Goal: Transaction & Acquisition: Purchase product/service

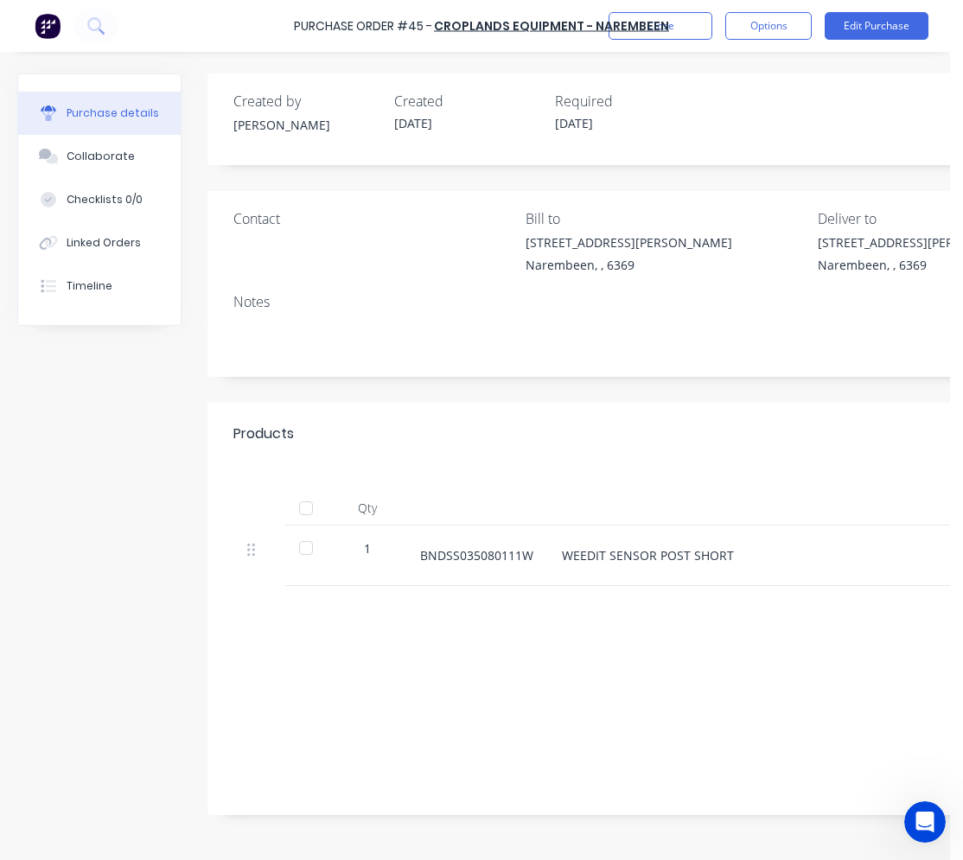
click at [472, 664] on div "Sub total $0.00 Tax $0.00 Total $0.00" at bounding box center [811, 700] width 1207 height 229
click at [667, 33] on button "Close" at bounding box center [661, 26] width 104 height 28
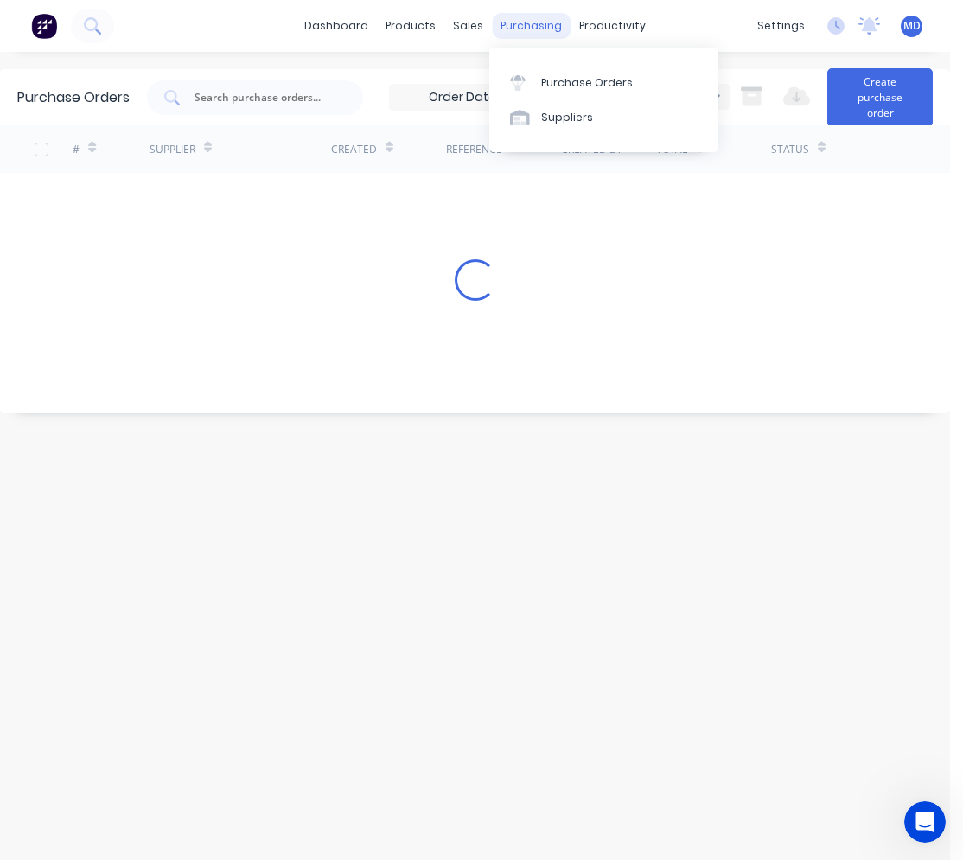
click at [509, 27] on div "purchasing" at bounding box center [531, 26] width 79 height 26
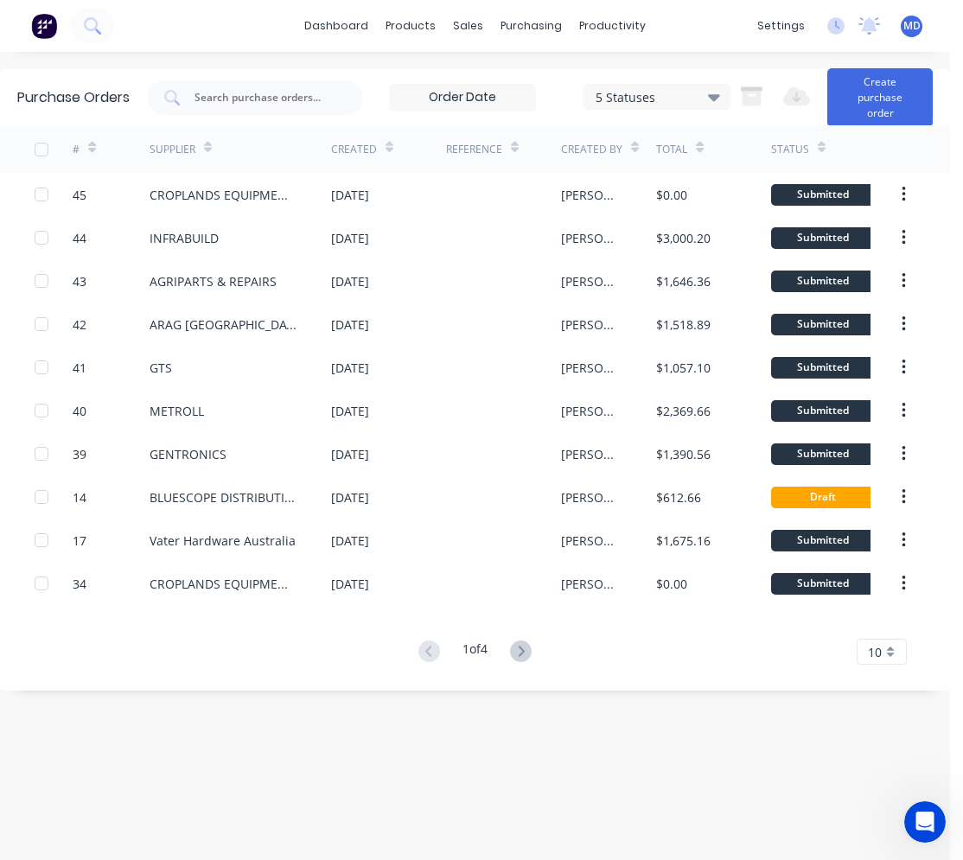
click at [535, 648] on button at bounding box center [521, 652] width 32 height 25
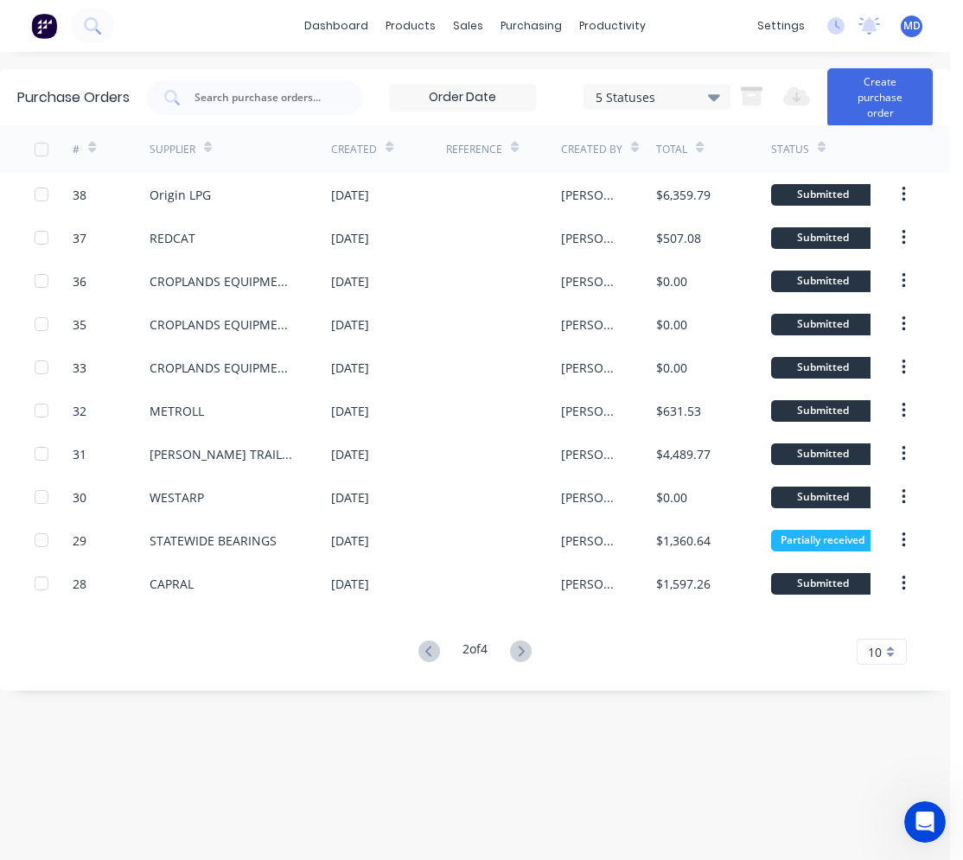
click at [321, 745] on div "Purchase Orders 5 Statuses 5 Statuses Export to Excel (XLSX) Create purchase or…" at bounding box center [475, 456] width 950 height 774
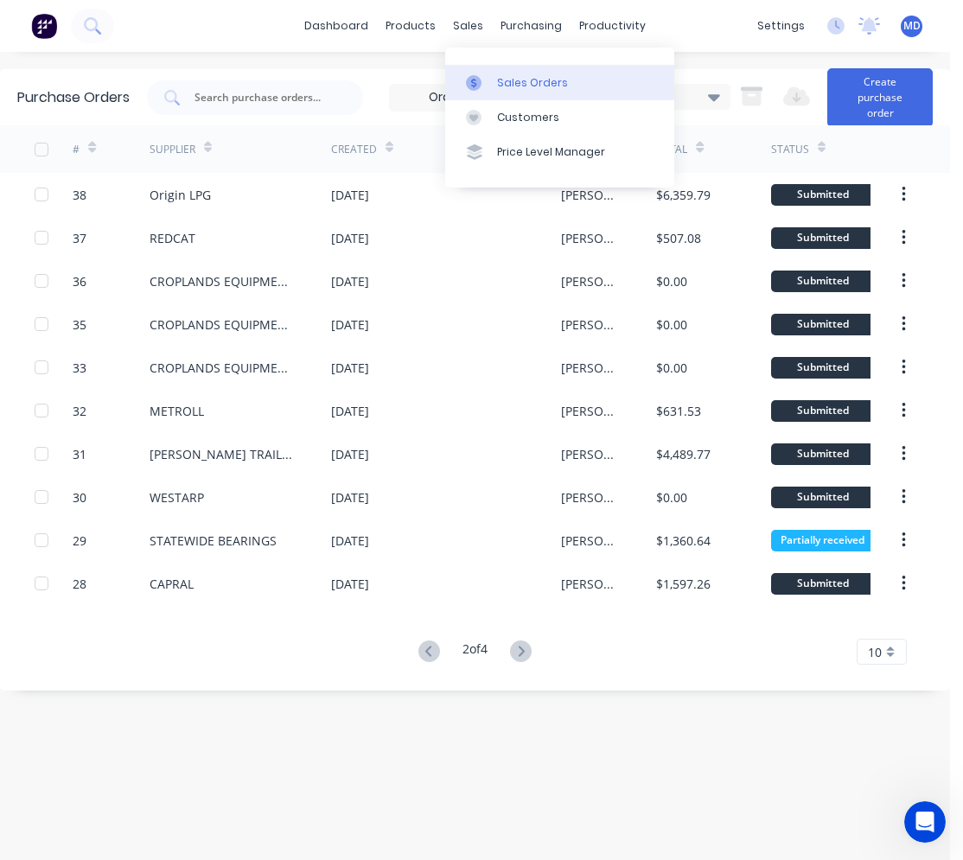
click at [500, 81] on div "Sales Orders" at bounding box center [532, 83] width 71 height 16
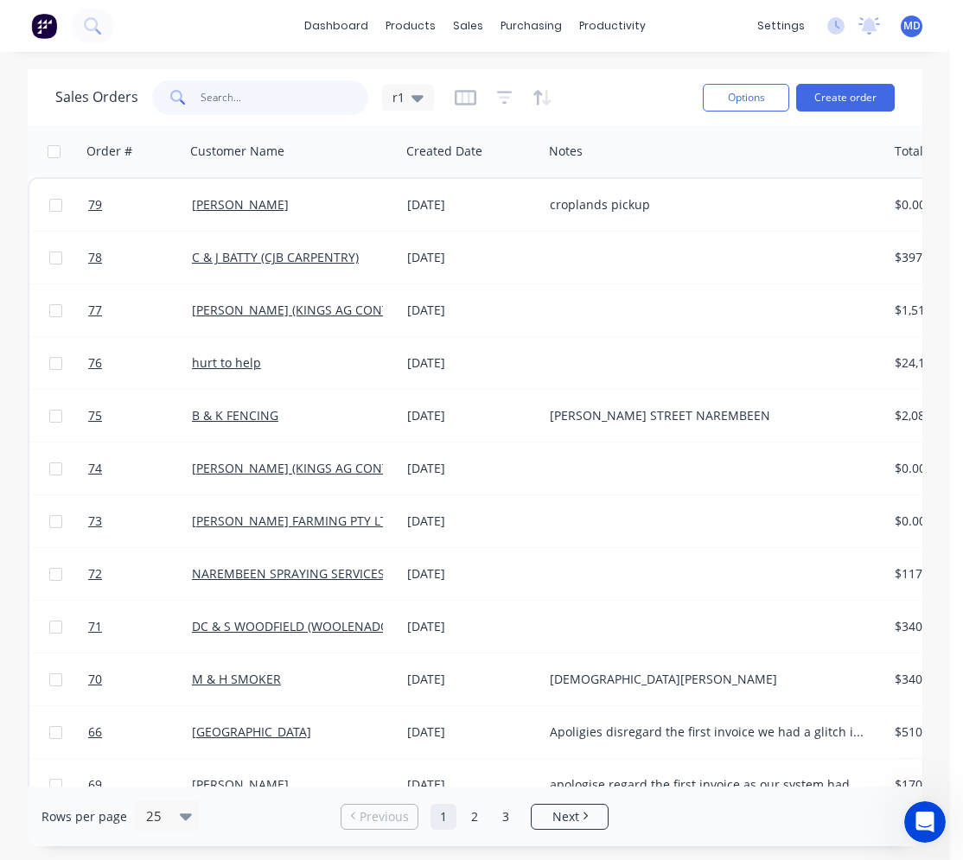
click at [277, 99] on input "text" at bounding box center [285, 97] width 169 height 35
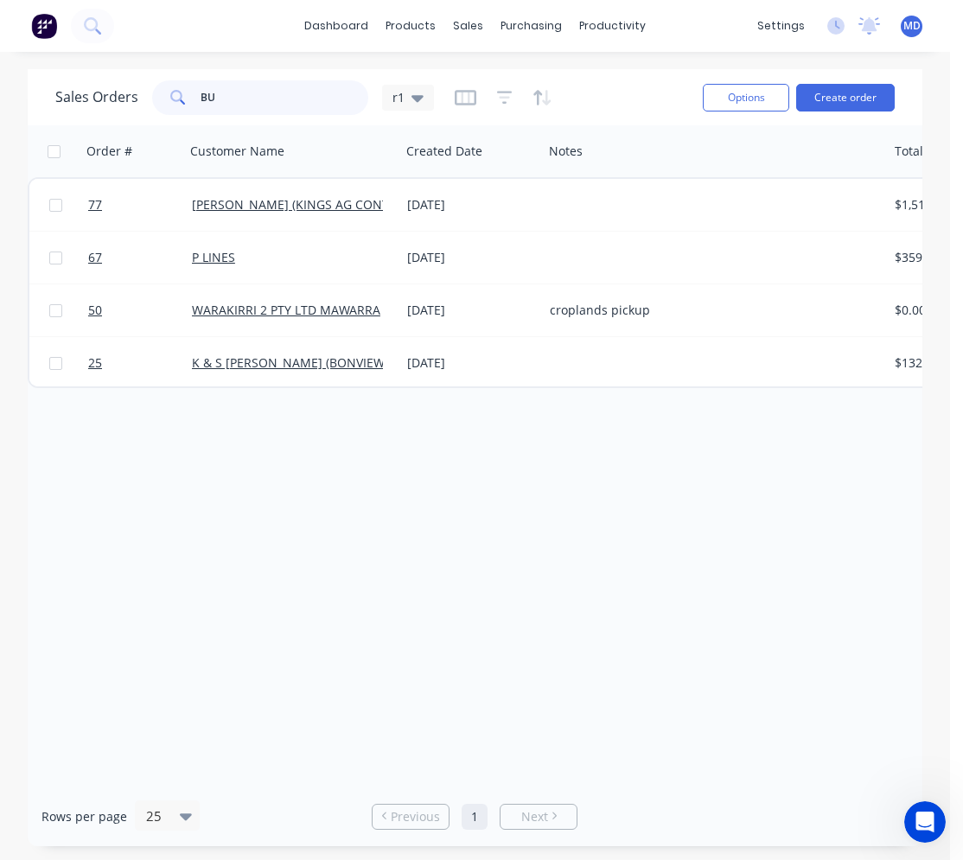
type input "B"
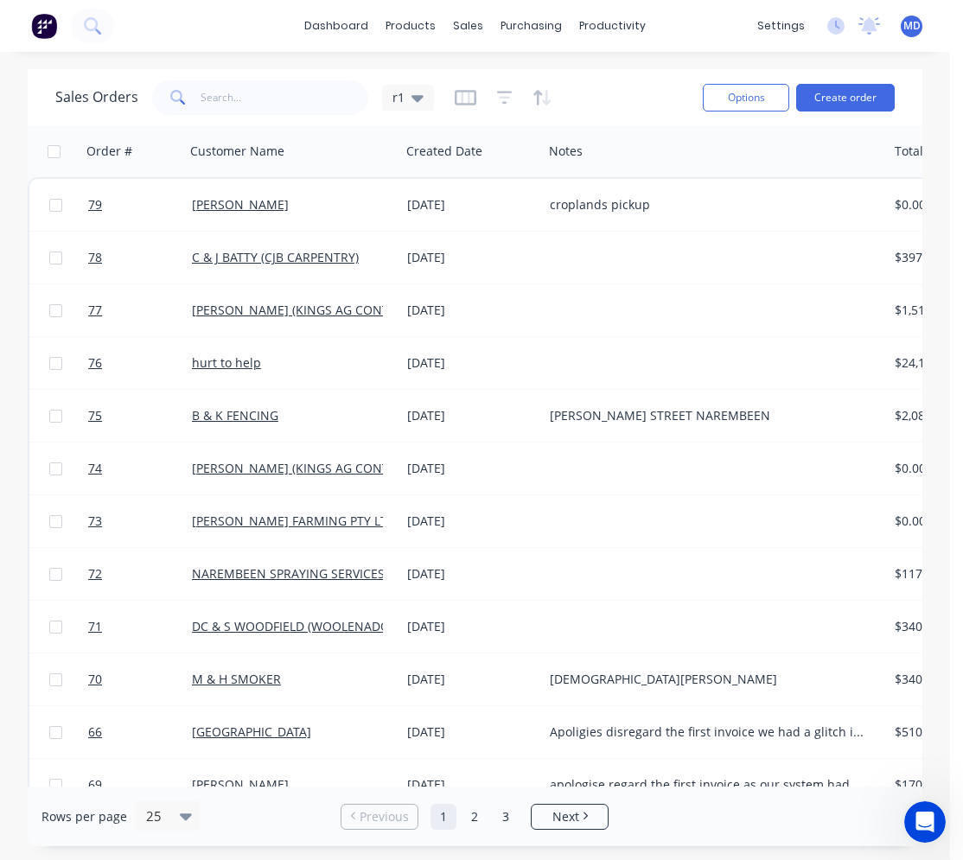
click at [639, 110] on div "Sales Orders r1" at bounding box center [372, 97] width 634 height 42
click at [238, 106] on input "text" at bounding box center [285, 97] width 169 height 35
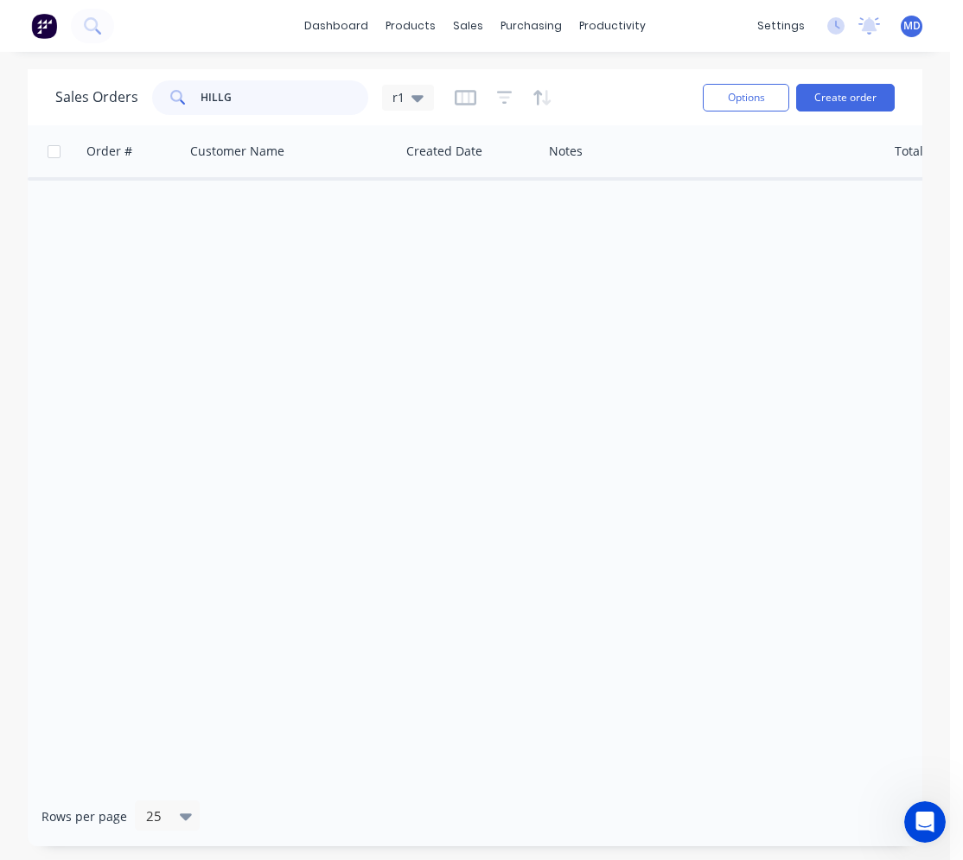
type input "HILLG"
drag, startPoint x: 231, startPoint y: 96, endPoint x: 189, endPoint y: 96, distance: 41.5
click at [189, 96] on div "HILLG" at bounding box center [260, 97] width 216 height 35
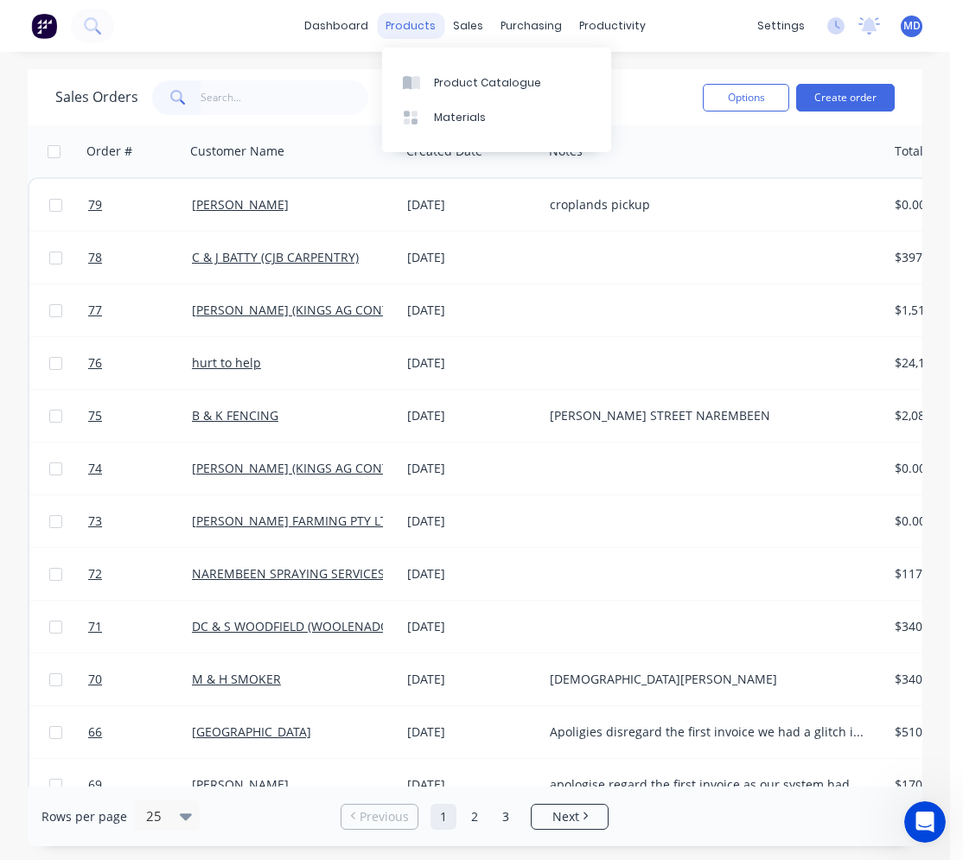
click at [398, 27] on div "products" at bounding box center [410, 26] width 67 height 26
click at [445, 82] on div "Product Catalogue" at bounding box center [487, 83] width 107 height 16
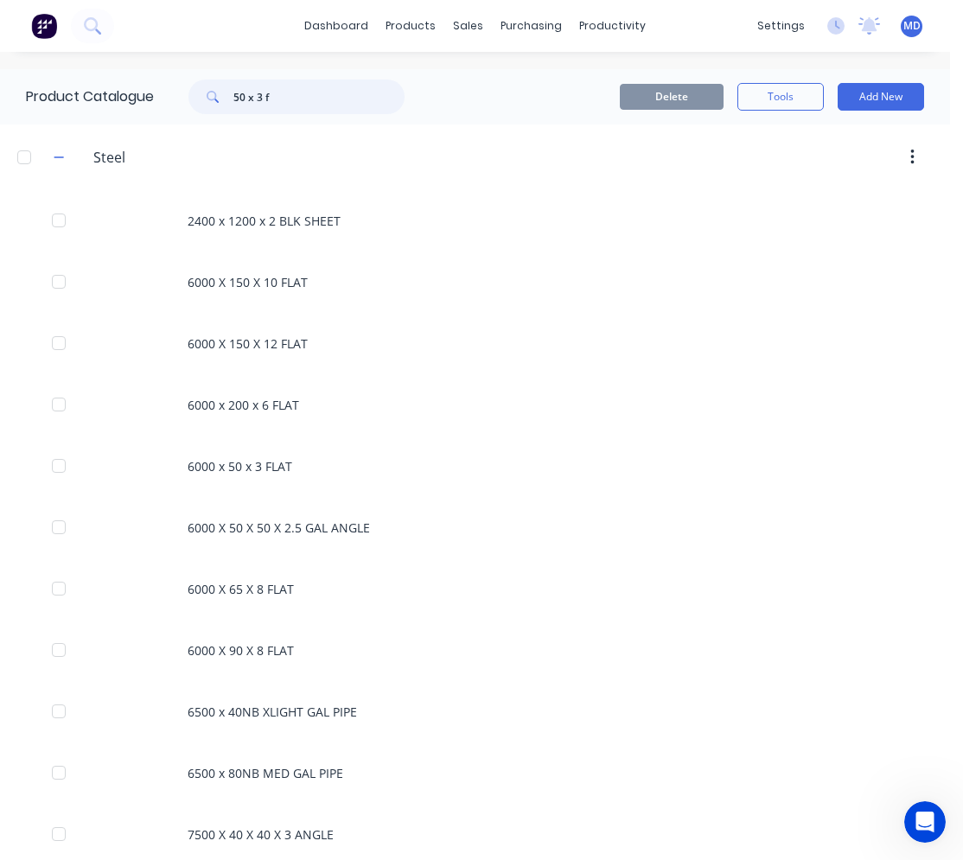
drag, startPoint x: 274, startPoint y: 99, endPoint x: 220, endPoint y: 96, distance: 54.6
click at [220, 96] on div "50 x 3 f" at bounding box center [297, 97] width 216 height 35
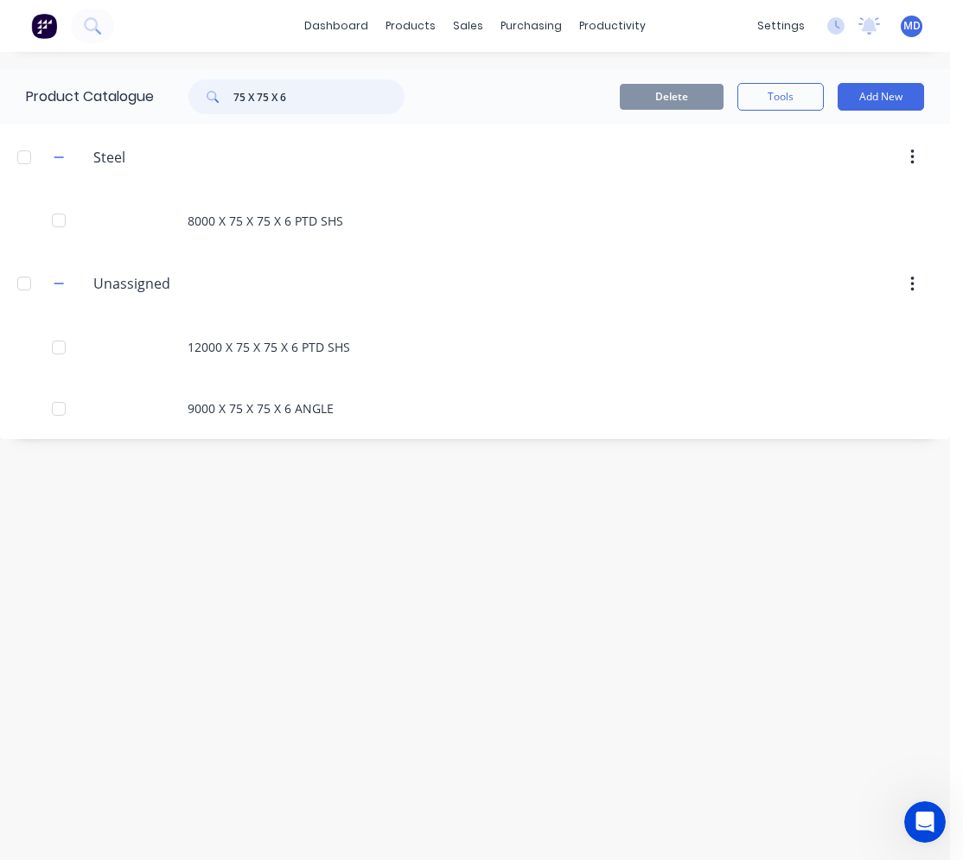
drag, startPoint x: 293, startPoint y: 99, endPoint x: 239, endPoint y: 97, distance: 54.5
click at [239, 97] on input "75 X 75 X 6" at bounding box center [318, 97] width 171 height 35
type input "32277"
click at [87, 24] on icon at bounding box center [92, 25] width 16 height 16
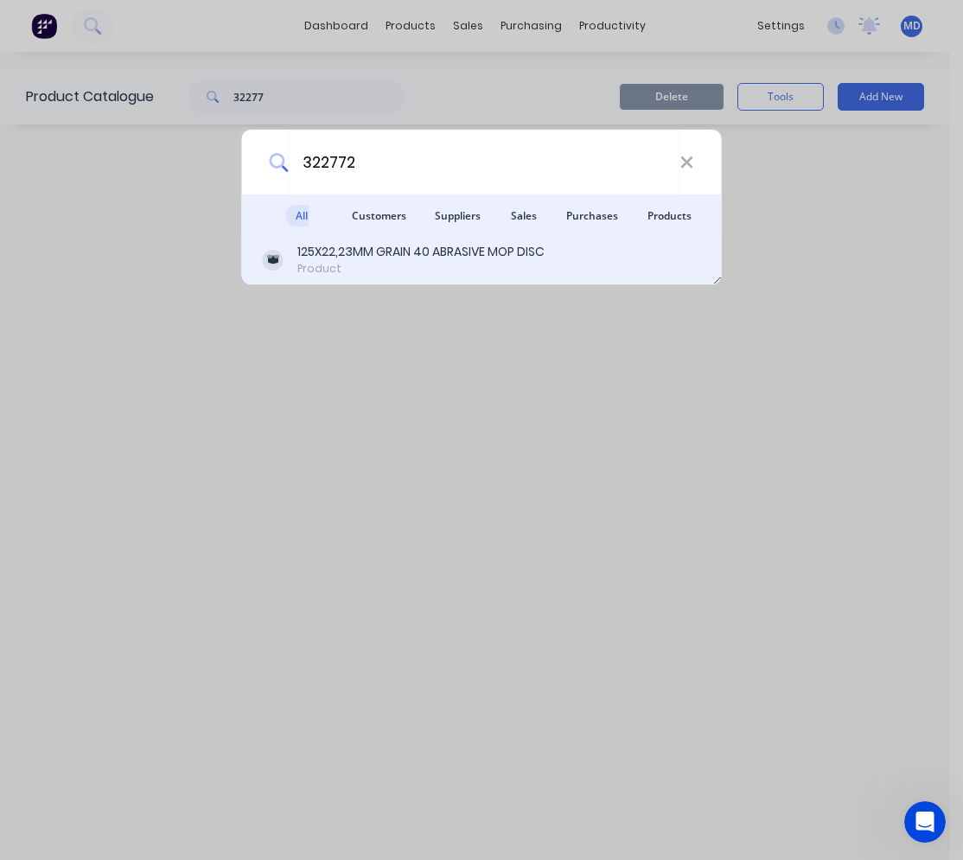
type input "322772"
click at [386, 267] on div "Product" at bounding box center [420, 269] width 247 height 16
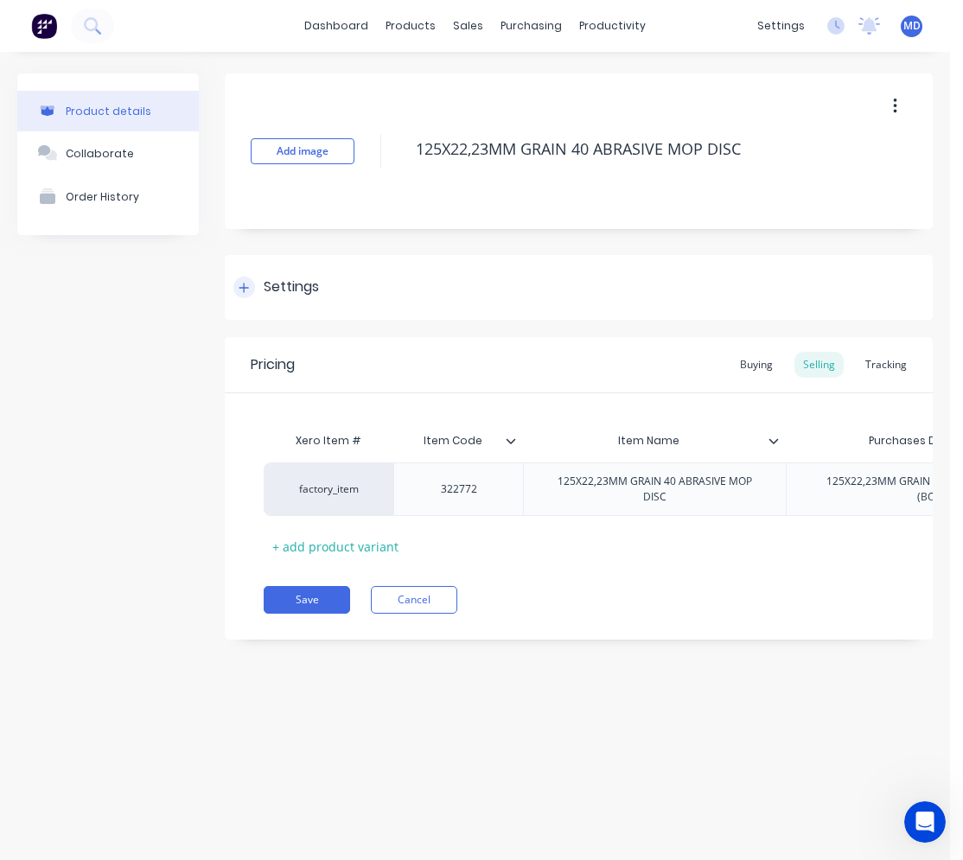
click at [247, 288] on icon at bounding box center [245, 288] width 10 height 10
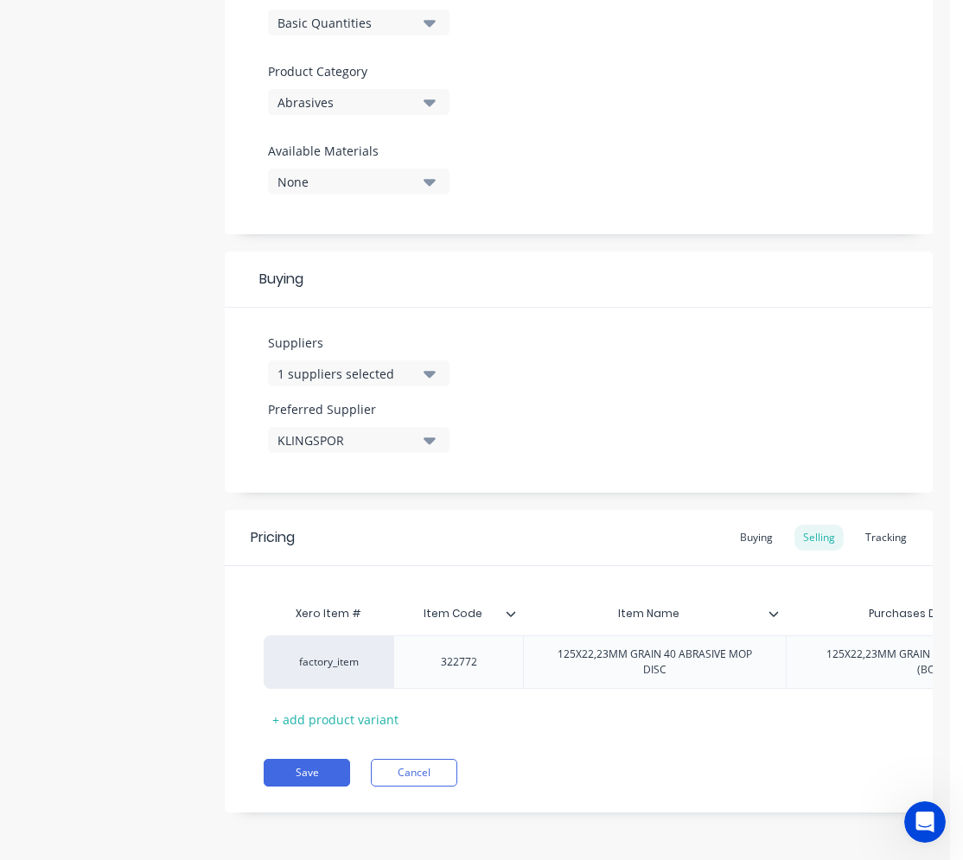
scroll to position [574, 0]
click at [778, 609] on icon at bounding box center [774, 614] width 10 height 10
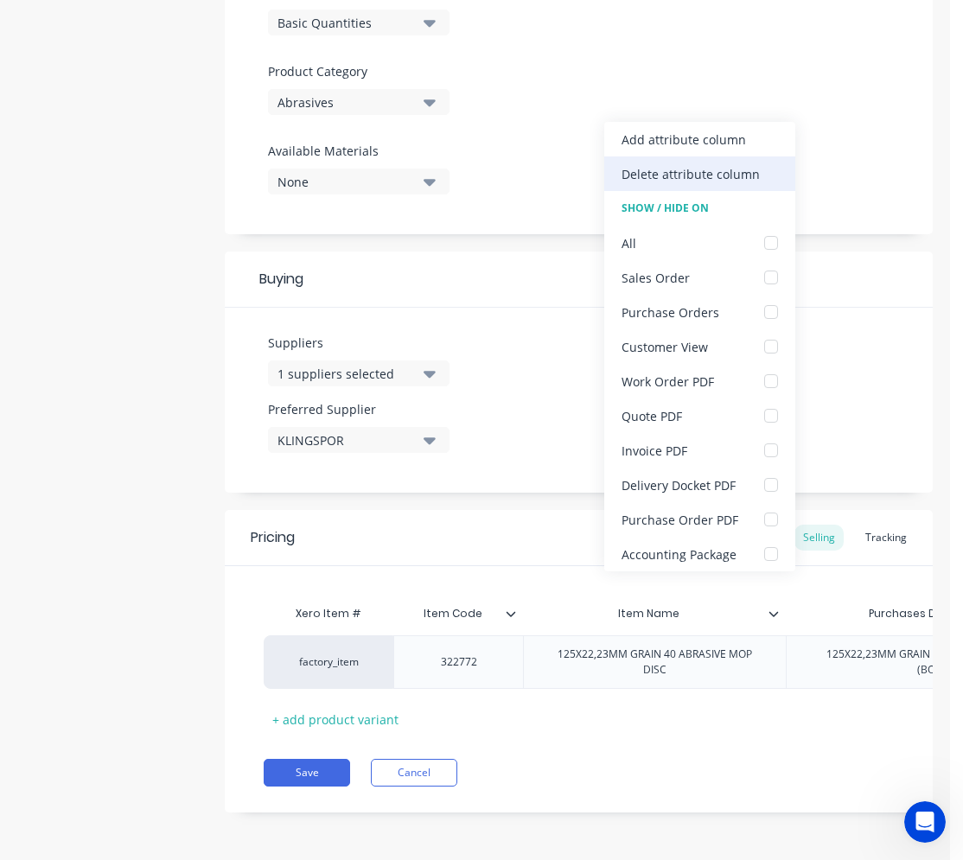
click at [691, 184] on div "Delete attribute column" at bounding box center [700, 174] width 191 height 35
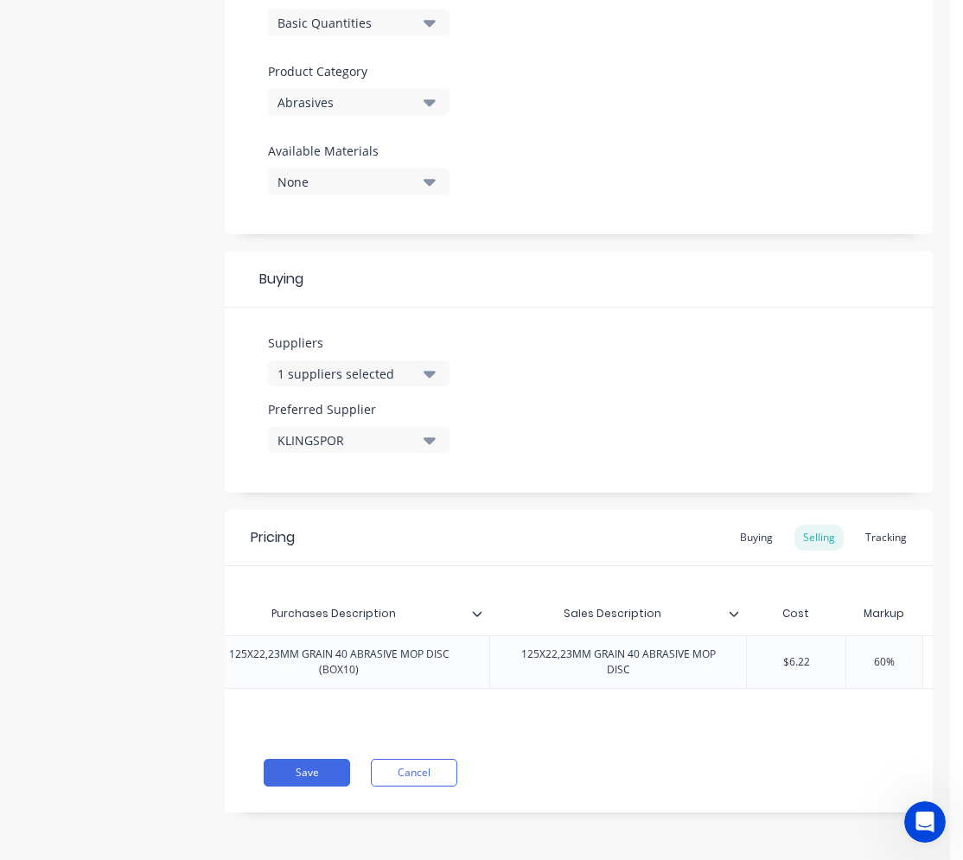
scroll to position [0, 343]
click at [760, 526] on div "Buying" at bounding box center [757, 538] width 50 height 26
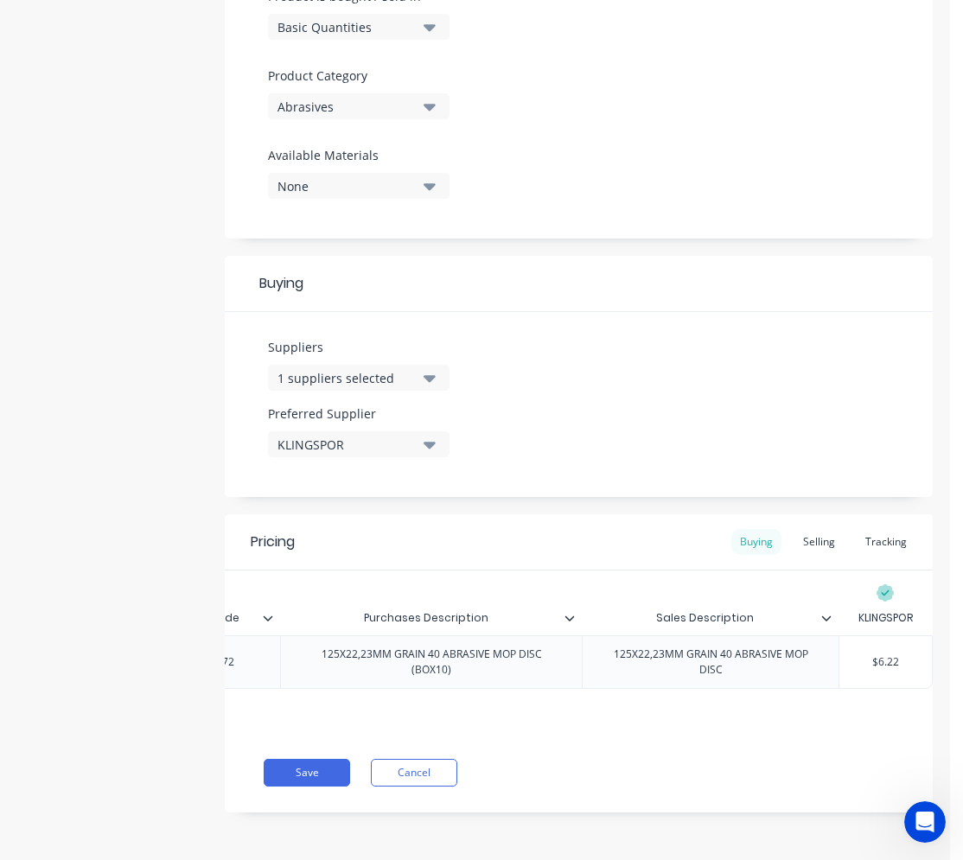
scroll to position [570, 0]
click at [811, 529] on div "Selling" at bounding box center [819, 542] width 49 height 26
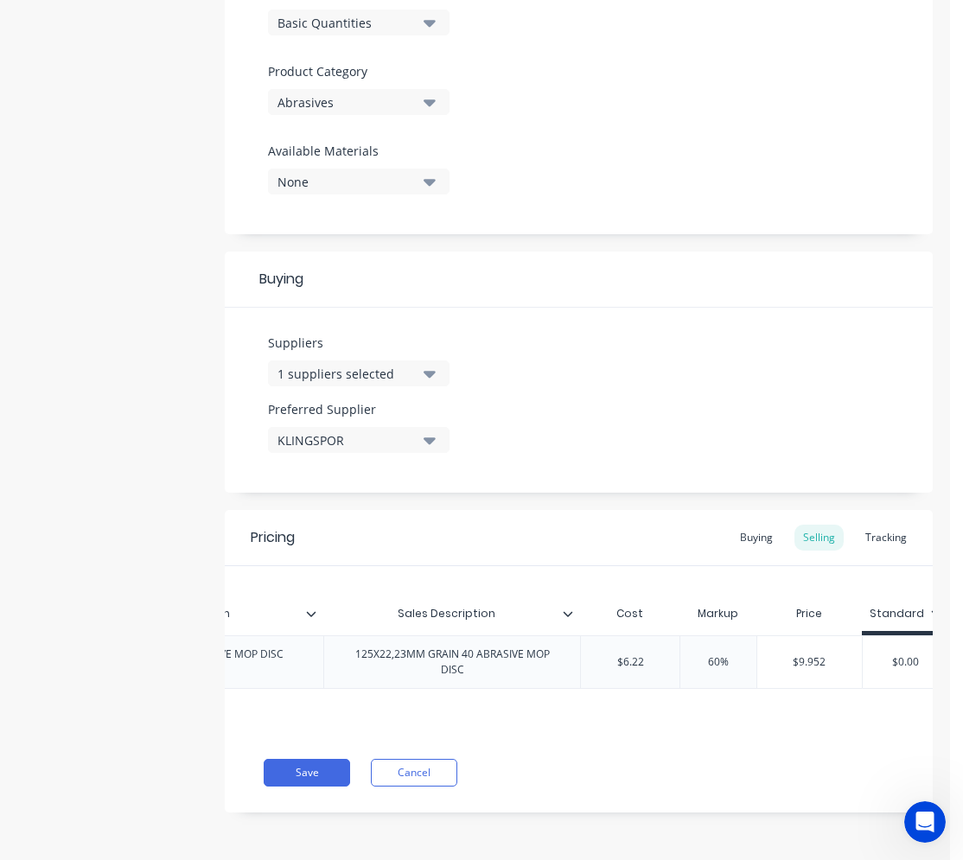
scroll to position [0, 532]
click at [319, 773] on button "Save" at bounding box center [307, 773] width 86 height 28
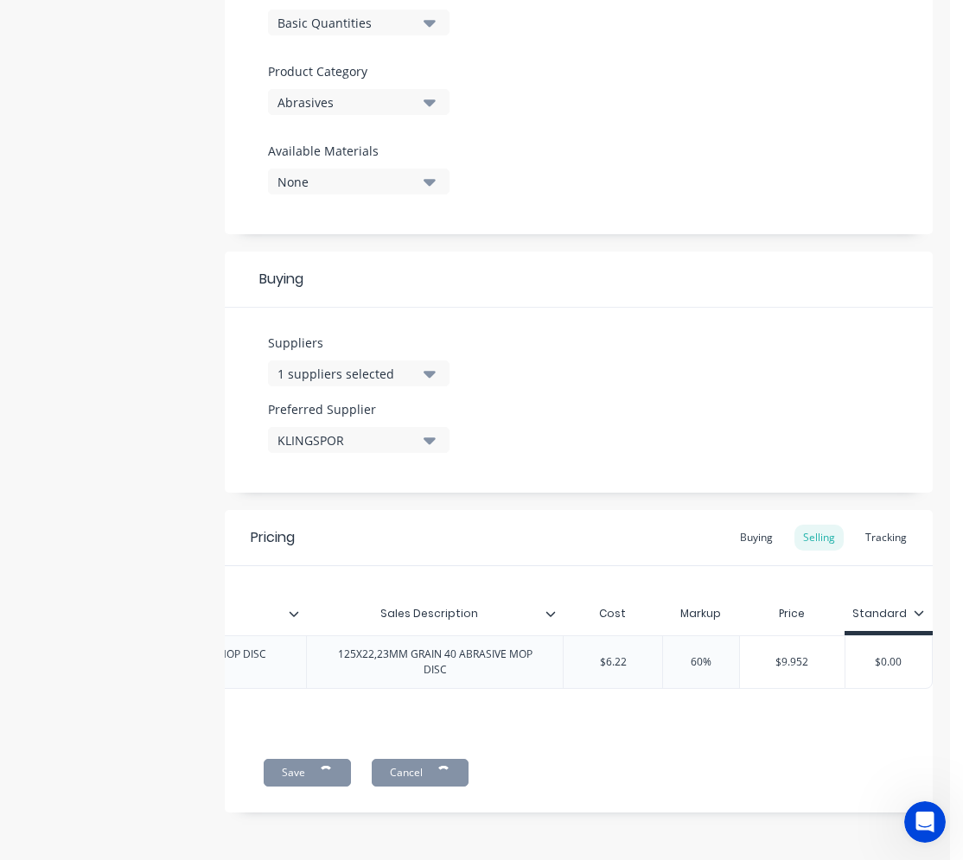
type textarea "x"
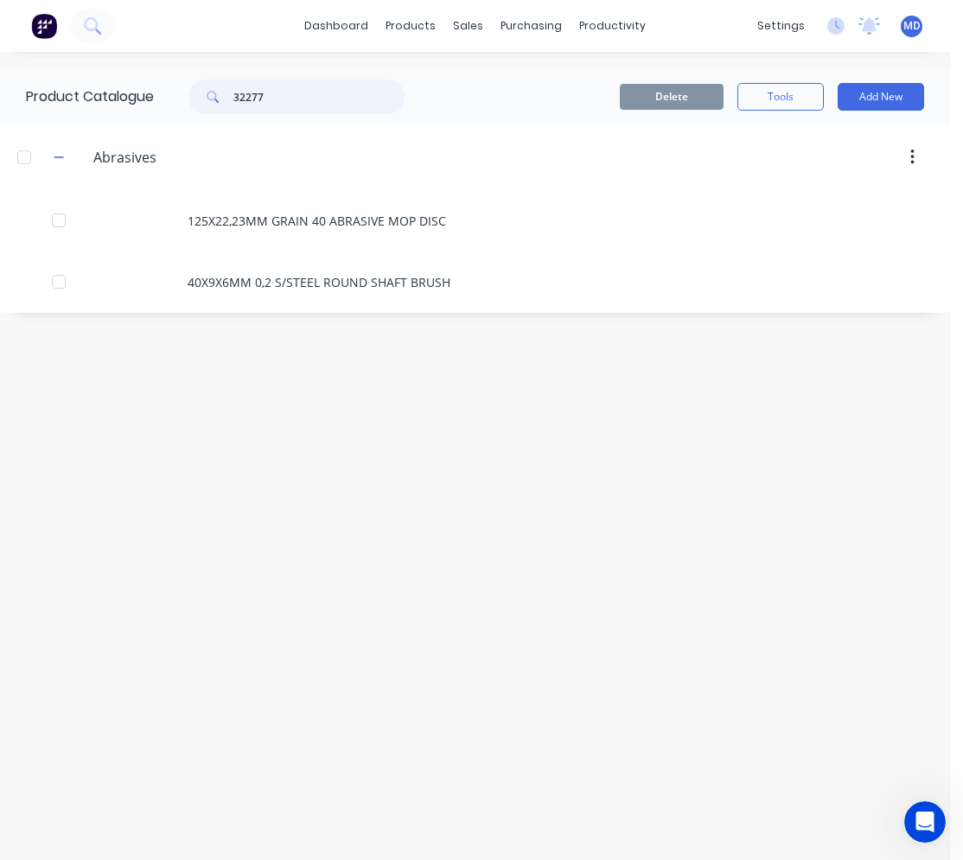
drag, startPoint x: 278, startPoint y: 100, endPoint x: 203, endPoint y: 100, distance: 75.2
click at [203, 100] on div "32277" at bounding box center [297, 97] width 216 height 35
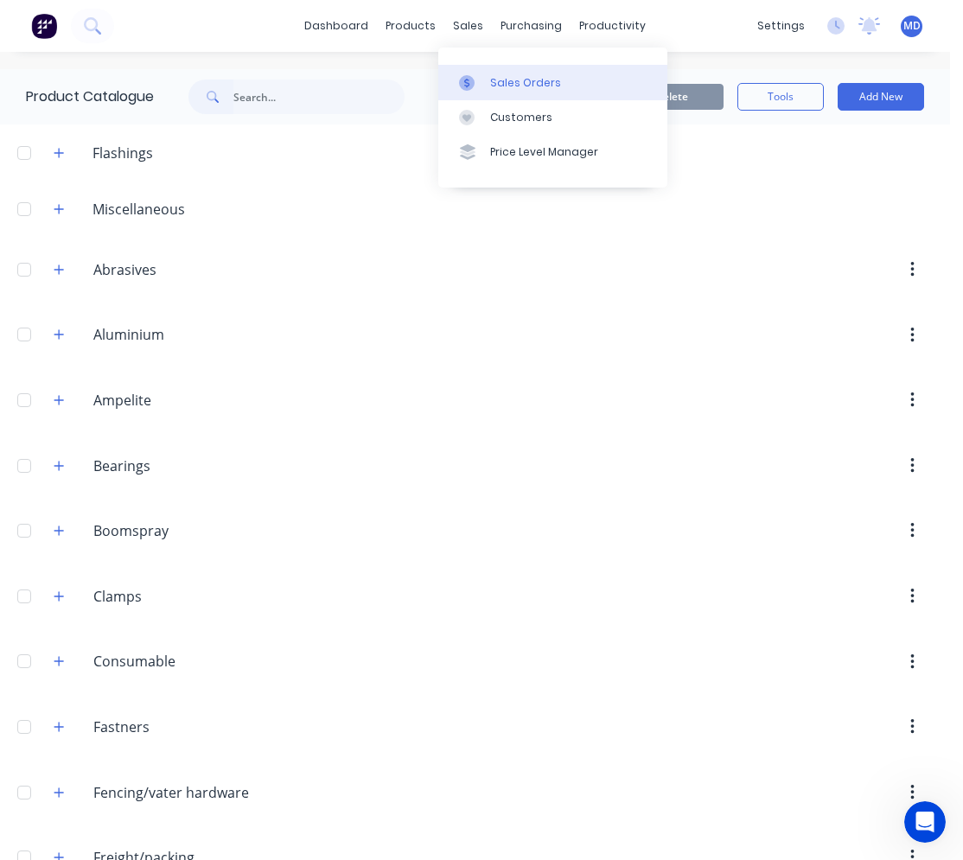
click at [501, 81] on div "Sales Orders" at bounding box center [525, 83] width 71 height 16
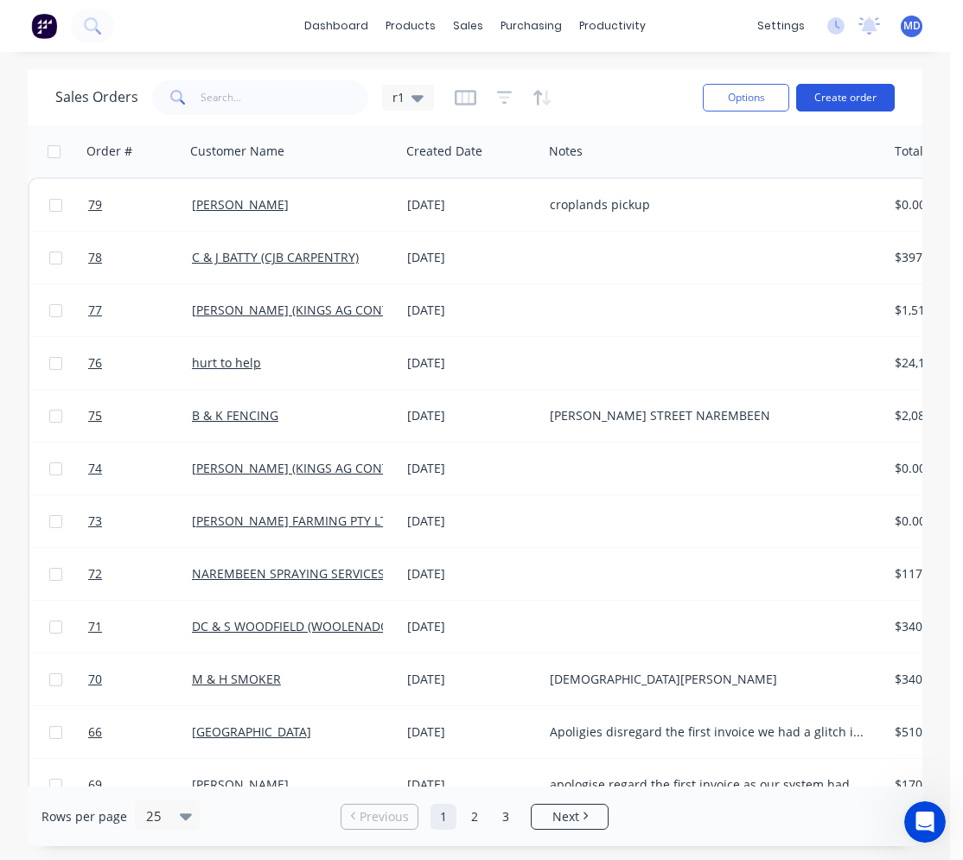
click at [812, 102] on button "Create order" at bounding box center [845, 98] width 99 height 28
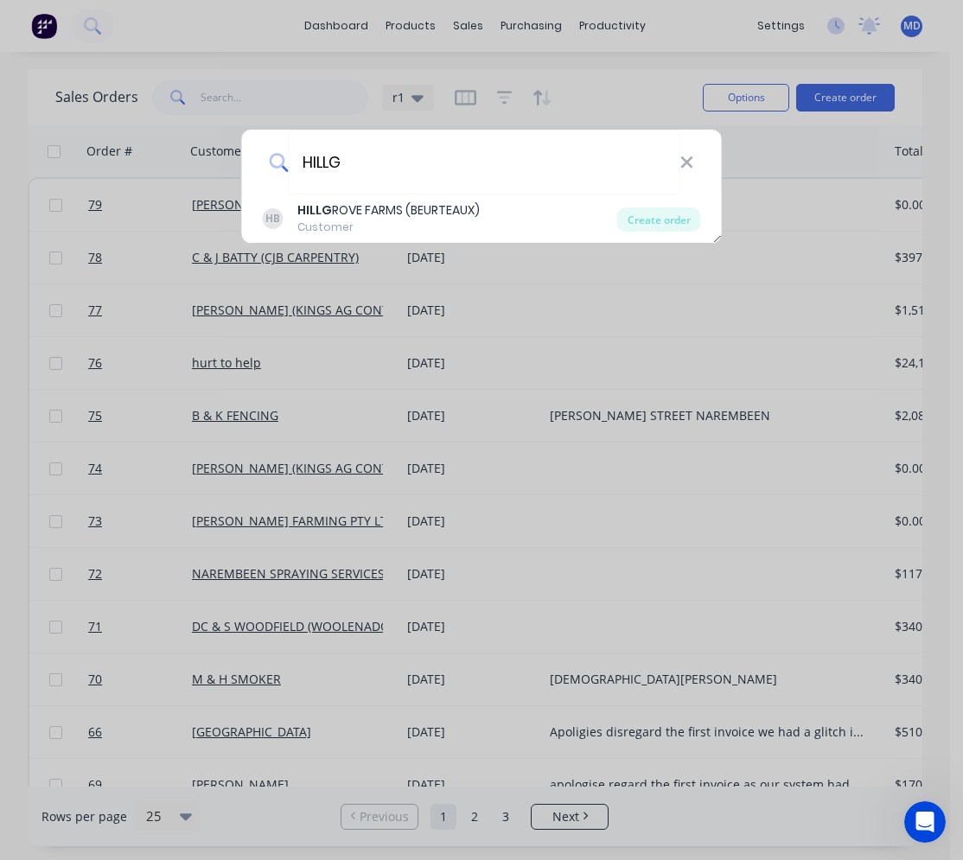
type input "HILLG"
click at [281, 38] on div "HILLG HB HILLG ROVE FARMS (BEURTEAUX) Customer Create order" at bounding box center [481, 430] width 963 height 860
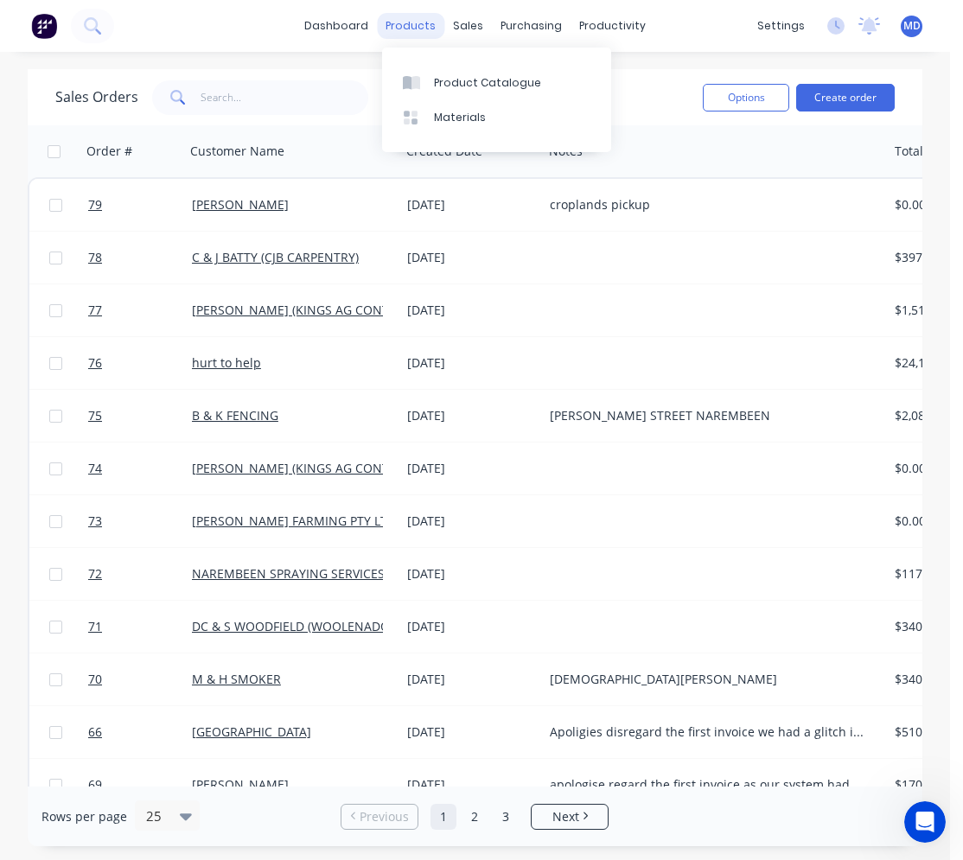
click at [401, 24] on div "products" at bounding box center [410, 26] width 67 height 26
click at [447, 71] on link "Product Catalogue" at bounding box center [496, 82] width 229 height 35
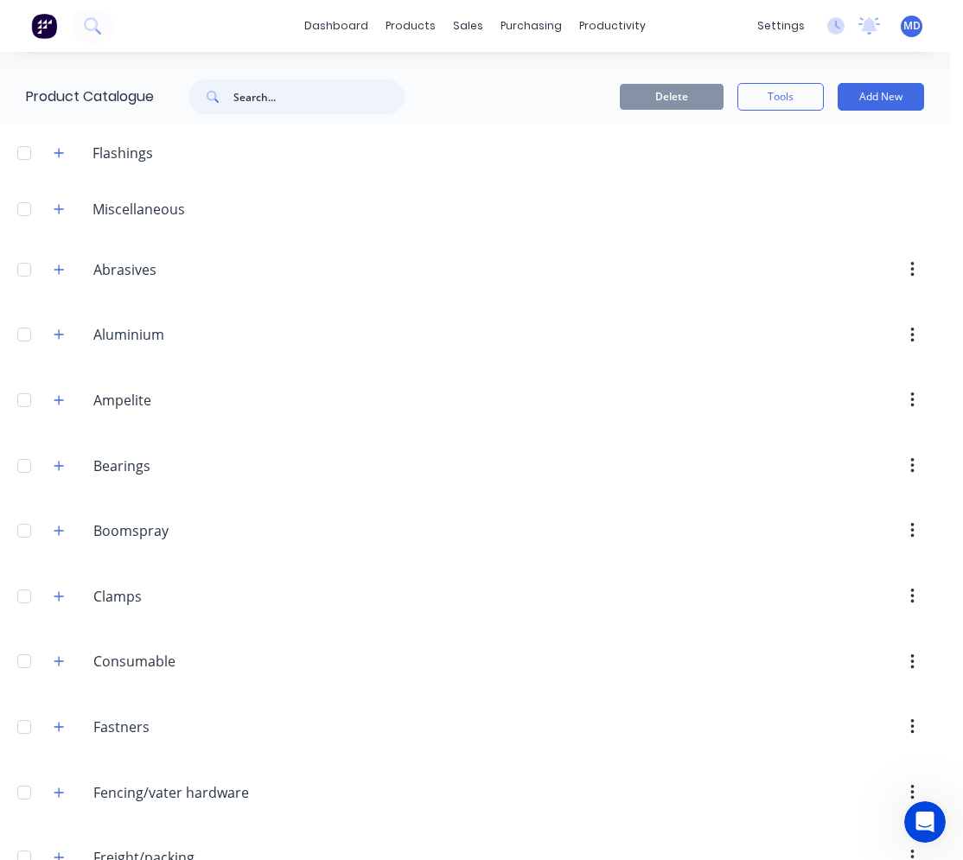
click at [273, 99] on input "text" at bounding box center [318, 97] width 171 height 35
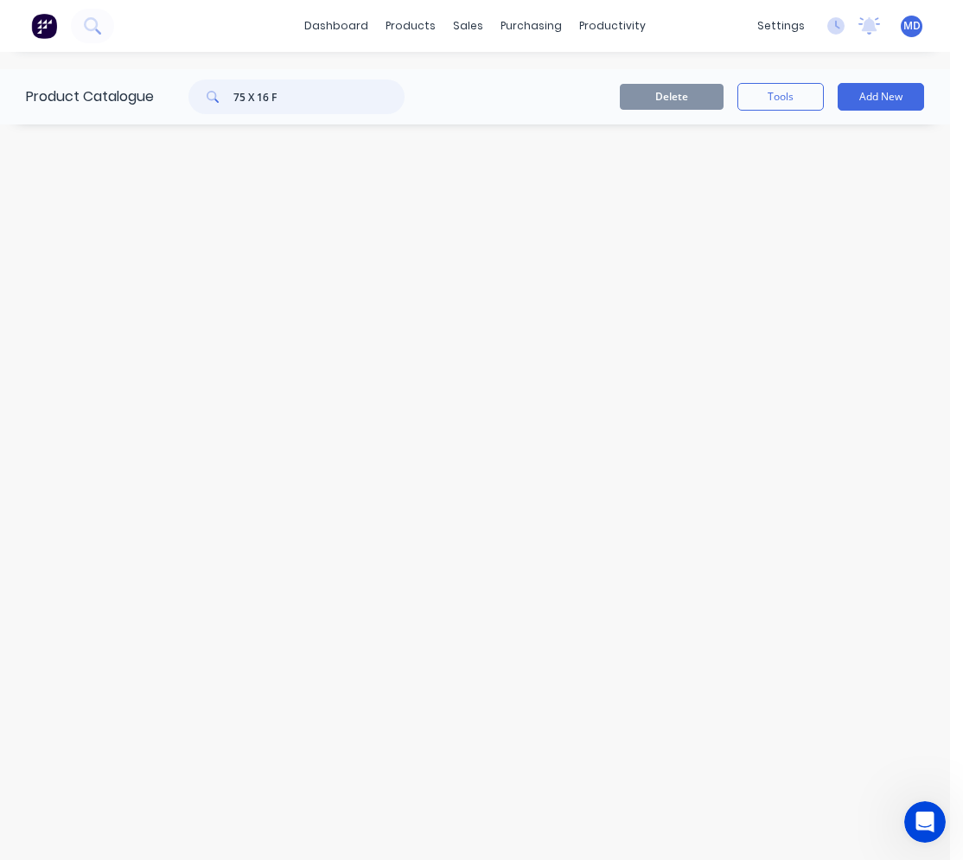
type input "75 X 16 F"
click at [369, 353] on div "Product Catalogue 75 X 16 F Delete Tools Add New" at bounding box center [475, 456] width 950 height 774
drag, startPoint x: 292, startPoint y: 97, endPoint x: 235, endPoint y: 100, distance: 57.2
click at [235, 100] on div "75 X 16 F" at bounding box center [297, 97] width 216 height 35
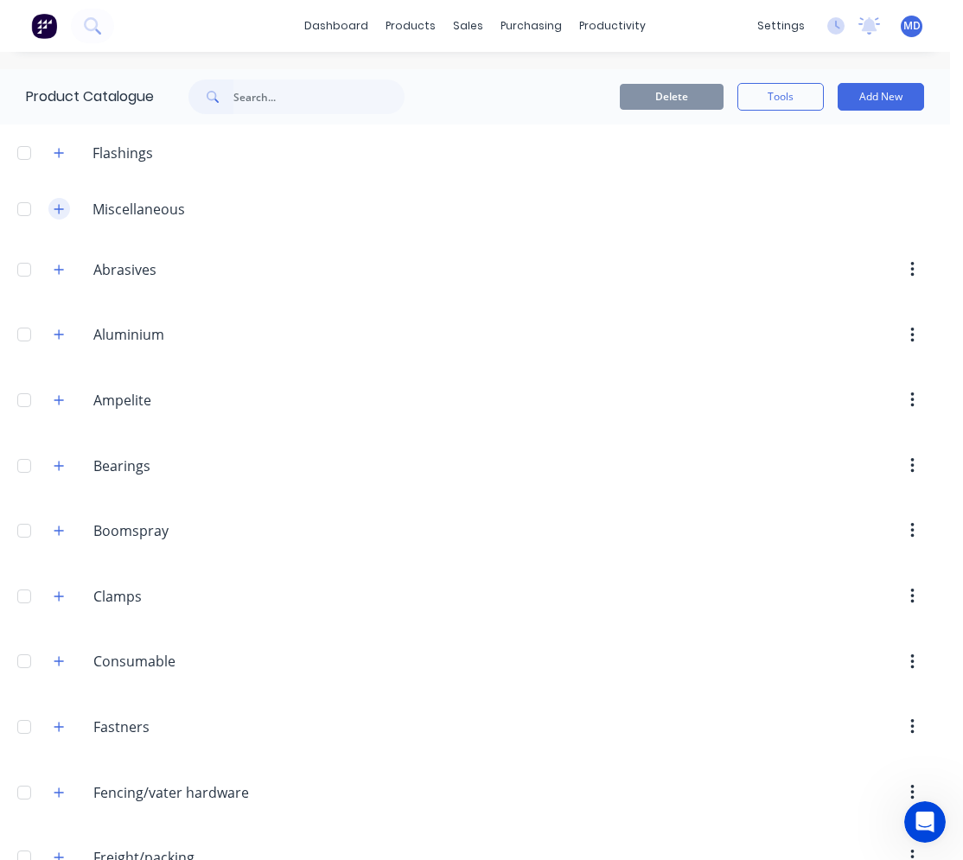
click at [66, 207] on button "button" at bounding box center [59, 209] width 22 height 22
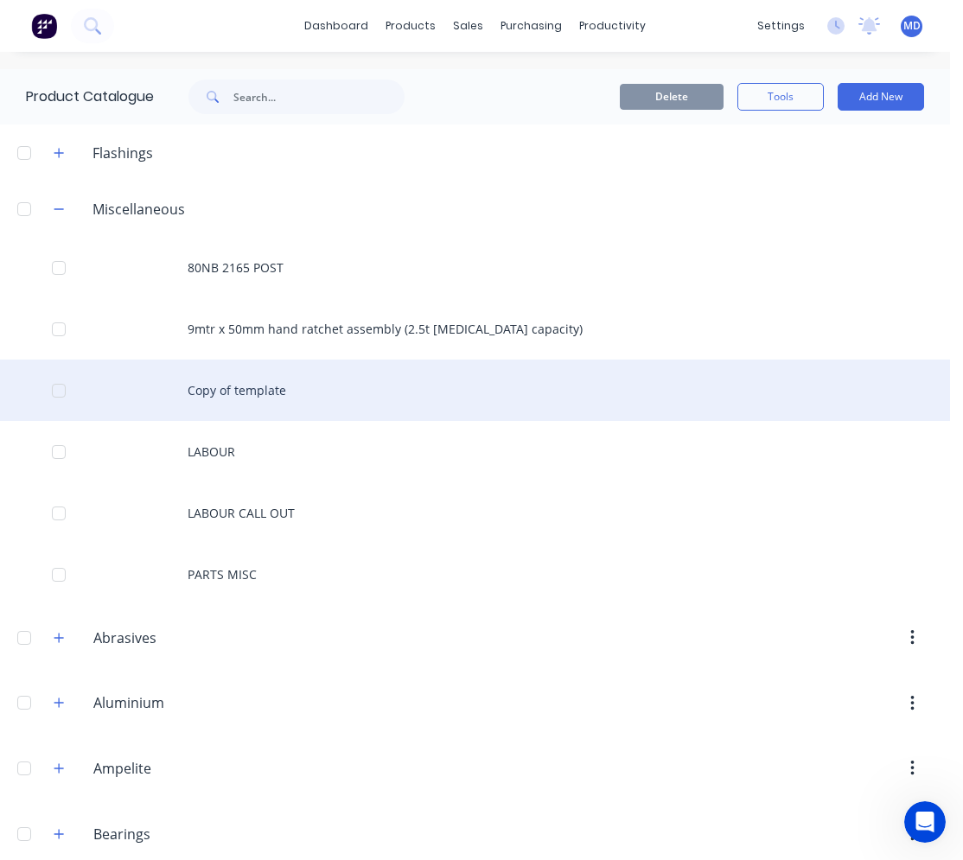
click at [265, 388] on div "Copy of template" at bounding box center [475, 390] width 950 height 61
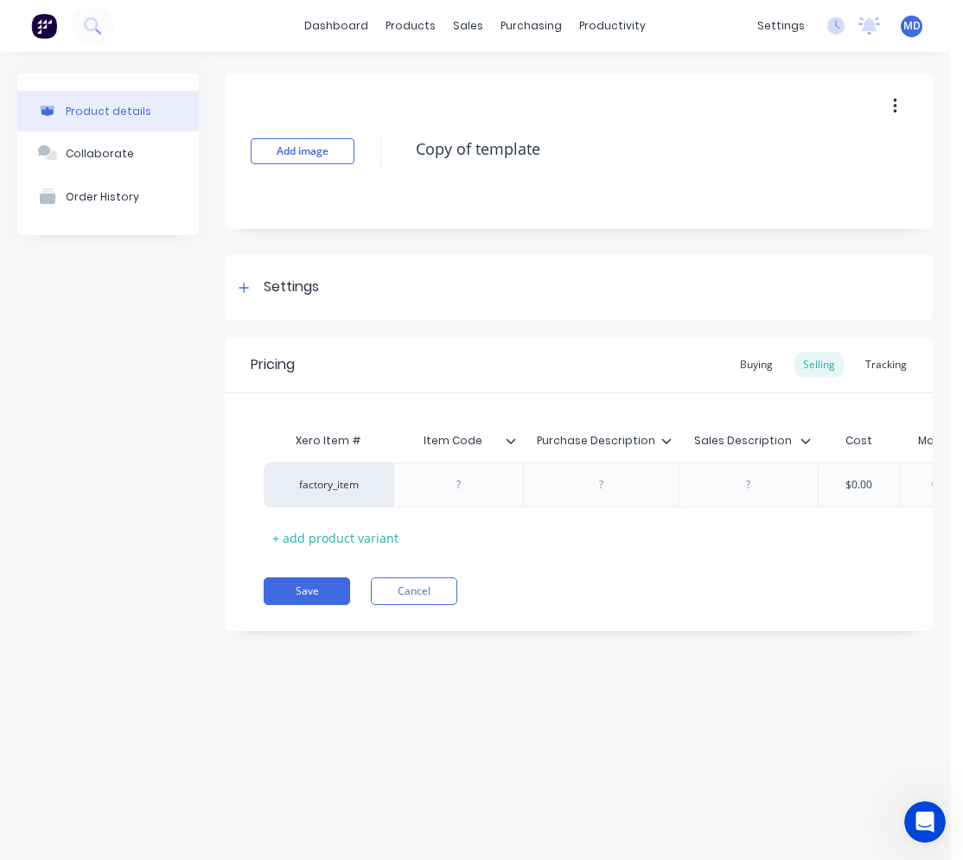
click at [890, 106] on button "button" at bounding box center [895, 106] width 41 height 31
click at [791, 152] on span "Duplicate" at bounding box center [832, 152] width 130 height 18
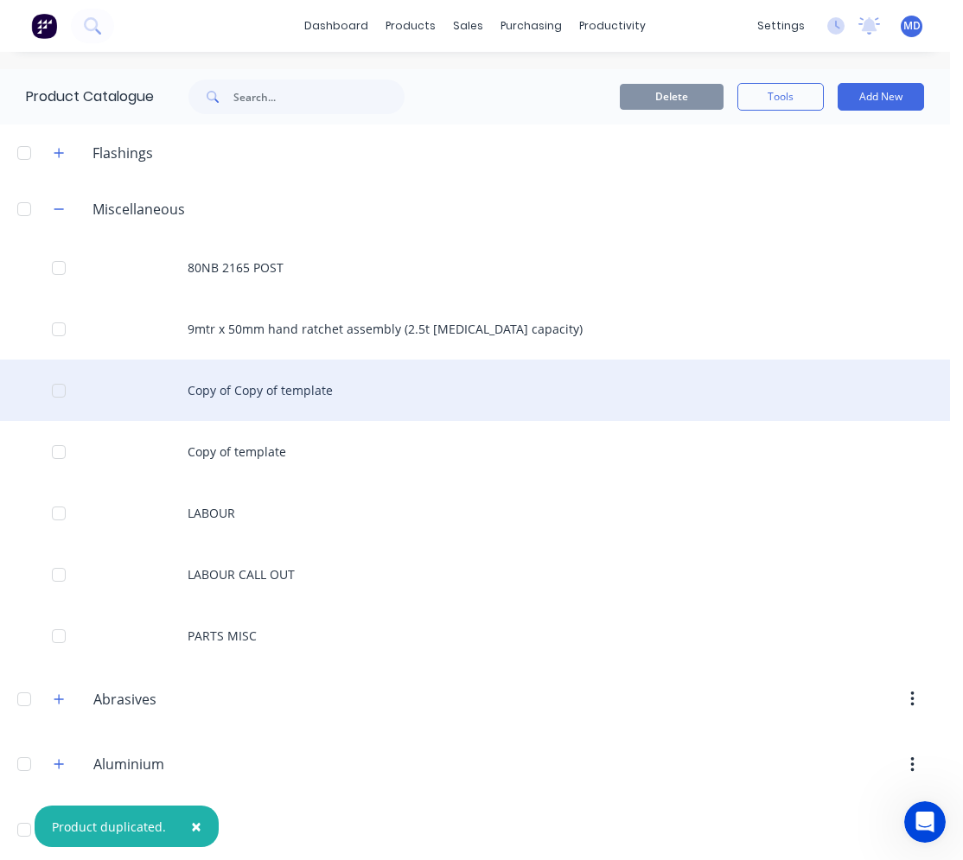
click at [259, 393] on div "Copy of Copy of template" at bounding box center [475, 390] width 950 height 61
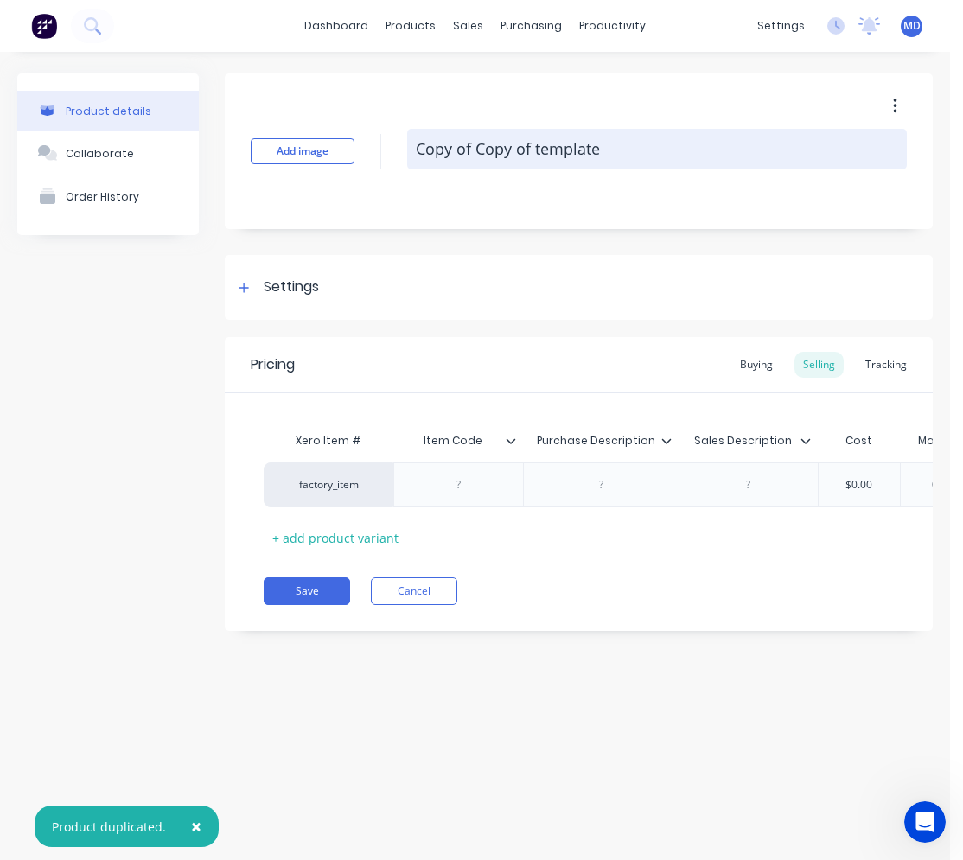
drag, startPoint x: 609, startPoint y: 150, endPoint x: 414, endPoint y: 139, distance: 194.9
click at [414, 139] on textarea "Copy of Copy of template" at bounding box center [657, 149] width 500 height 41
type textarea "x"
type textarea "7"
type textarea "x"
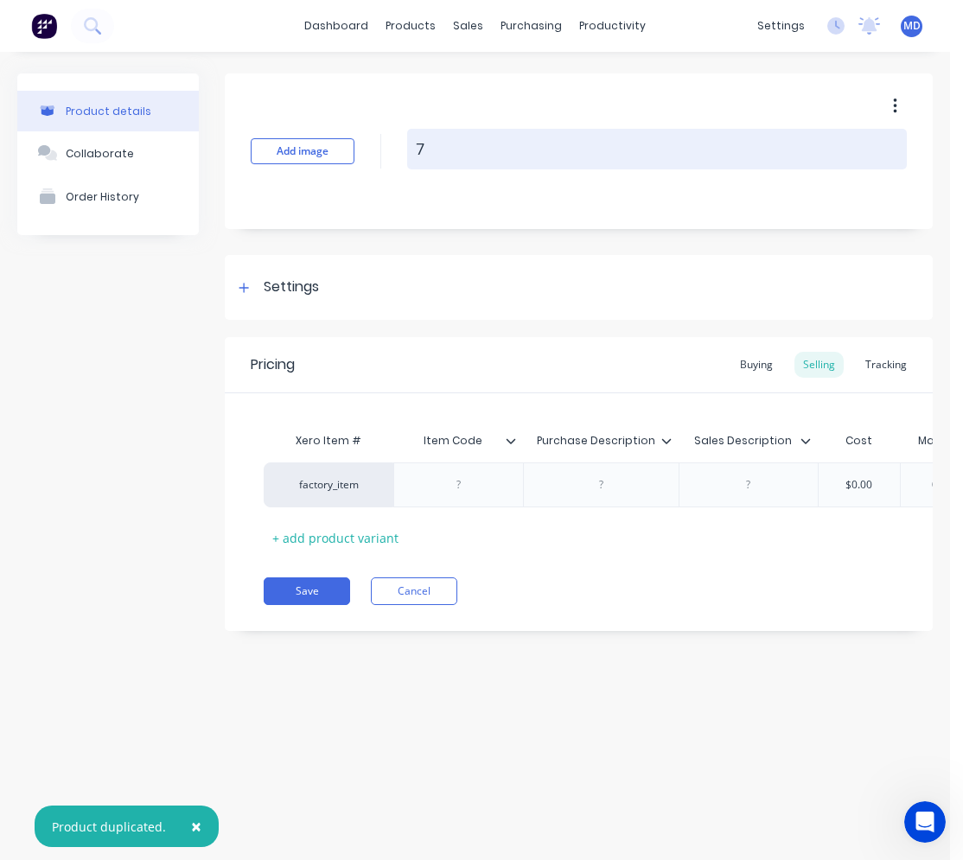
type textarea "75"
type textarea "x"
type textarea "75"
type textarea "x"
type textarea "75 X"
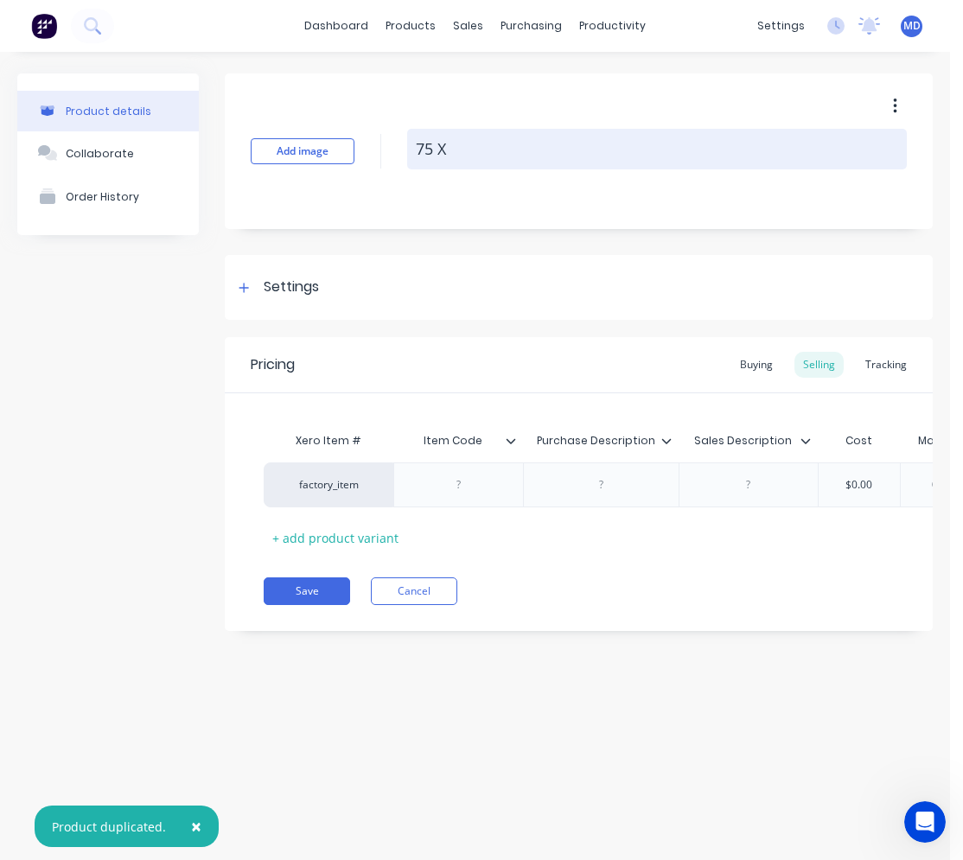
type textarea "x"
type textarea "75 X"
type textarea "x"
type textarea "75 X 1"
type textarea "x"
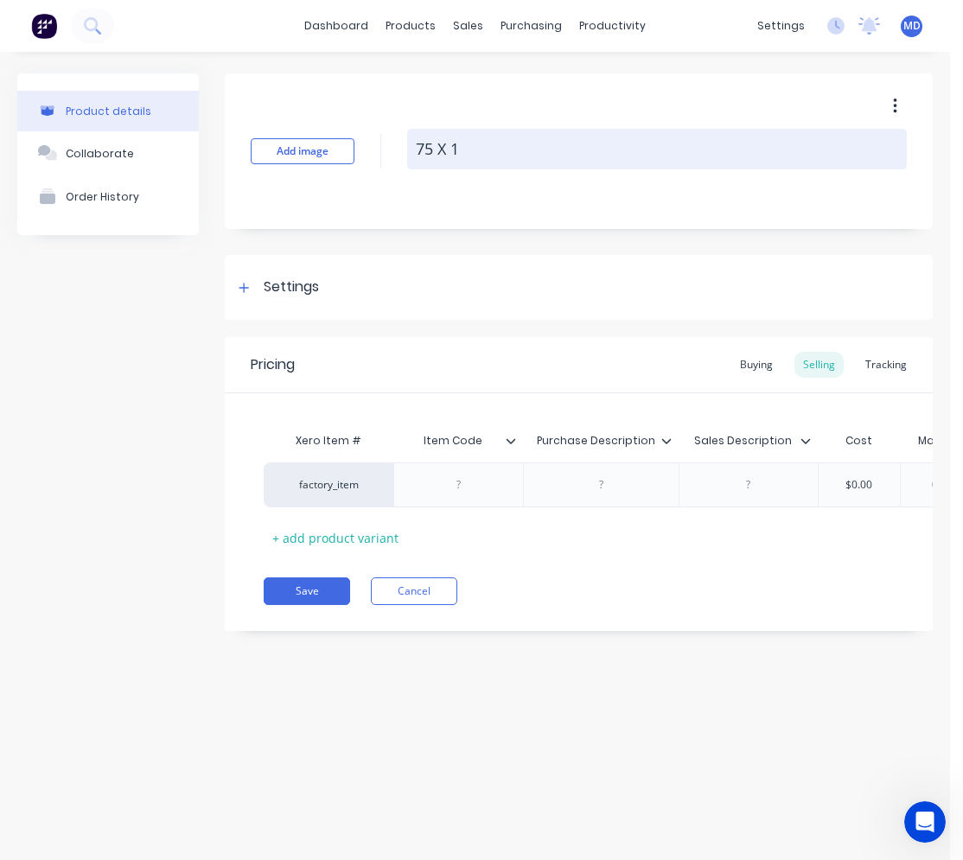
type textarea "75 X 16"
type textarea "x"
type textarea "75 X 16"
type textarea "x"
type textarea "75 X 16 F"
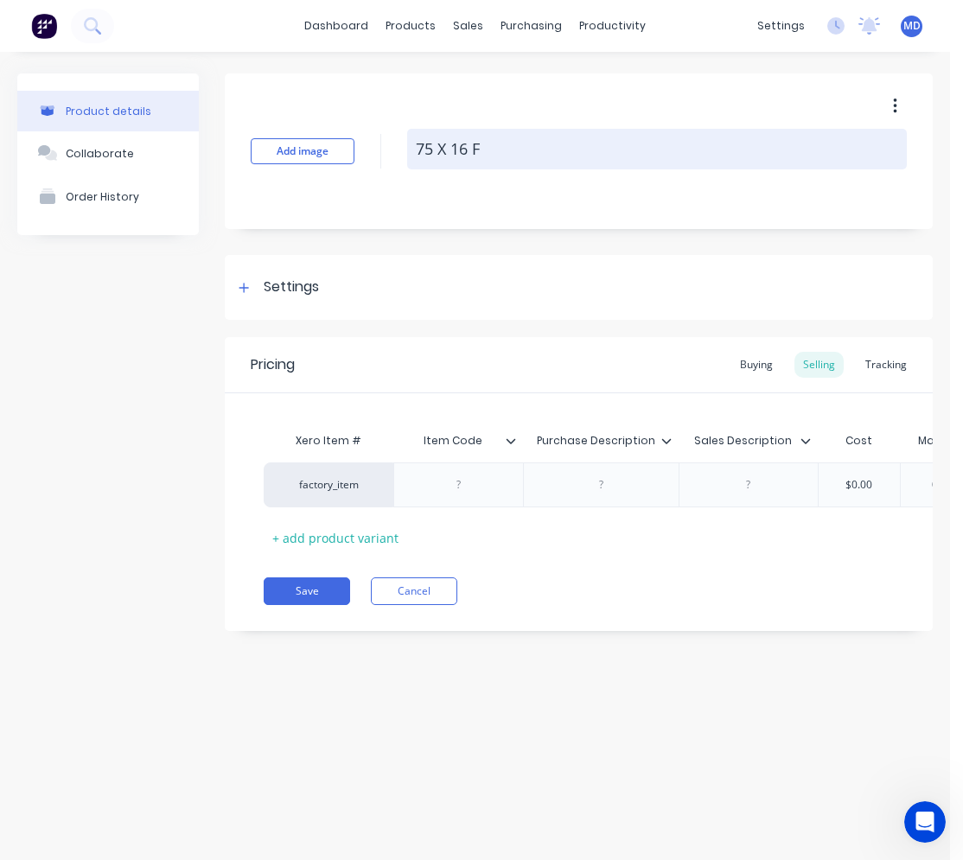
type textarea "x"
type textarea "75 X 16 FL"
type textarea "x"
type textarea "75 X 16 FLA"
type textarea "x"
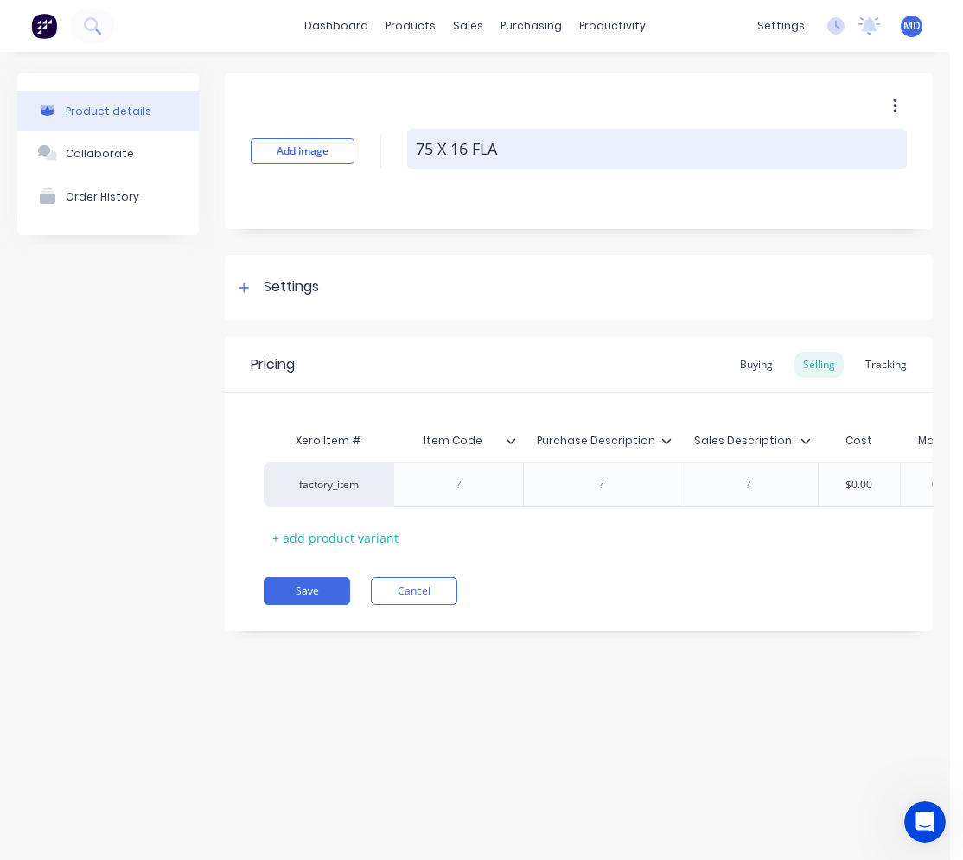
type textarea "75 X 16 FLAT"
type textarea "x"
type textarea "675 X 16 FLAT"
type textarea "x"
type textarea "6075 X 16 FLAT"
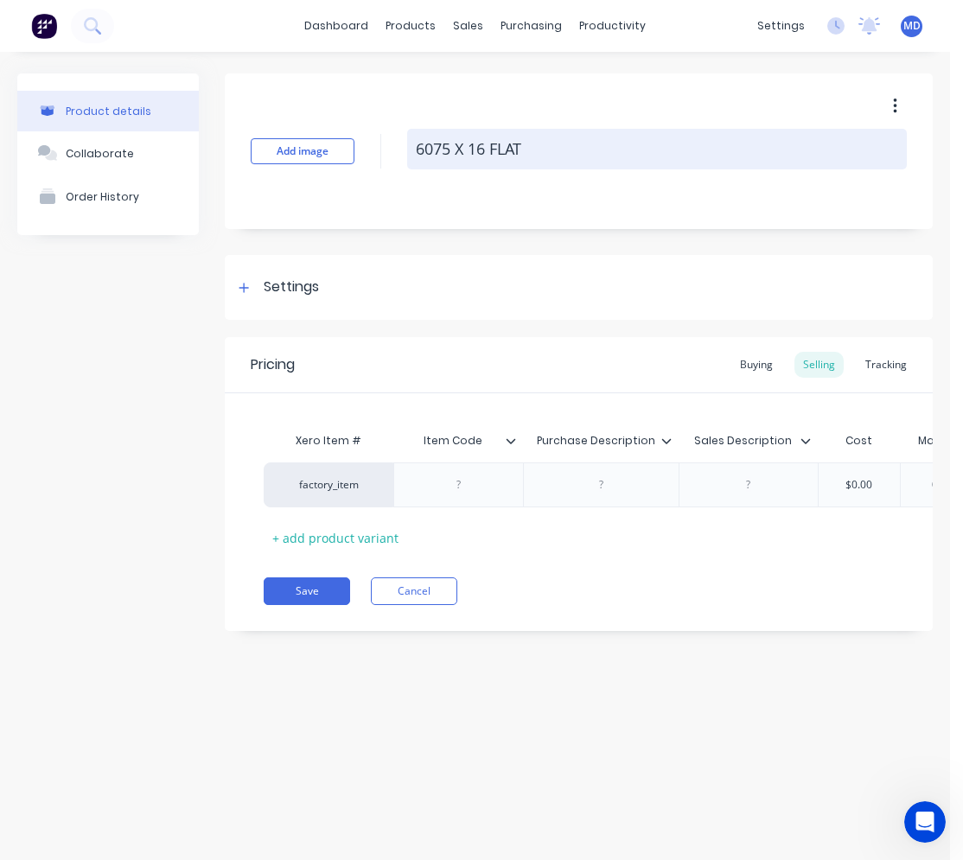
type textarea "x"
type textarea "60075 X 16 FLAT"
type textarea "x"
type textarea "600075 X 16 FLAT"
type textarea "x"
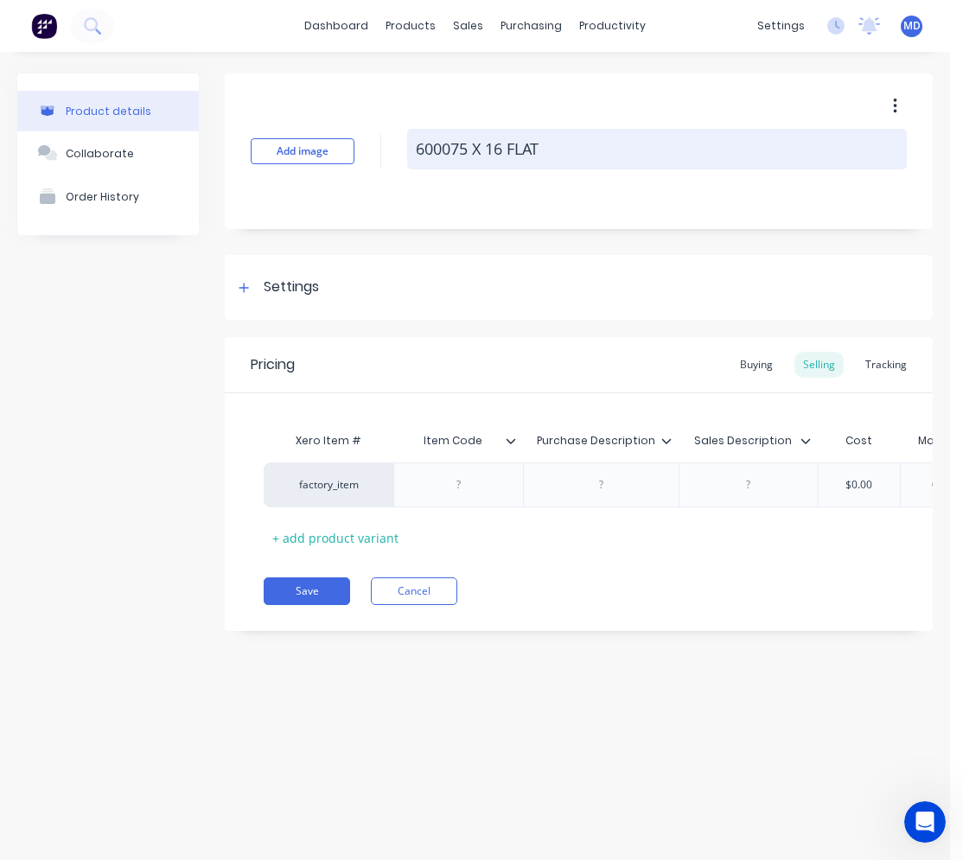
type textarea "6000 75 X 16 FLAT"
type textarea "x"
type textarea "6000 X75 X 16 FLAT"
type textarea "x"
drag, startPoint x: 562, startPoint y: 143, endPoint x: 416, endPoint y: 147, distance: 146.2
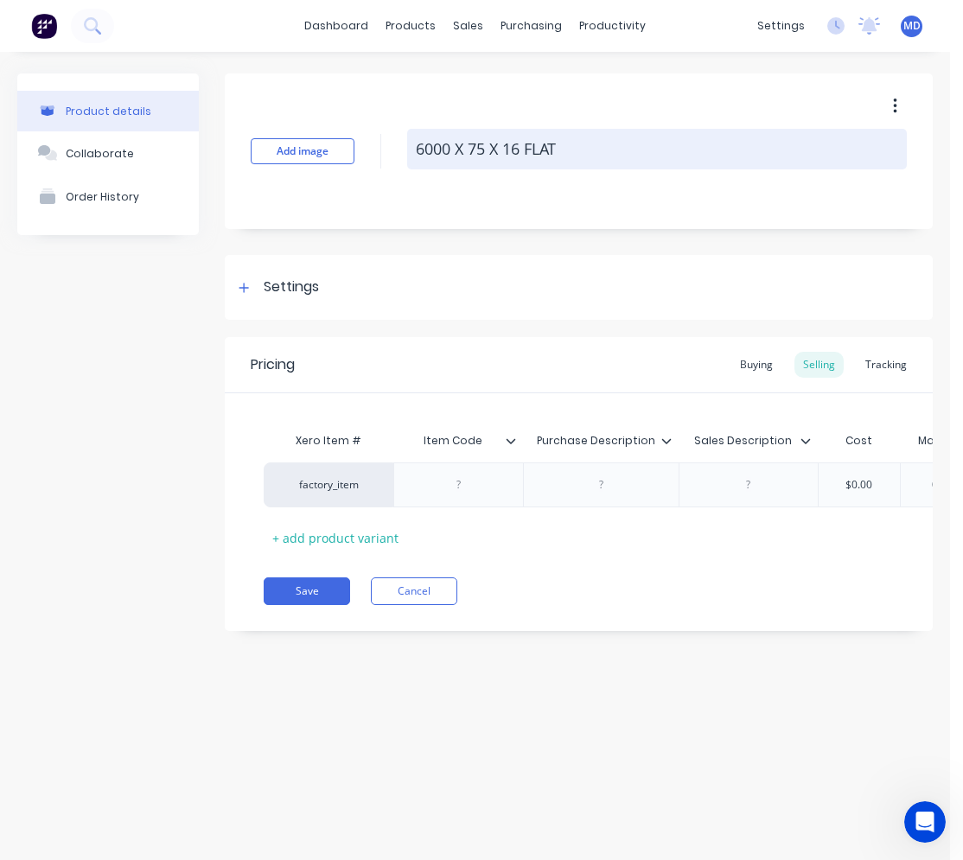
click at [416, 147] on textarea "6000 X 75 X 16 FLAT" at bounding box center [657, 149] width 500 height 41
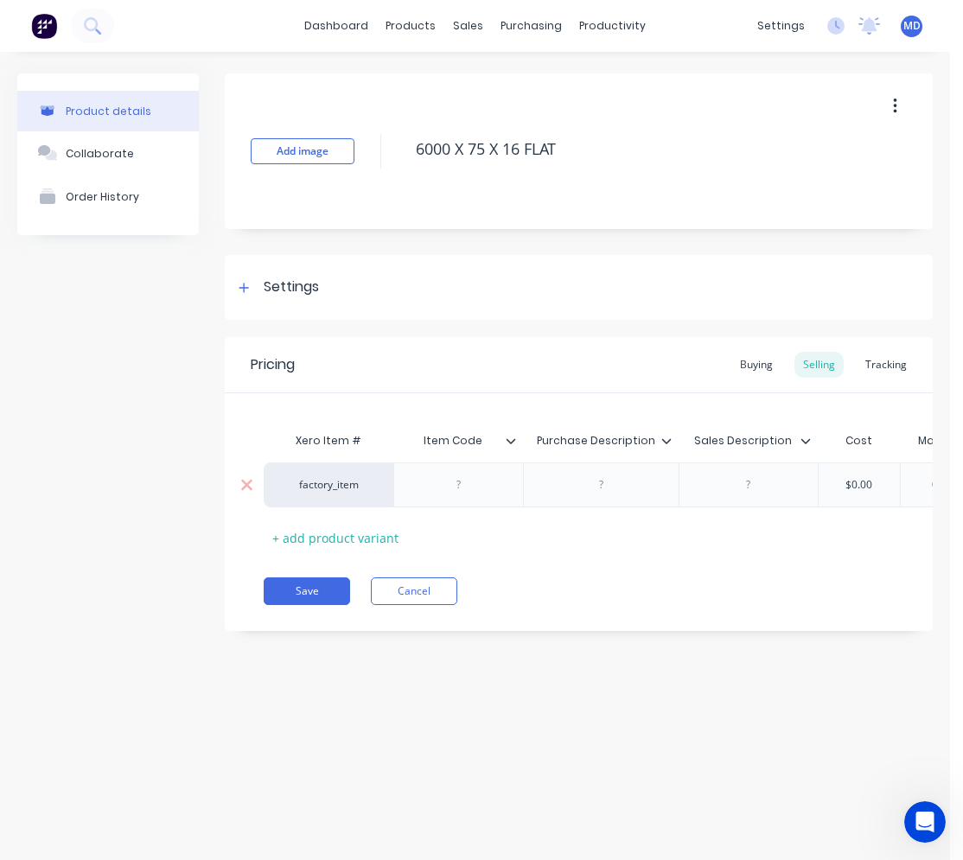
type textarea "6000 X 75 X 16 FLAT"
type textarea "x"
type textarea "6000 X 75 X 16 FLAT"
click at [467, 496] on div at bounding box center [459, 485] width 86 height 22
paste div
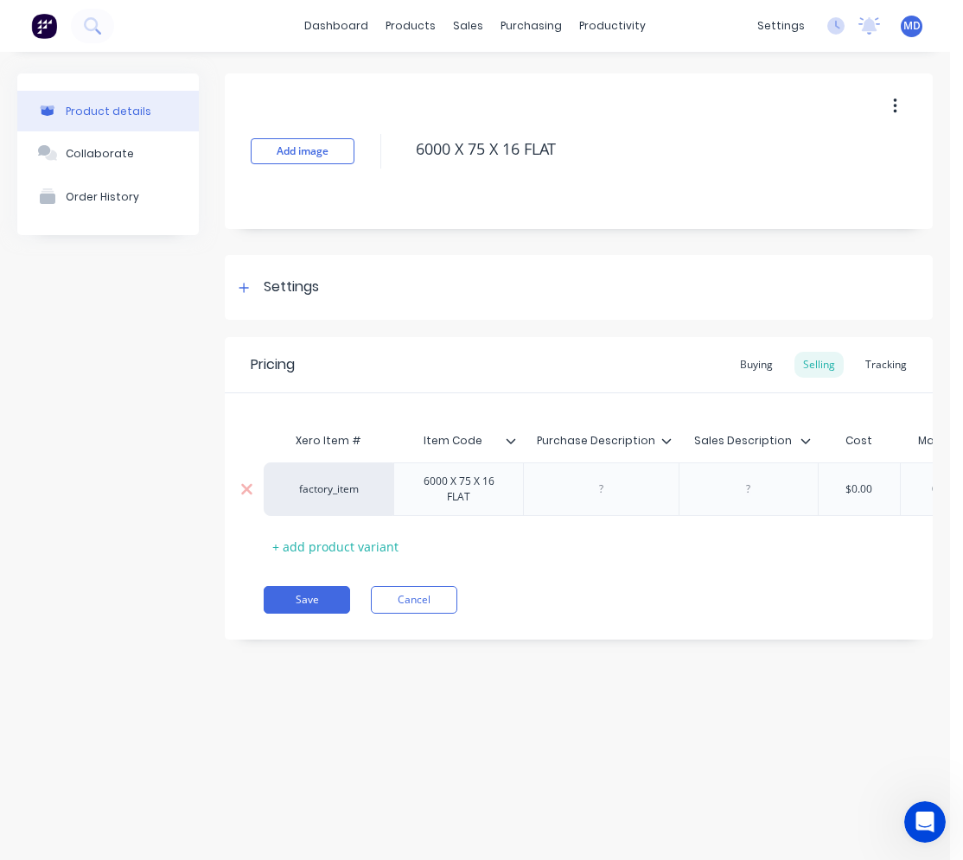
type textarea "x"
click at [612, 492] on div at bounding box center [602, 489] width 86 height 22
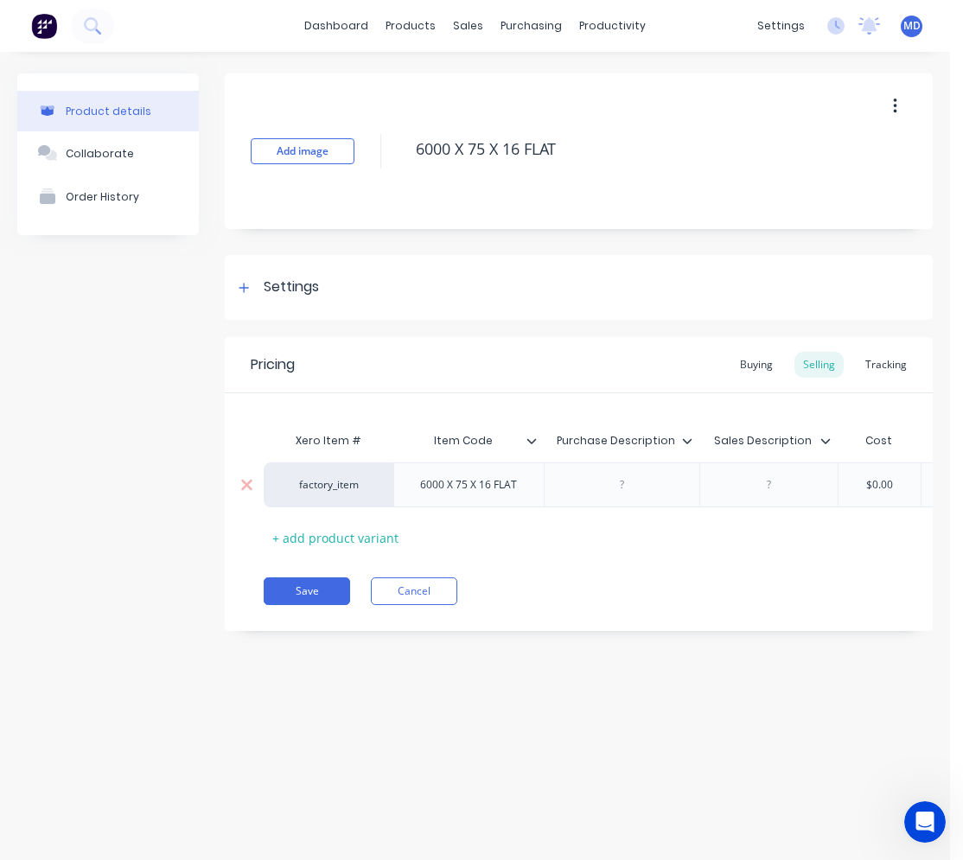
paste div
type textarea "x"
click at [757, 489] on div at bounding box center [769, 485] width 86 height 22
paste div
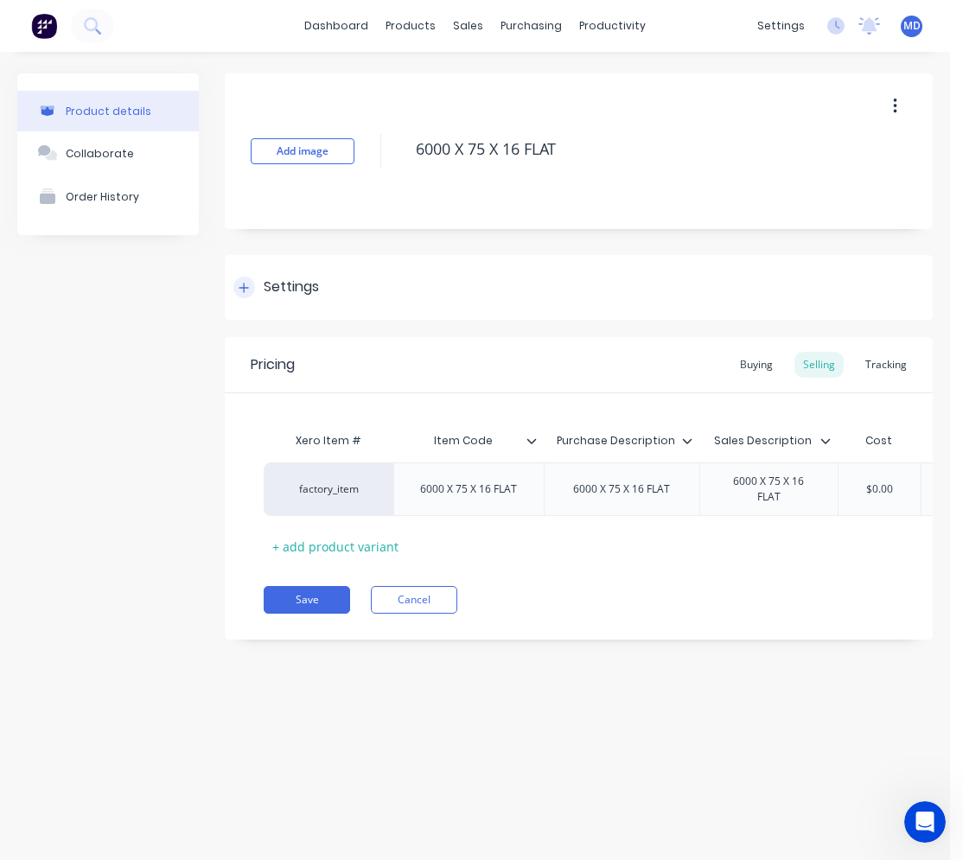
click at [285, 296] on div "Settings" at bounding box center [291, 288] width 55 height 22
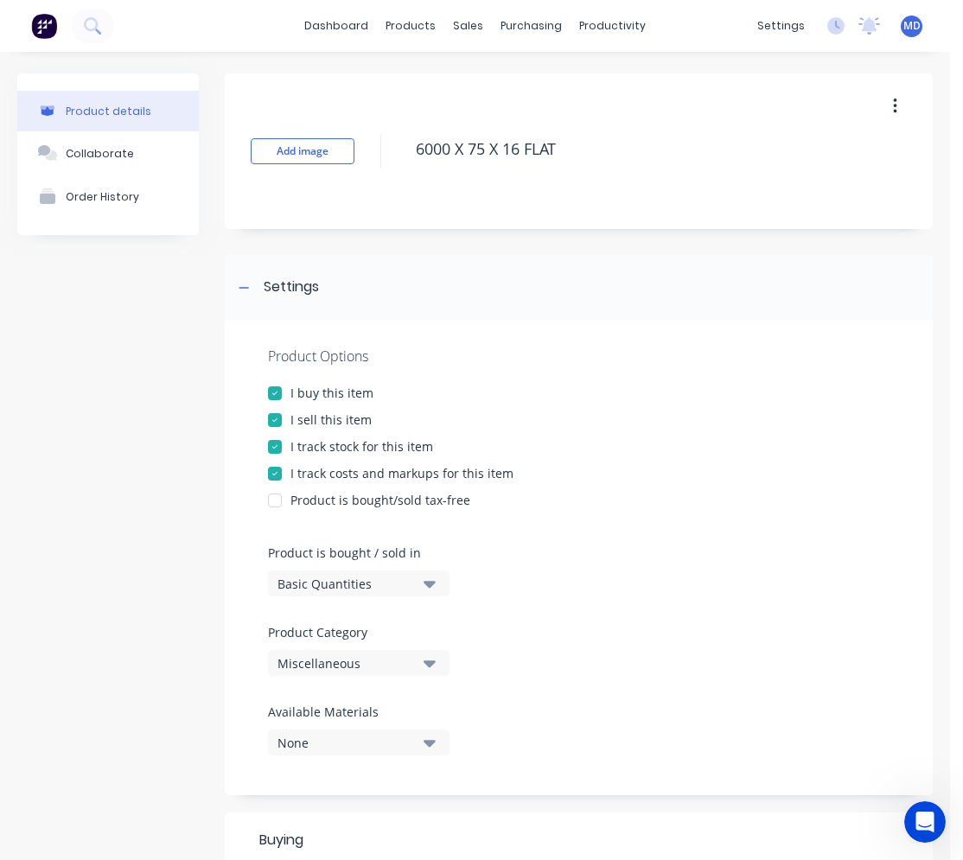
click at [399, 661] on div "Miscellaneous" at bounding box center [347, 664] width 138 height 18
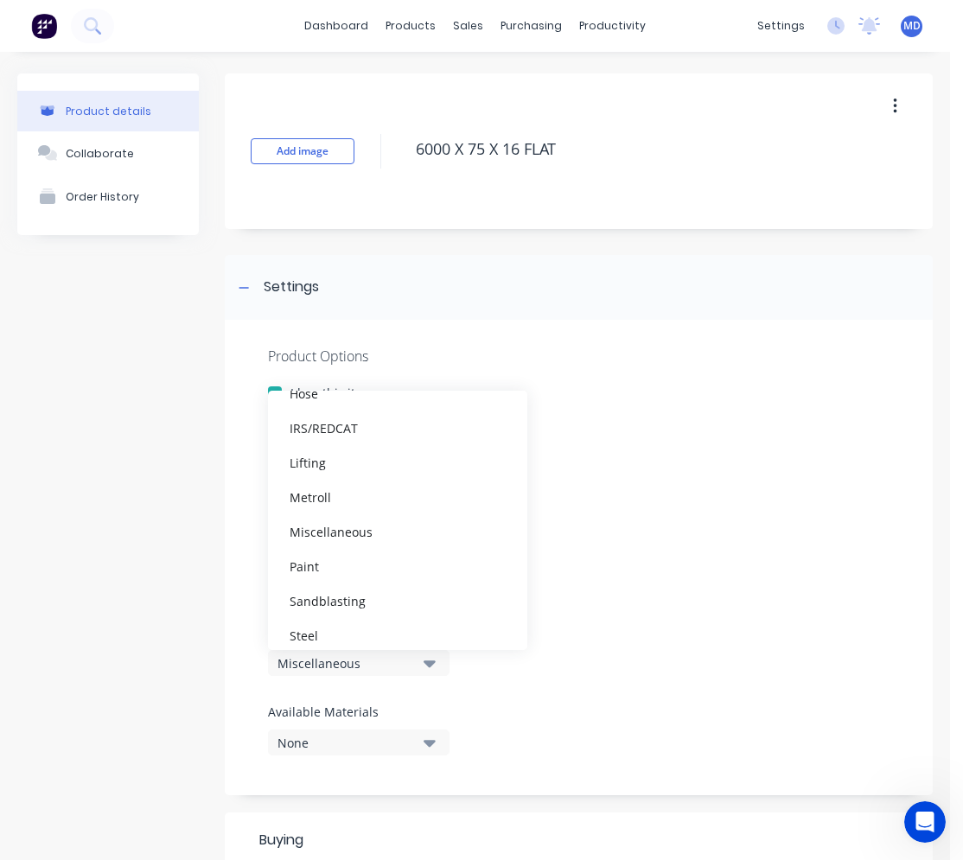
scroll to position [605, 0]
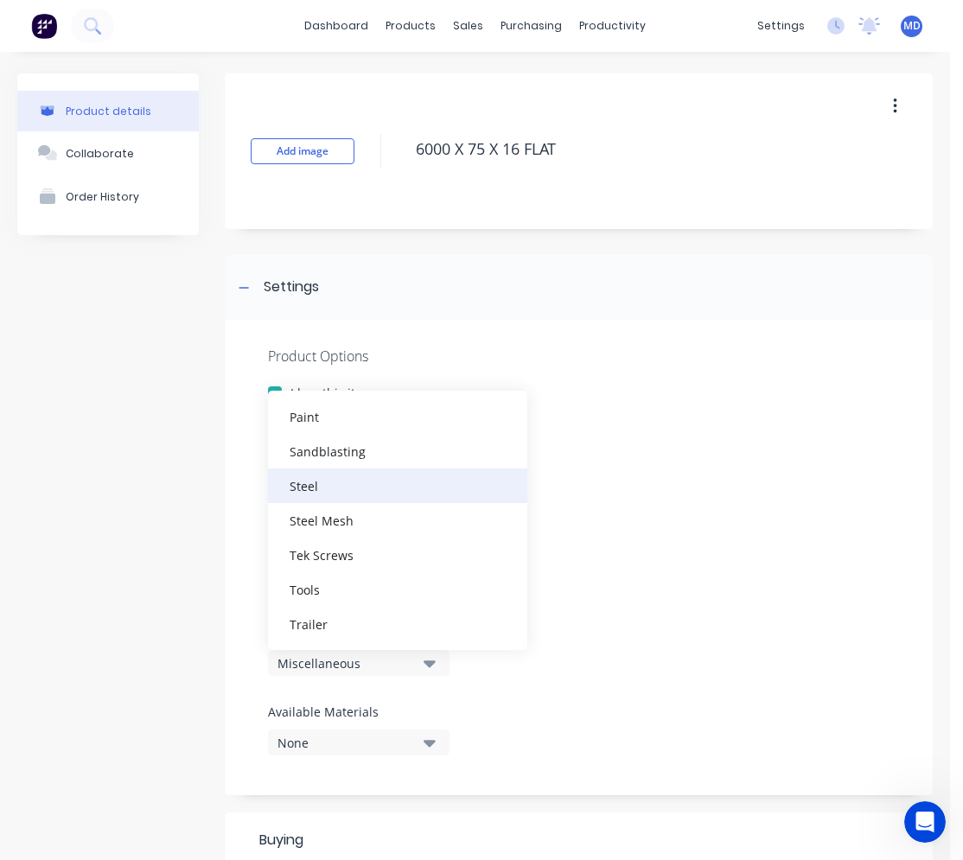
click at [330, 497] on div "Steel" at bounding box center [397, 486] width 259 height 35
type textarea "x"
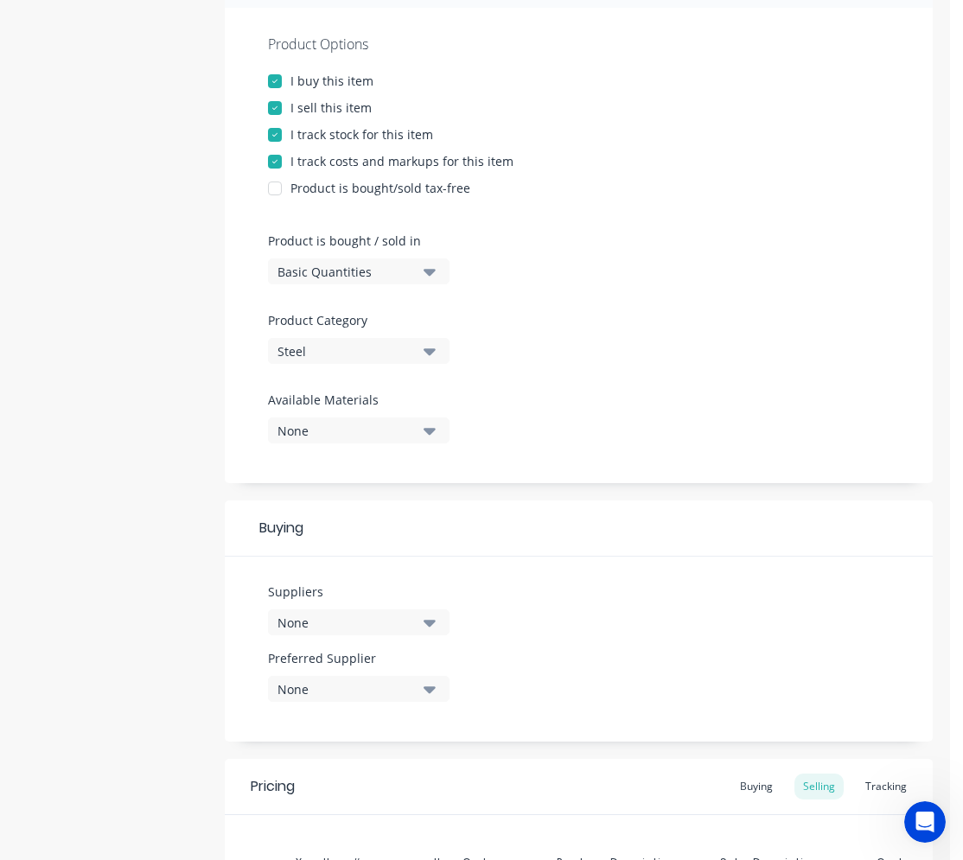
scroll to position [346, 0]
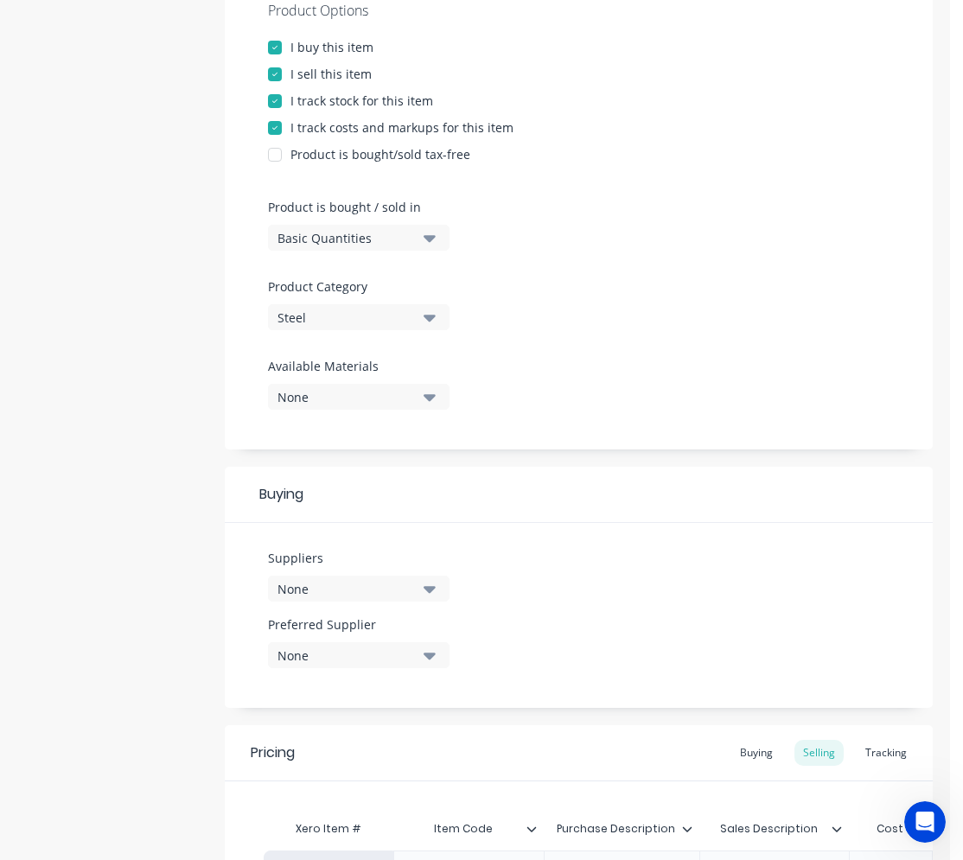
click at [415, 586] on div "None" at bounding box center [347, 589] width 138 height 18
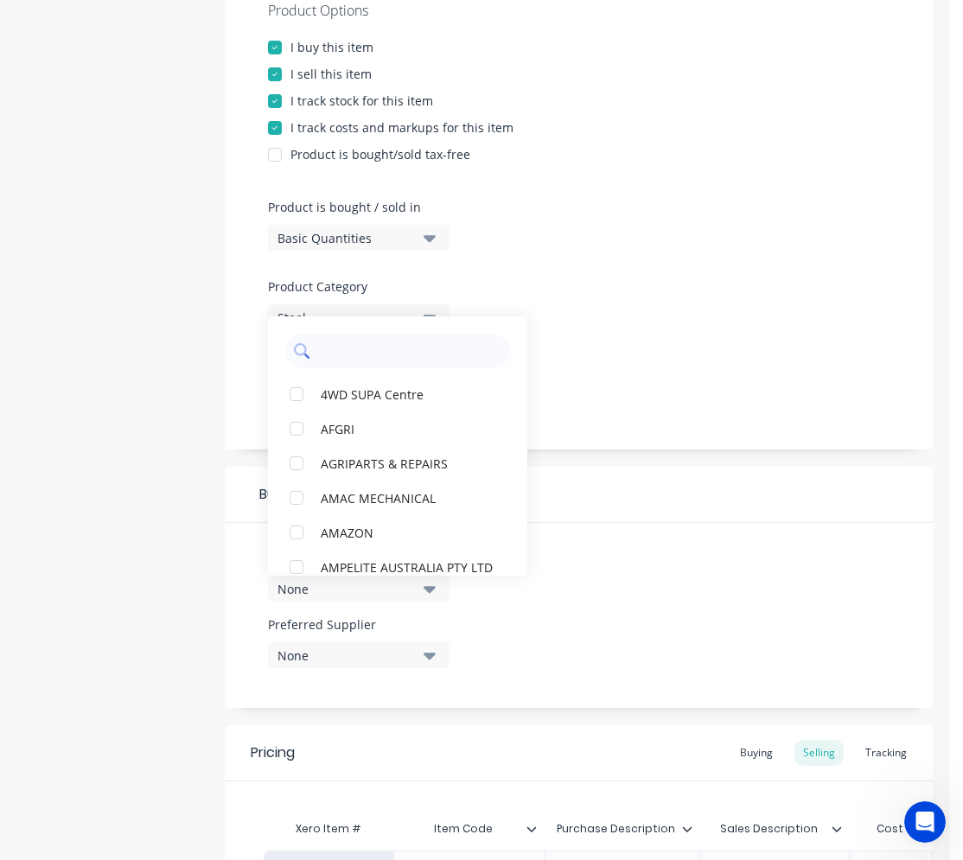
click at [341, 361] on input "text" at bounding box center [409, 351] width 183 height 35
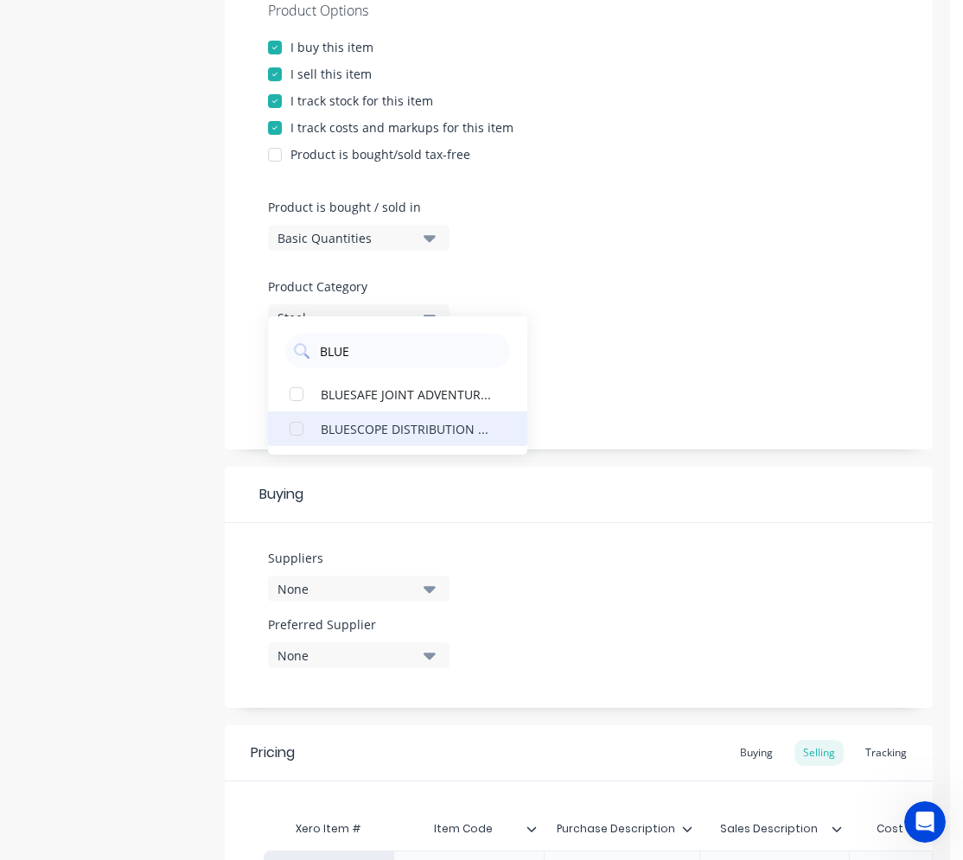
type input "BLUE"
click at [419, 421] on div "BLUESCOPE DISTRIBUTION PTY LTD" at bounding box center [407, 428] width 173 height 18
type textarea "x"
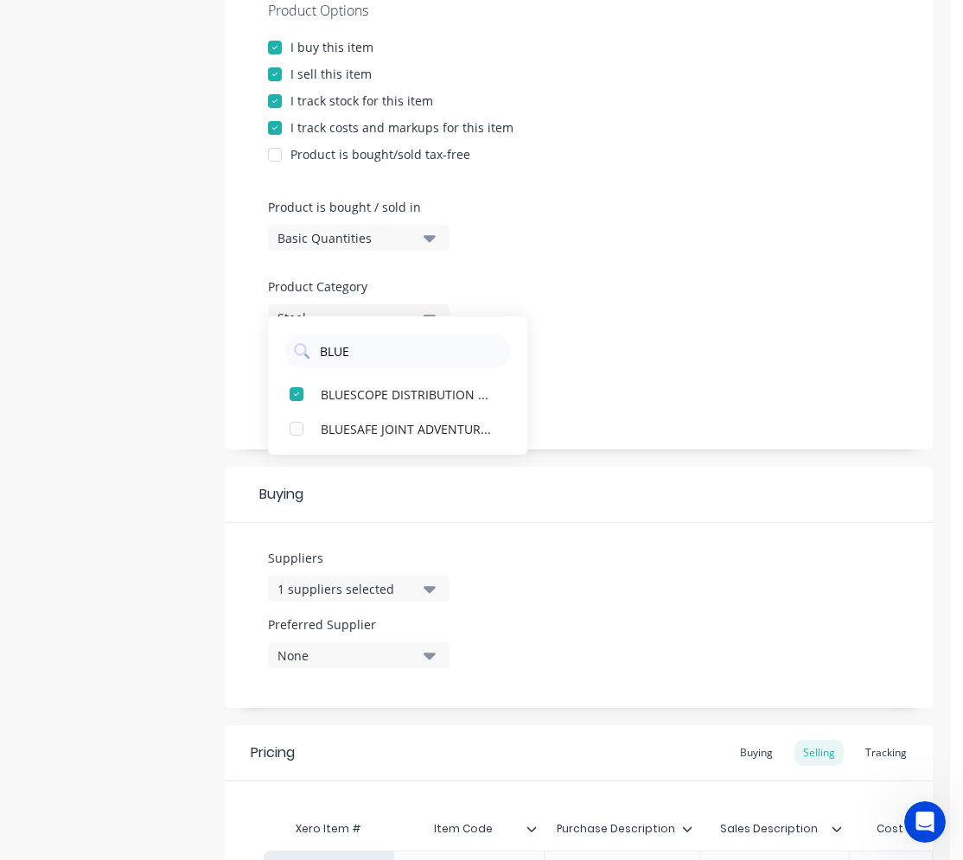
click at [623, 418] on div "Product Options I buy this item I sell this item I track stock for this item I …" at bounding box center [579, 212] width 708 height 476
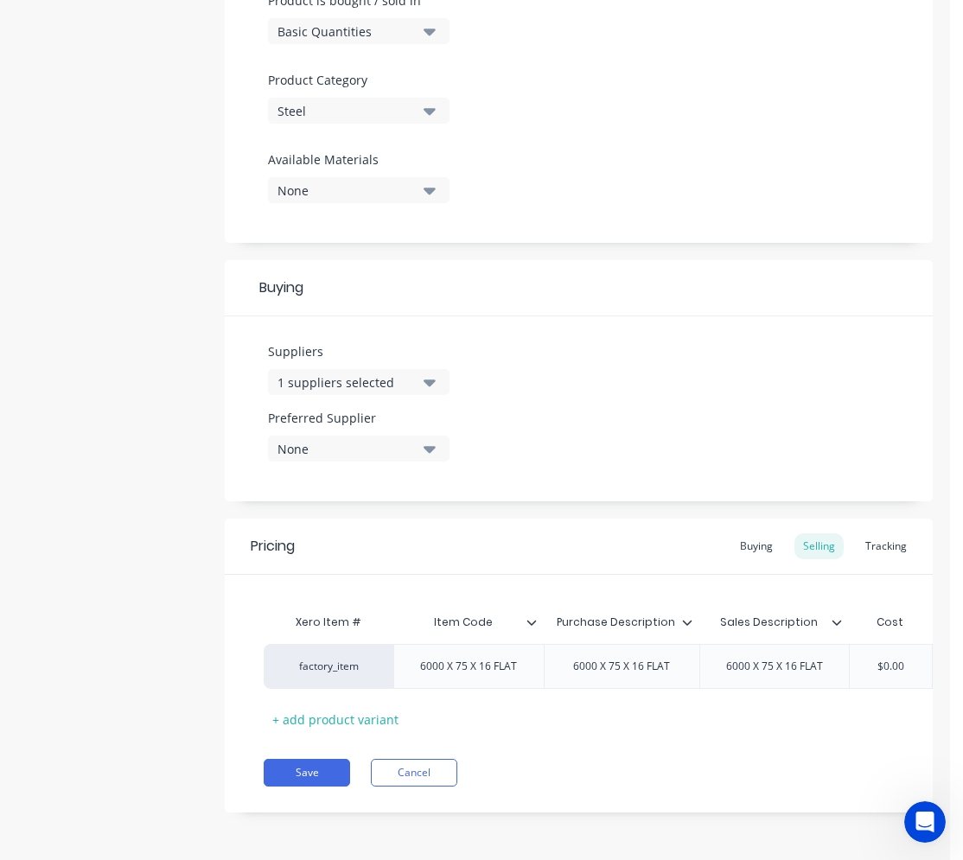
scroll to position [0, 259]
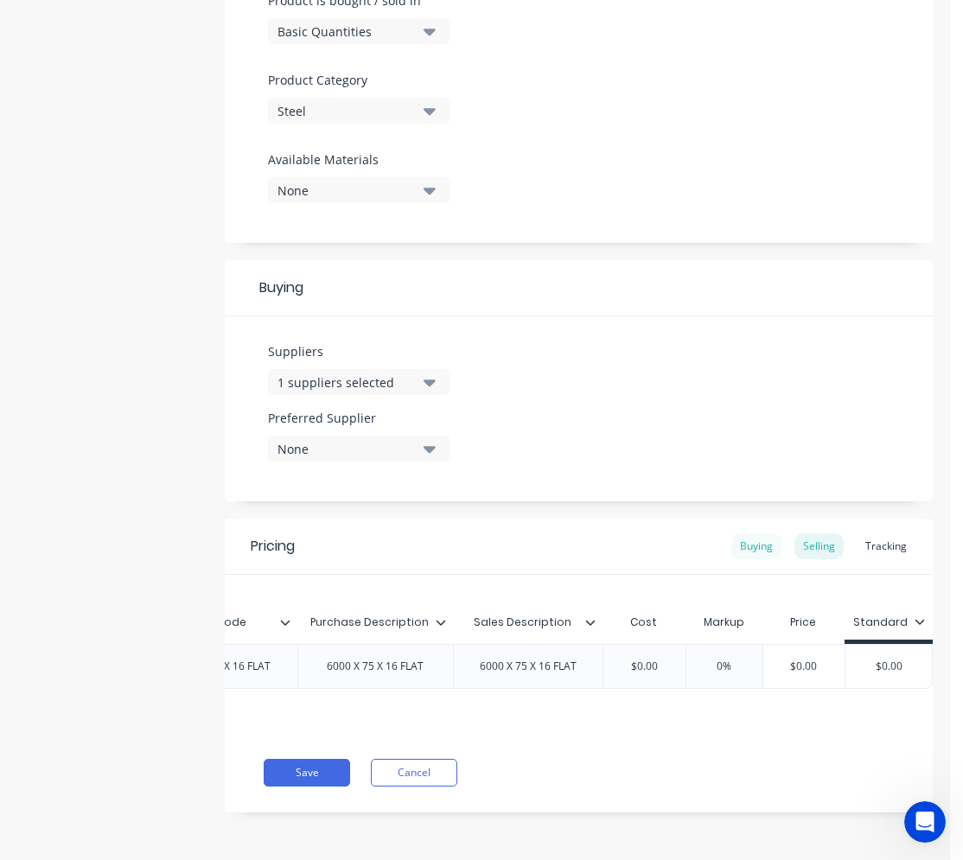
click at [750, 541] on div "Buying" at bounding box center [757, 547] width 50 height 26
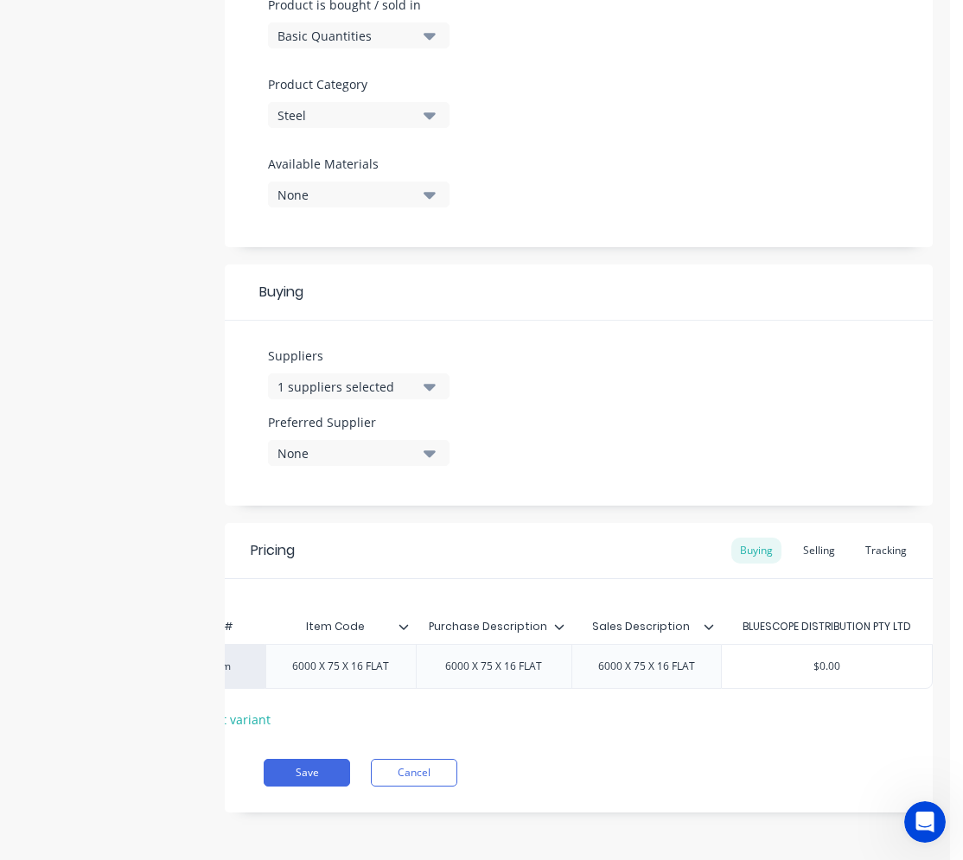
type input "$0.00"
drag, startPoint x: 840, startPoint y: 656, endPoint x: 749, endPoint y: 643, distance: 91.9
click at [749, 645] on div "$0.00 $0.00" at bounding box center [827, 666] width 210 height 43
type textarea "x"
type input "9"
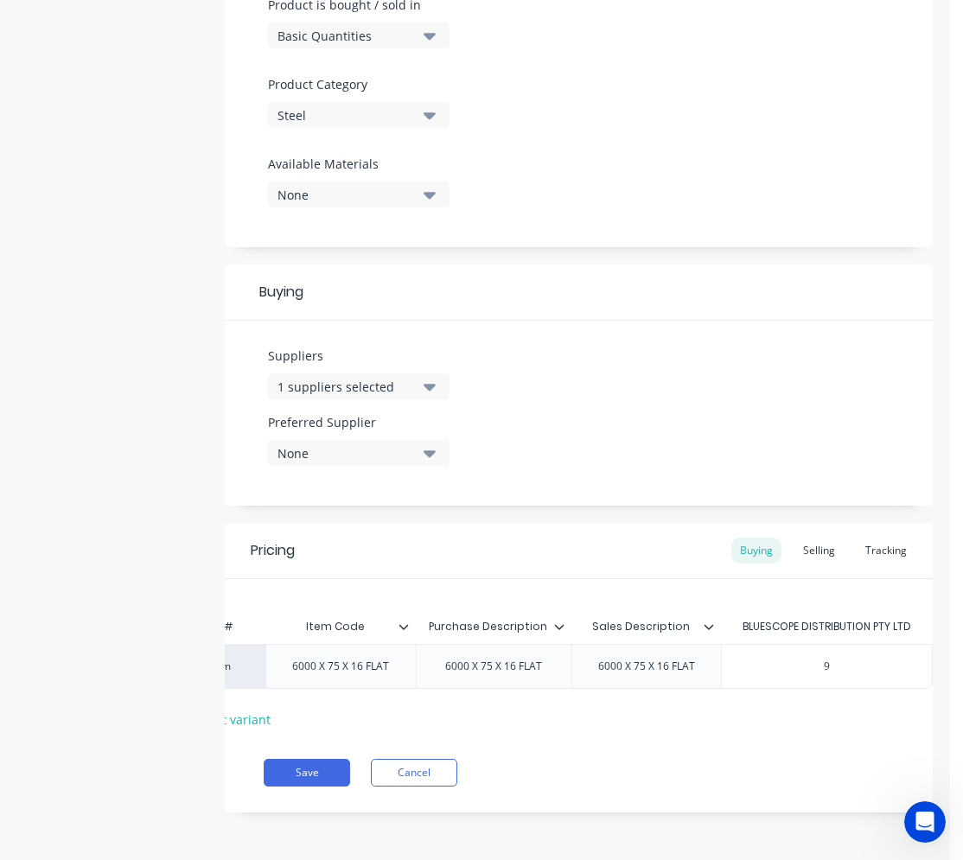
type textarea "x"
type input "98"
type textarea "x"
type input "98."
type textarea "x"
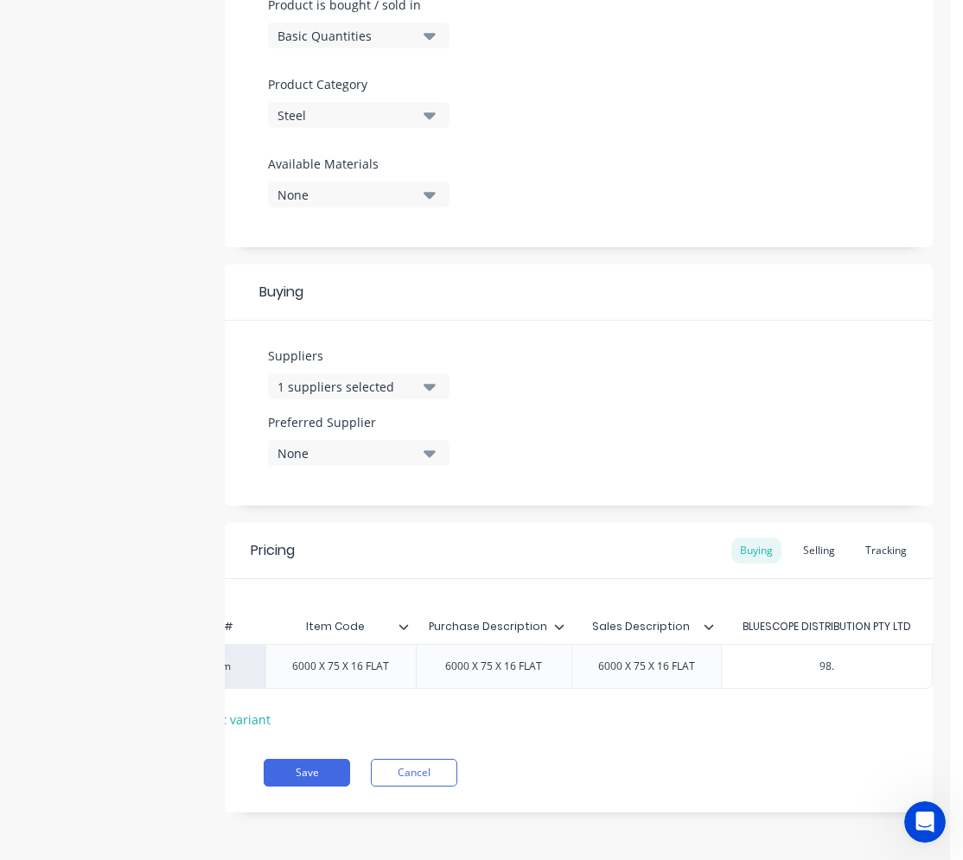
type input "98.6"
type textarea "x"
type input "98.60"
click at [808, 546] on div "Selling" at bounding box center [819, 551] width 49 height 26
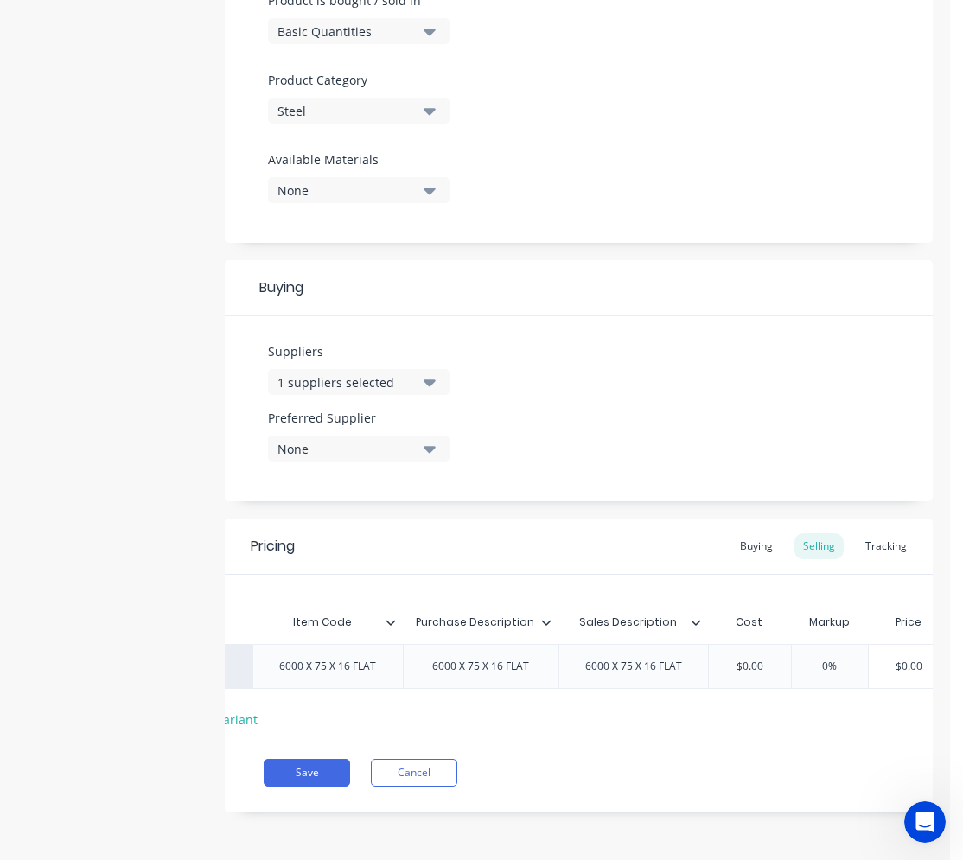
type input "$0.00"
drag, startPoint x: 770, startPoint y: 656, endPoint x: 720, endPoint y: 656, distance: 50.2
click at [720, 659] on input "$0.00" at bounding box center [750, 667] width 86 height 16
type textarea "x"
type input "9"
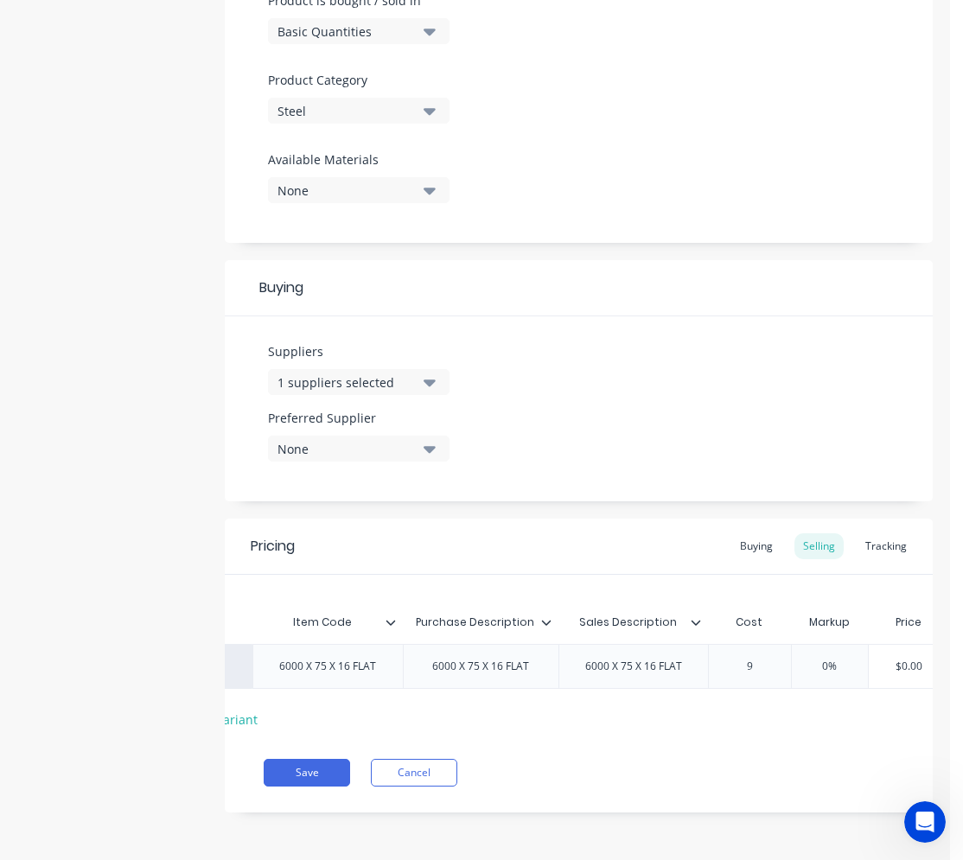
type textarea "x"
type input "98."
type textarea "x"
type input "98.9"
type textarea "x"
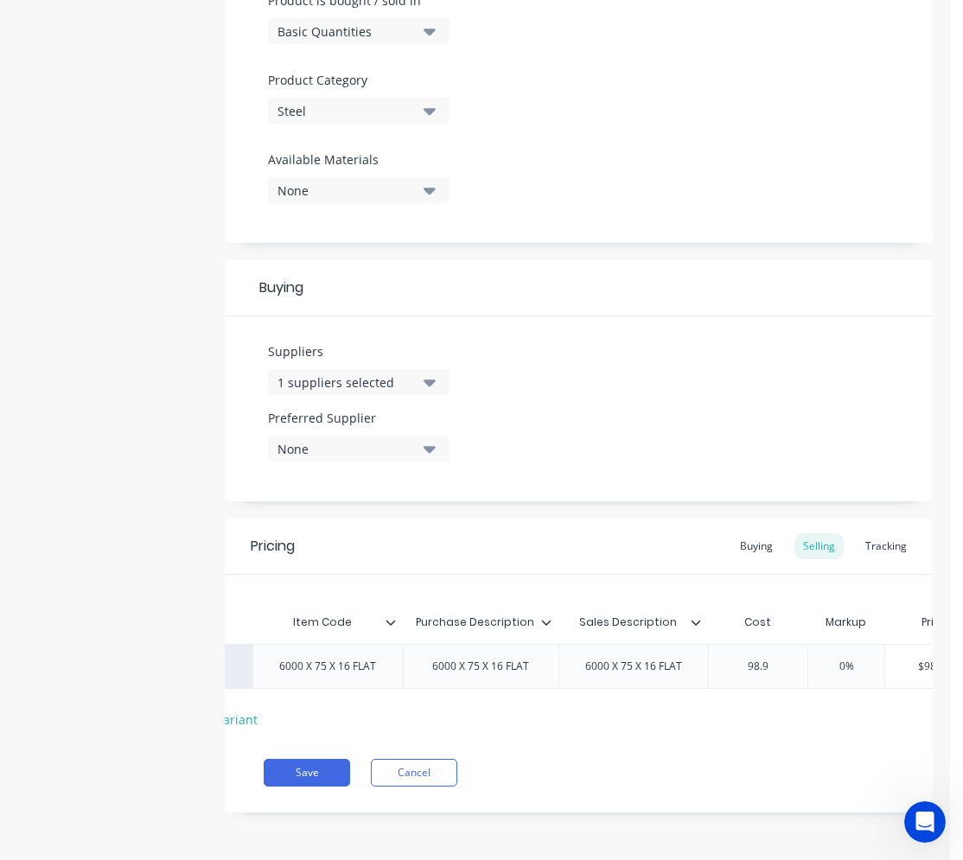
type input "98."
type textarea "x"
click at [828, 649] on div "0%" at bounding box center [846, 666] width 86 height 43
type input "98.60"
type input "0%"
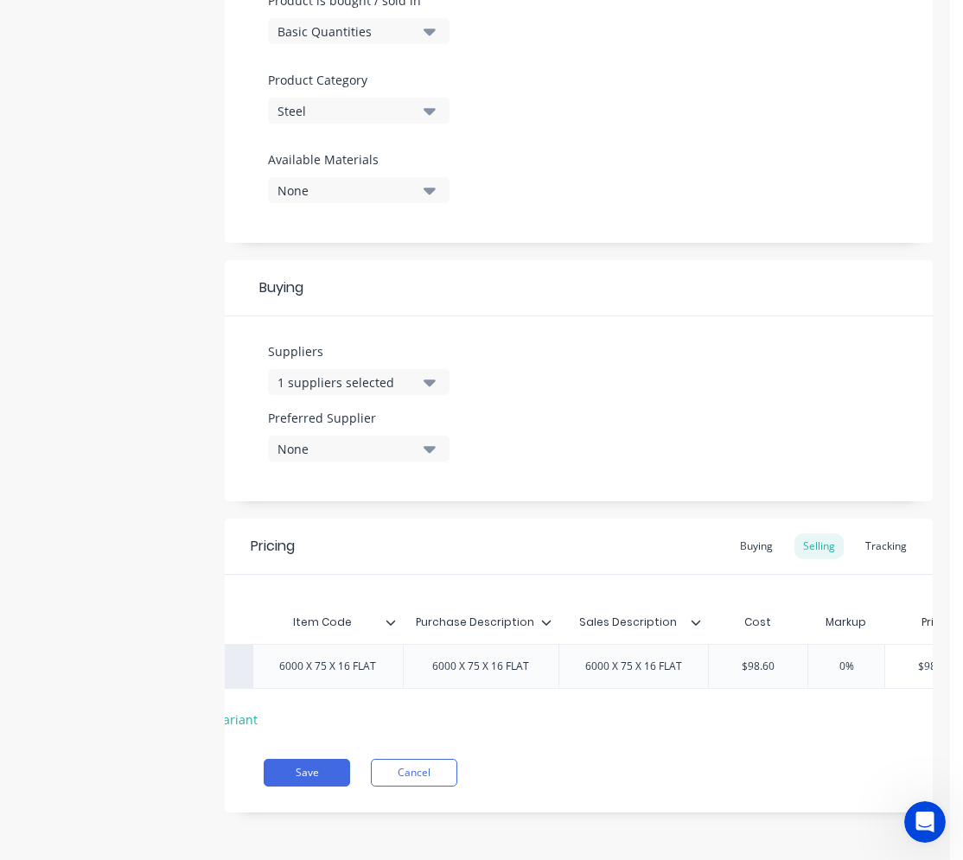
click at [840, 659] on input "0%" at bounding box center [846, 667] width 86 height 16
type textarea "x"
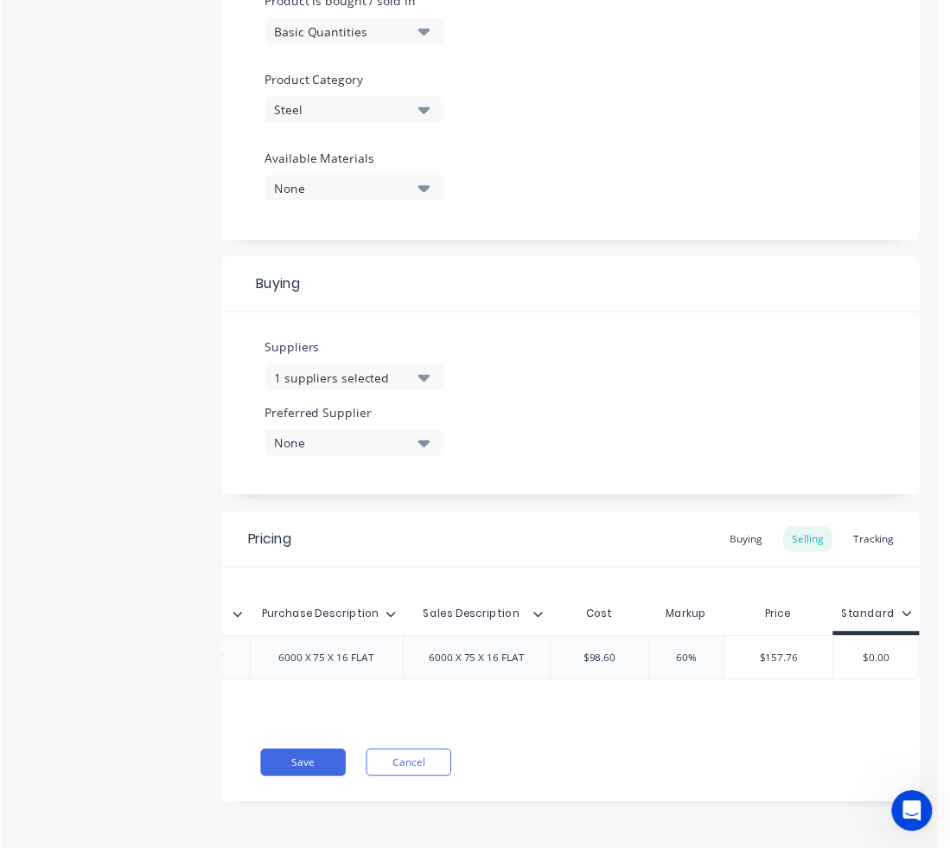
scroll to position [0, 0]
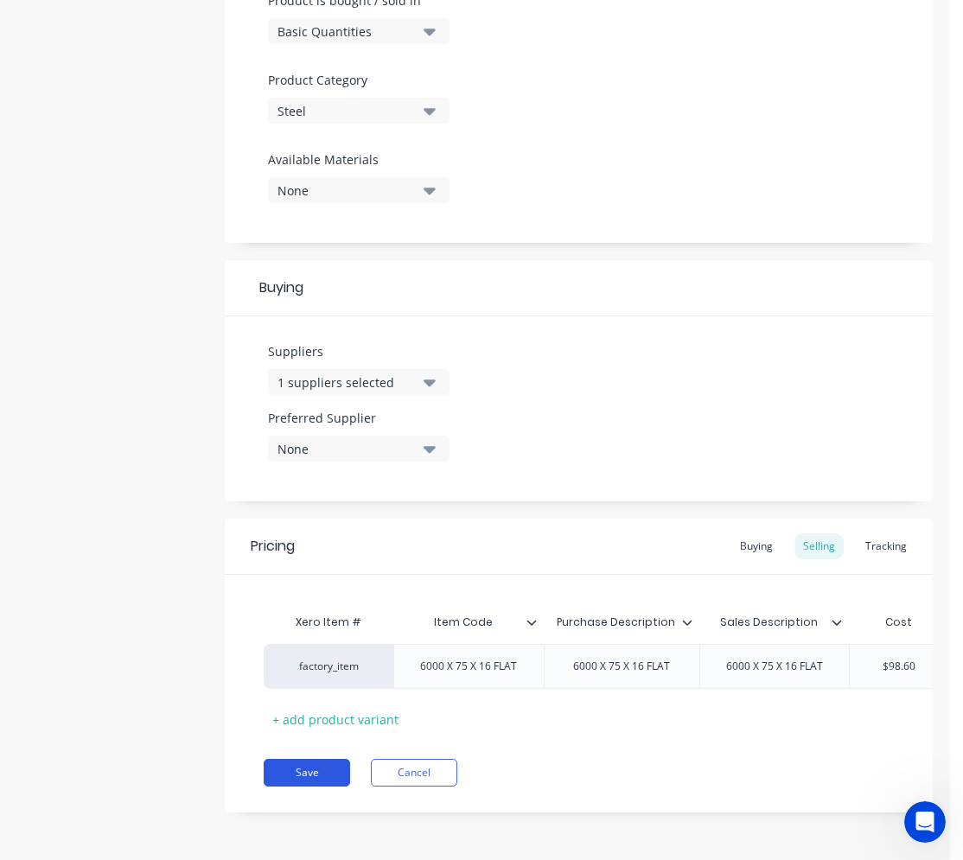
type input "60%"
click at [330, 780] on button "Save" at bounding box center [307, 773] width 86 height 28
type textarea "x"
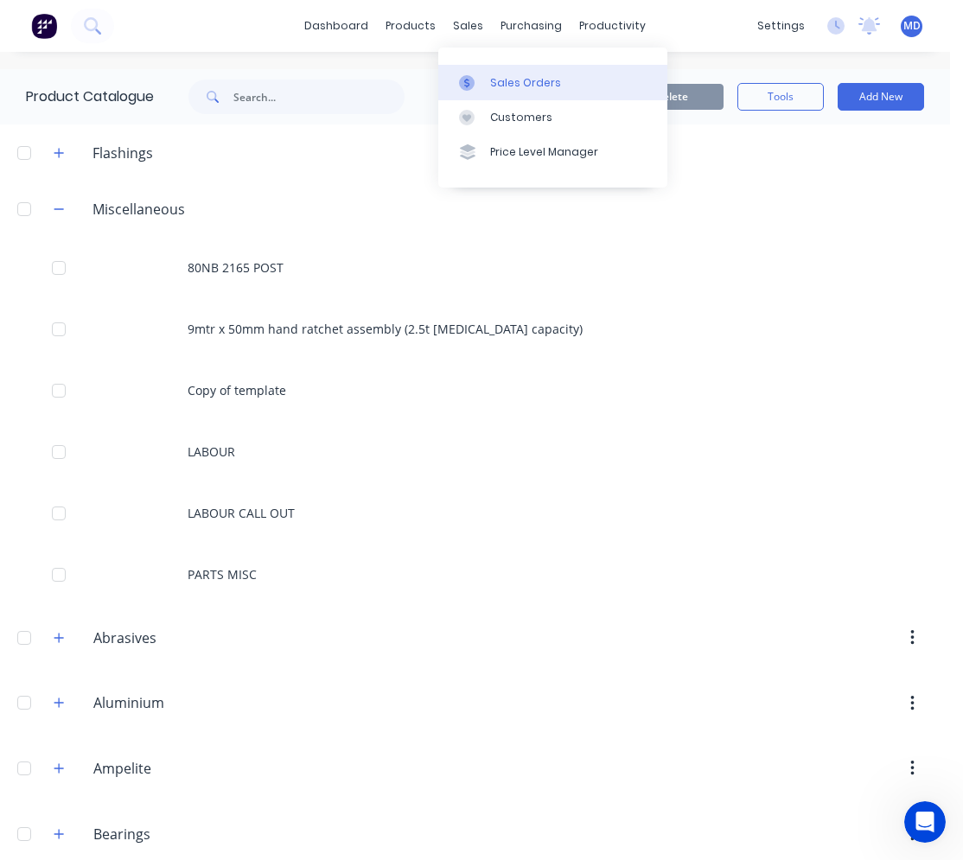
click at [516, 85] on div "Sales Orders" at bounding box center [525, 83] width 71 height 16
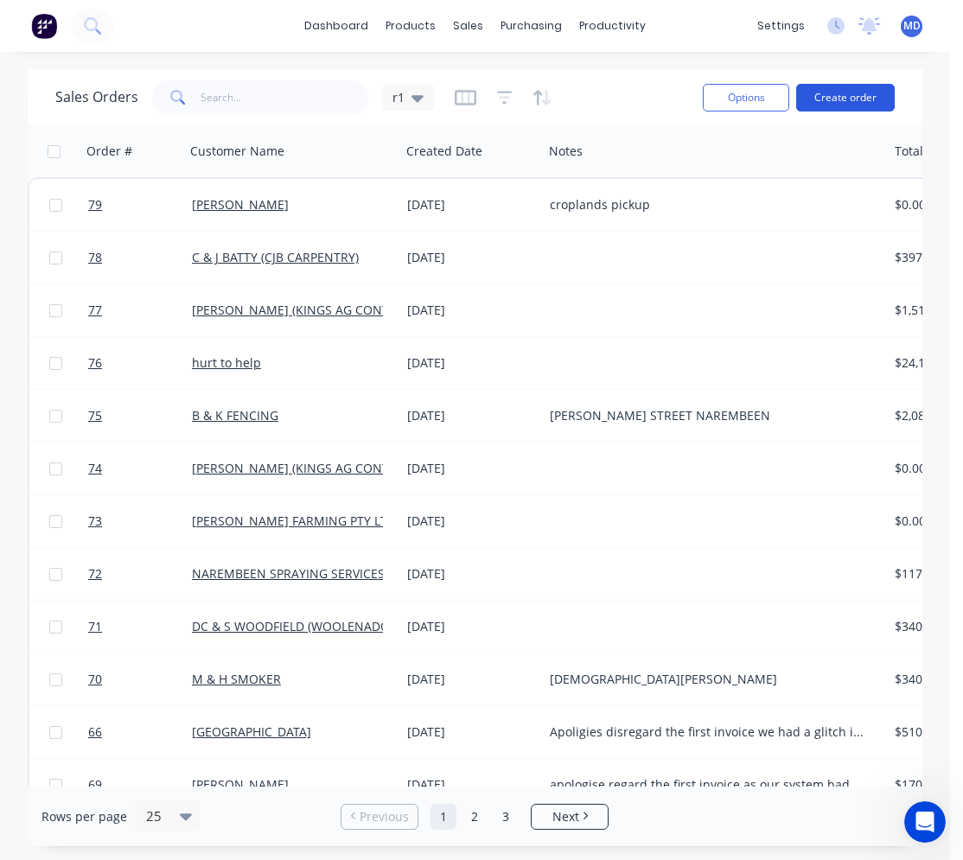
click at [839, 106] on button "Create order" at bounding box center [845, 98] width 99 height 28
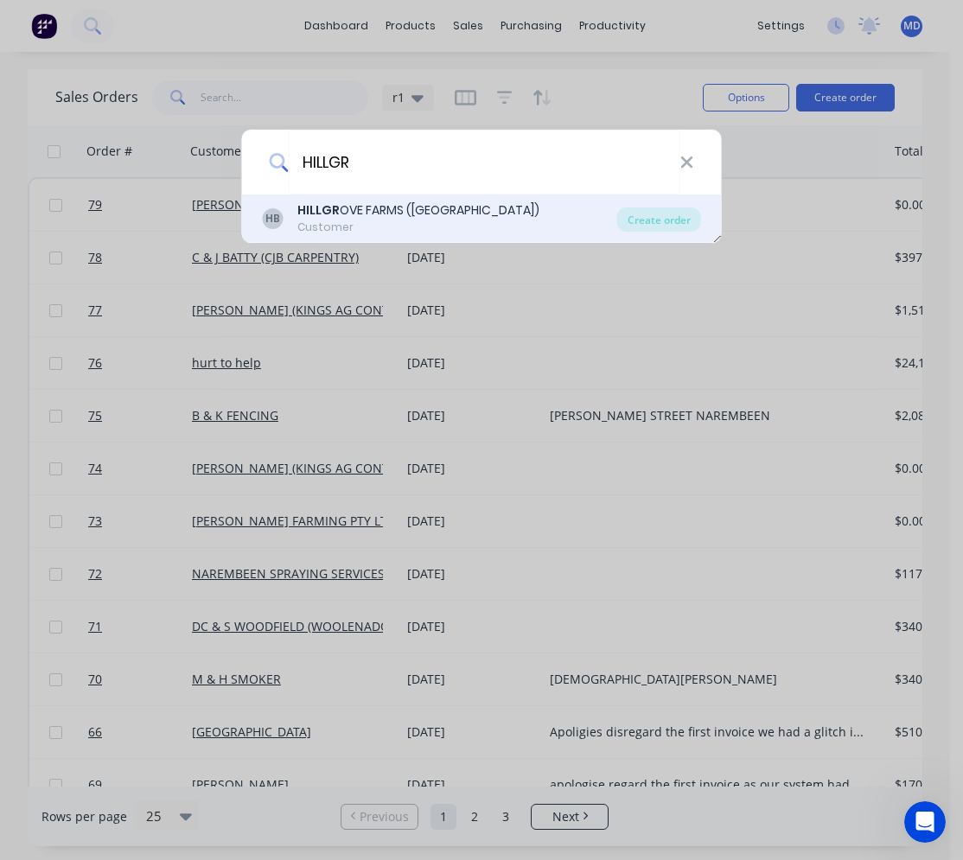
type input "HILLGR"
click at [406, 208] on div "HILLGR OVE FARMS ([GEOGRAPHIC_DATA])" at bounding box center [418, 211] width 242 height 18
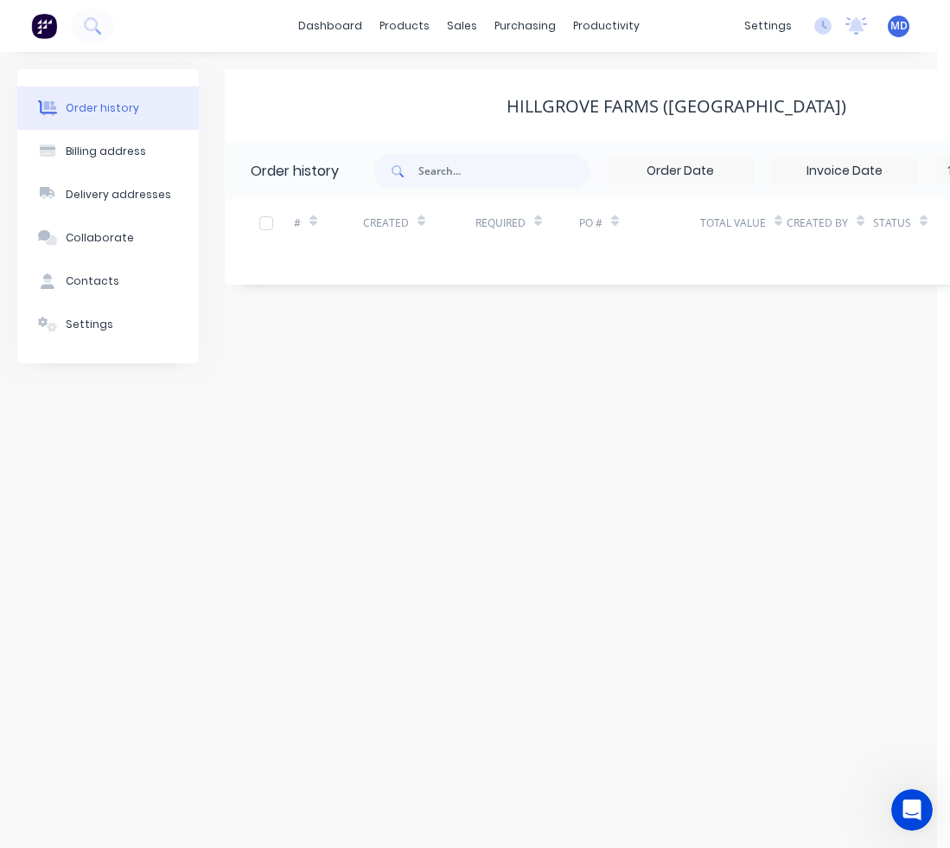
scroll to position [0, 327]
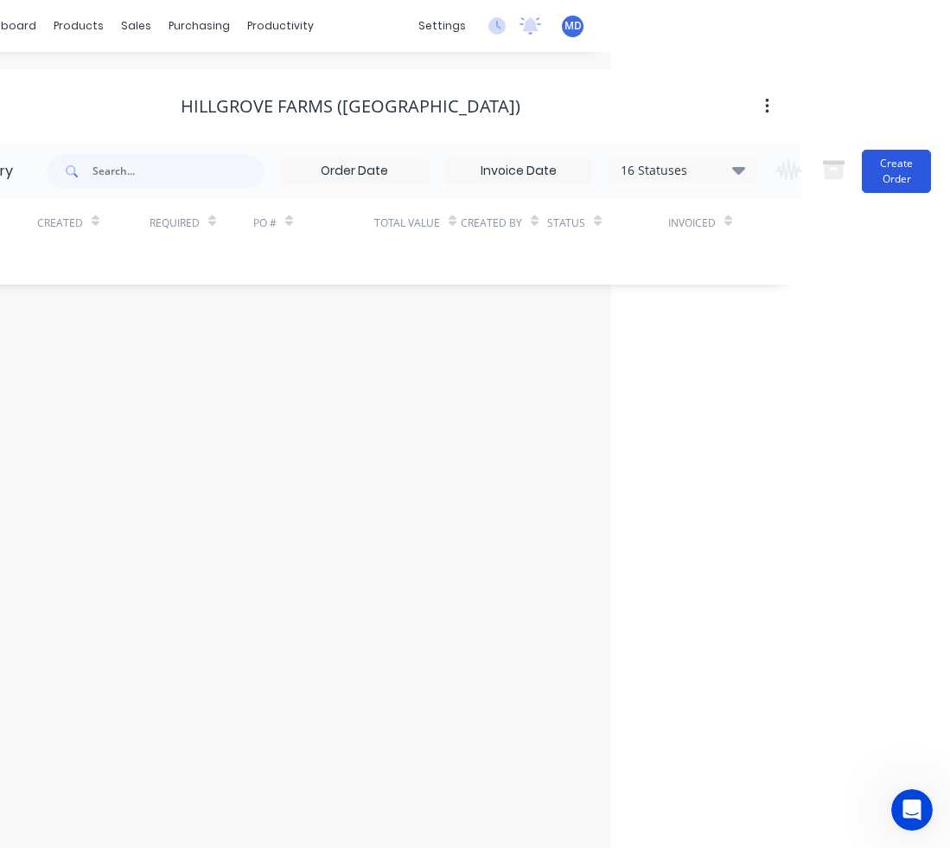
click at [900, 189] on button "Create Order" at bounding box center [896, 171] width 69 height 43
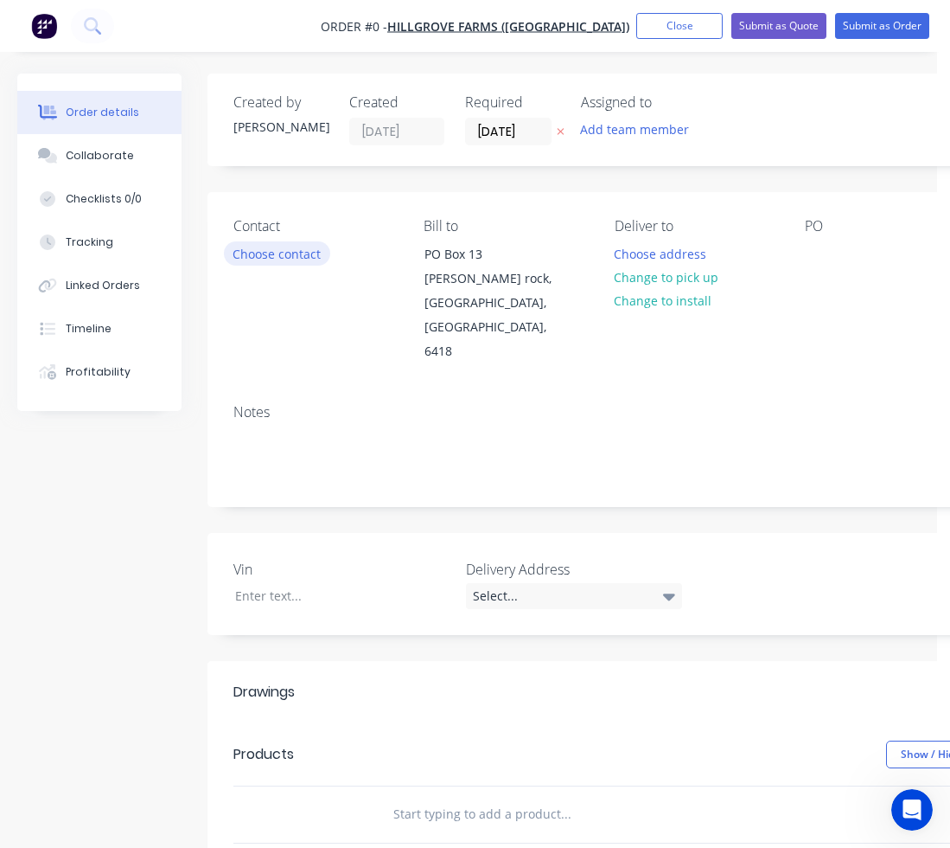
click at [305, 254] on button "Choose contact" at bounding box center [277, 252] width 106 height 23
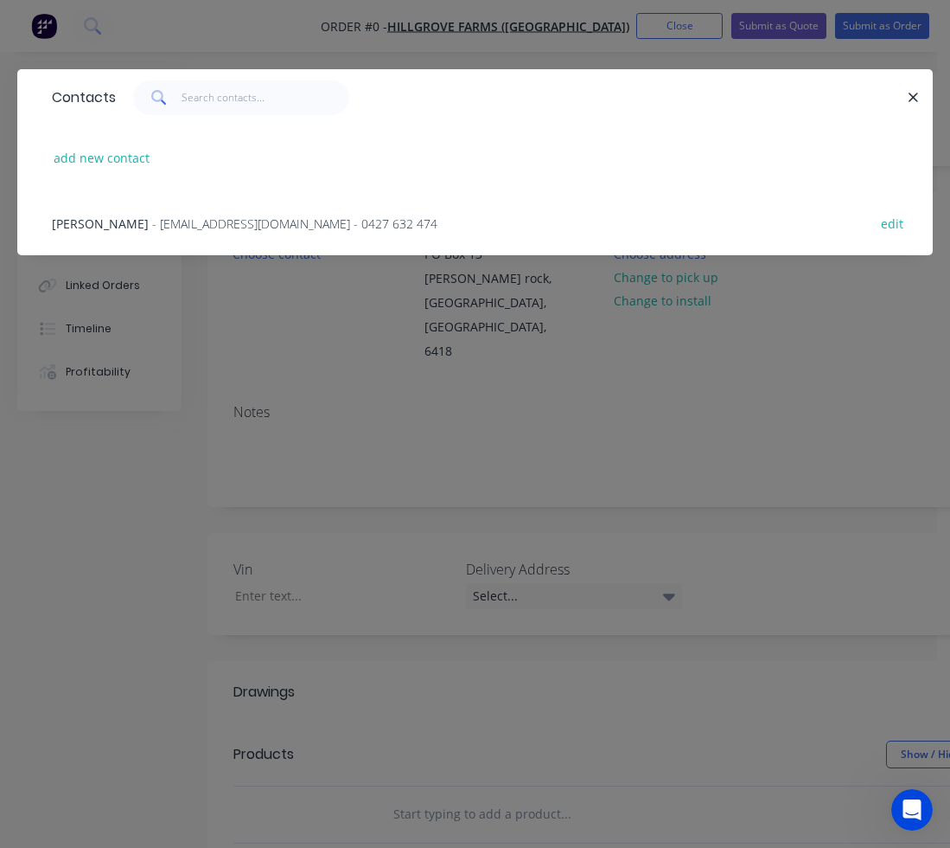
click at [289, 228] on span "- [EMAIL_ADDRESS][DOMAIN_NAME] - 0427 632 474" at bounding box center [294, 223] width 285 height 16
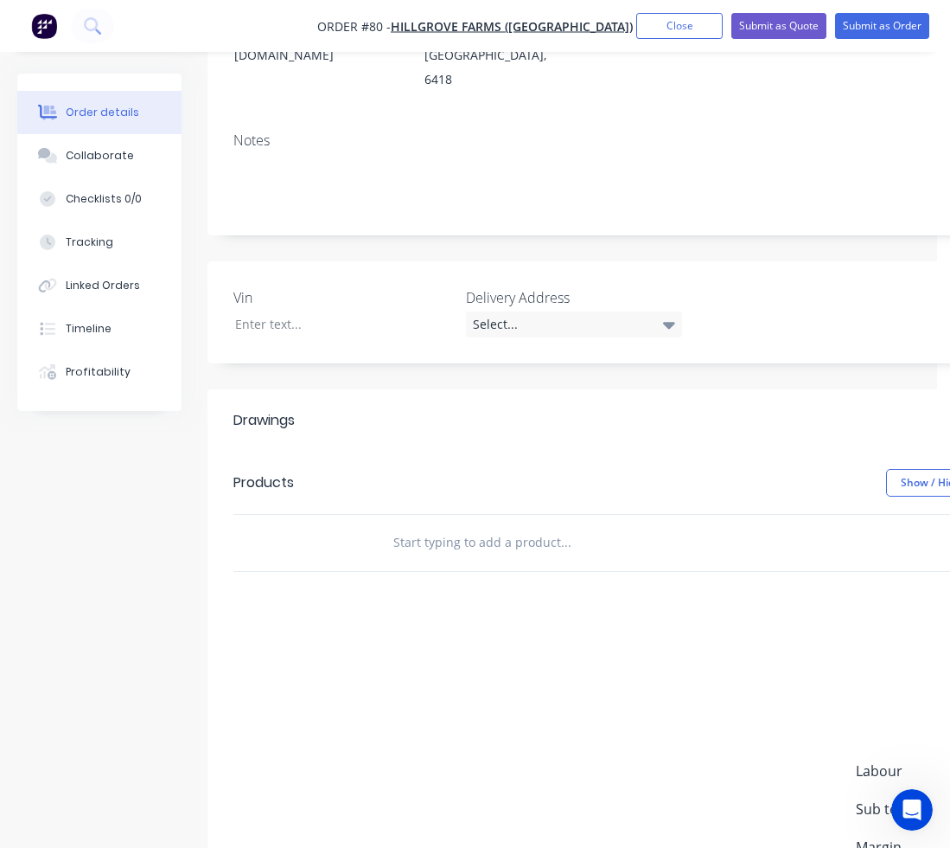
scroll to position [346, 0]
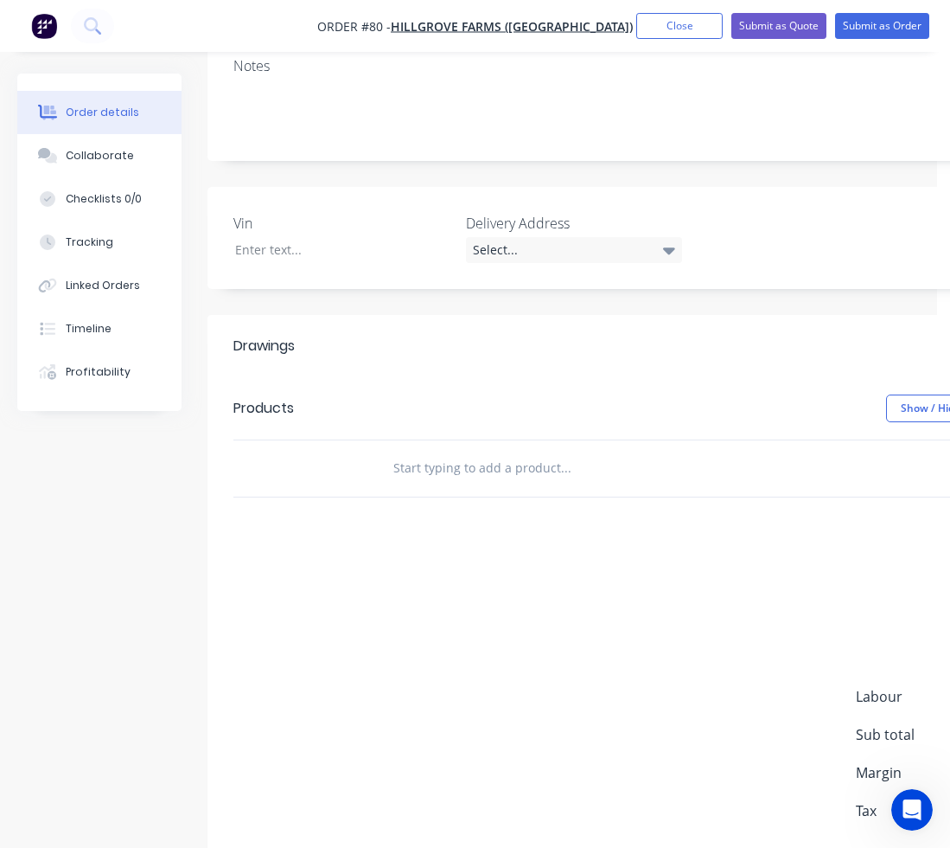
click at [434, 451] on input "text" at bounding box center [566, 468] width 346 height 35
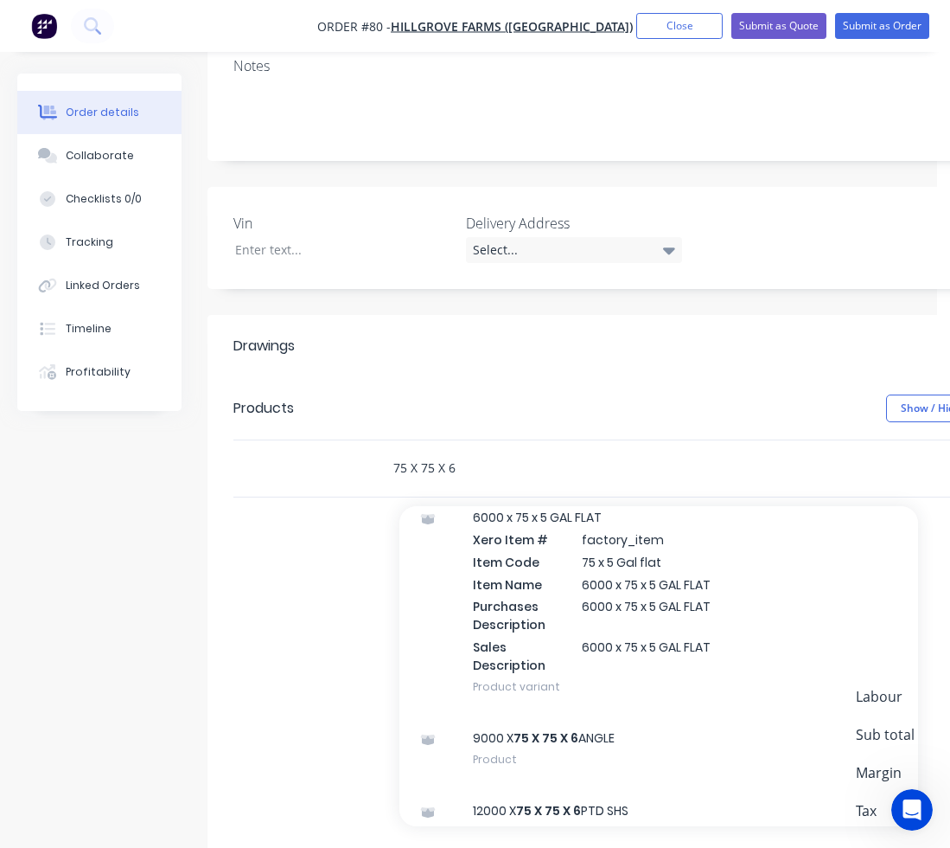
scroll to position [3632, 0]
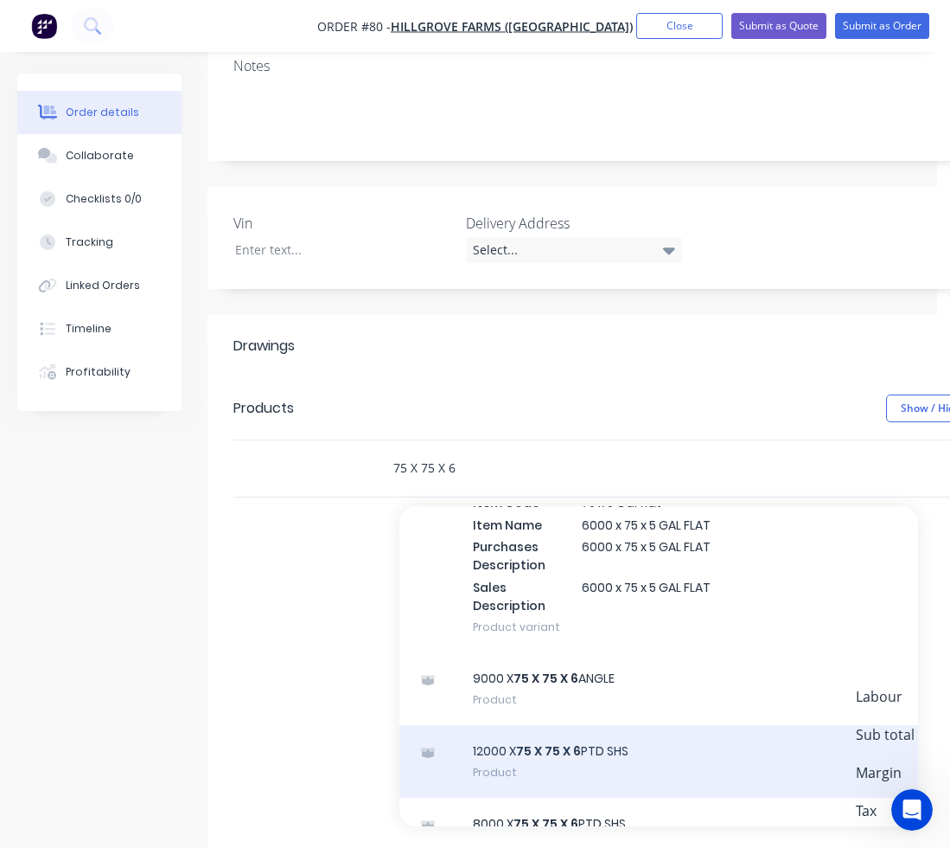
type input "75 X 75 X 6"
click at [601, 725] on div "12000 X 75 X 75 X 6 PTD SHS Product" at bounding box center [659, 761] width 519 height 73
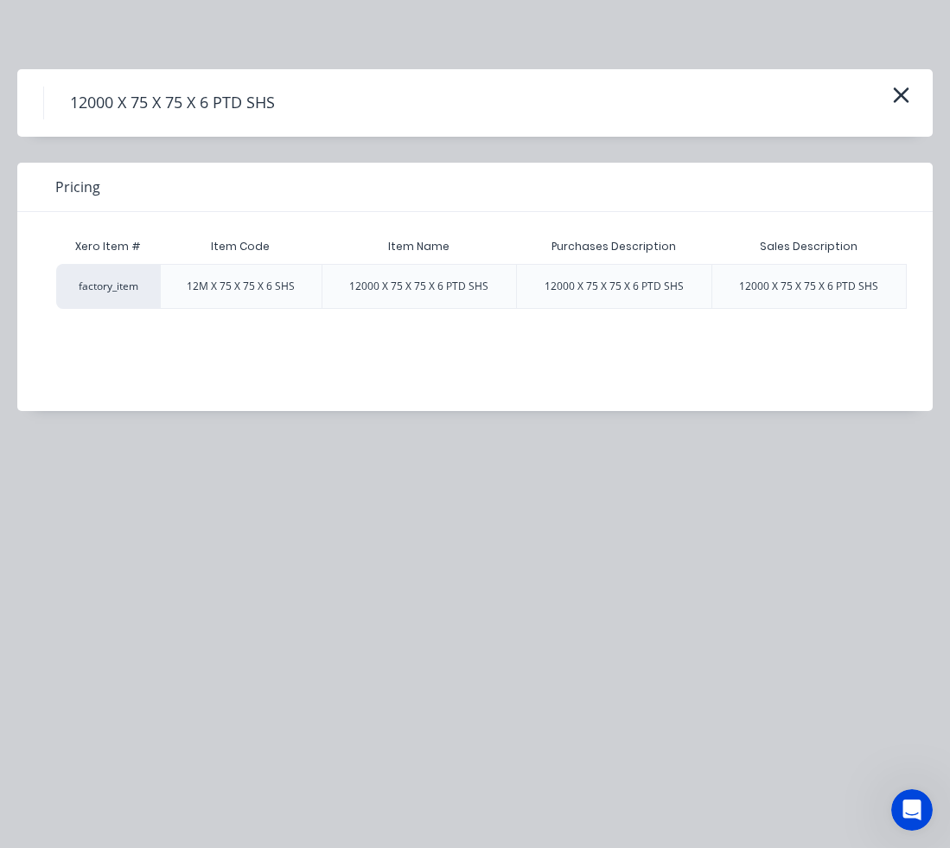
scroll to position [0, 392]
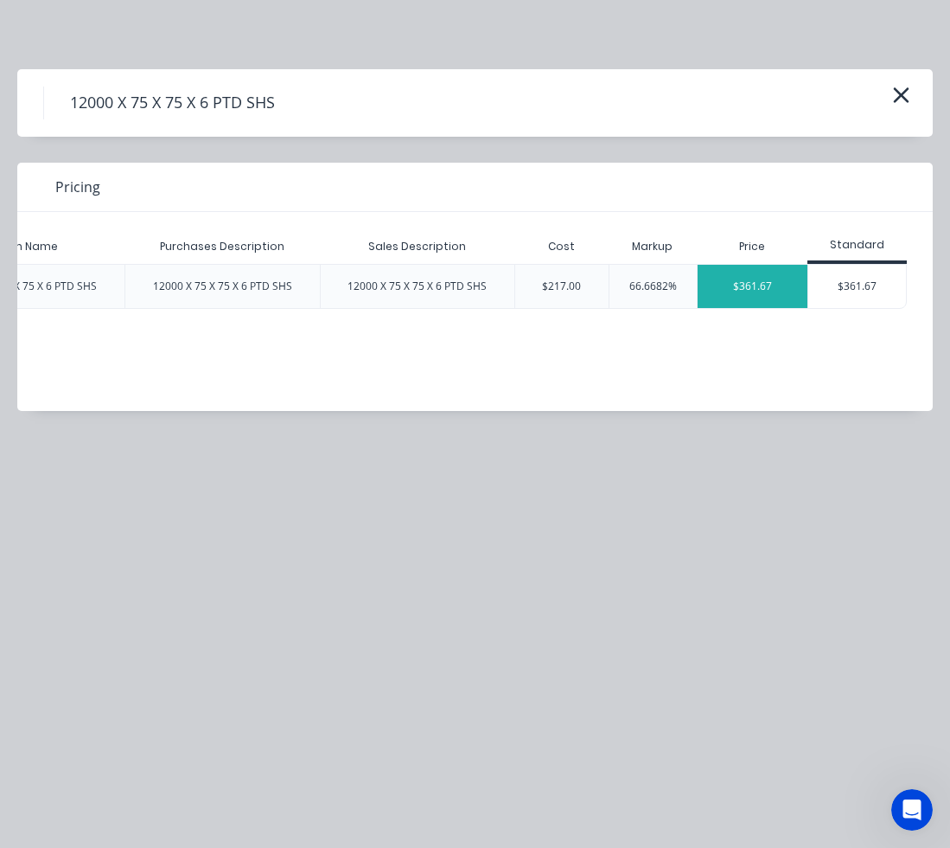
click at [793, 287] on div "$361.67" at bounding box center [753, 286] width 110 height 43
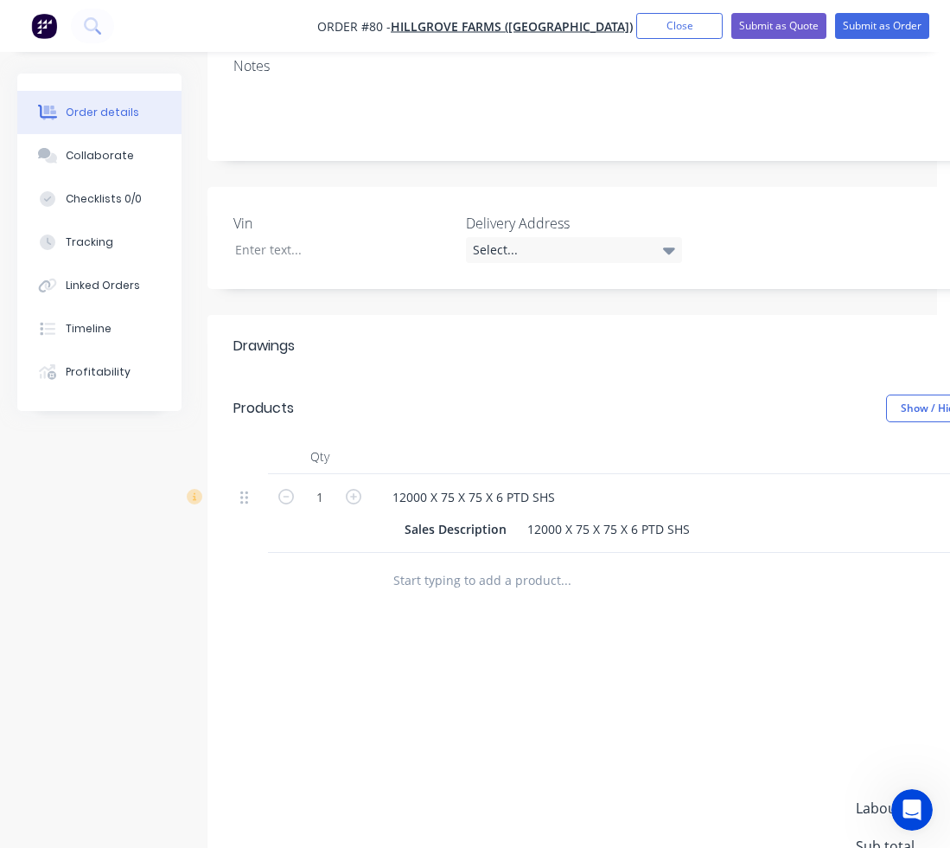
drag, startPoint x: 495, startPoint y: 846, endPoint x: 763, endPoint y: 833, distance: 268.4
click at [763, 833] on div "add delivery fee add markup add discount Labour $0.00 Sub total $361.67 Margin …" at bounding box center [695, 831] width 925 height 334
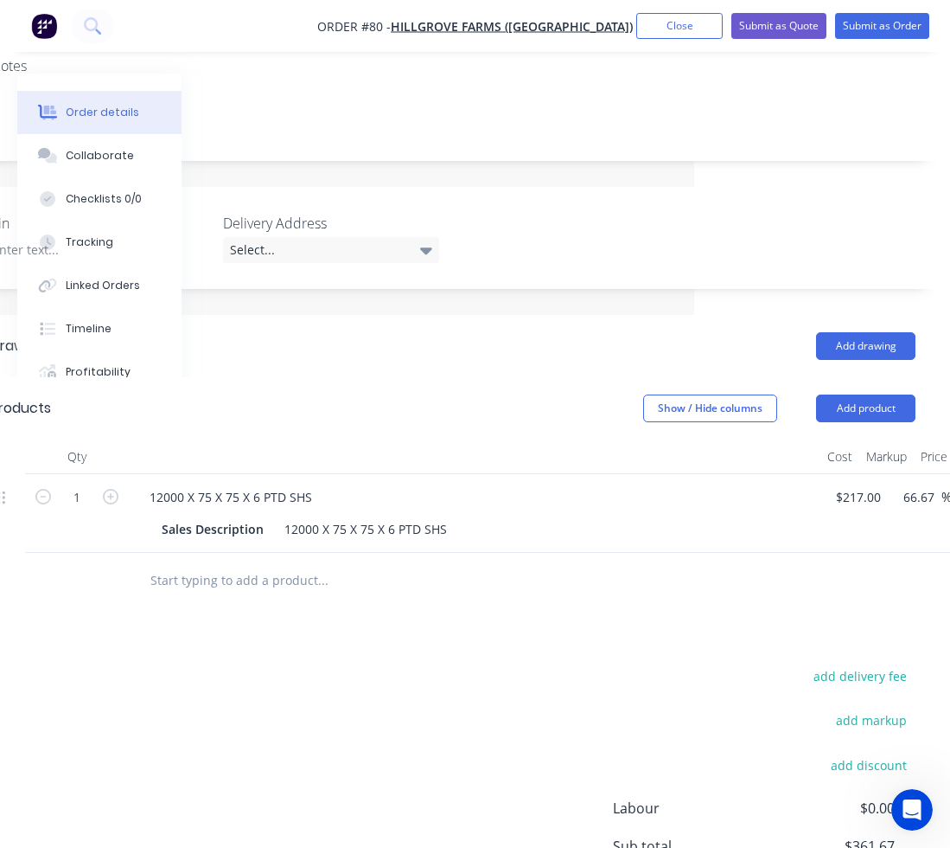
scroll to position [346, 423]
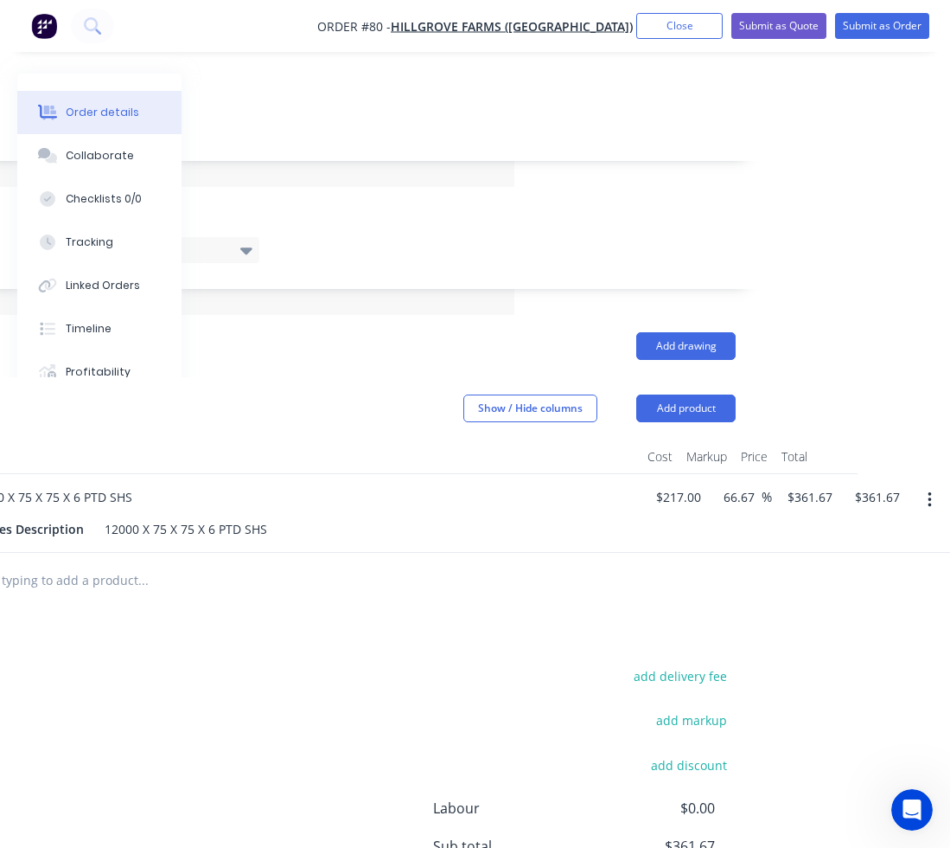
click at [928, 490] on icon "button" at bounding box center [930, 499] width 4 height 19
click at [843, 637] on div "Delete" at bounding box center [868, 649] width 133 height 25
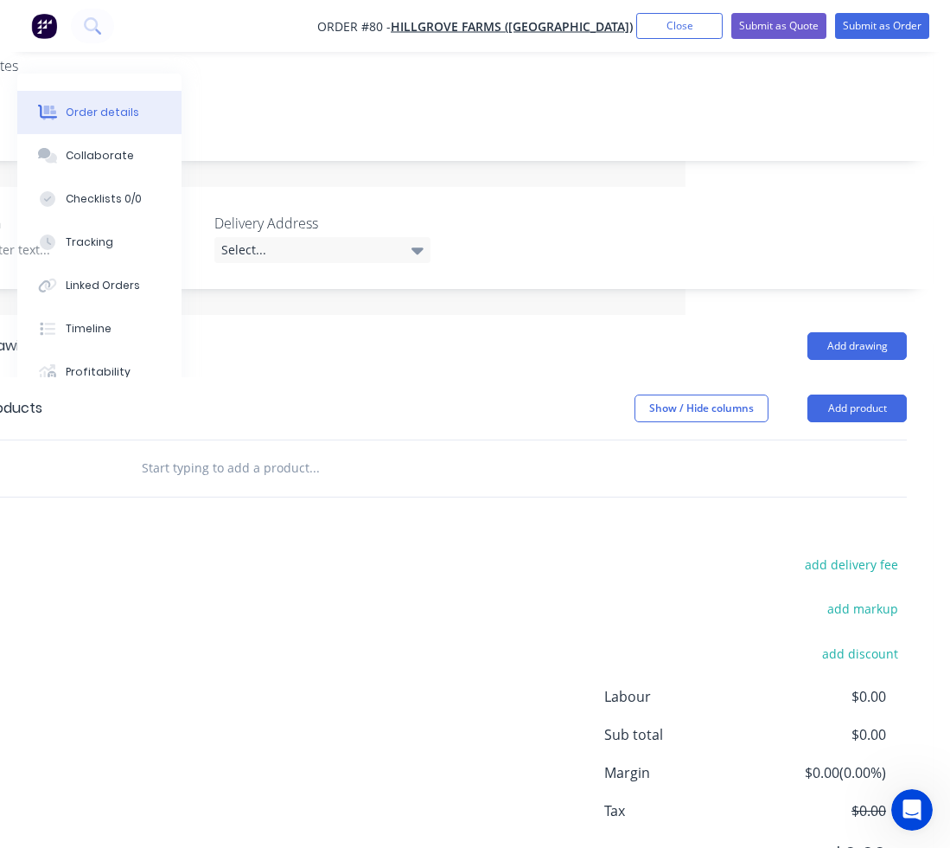
scroll to position [346, 252]
click at [257, 451] on input "text" at bounding box center [314, 468] width 346 height 35
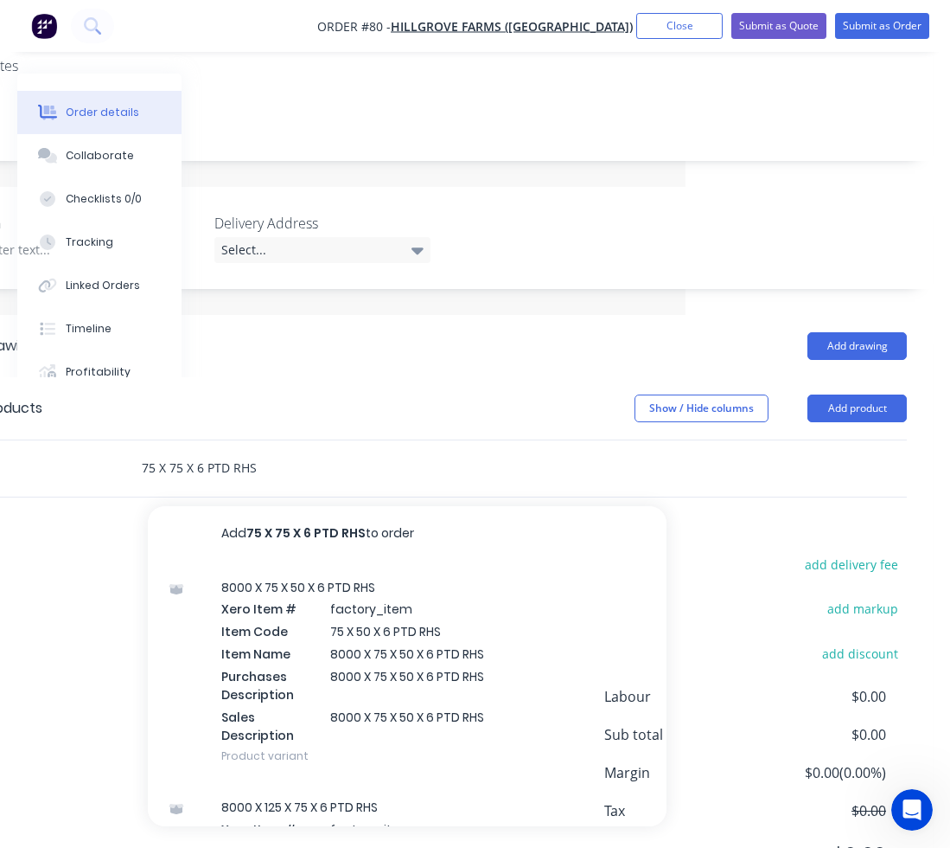
scroll to position [0, 252]
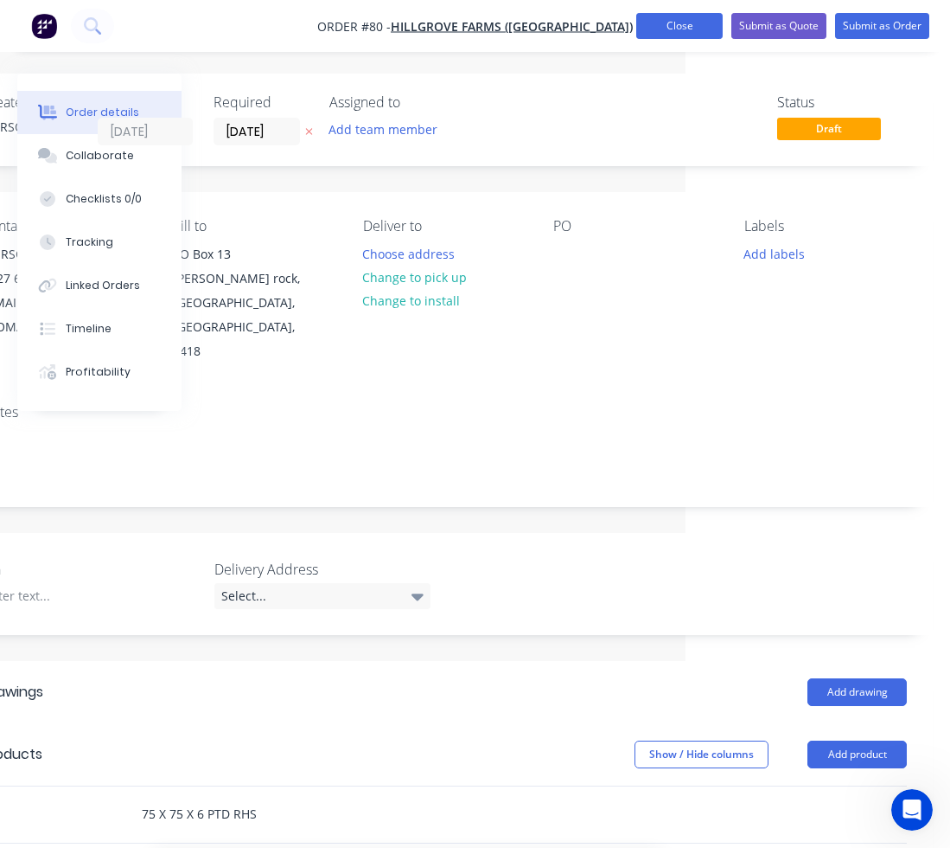
type input "75 X 75 X 6 PTD RHS"
click at [669, 30] on button "Close" at bounding box center [680, 26] width 86 height 26
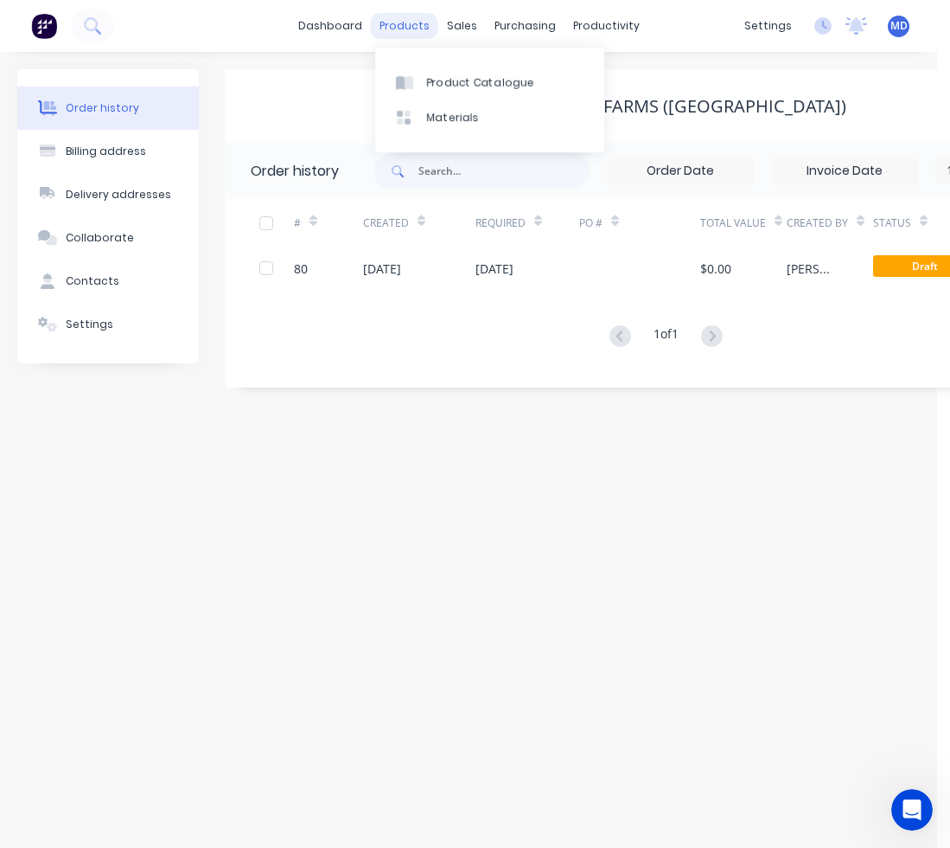
click at [397, 22] on div "products" at bounding box center [404, 26] width 67 height 26
click at [433, 75] on div "Product Catalogue" at bounding box center [480, 83] width 107 height 16
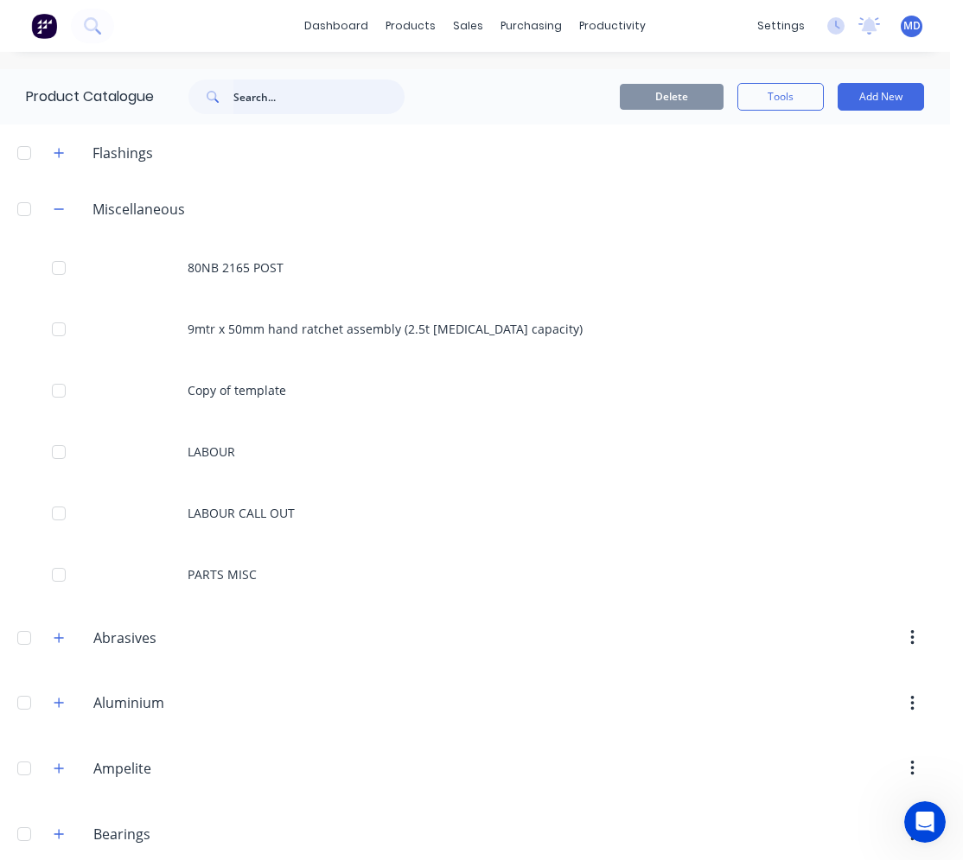
click at [246, 108] on input "text" at bounding box center [318, 97] width 171 height 35
click at [96, 28] on icon at bounding box center [91, 24] width 14 height 14
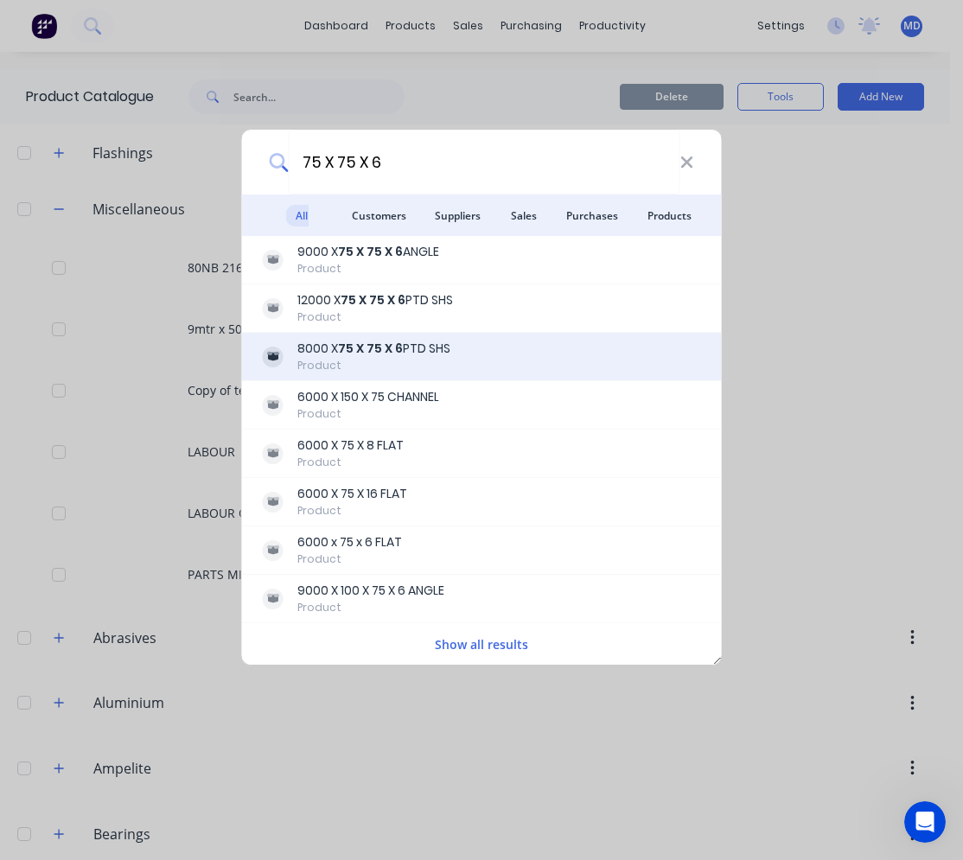
type input "75 X 75 X 6"
click at [463, 352] on div "8000 X 75 X 75 X 6 PTD SHS Product" at bounding box center [482, 357] width 438 height 34
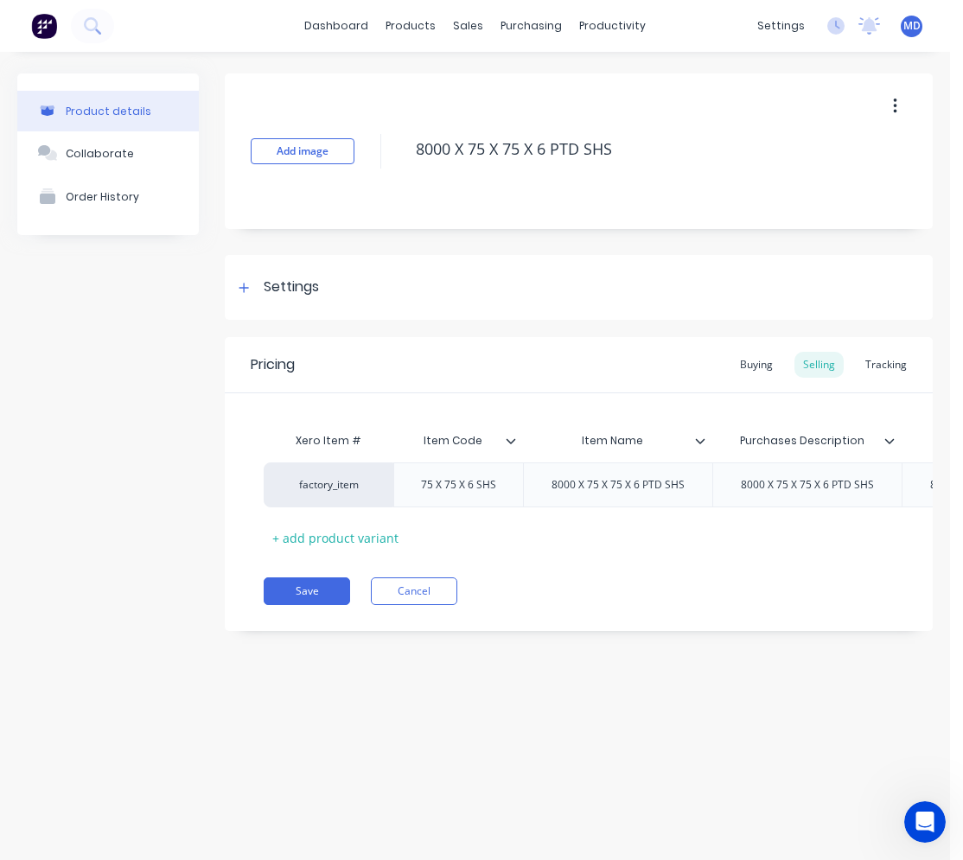
type textarea "x"
click at [288, 288] on div "Settings" at bounding box center [291, 288] width 55 height 22
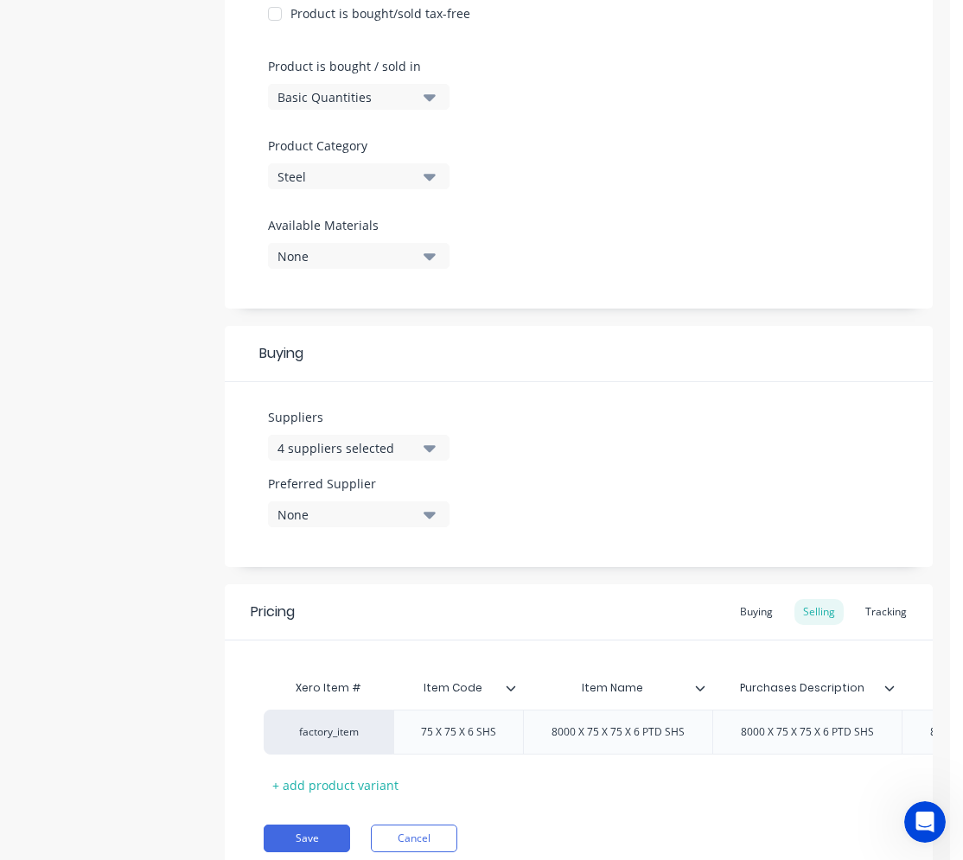
scroll to position [519, 0]
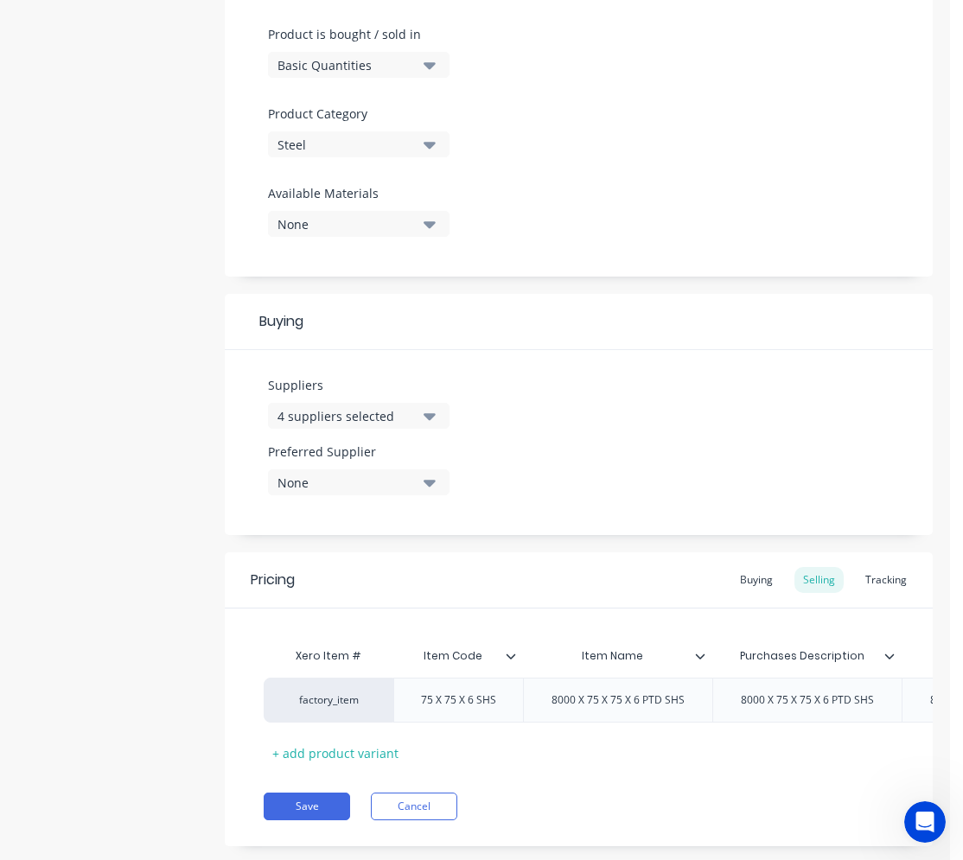
click at [732, 596] on div "Pricing Buying Selling Tracking" at bounding box center [579, 581] width 708 height 56
click at [739, 573] on div "Buying" at bounding box center [757, 580] width 50 height 26
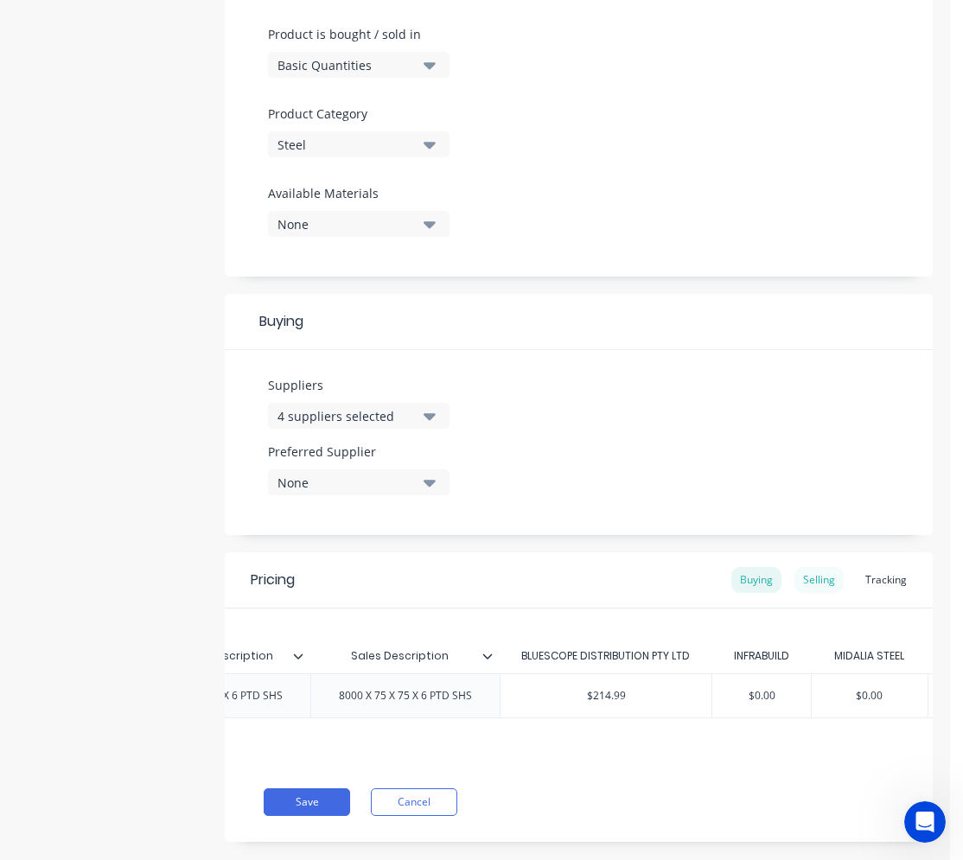
click at [819, 578] on div "Selling" at bounding box center [819, 580] width 49 height 26
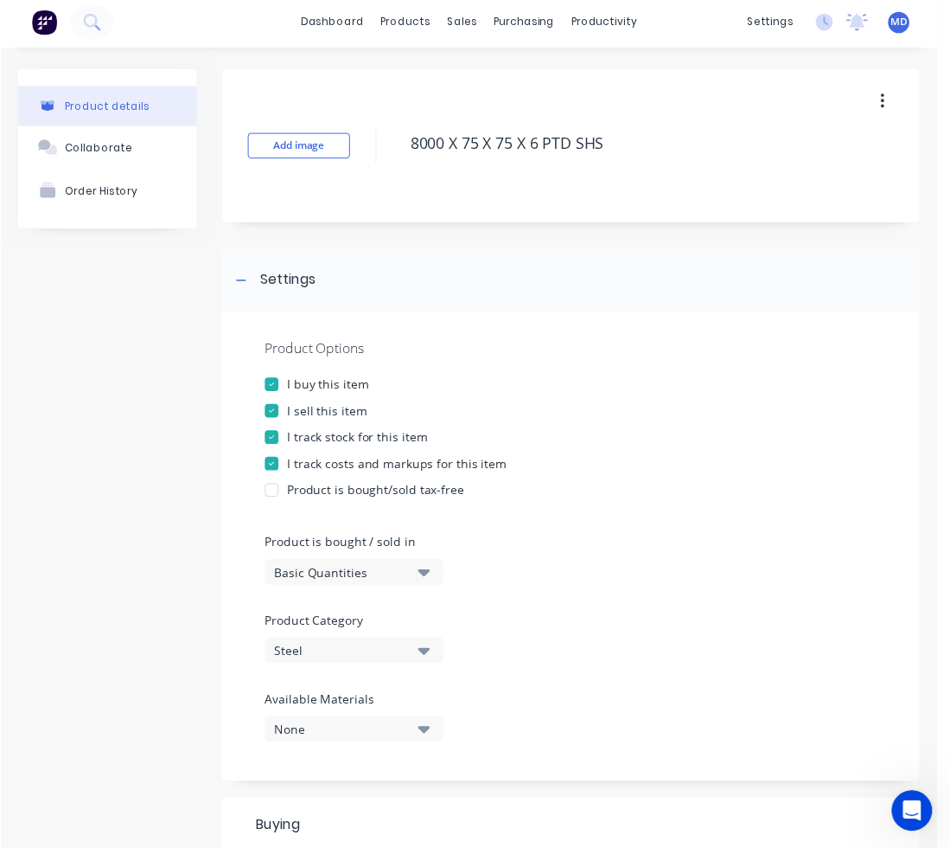
scroll to position [0, 0]
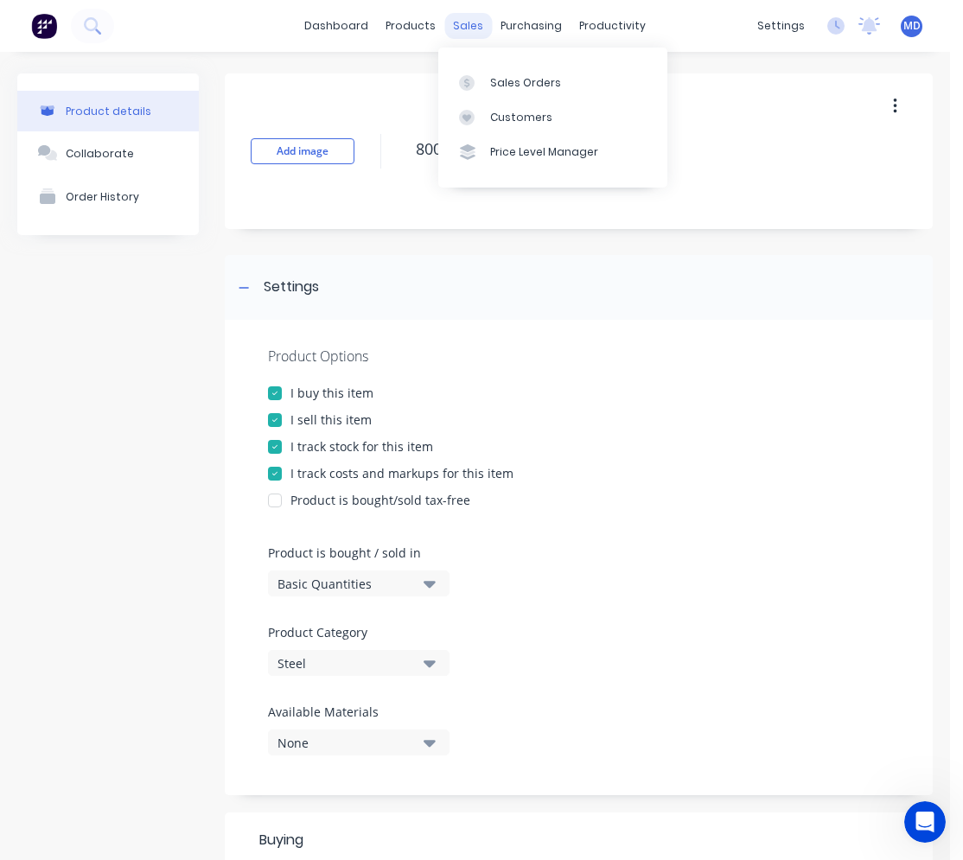
click at [451, 28] on div "sales" at bounding box center [469, 26] width 48 height 26
click at [526, 83] on div "Sales Orders" at bounding box center [525, 83] width 71 height 16
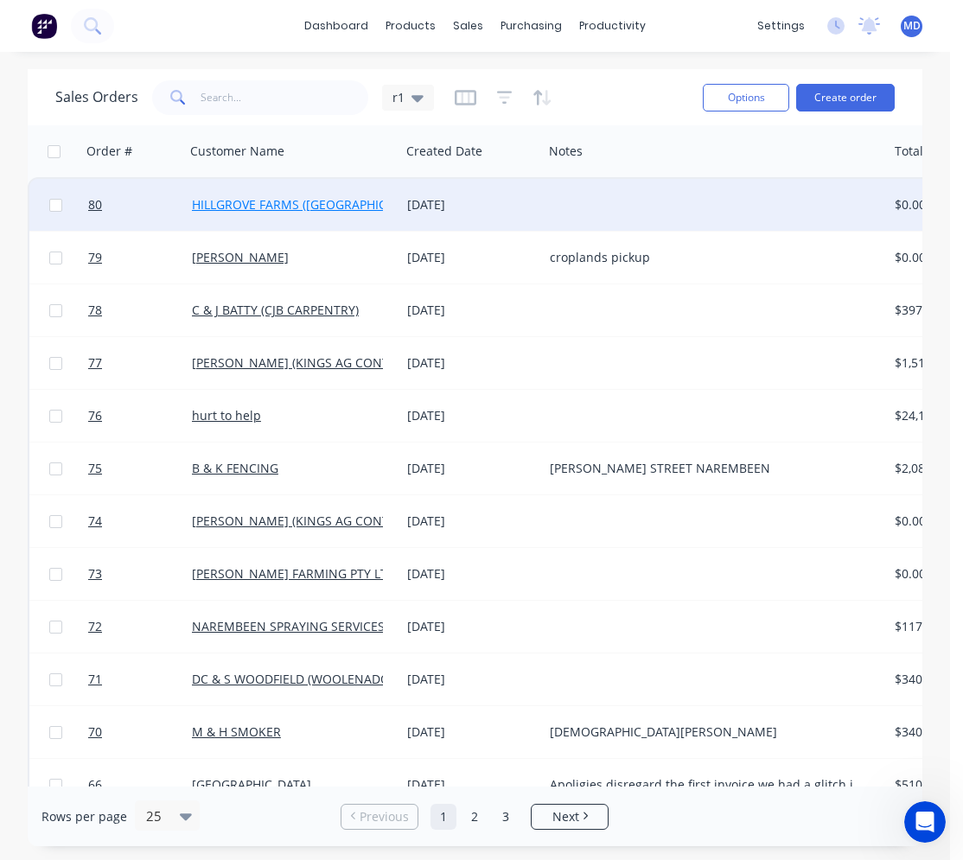
click at [356, 211] on link "HILLGROVE FARMS ([GEOGRAPHIC_DATA])" at bounding box center [310, 204] width 237 height 16
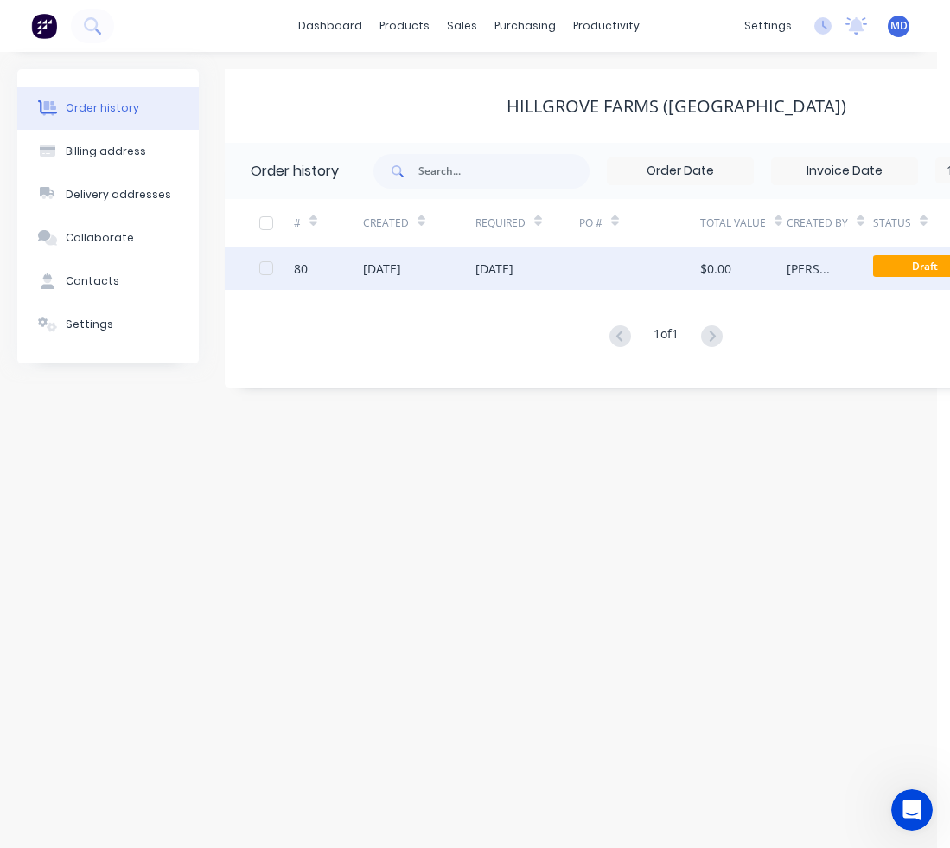
click at [585, 273] on div at bounding box center [639, 267] width 121 height 43
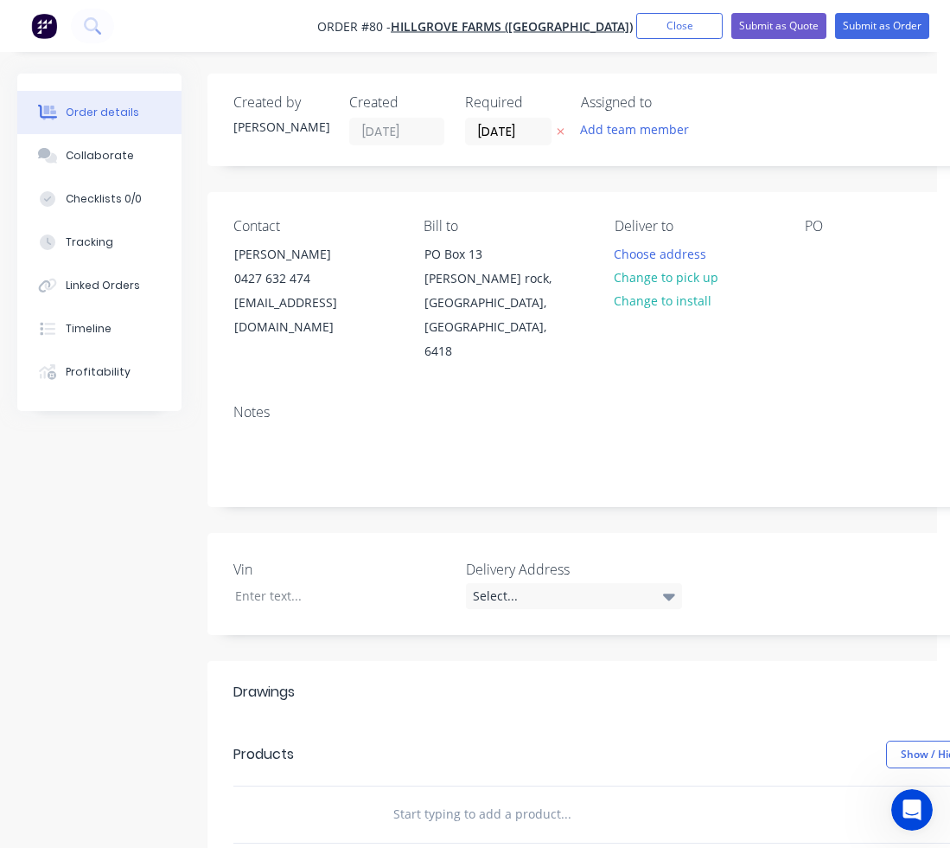
click at [438, 796] on input "text" at bounding box center [566, 813] width 346 height 35
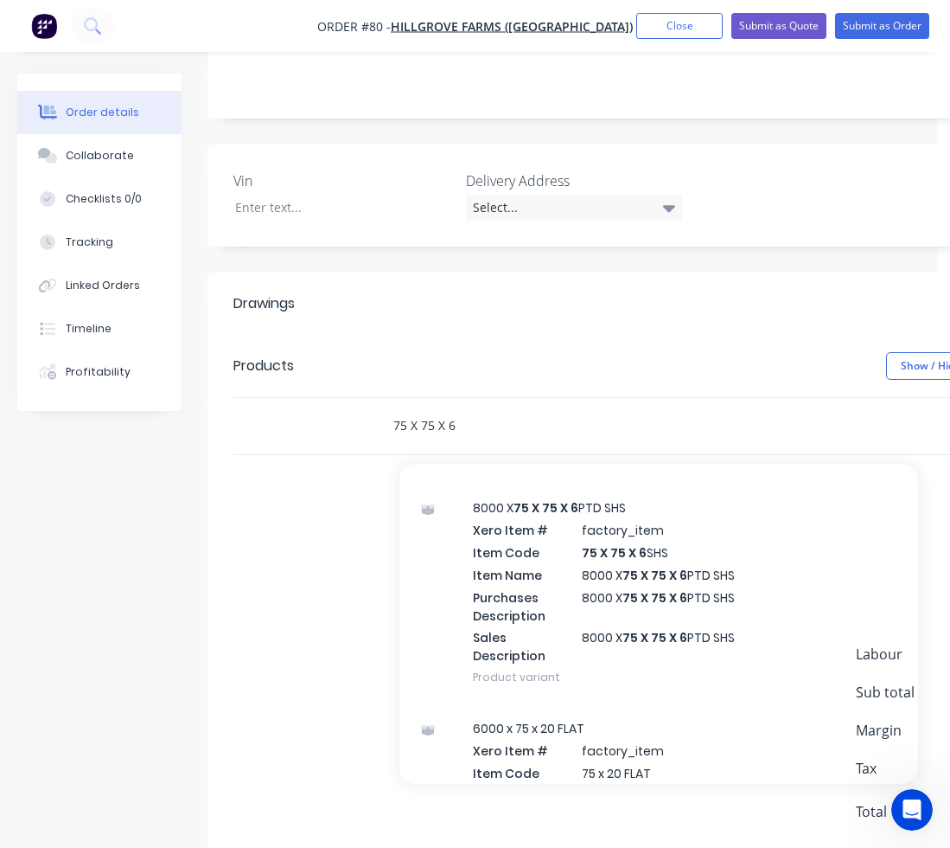
scroll to position [432, 0]
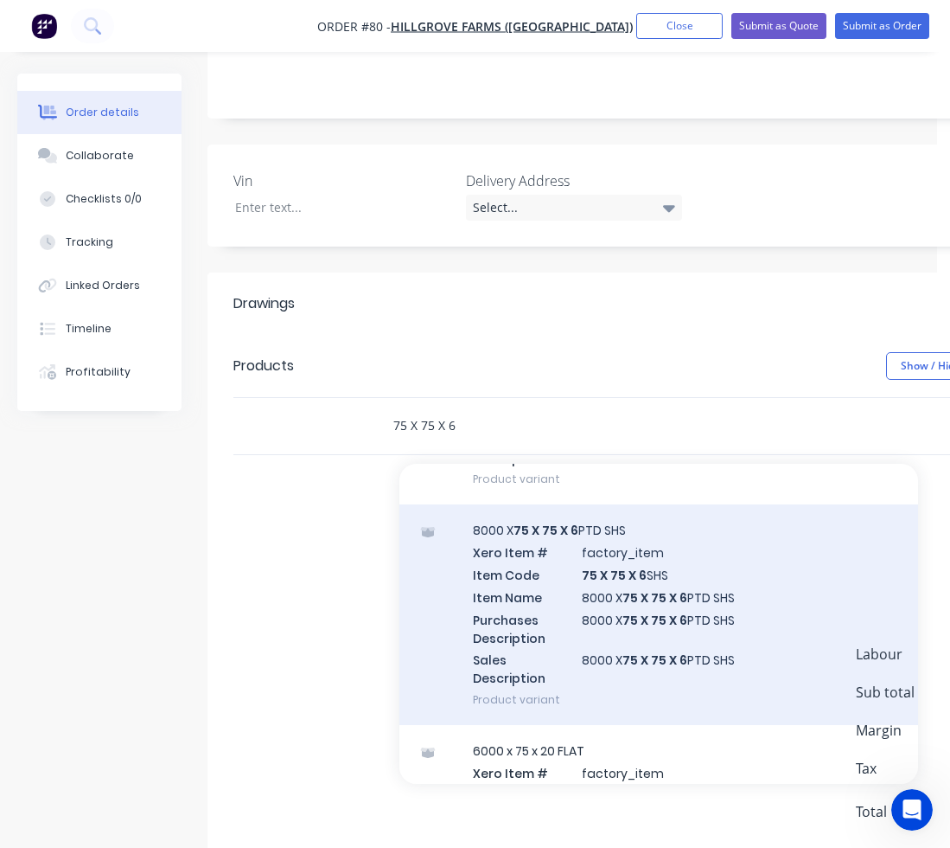
type input "75 X 75 X 6"
click at [608, 565] on div "8000 X 75 X 75 X 6 PTD SHS Xero Item # factory_item Item Code 75 X 75 X 6 SHS I…" at bounding box center [659, 614] width 519 height 221
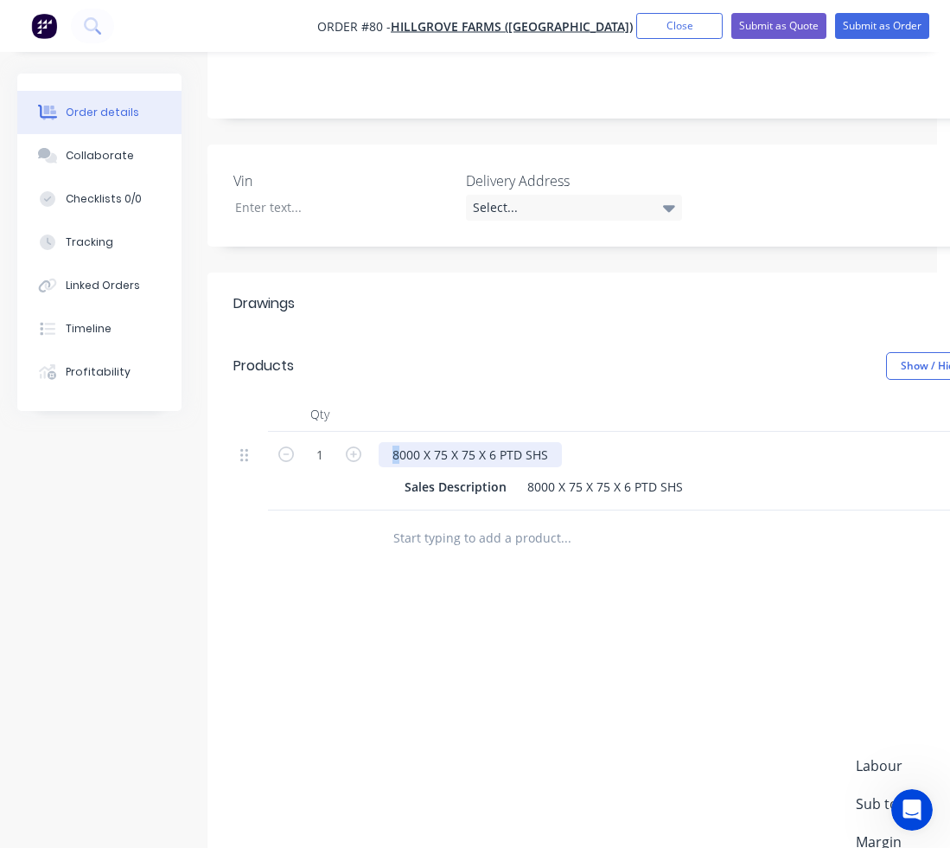
click at [395, 442] on div "8000 X 75 X 75 X 6 PTD SHS" at bounding box center [470, 454] width 183 height 25
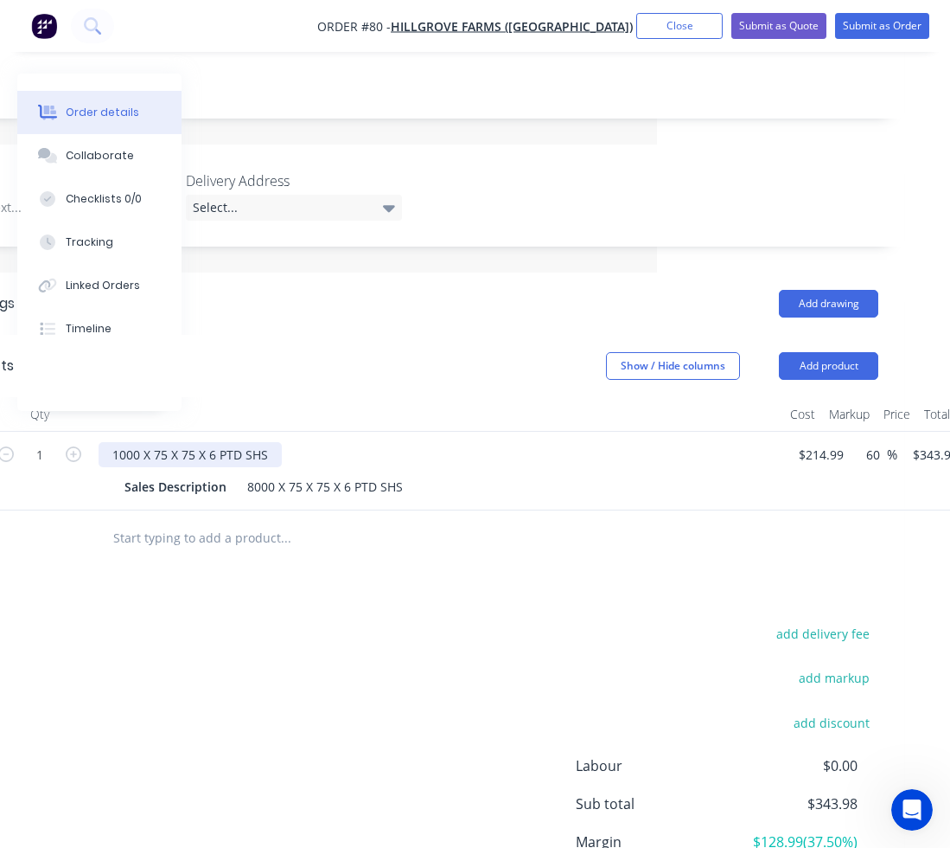
scroll to position [388, 333]
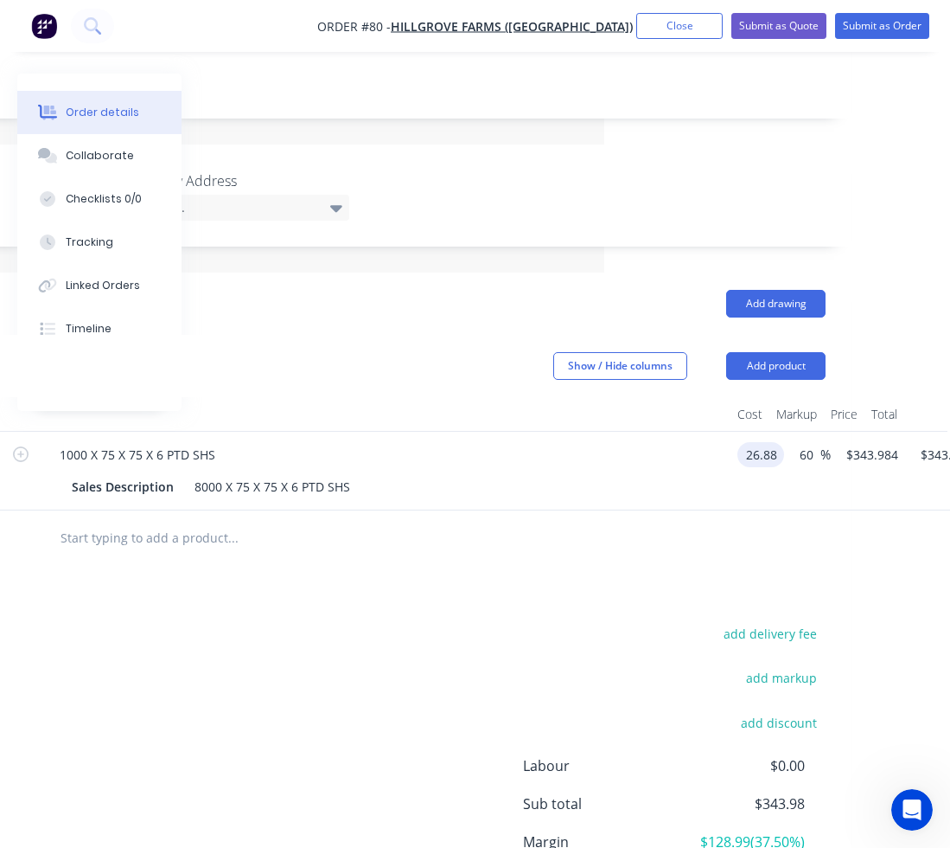
type input "$26.88"
type input "$43.008"
type input "$43.01"
click at [563, 537] on div "Drawings Add drawing Products Show / Hide columns Add product Qty Cost Markup P…" at bounding box center [363, 626] width 977 height 709
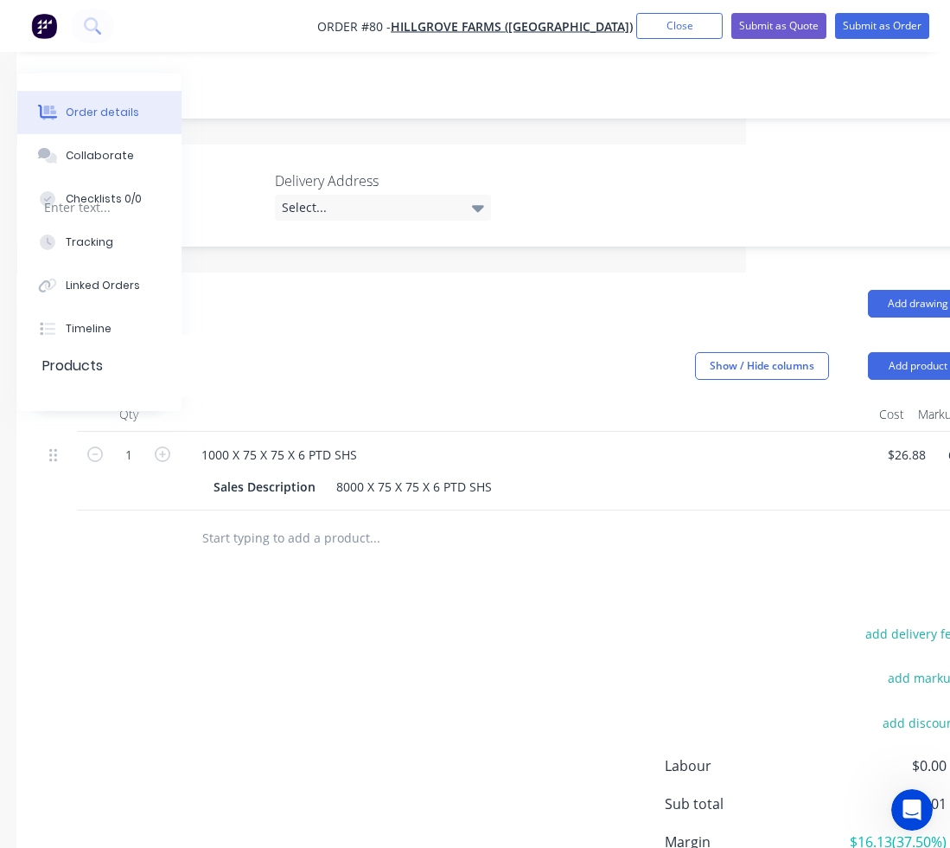
scroll to position [388, 0]
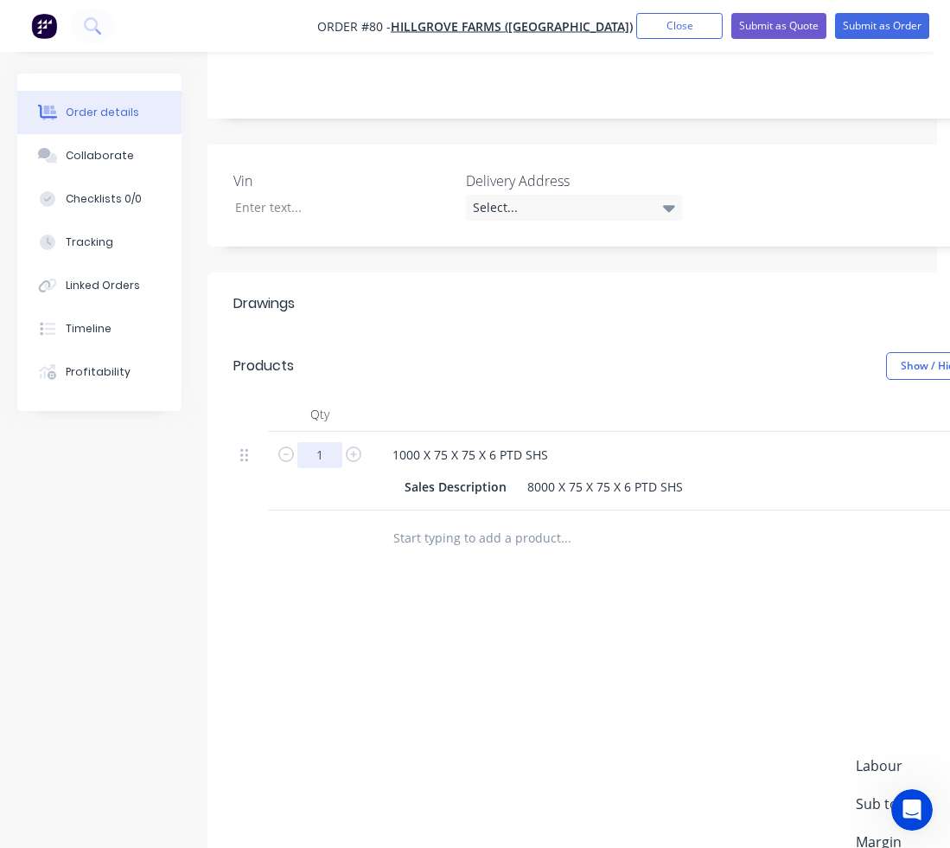
click at [332, 442] on input "1" at bounding box center [319, 455] width 45 height 26
type input "2.6"
type input "$111.82"
click at [434, 521] on input "text" at bounding box center [566, 538] width 346 height 35
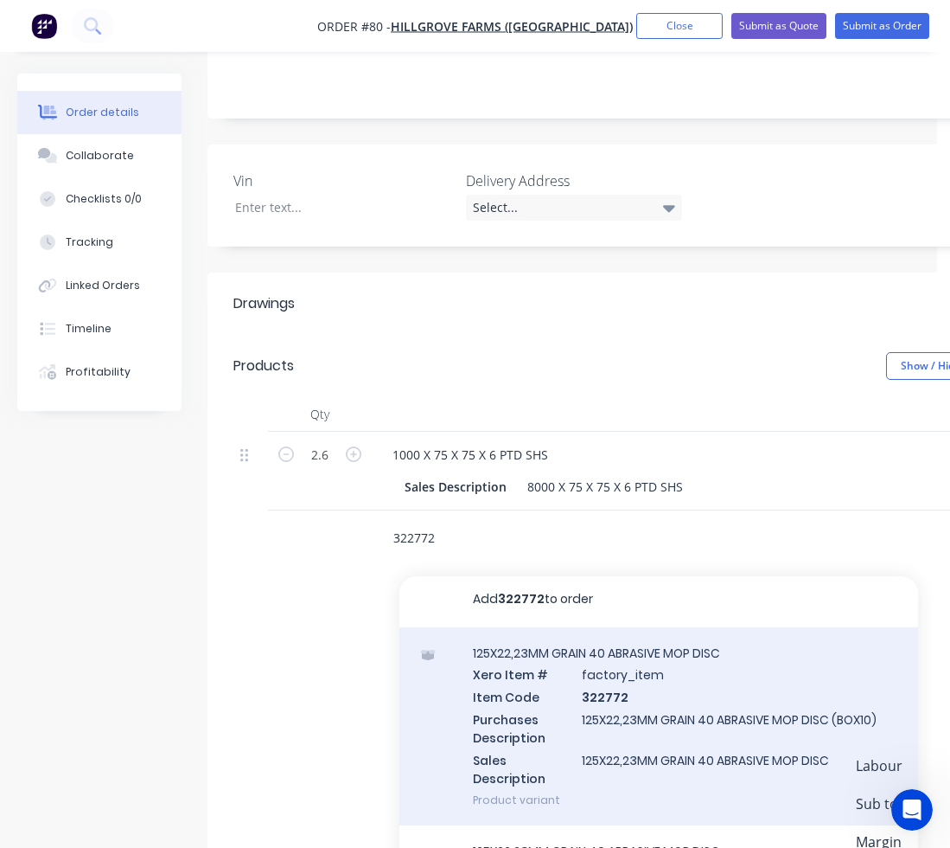
scroll to position [5, 0]
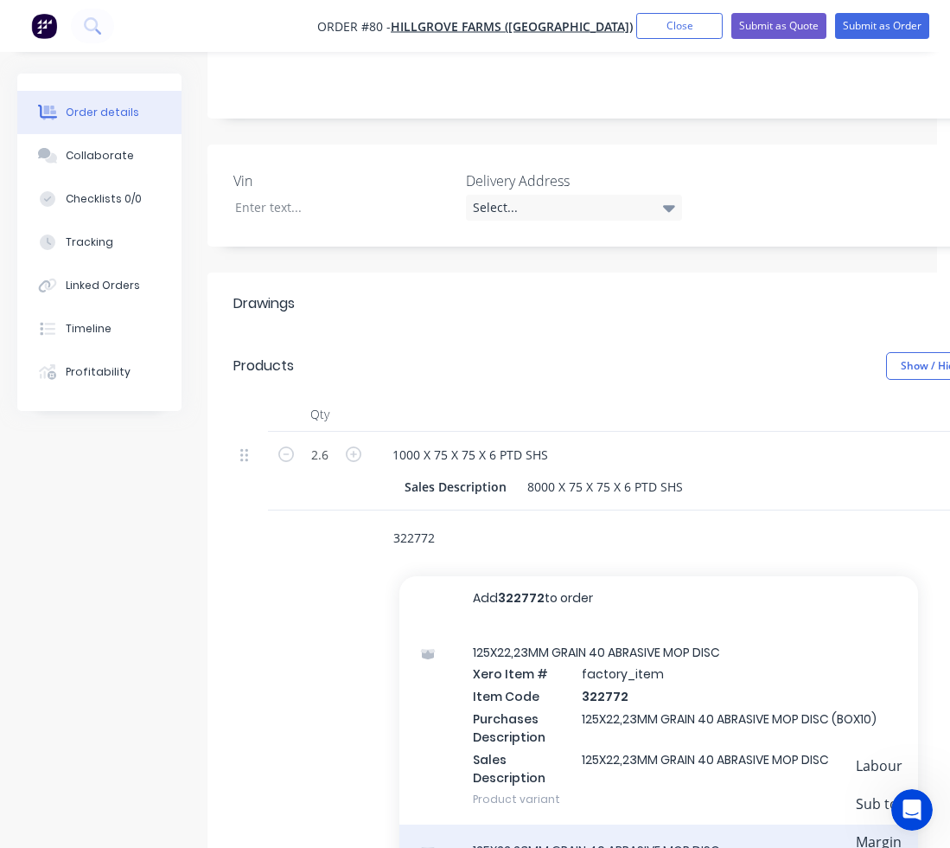
type input "322772"
click at [624, 824] on div "125X22,23MM GRAIN 40 ABRASIVE MOP DISC Product" at bounding box center [659, 860] width 519 height 73
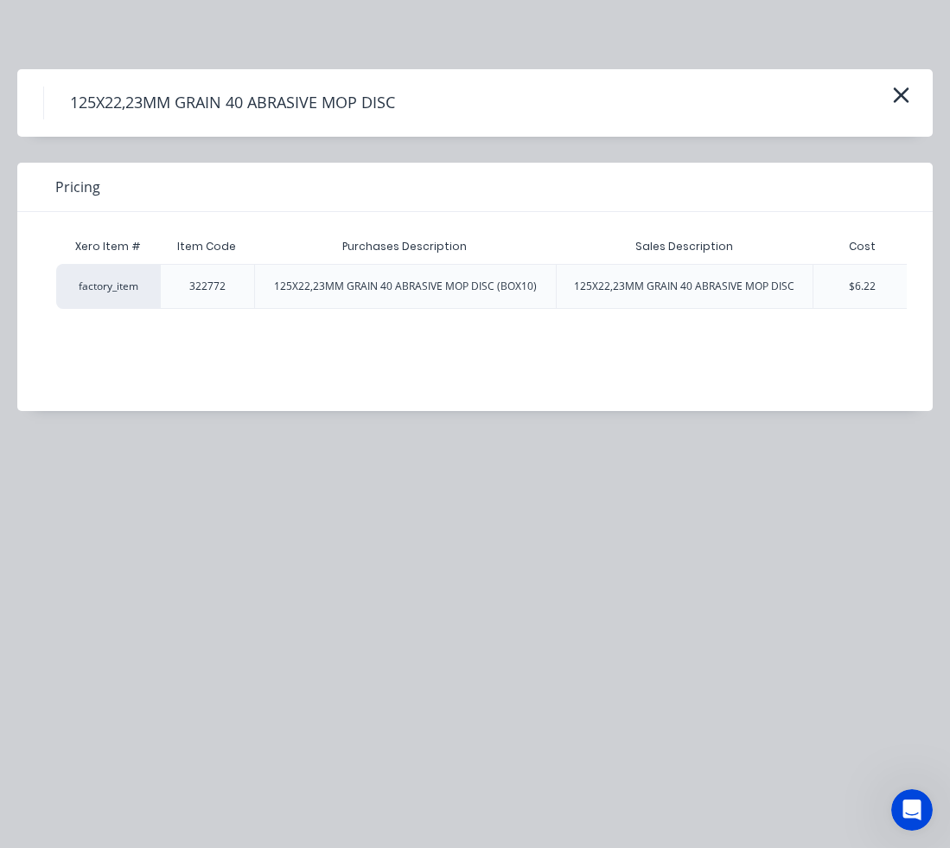
click at [880, 288] on div "$6.22" at bounding box center [862, 286] width 99 height 45
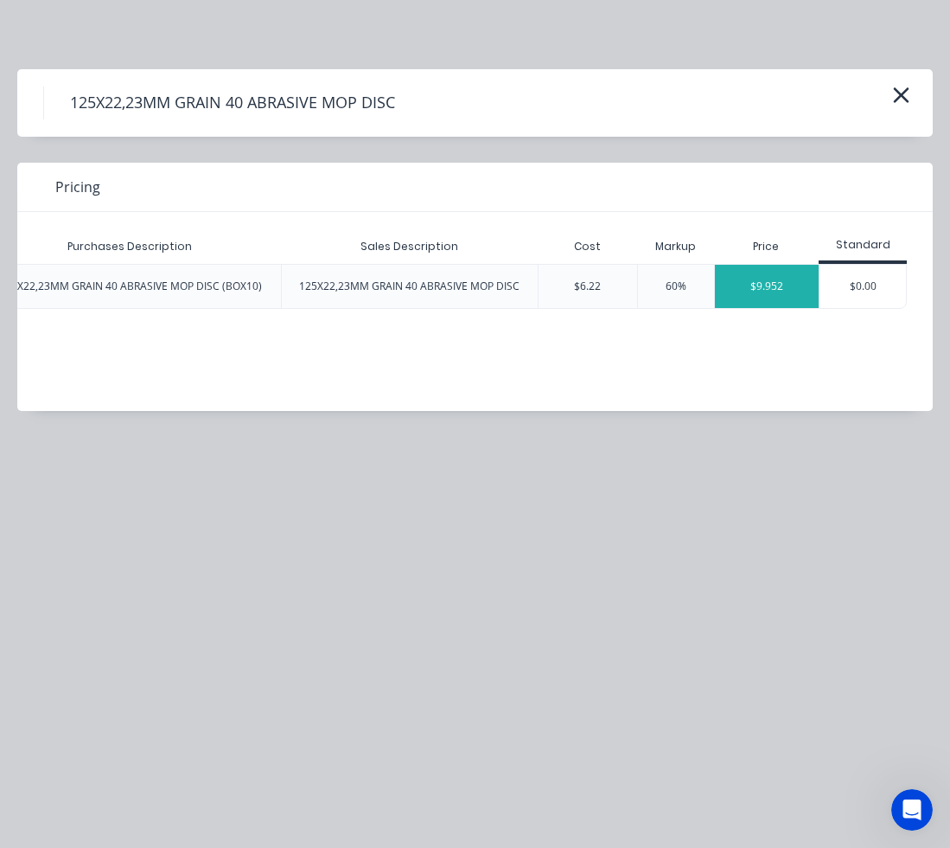
click at [779, 291] on div "$9.952" at bounding box center [767, 286] width 105 height 43
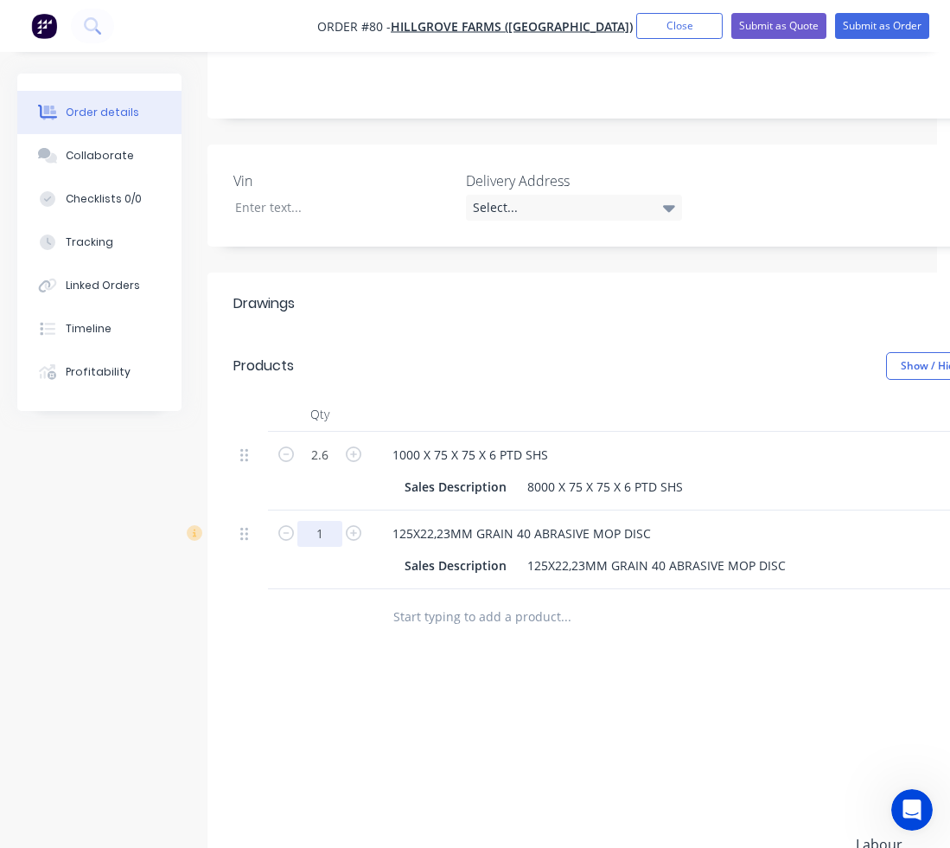
click at [332, 521] on input "1" at bounding box center [319, 534] width 45 height 26
type input "20"
type input "$199.04"
click at [326, 634] on div "Drawings Add drawing Products Show / Hide columns Add product Qty Cost Markup P…" at bounding box center [696, 666] width 977 height 788
click at [437, 599] on input "text" at bounding box center [566, 616] width 346 height 35
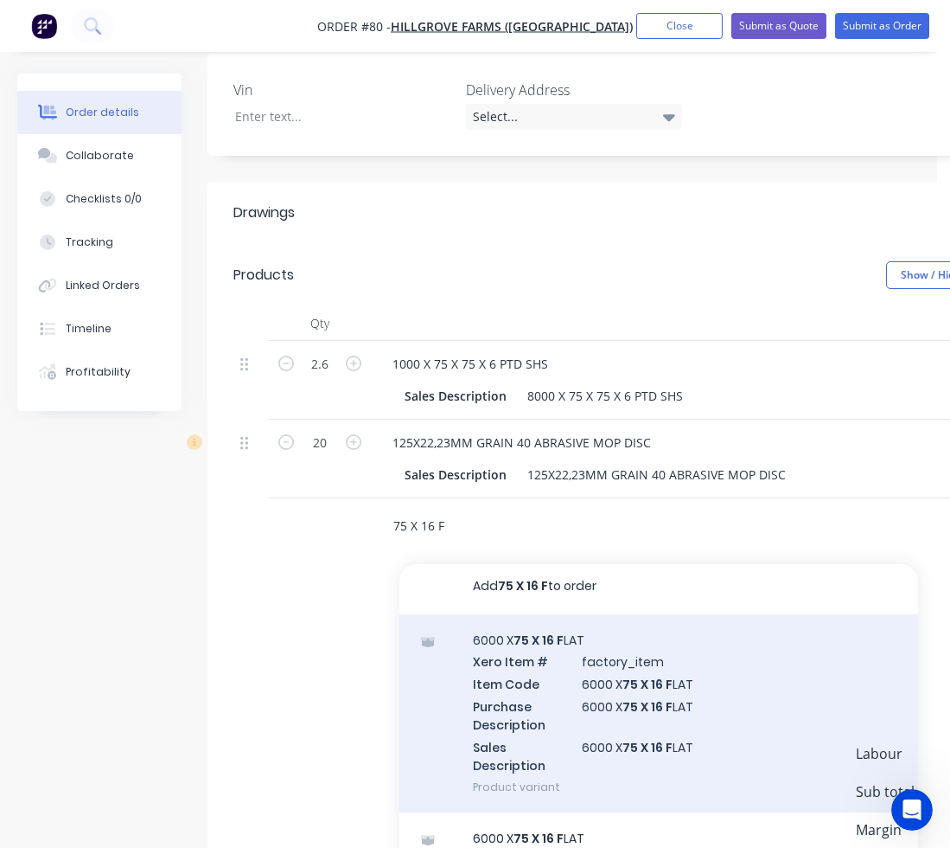
scroll to position [579, 0]
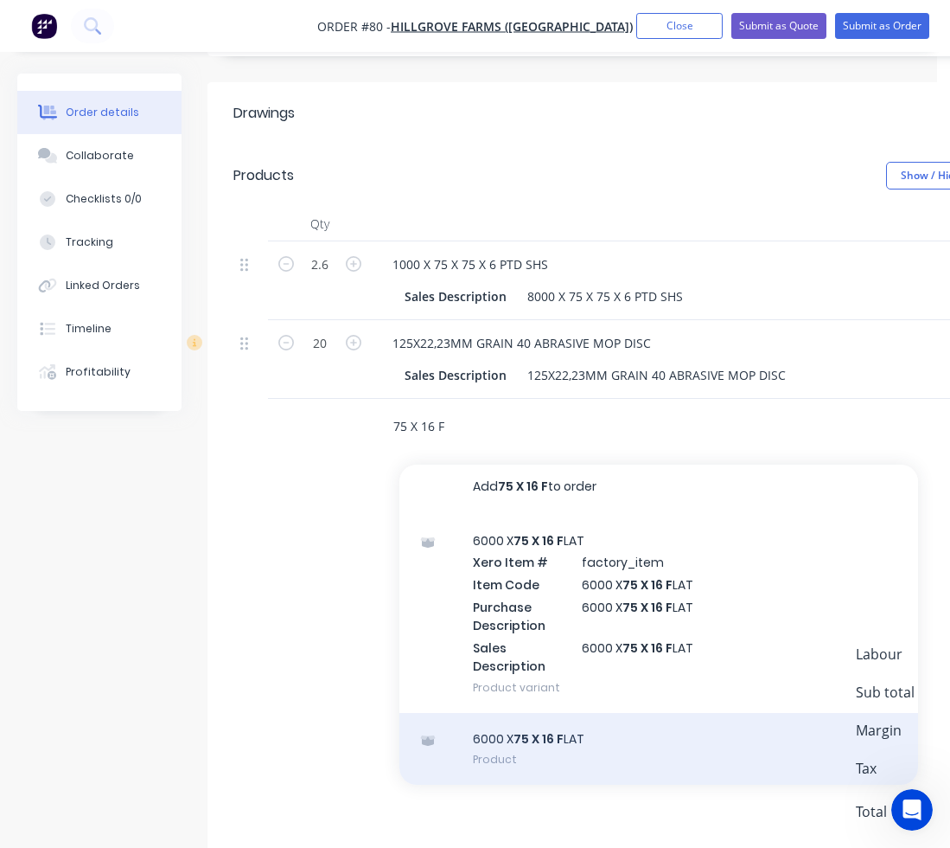
type input "75 X 16 F"
click at [574, 713] on div "6000 X 75 X 16 F LAT Product" at bounding box center [659, 749] width 519 height 73
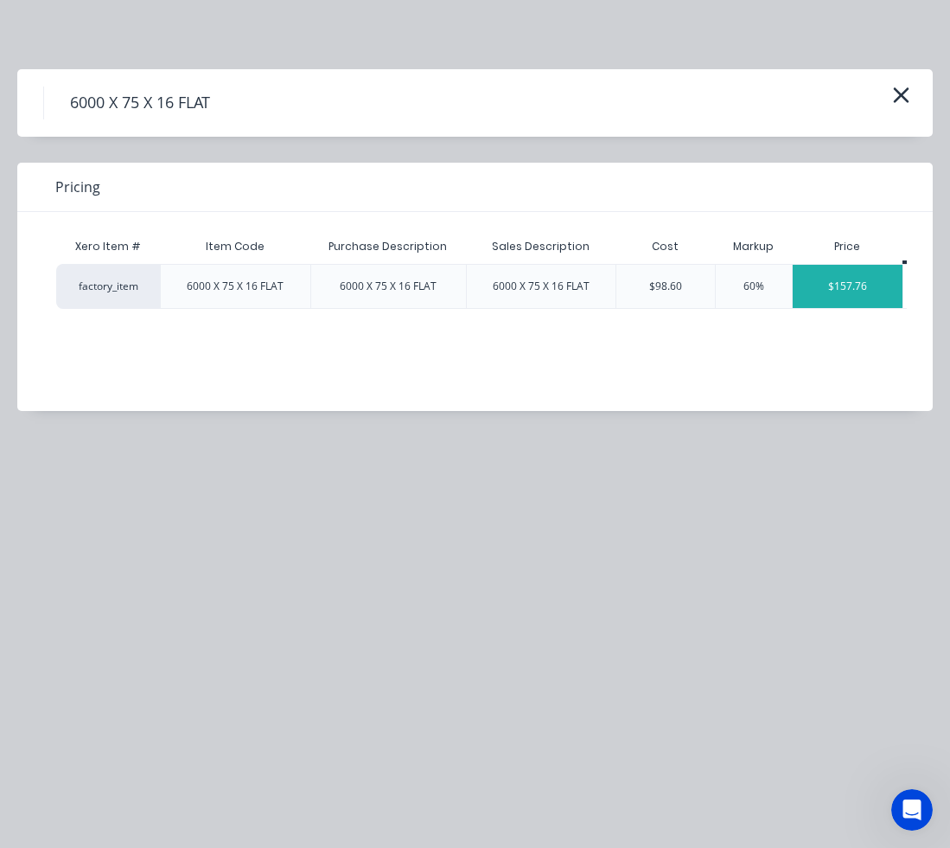
click at [855, 285] on div "$157.76" at bounding box center [848, 286] width 110 height 43
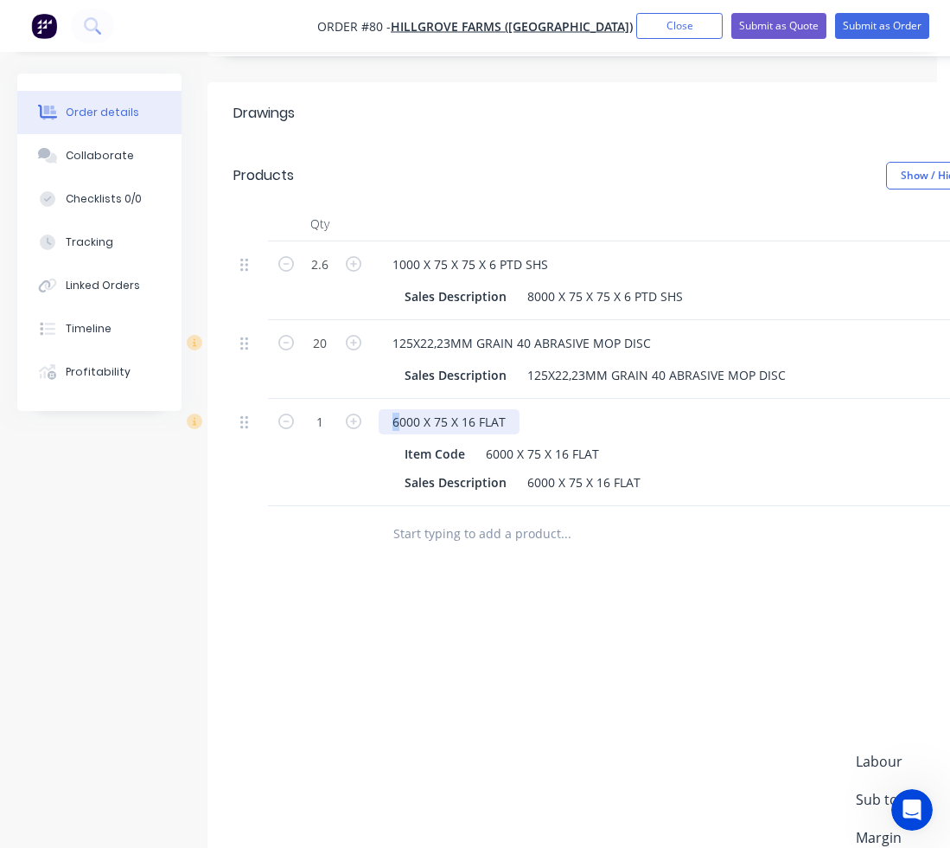
click at [394, 409] on div "6000 X 75 X 16 FLAT" at bounding box center [449, 421] width 141 height 25
click at [348, 413] on icon "button" at bounding box center [354, 421] width 16 height 16
type input "2"
type input "$315.52"
click at [348, 413] on icon "button" at bounding box center [354, 421] width 16 height 16
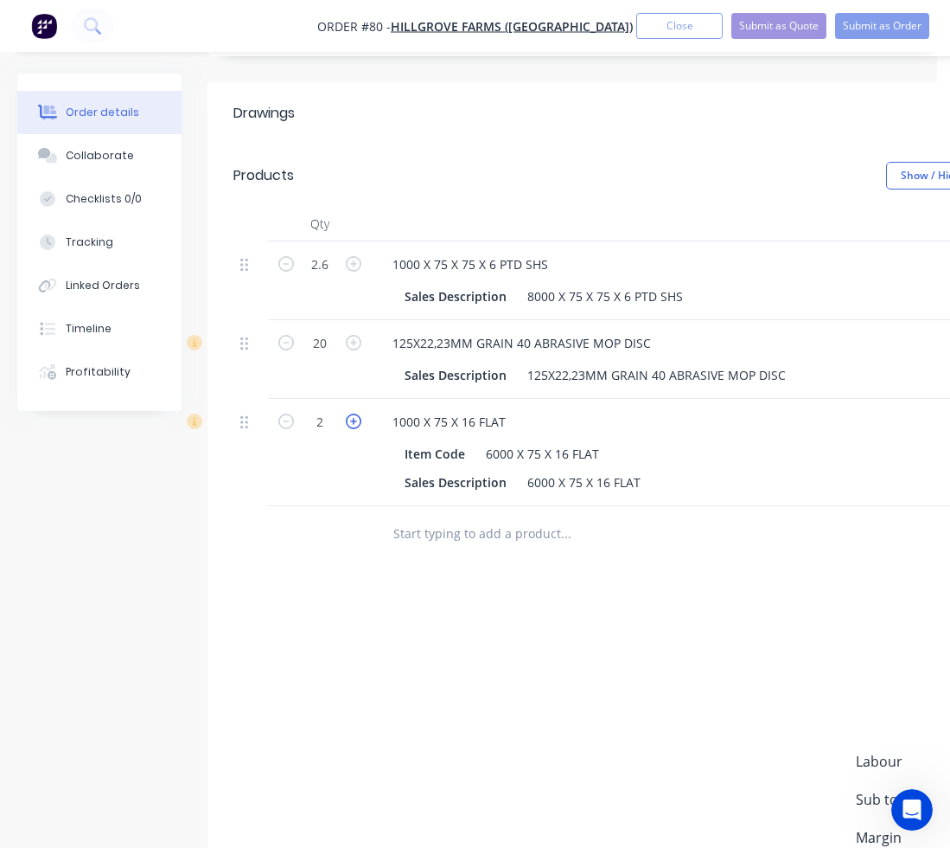
type input "3"
type input "$473.28"
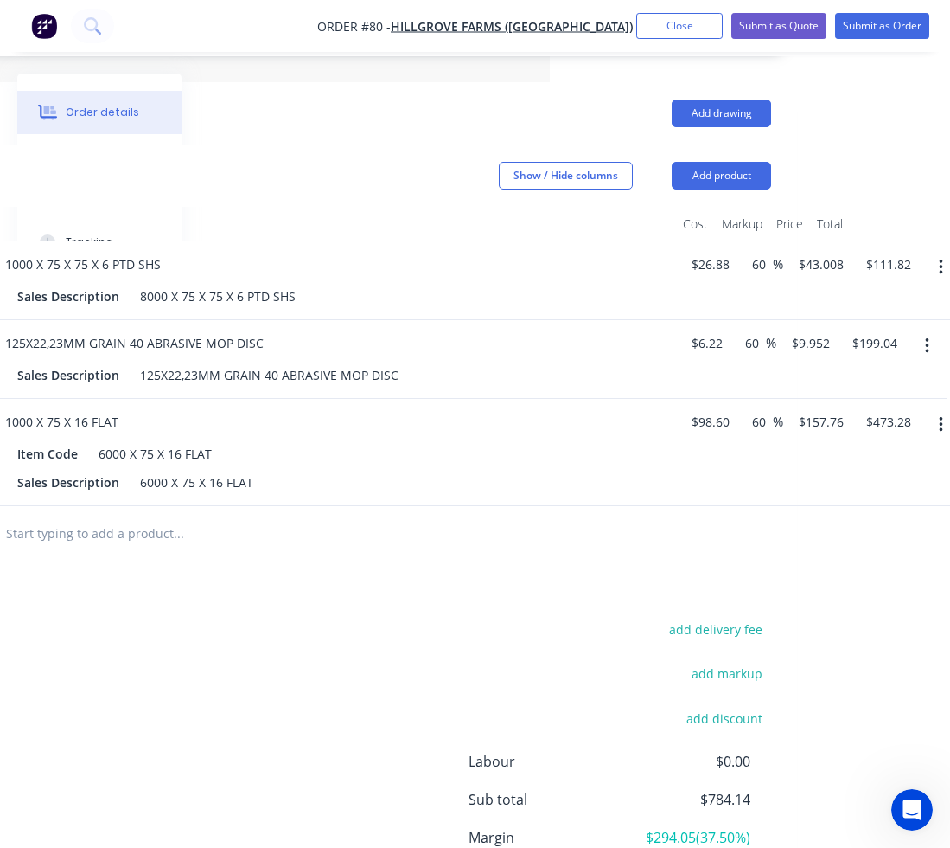
scroll to position [579, 388]
drag, startPoint x: 732, startPoint y: 370, endPoint x: 624, endPoint y: 370, distance: 109.0
click at [624, 399] on div "3 1000 X 75 X 16 FLAT Item Code 6000 X 75 X 16 FLAT Sales Description 6000 X 75…" at bounding box center [307, 452] width 925 height 107
type input "6"
type input "$16.44"
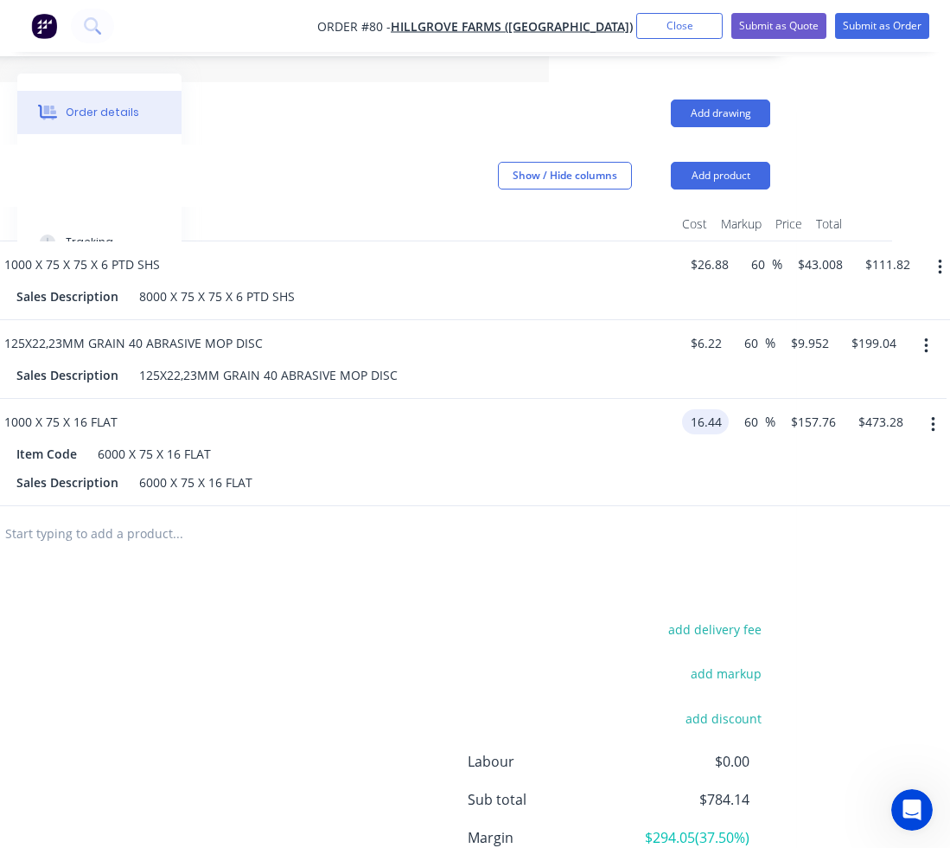
type input "$26.304"
type input "$78.91"
click at [502, 520] on div "Drawings Add drawing Products Show / Hide columns Add product Qty Cost Markup P…" at bounding box center [307, 529] width 977 height 895
click at [485, 566] on div "Drawings Add drawing Products Show / Hide columns Add product Qty Cost Markup P…" at bounding box center [307, 529] width 977 height 895
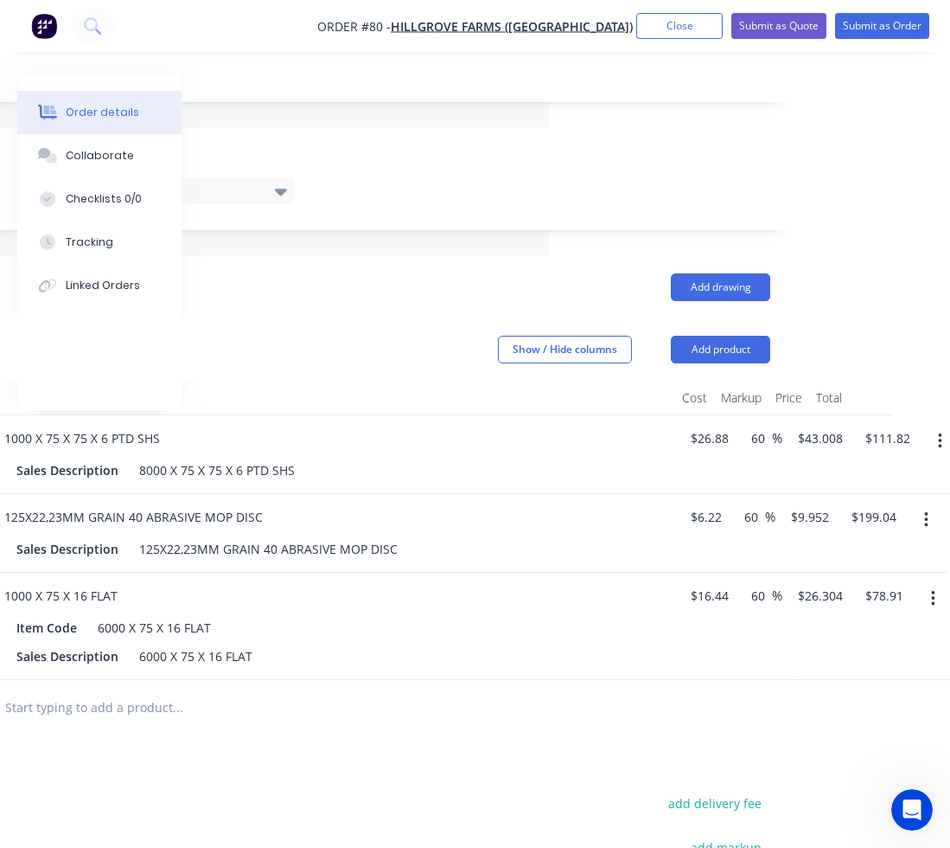
scroll to position [0, 388]
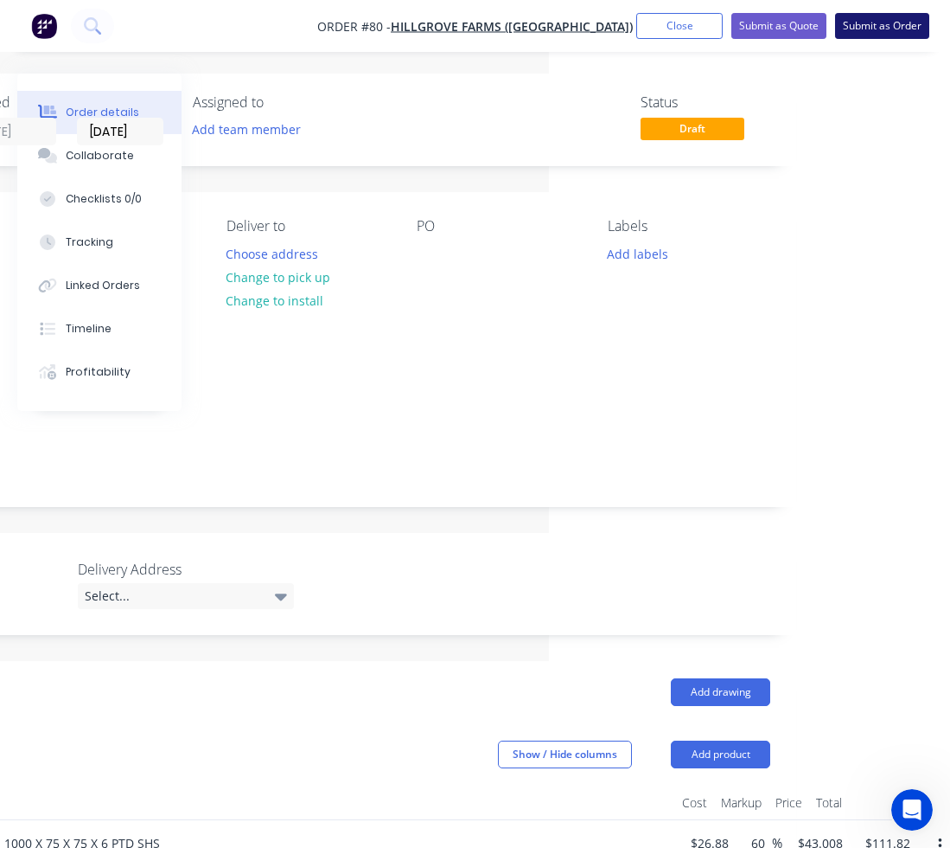
click at [866, 32] on button "Submit as Order" at bounding box center [882, 26] width 94 height 26
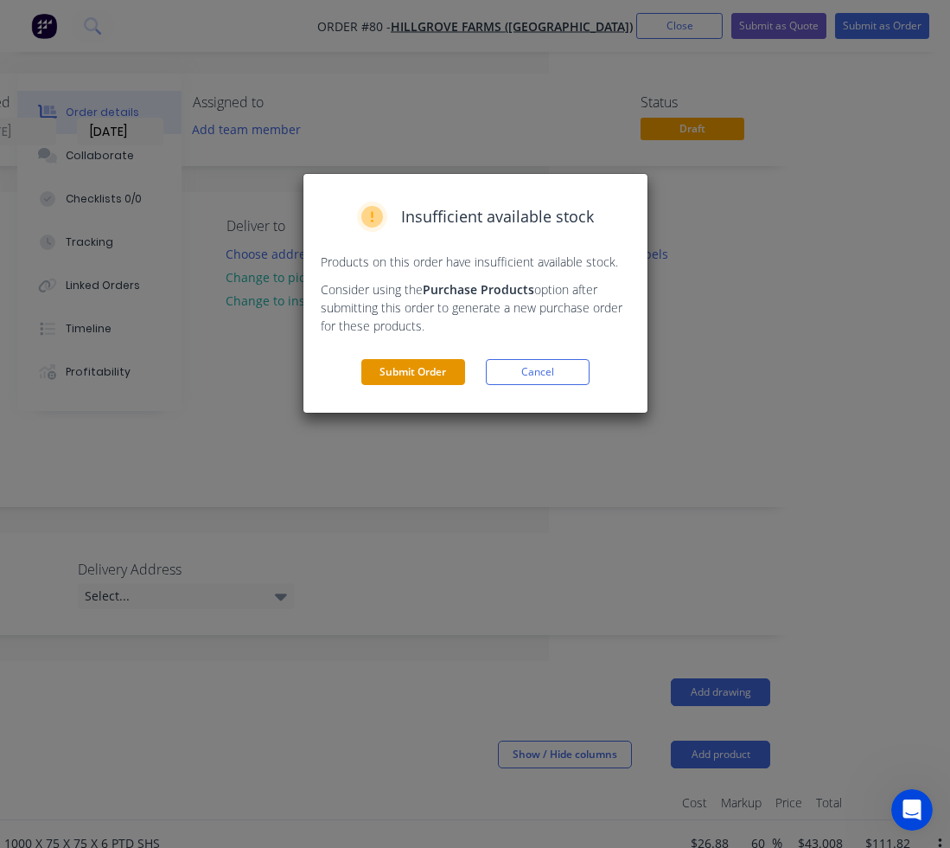
click at [403, 374] on button "Submit Order" at bounding box center [413, 372] width 104 height 26
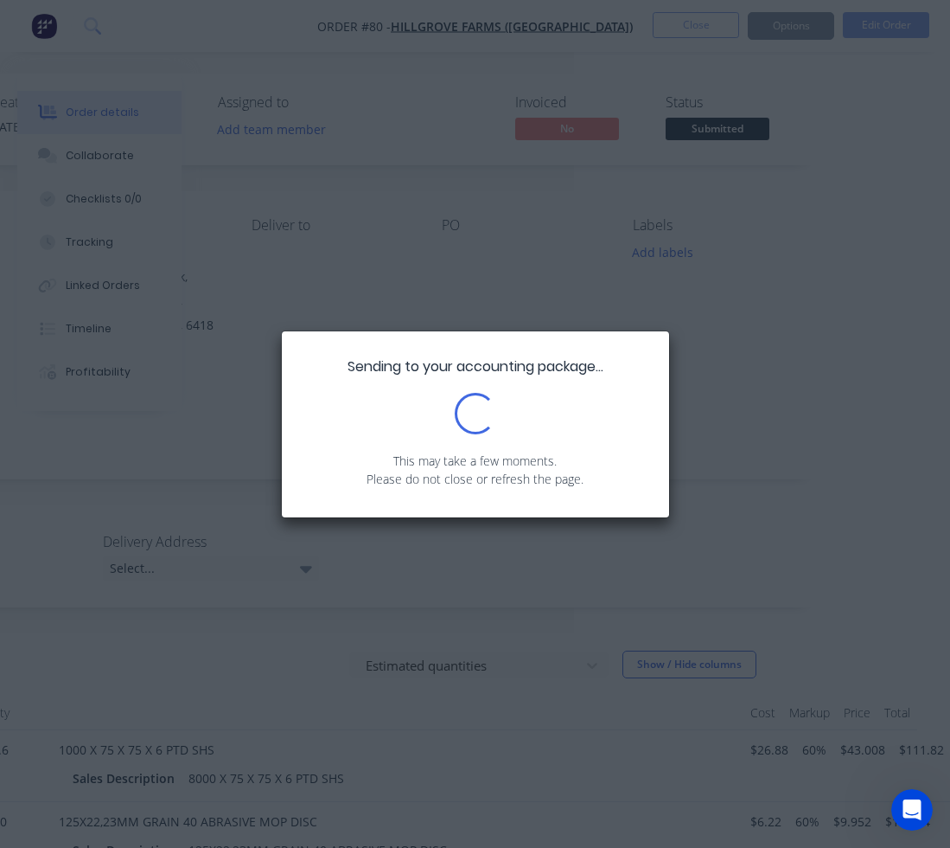
scroll to position [0, 330]
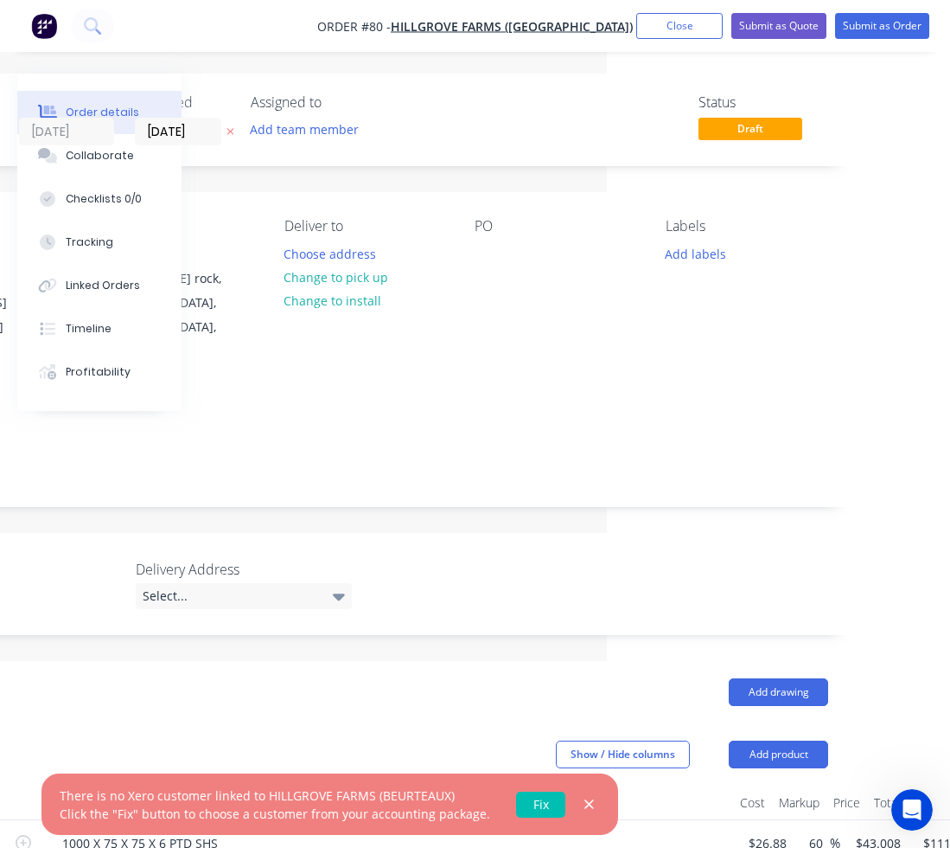
click at [541, 803] on link "Fix" at bounding box center [540, 804] width 49 height 26
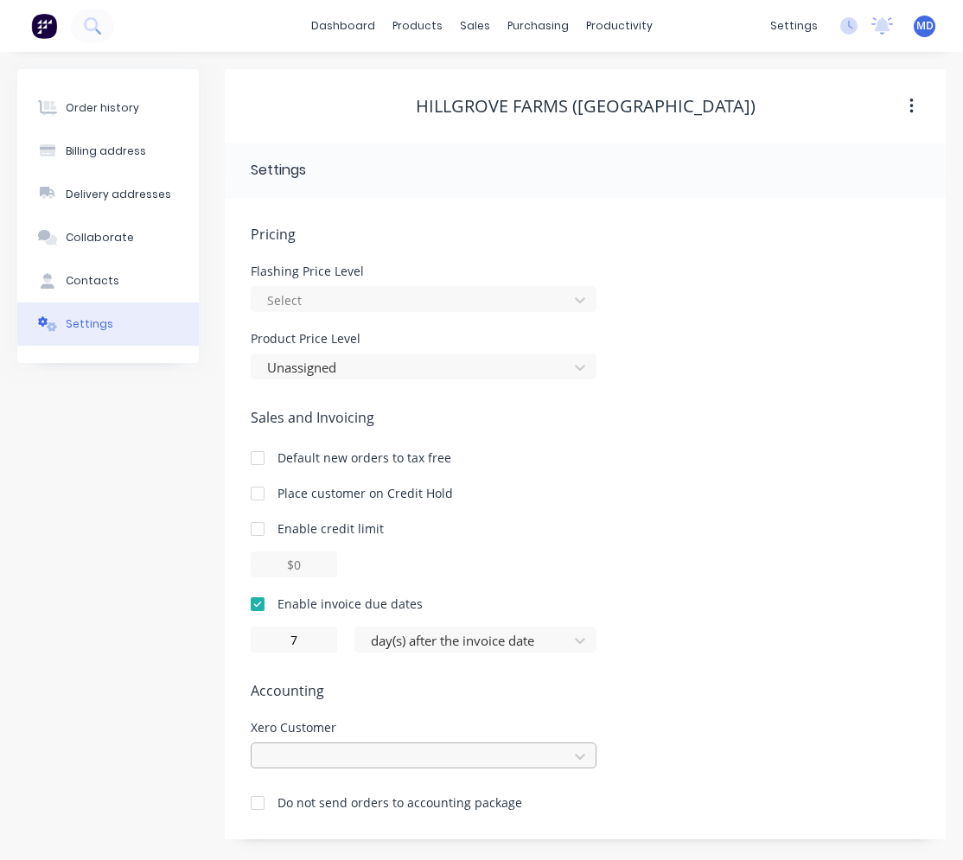
click at [318, 759] on div at bounding box center [424, 756] width 346 height 26
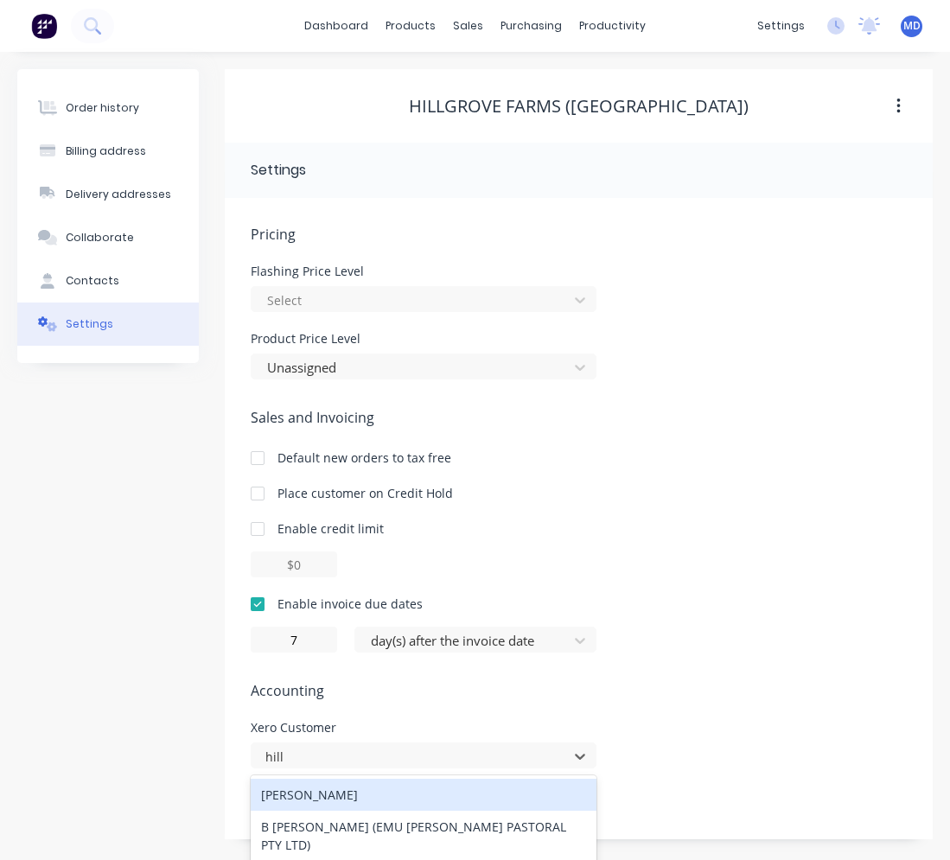
type input "hillg"
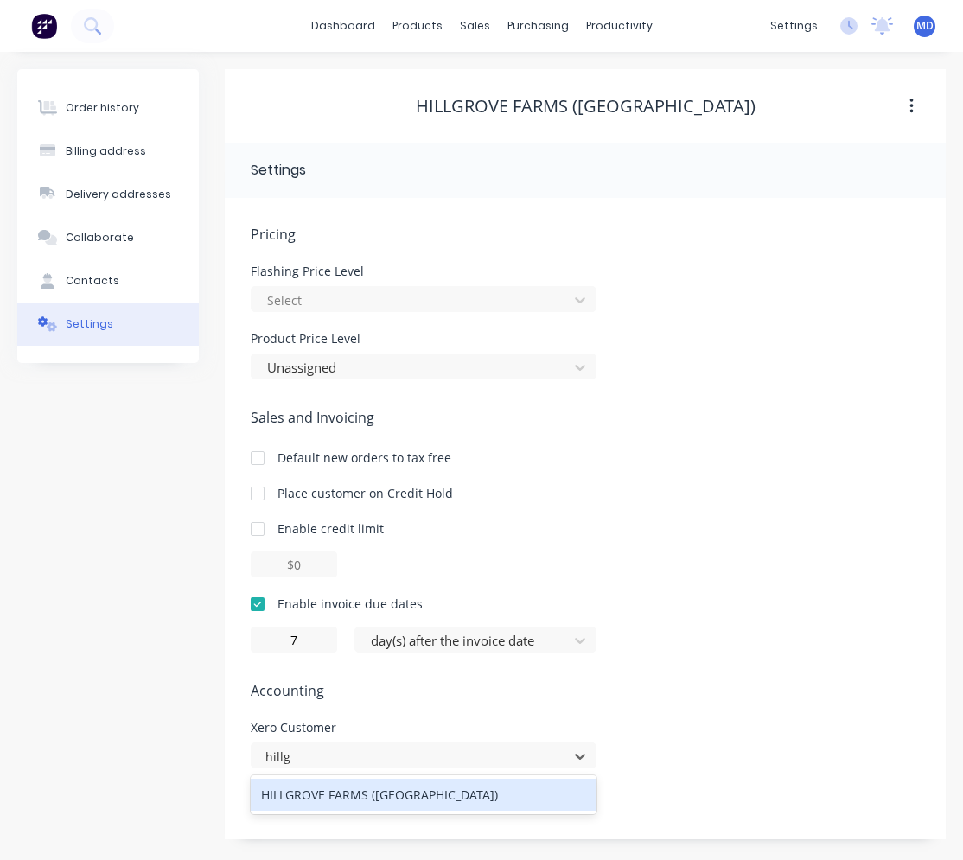
click at [349, 803] on div "HILLGROVE FARMS ([GEOGRAPHIC_DATA])" at bounding box center [424, 795] width 346 height 32
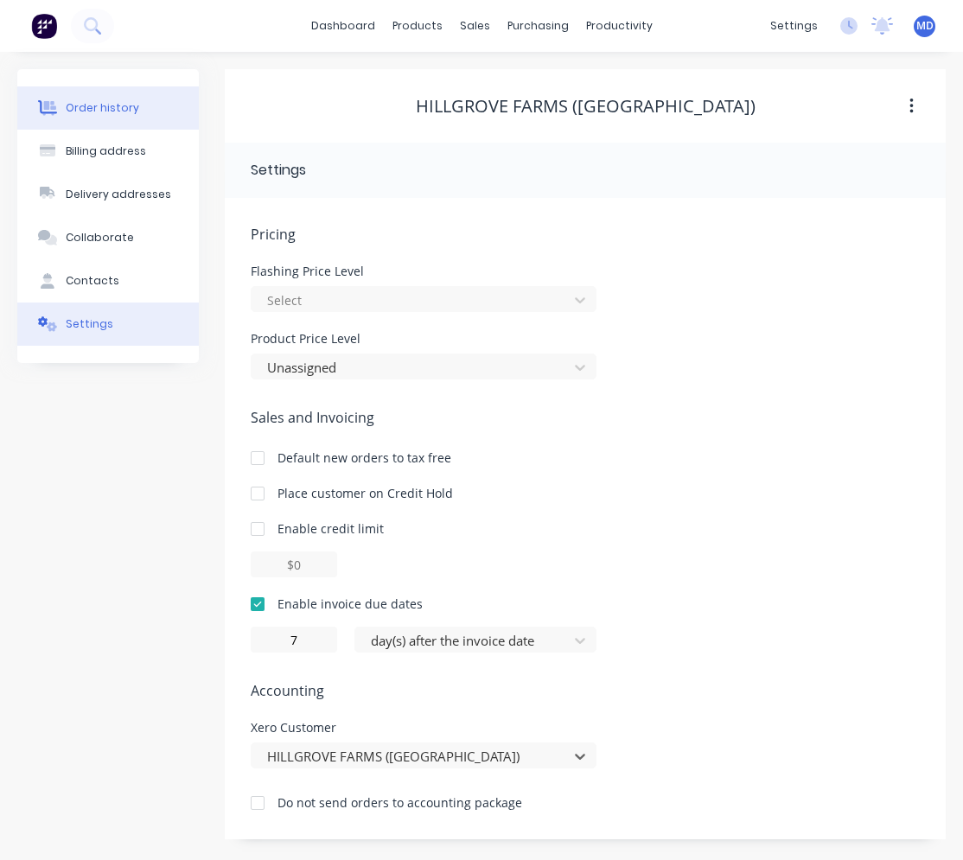
click at [134, 108] on button "Order history" at bounding box center [108, 107] width 182 height 43
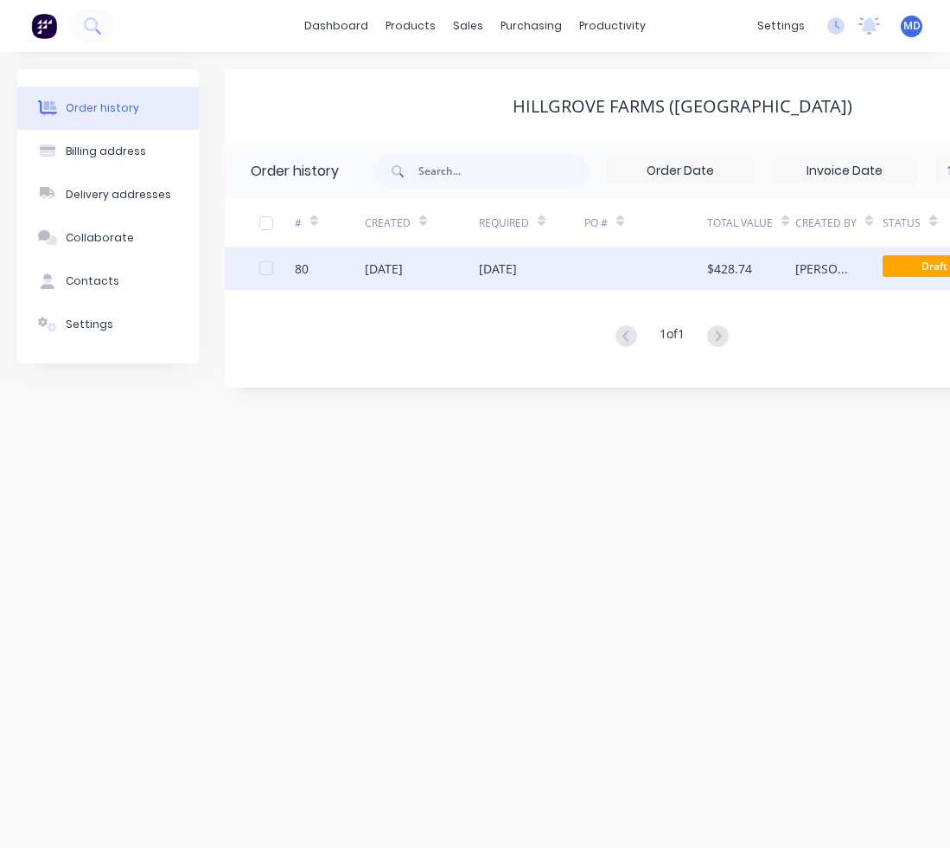
click at [567, 273] on div "[DATE]" at bounding box center [532, 267] width 106 height 43
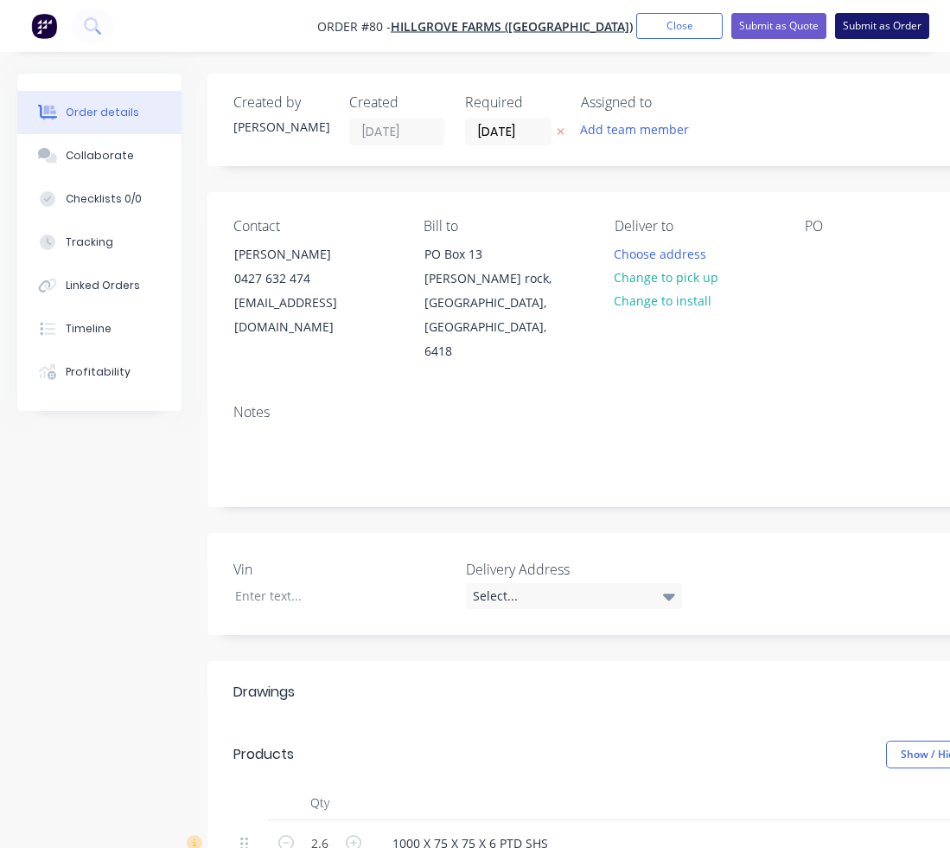
click at [855, 19] on button "Submit as Order" at bounding box center [882, 26] width 94 height 26
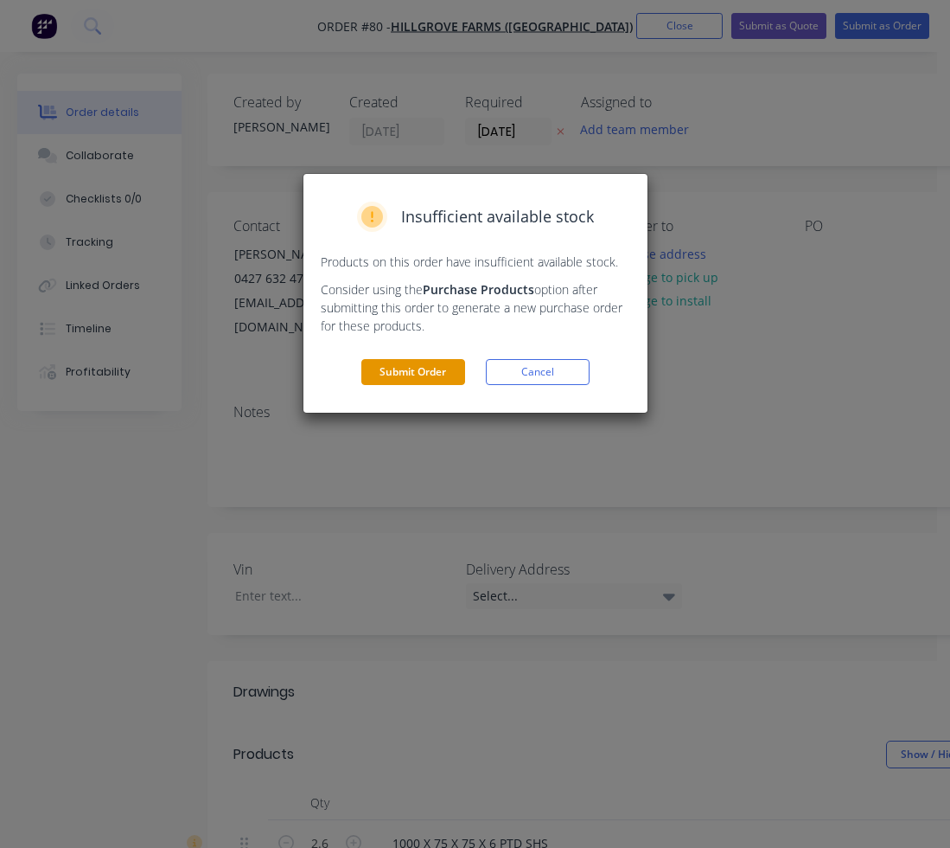
click at [396, 364] on button "Submit Order" at bounding box center [413, 372] width 104 height 26
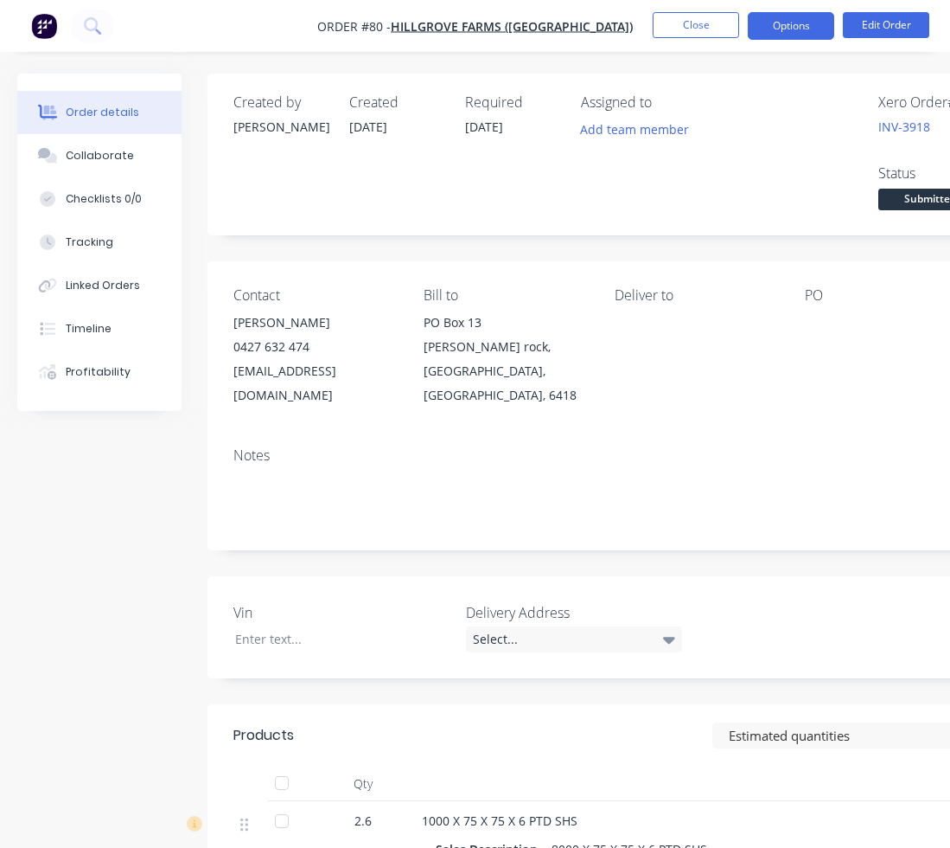
click at [764, 30] on button "Options" at bounding box center [791, 26] width 86 height 28
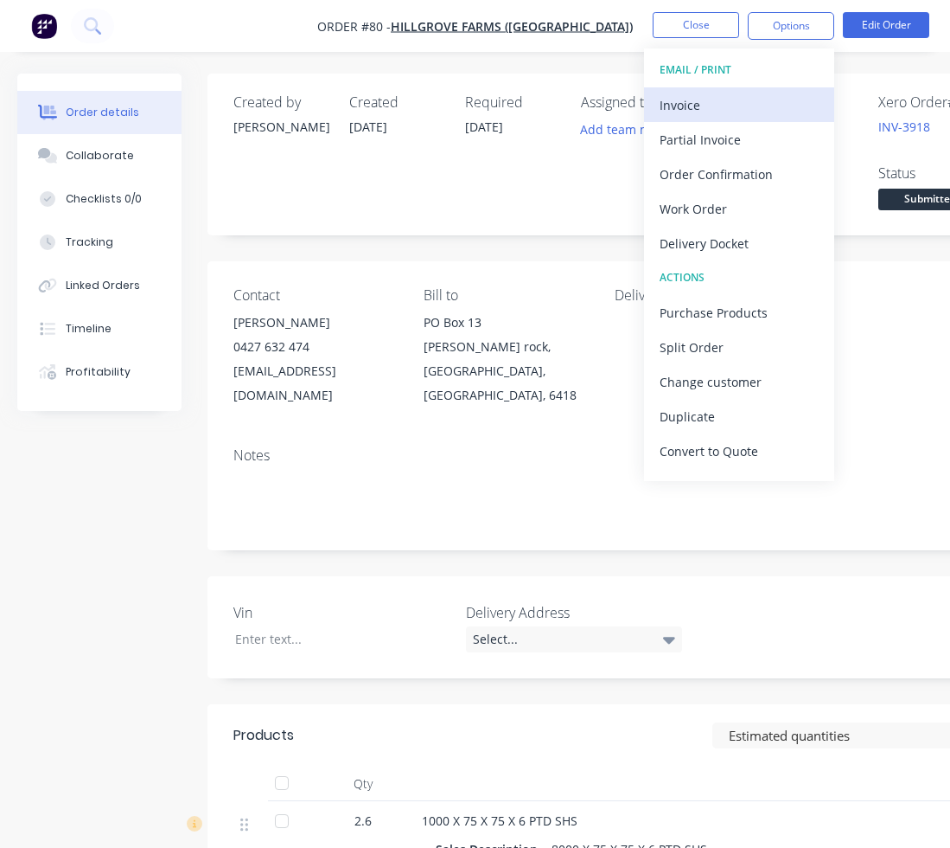
click at [707, 103] on div "Invoice" at bounding box center [739, 105] width 159 height 25
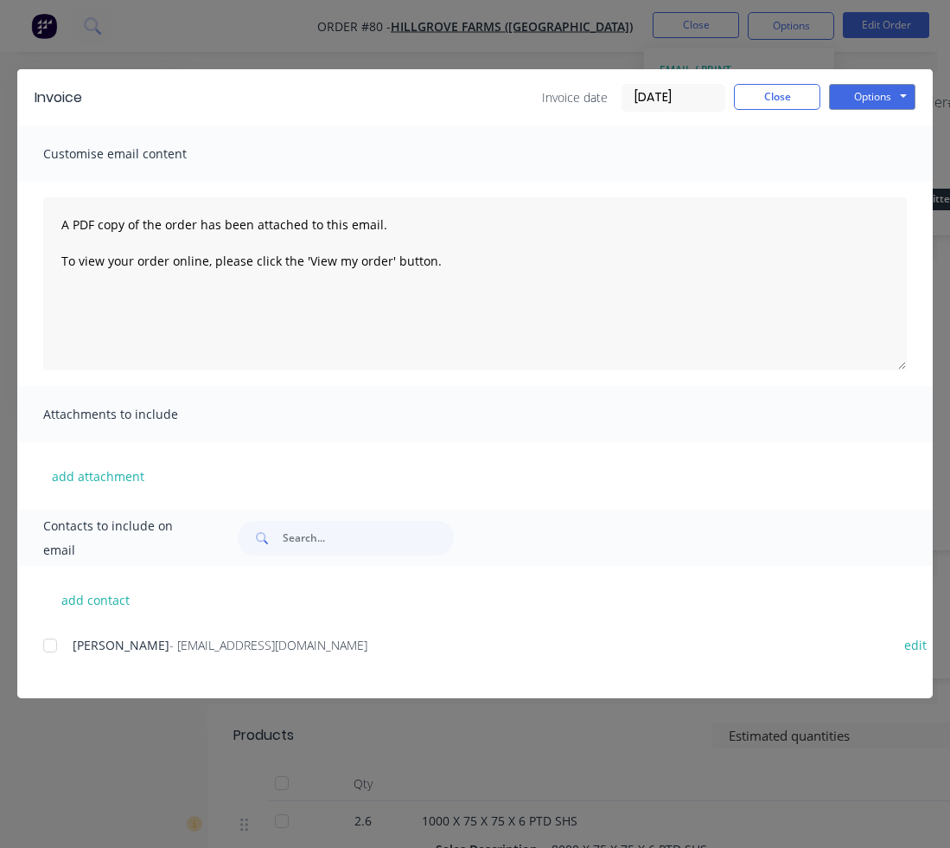
click at [127, 642] on span "[PERSON_NAME]" at bounding box center [121, 645] width 97 height 16
click at [59, 642] on div at bounding box center [50, 645] width 35 height 35
click at [865, 87] on button "Options" at bounding box center [872, 97] width 86 height 26
click at [863, 187] on button "Email" at bounding box center [884, 184] width 111 height 29
click at [777, 103] on button "Close" at bounding box center [777, 97] width 86 height 26
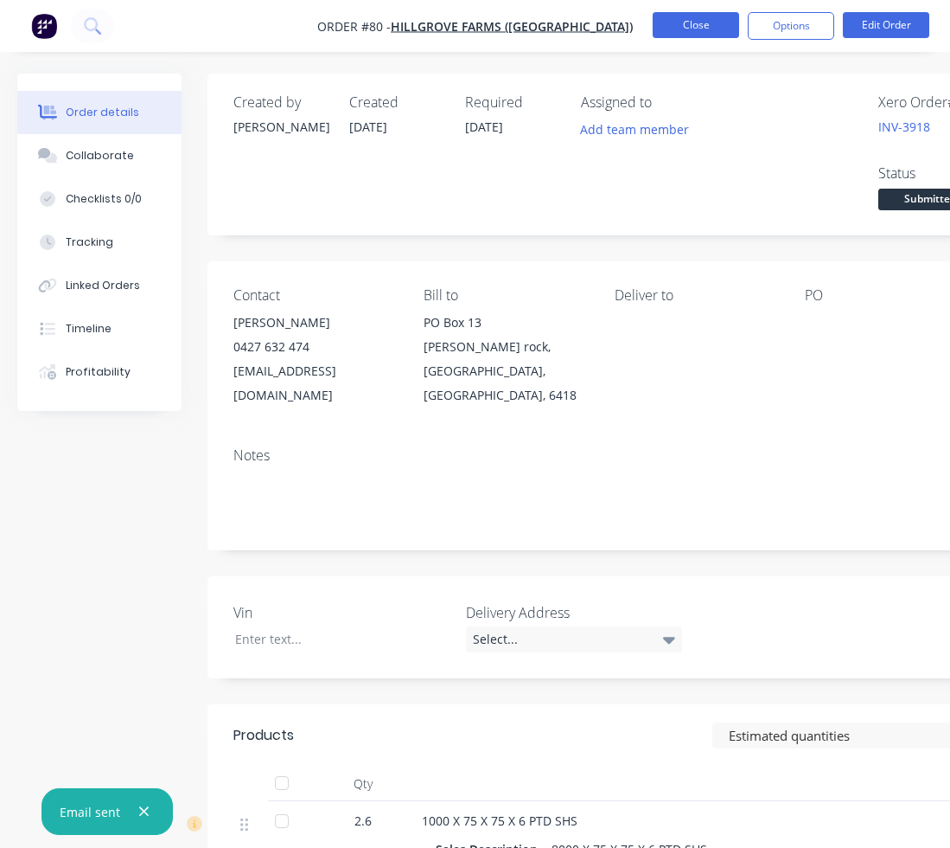
click at [712, 33] on button "Close" at bounding box center [696, 25] width 86 height 26
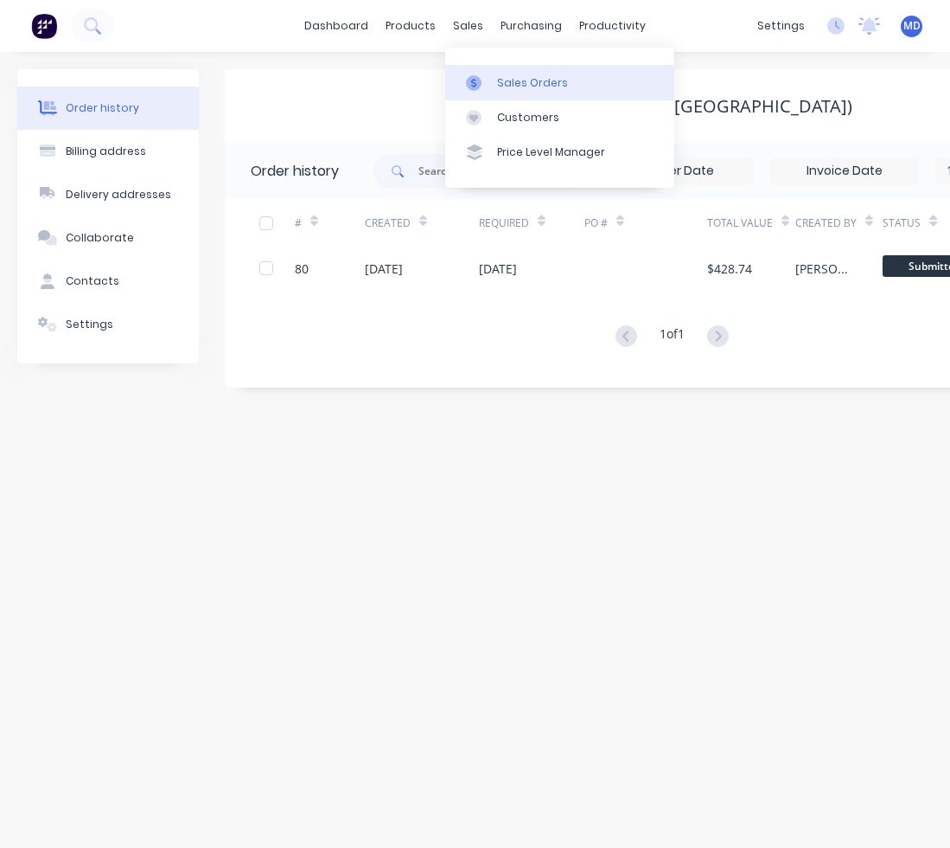
click at [496, 79] on link "Sales Orders" at bounding box center [559, 82] width 229 height 35
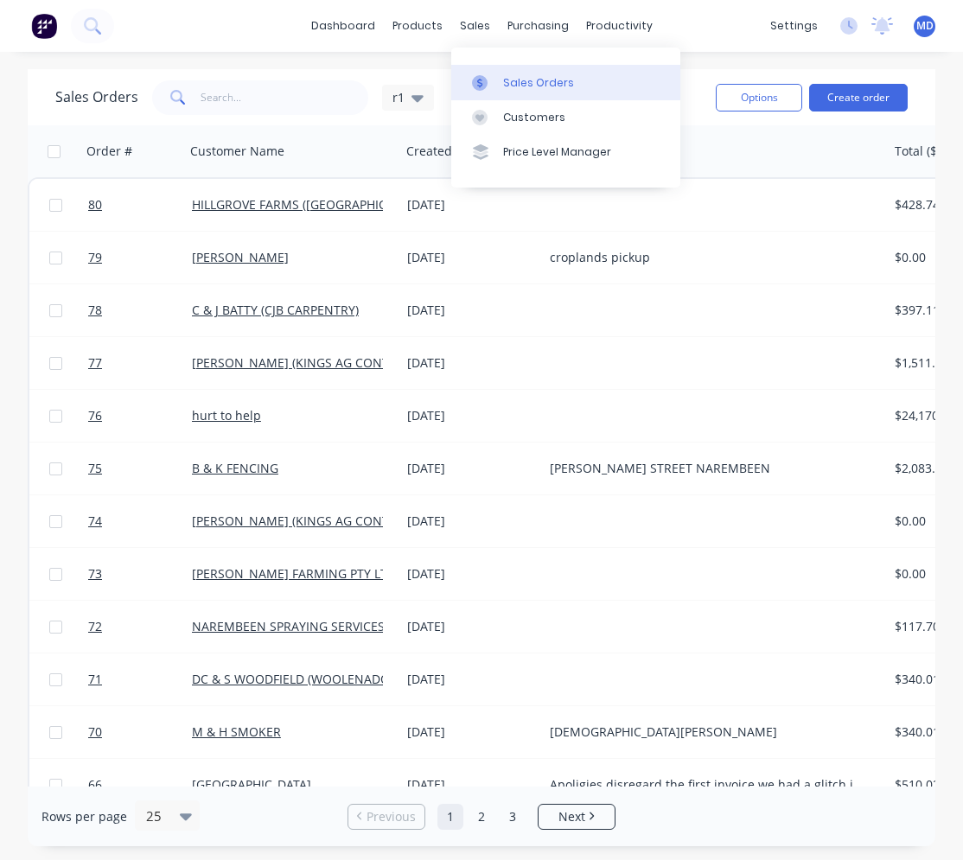
click at [513, 80] on div "Sales Orders" at bounding box center [538, 83] width 71 height 16
click at [553, 84] on div "Sales Orders" at bounding box center [538, 83] width 71 height 16
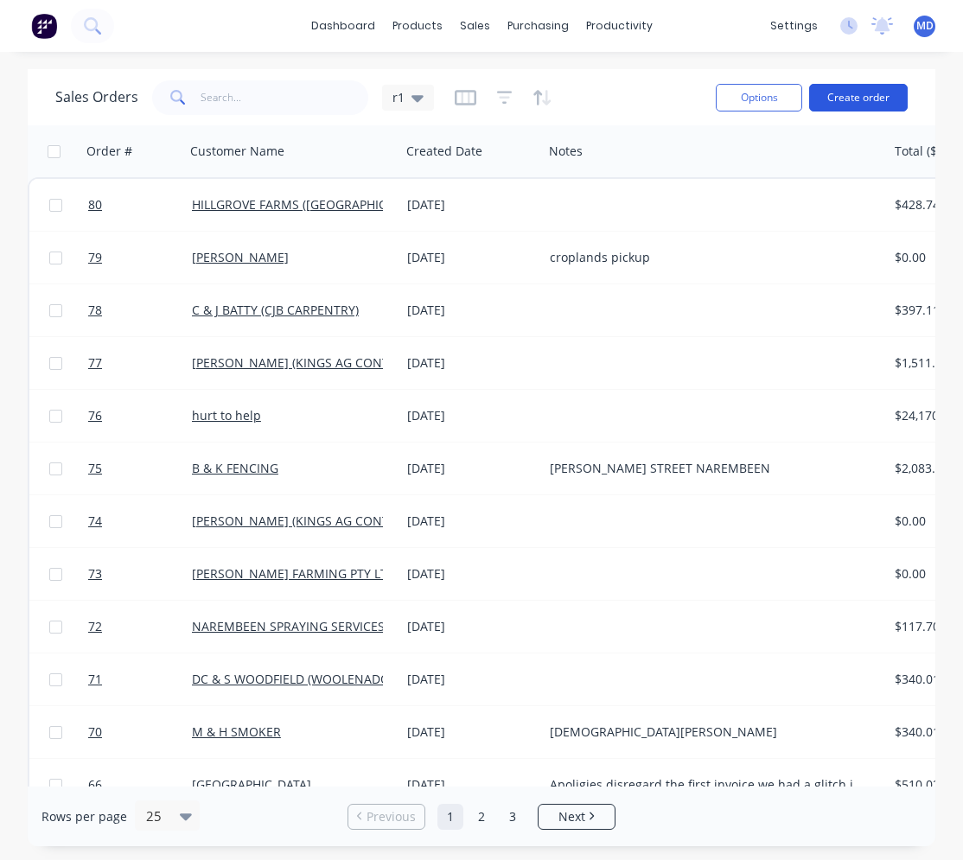
click at [856, 100] on button "Create order" at bounding box center [858, 98] width 99 height 28
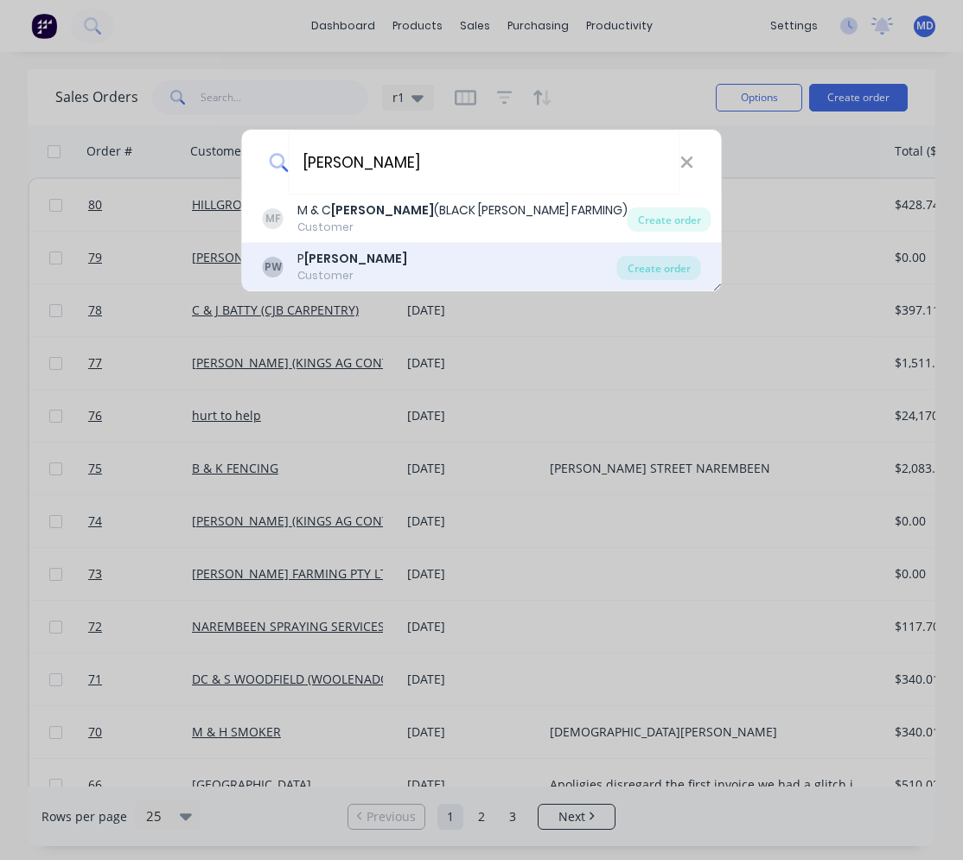
type input "wanless"
click at [412, 252] on div "PW P WANLESS Customer" at bounding box center [440, 267] width 355 height 34
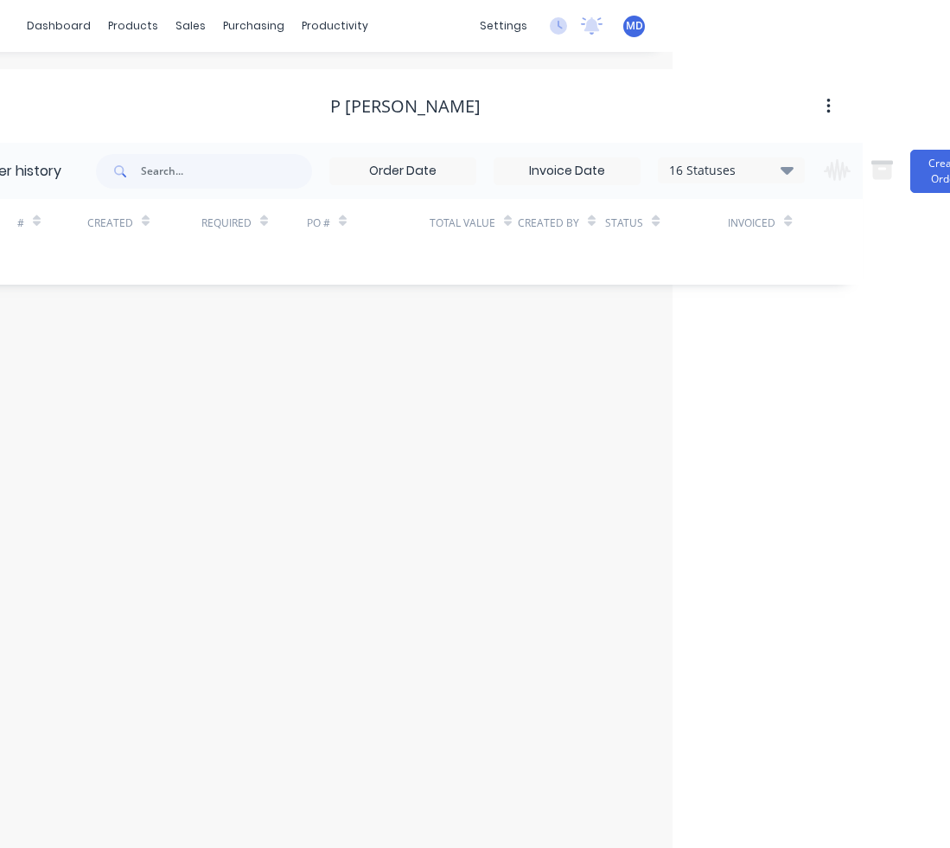
scroll to position [0, 333]
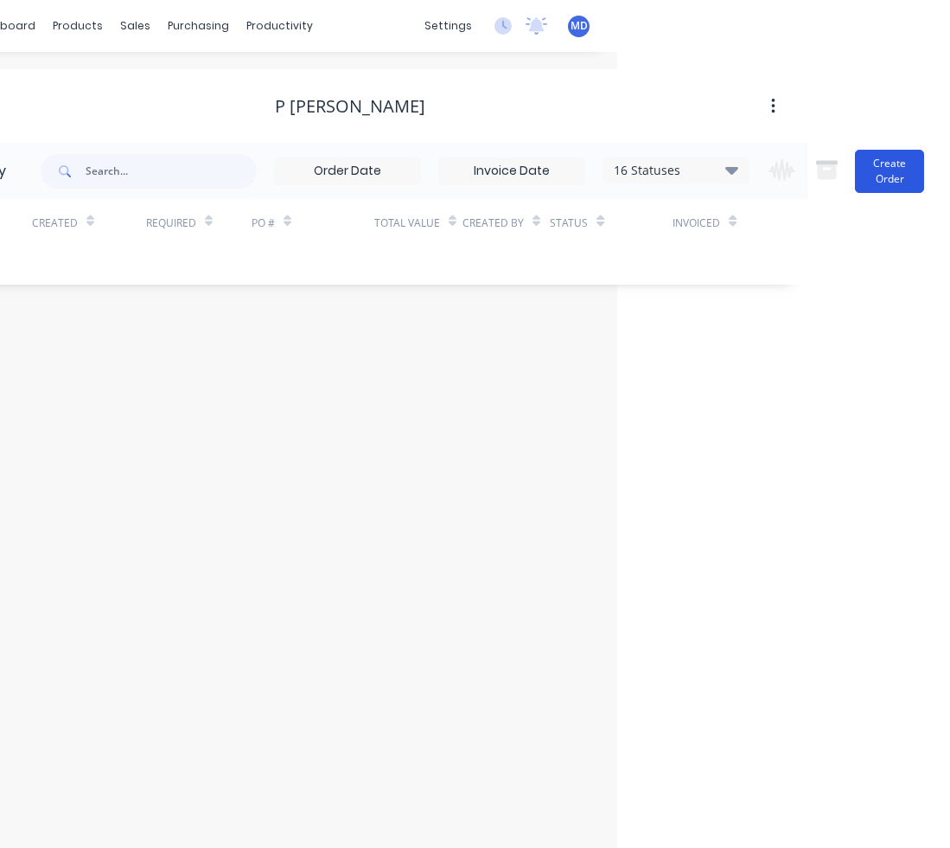
click at [913, 168] on button "Create Order" at bounding box center [889, 171] width 69 height 43
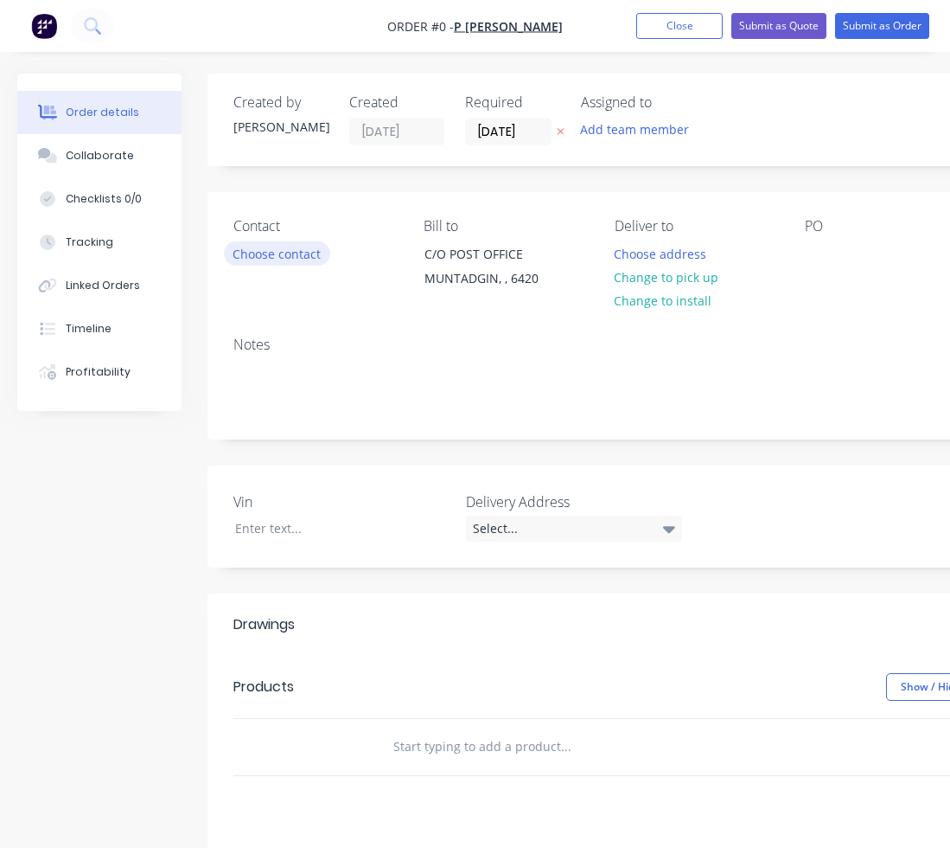
click at [298, 254] on button "Choose contact" at bounding box center [277, 252] width 106 height 23
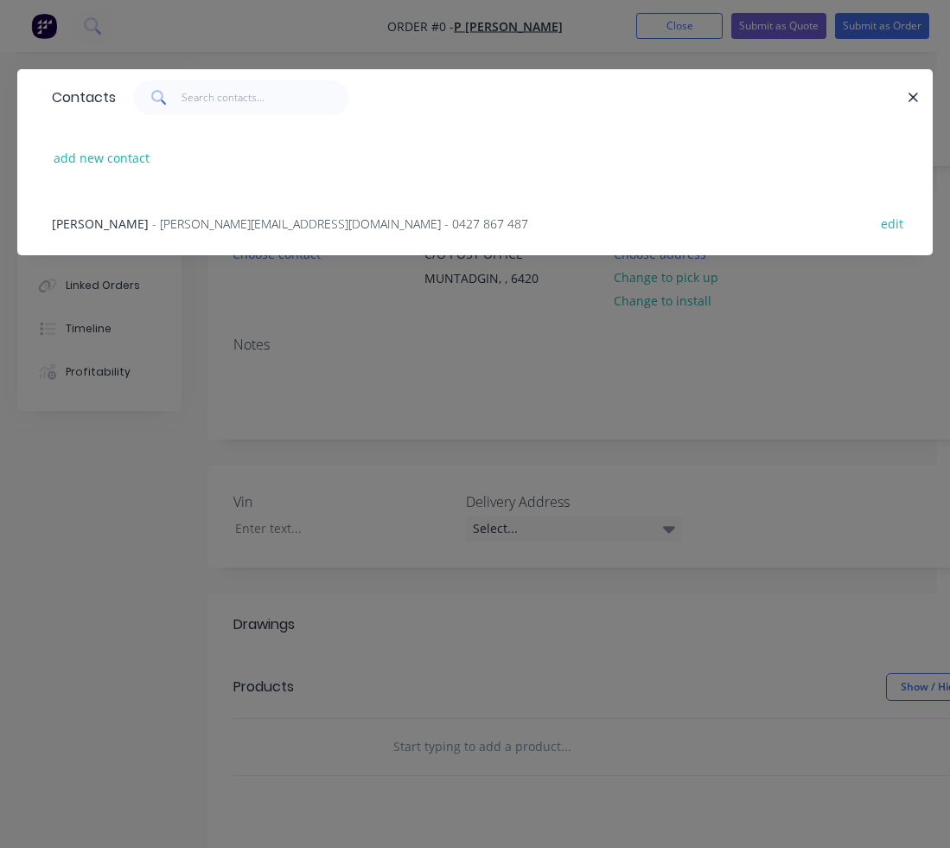
click at [267, 227] on span "- paul@bordadownsfarms.com.au - 0427 867 487" at bounding box center [340, 223] width 376 height 16
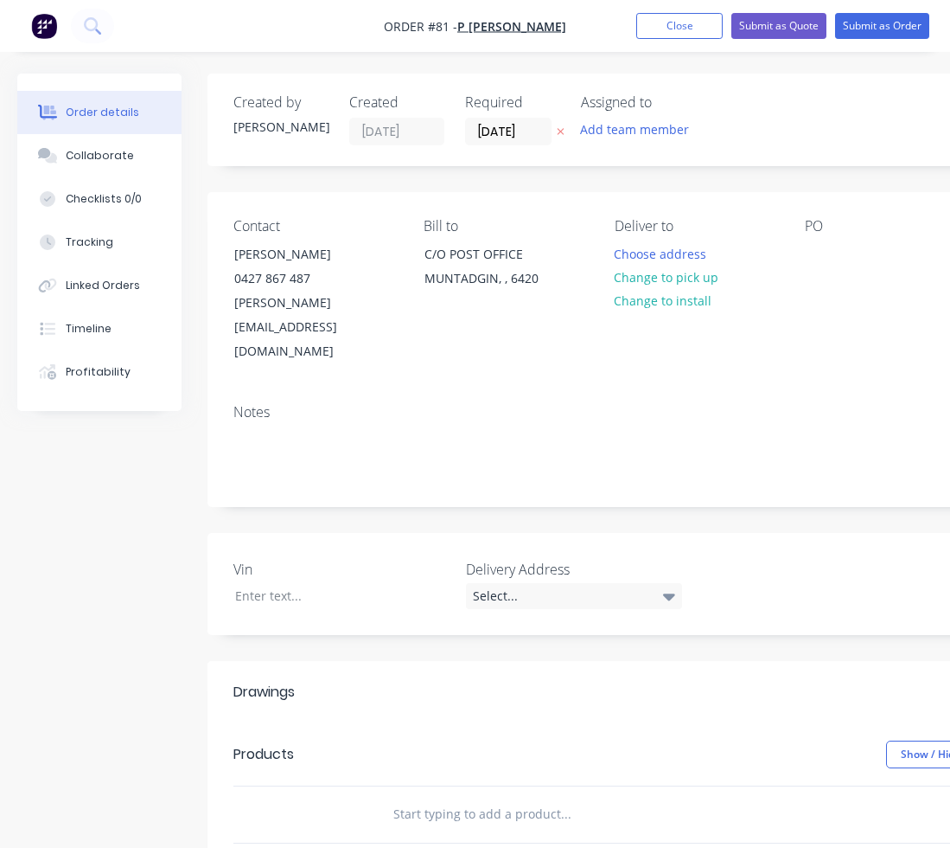
click at [400, 796] on input "text" at bounding box center [566, 813] width 346 height 35
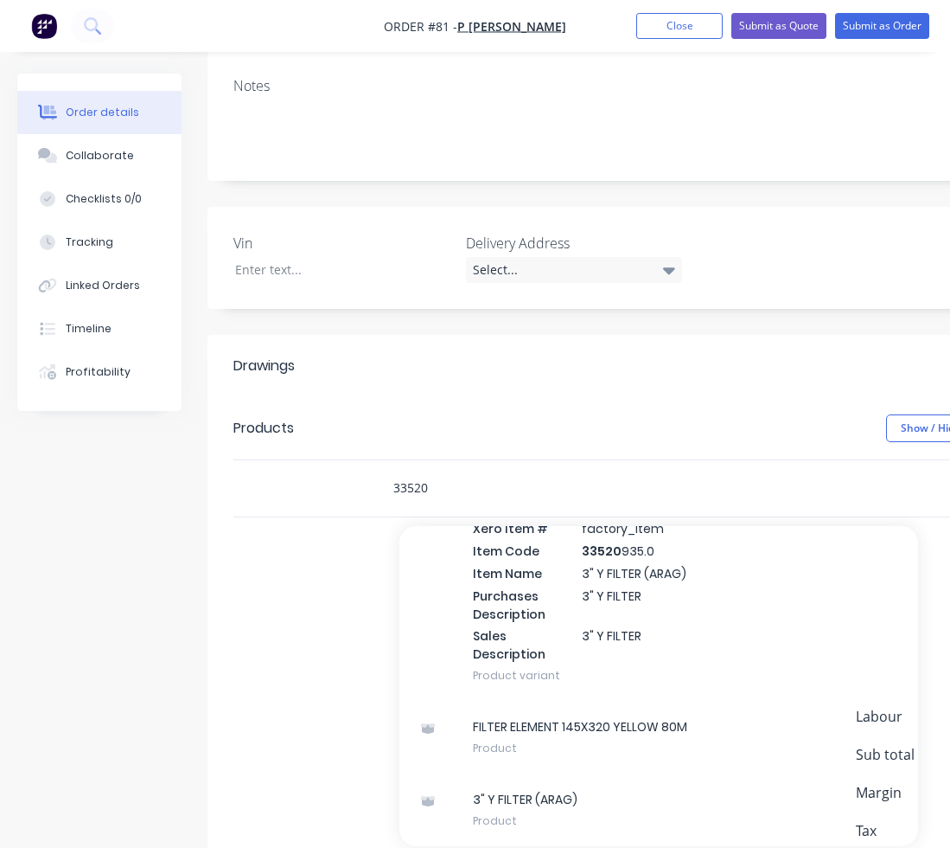
scroll to position [346, 0]
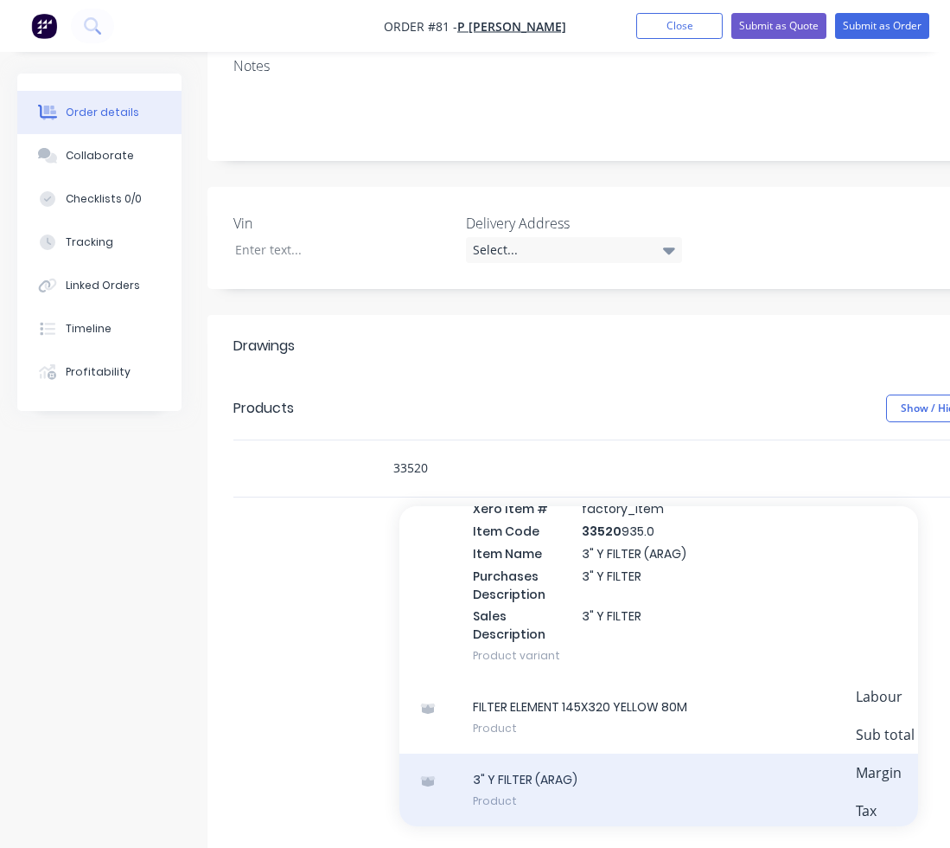
type input "33520"
click at [537, 753] on div "3" Y FILTER (ARAG) Product" at bounding box center [659, 789] width 519 height 73
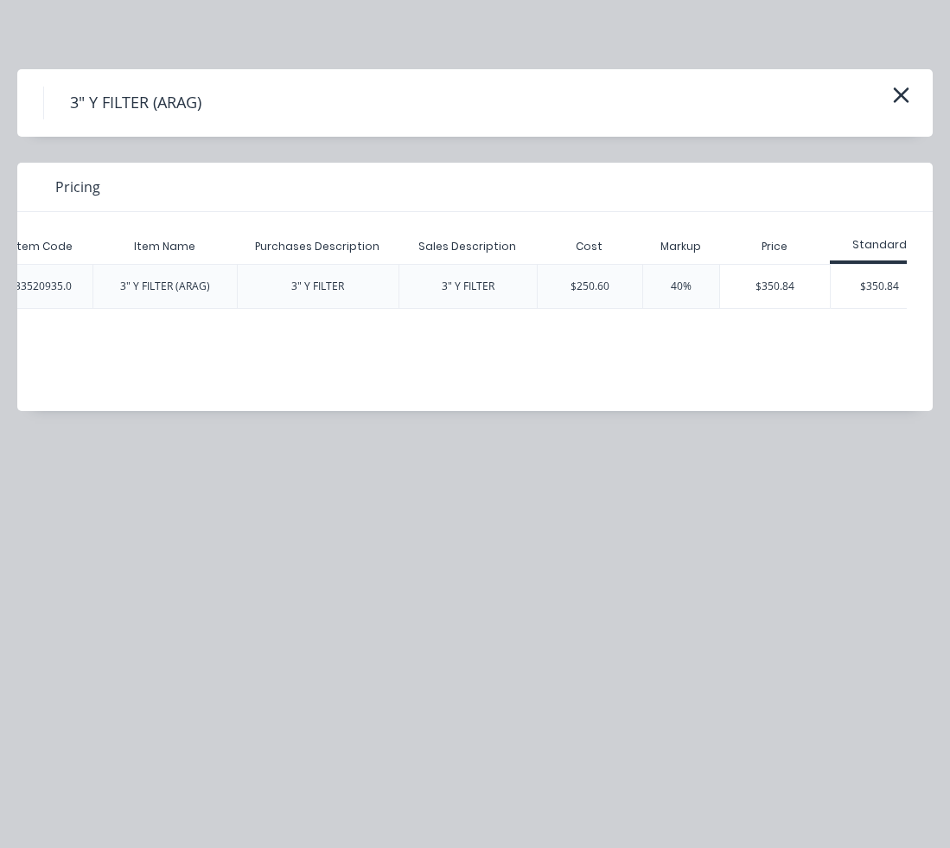
scroll to position [0, 181]
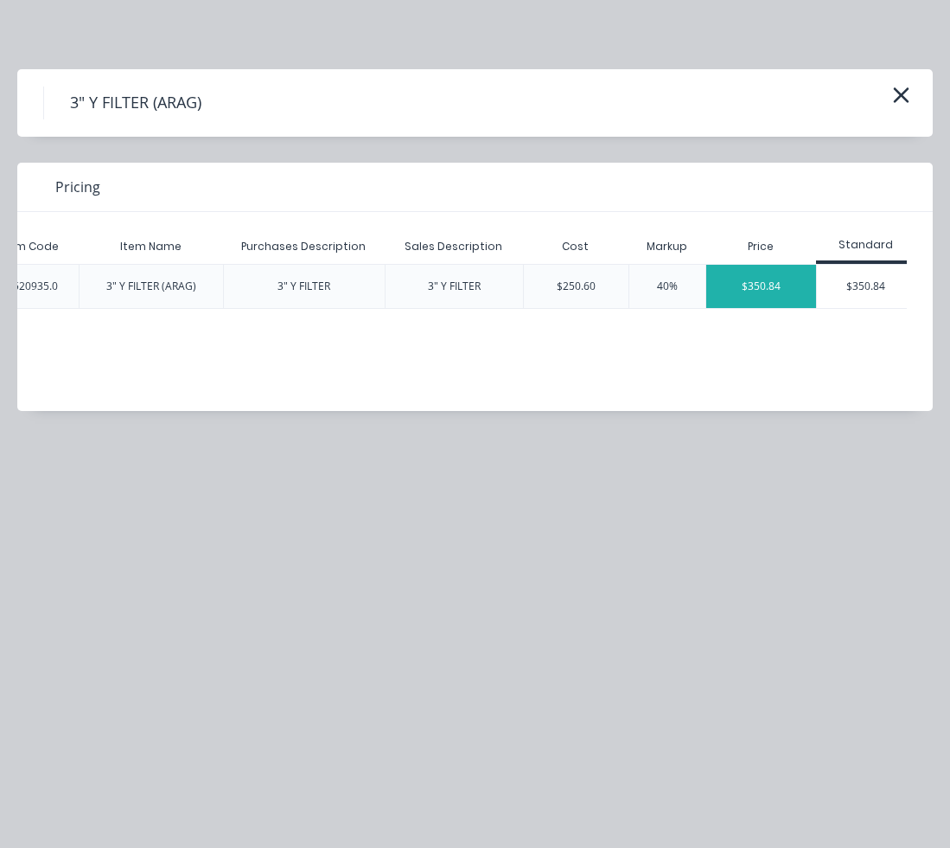
click at [777, 291] on div "$350.84" at bounding box center [762, 286] width 110 height 43
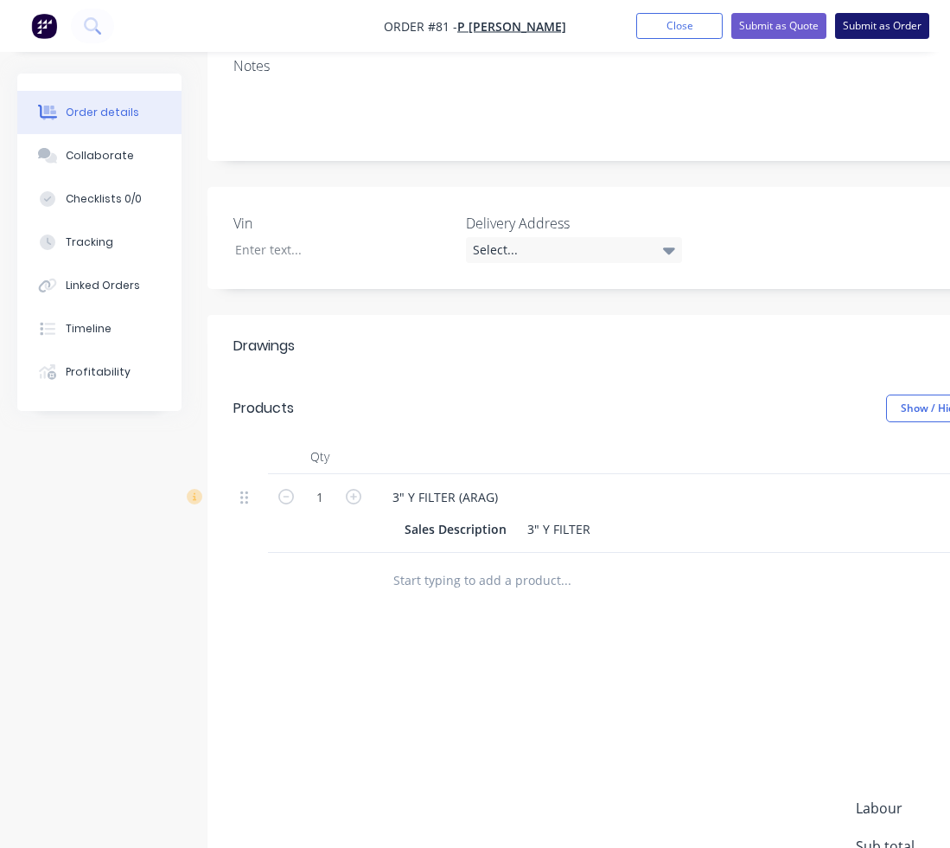
click at [874, 34] on button "Submit as Order" at bounding box center [882, 26] width 94 height 26
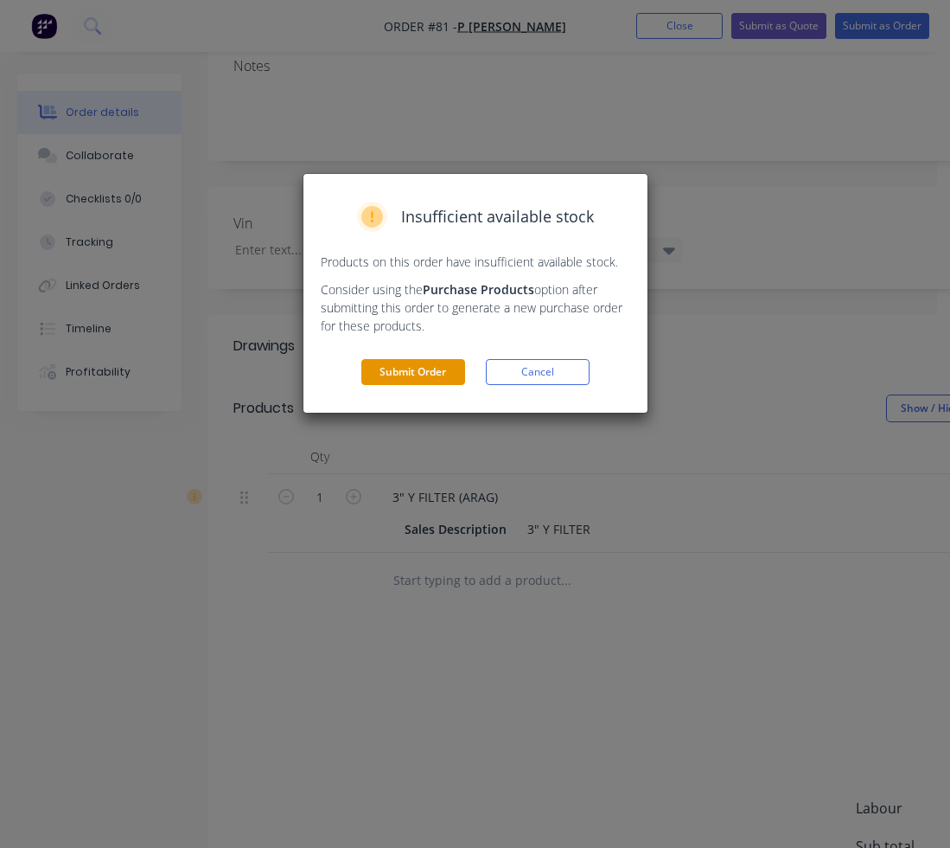
click at [444, 370] on button "Submit Order" at bounding box center [413, 372] width 104 height 26
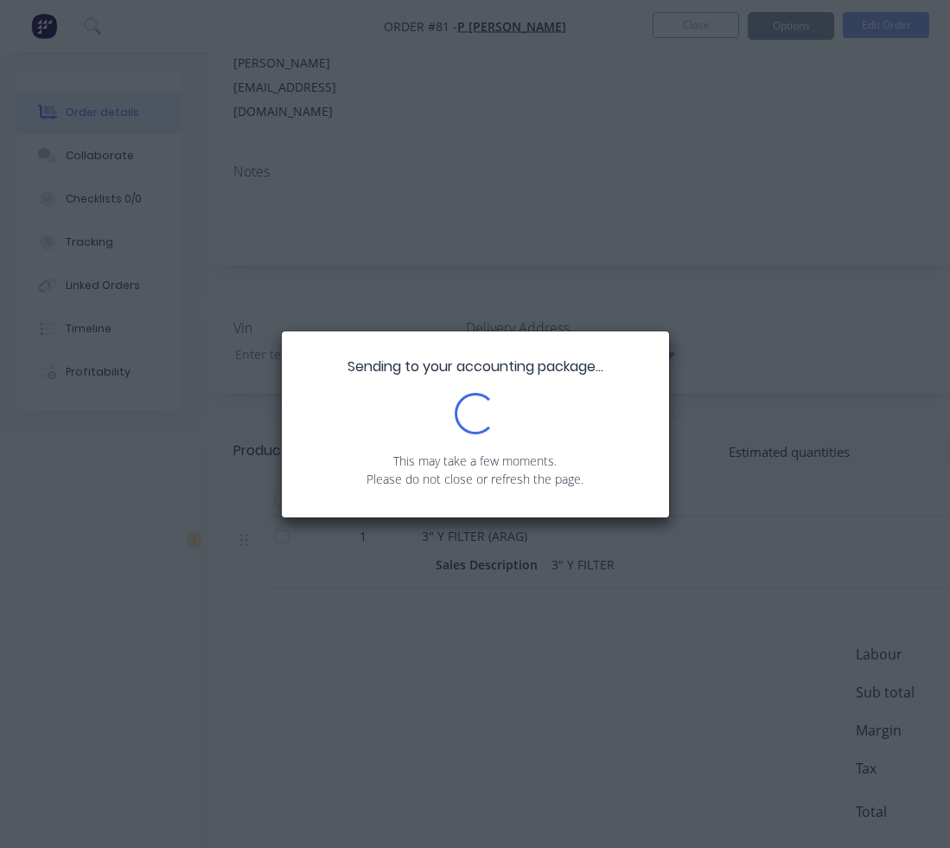
scroll to position [308, 0]
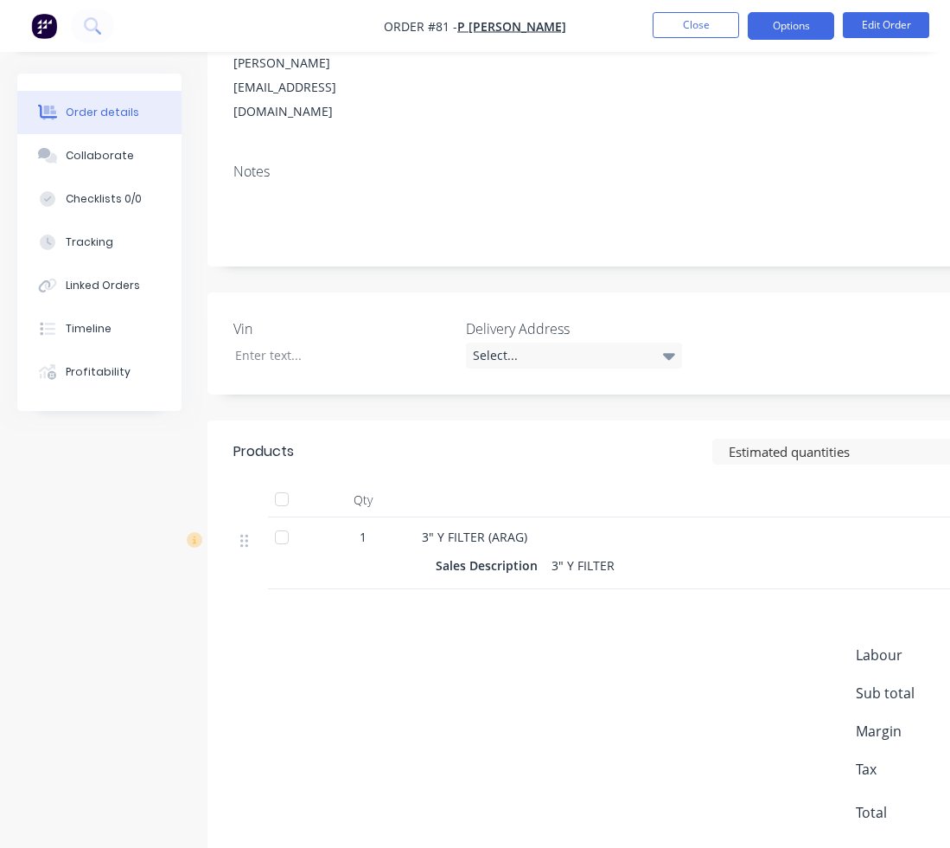
click at [800, 35] on button "Options" at bounding box center [791, 26] width 86 height 28
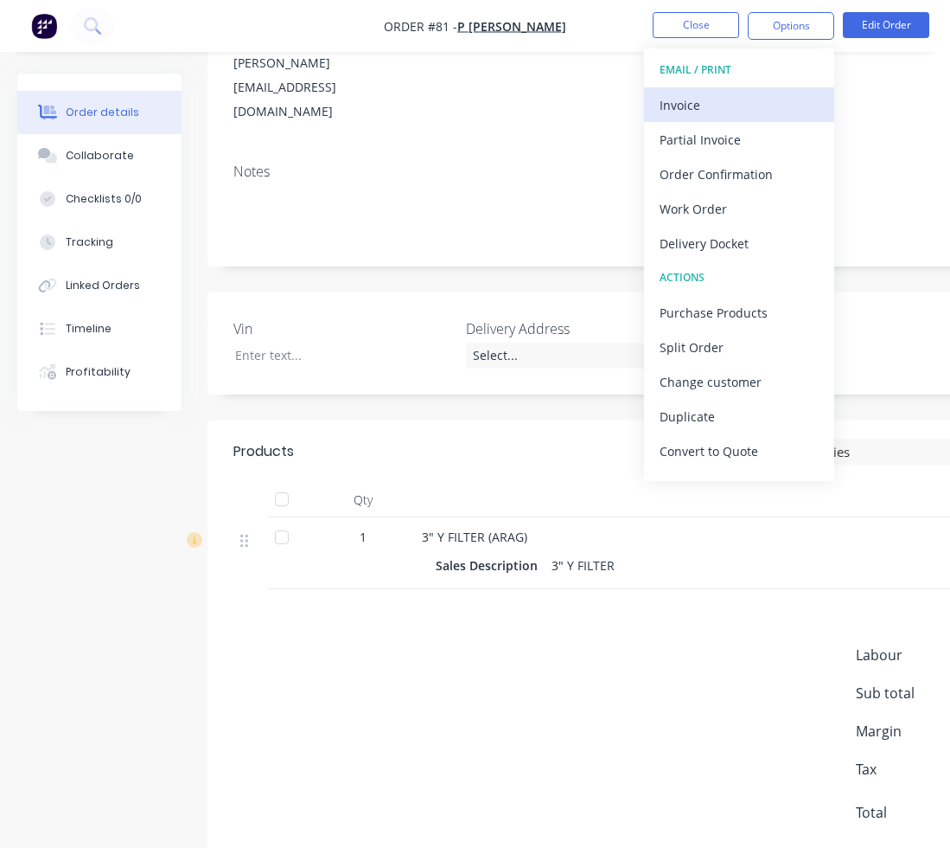
click at [736, 97] on div "Invoice" at bounding box center [739, 105] width 159 height 25
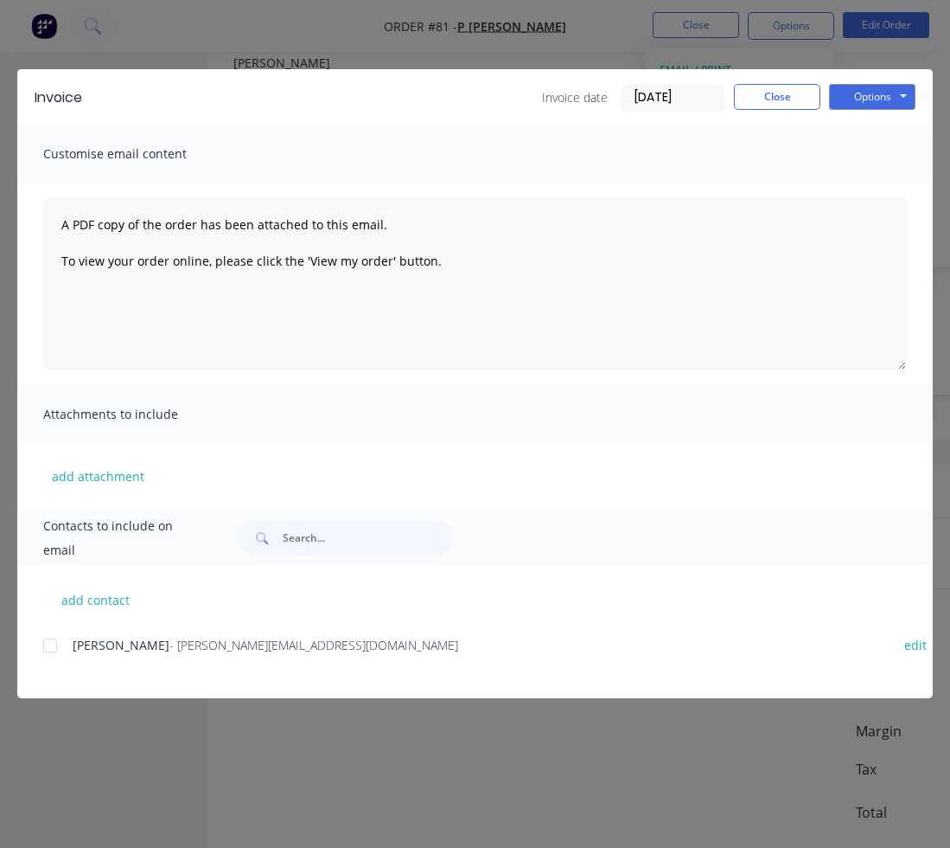
click at [259, 635] on div "PAUL WANLESS - paul@bordadownsfarms.com.au edit" at bounding box center [488, 644] width 890 height 23
click at [260, 642] on span "- paul@bordadownsfarms.com.au" at bounding box center [314, 645] width 289 height 16
click at [44, 643] on div at bounding box center [50, 645] width 35 height 35
click at [867, 95] on button "Options" at bounding box center [872, 97] width 86 height 26
click at [873, 188] on button "Email" at bounding box center [884, 184] width 111 height 29
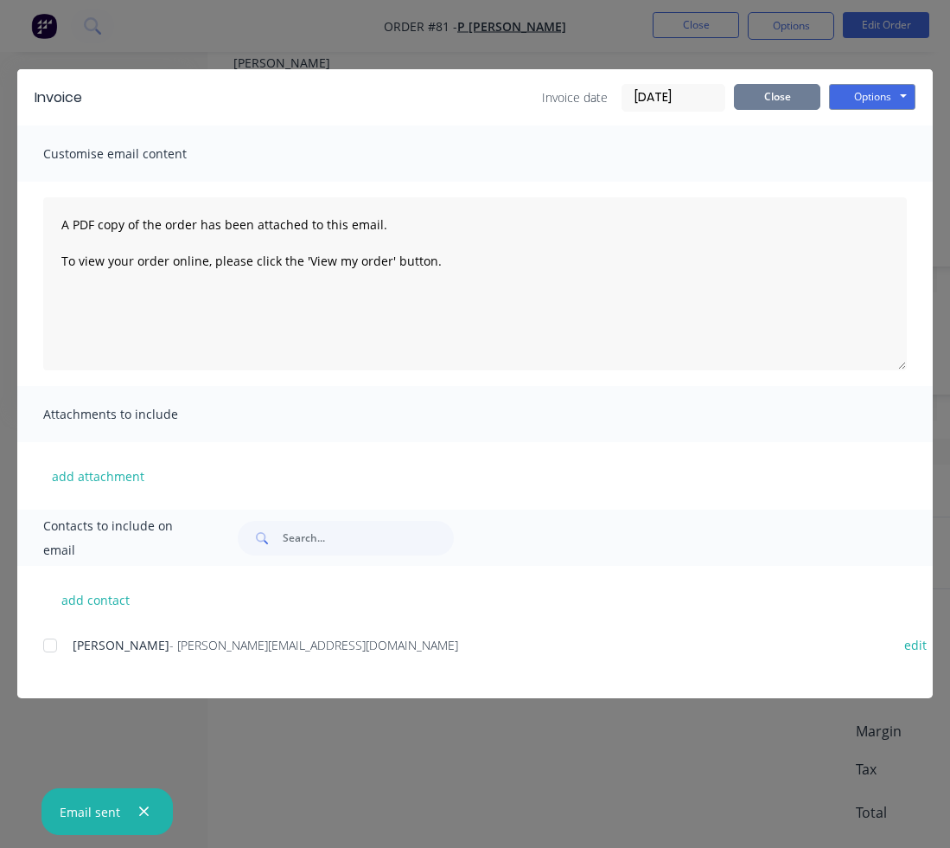
click at [775, 102] on button "Close" at bounding box center [777, 97] width 86 height 26
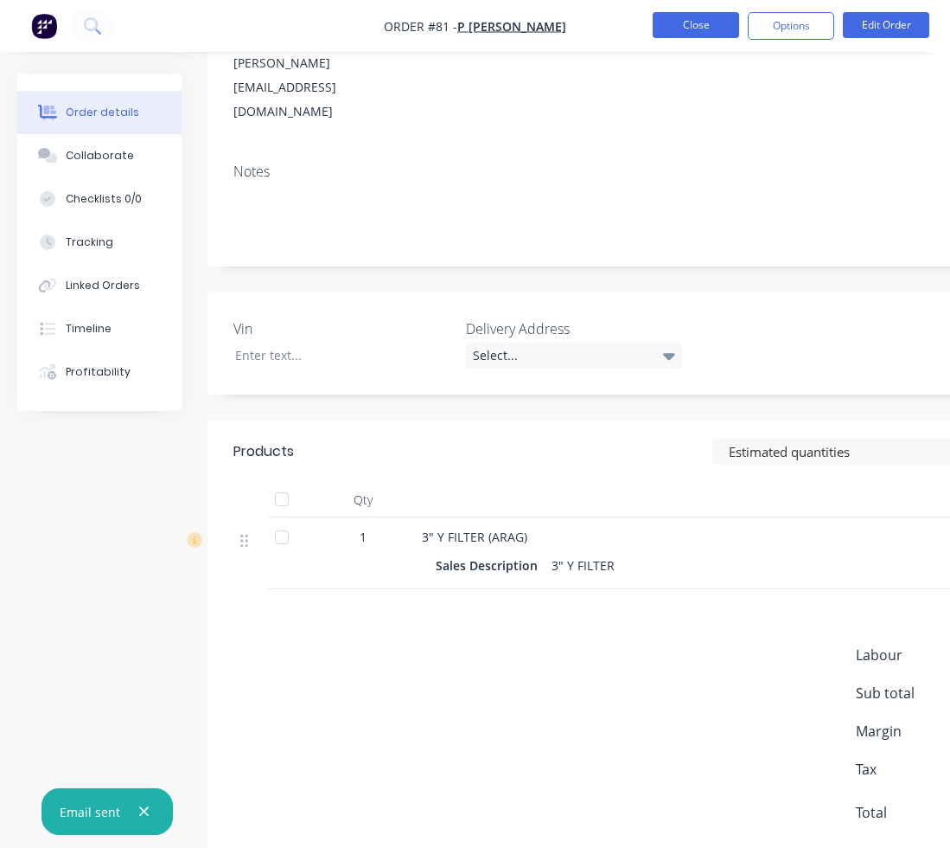
click at [721, 37] on button "Close" at bounding box center [696, 25] width 86 height 26
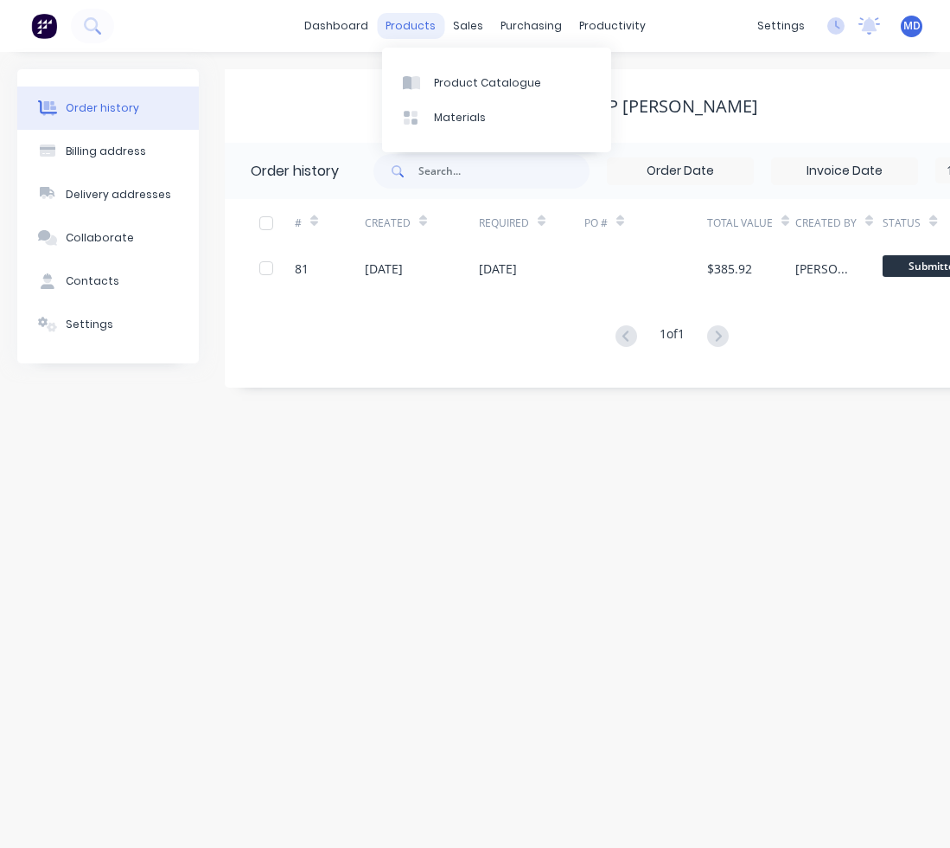
click at [425, 28] on div "products" at bounding box center [410, 26] width 67 height 26
click at [432, 80] on link "Product Catalogue" at bounding box center [496, 82] width 229 height 35
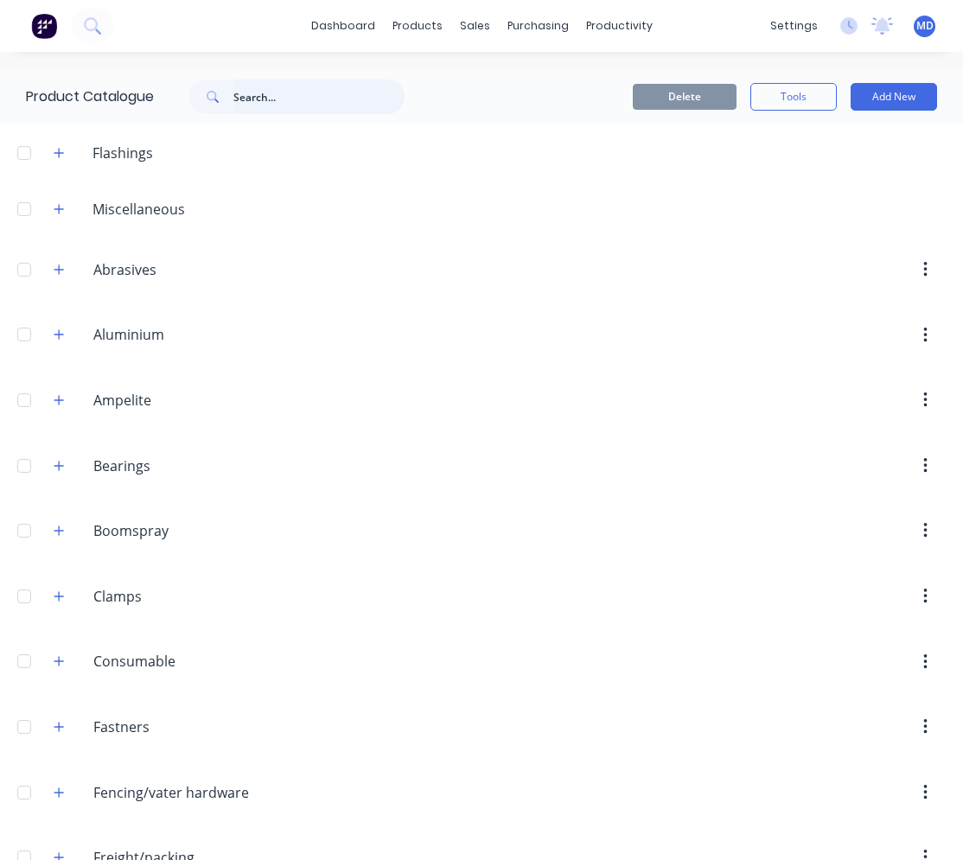
click at [236, 102] on input "text" at bounding box center [318, 97] width 171 height 35
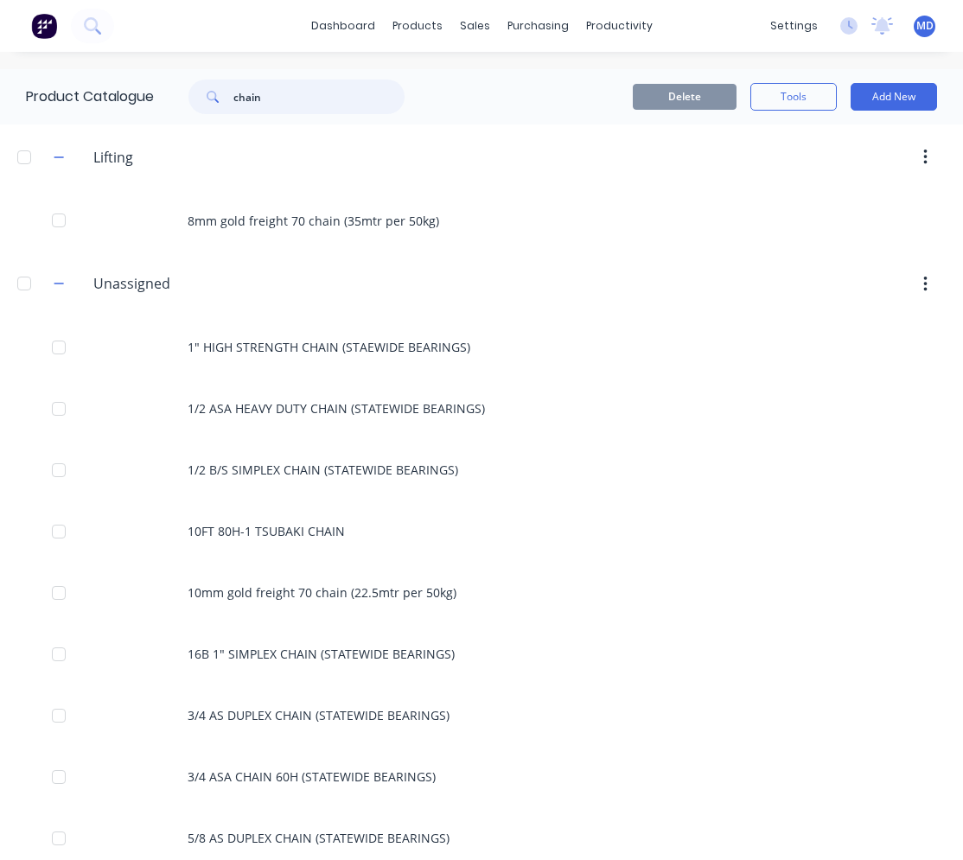
drag, startPoint x: 269, startPoint y: 95, endPoint x: 223, endPoint y: 95, distance: 45.8
click at [223, 95] on div "chain" at bounding box center [297, 97] width 216 height 35
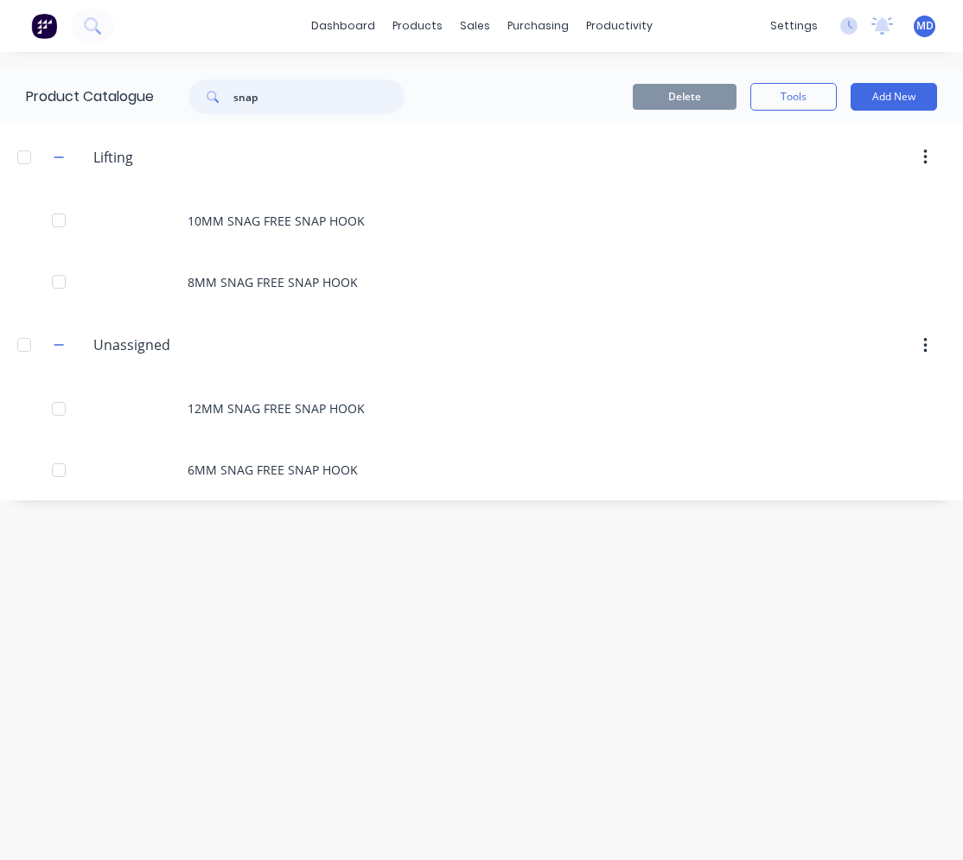
drag, startPoint x: 276, startPoint y: 103, endPoint x: 226, endPoint y: 99, distance: 50.3
click at [226, 99] on div "snap" at bounding box center [297, 97] width 216 height 35
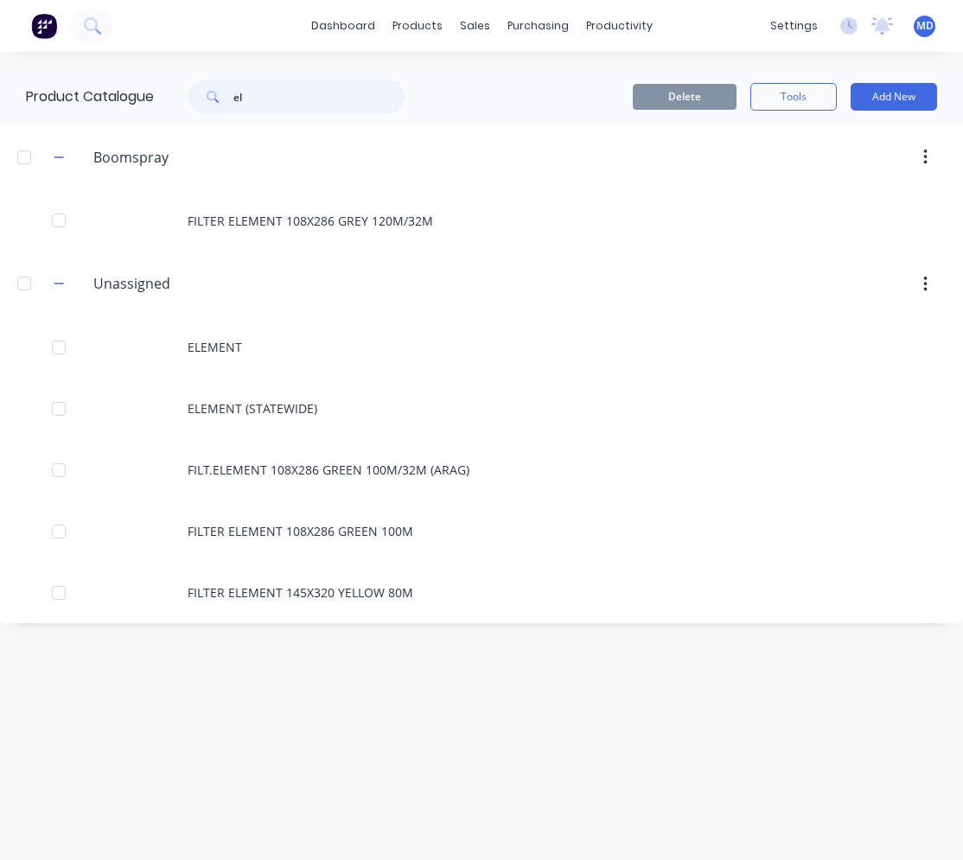
type input "e"
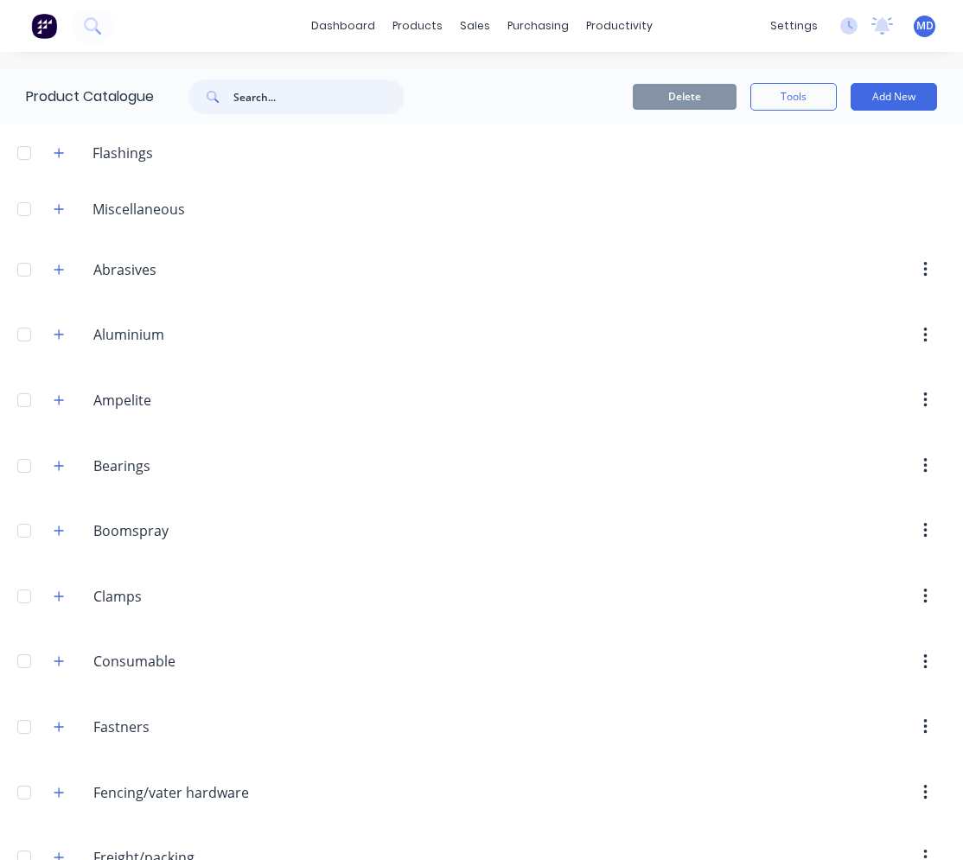
type input "e"
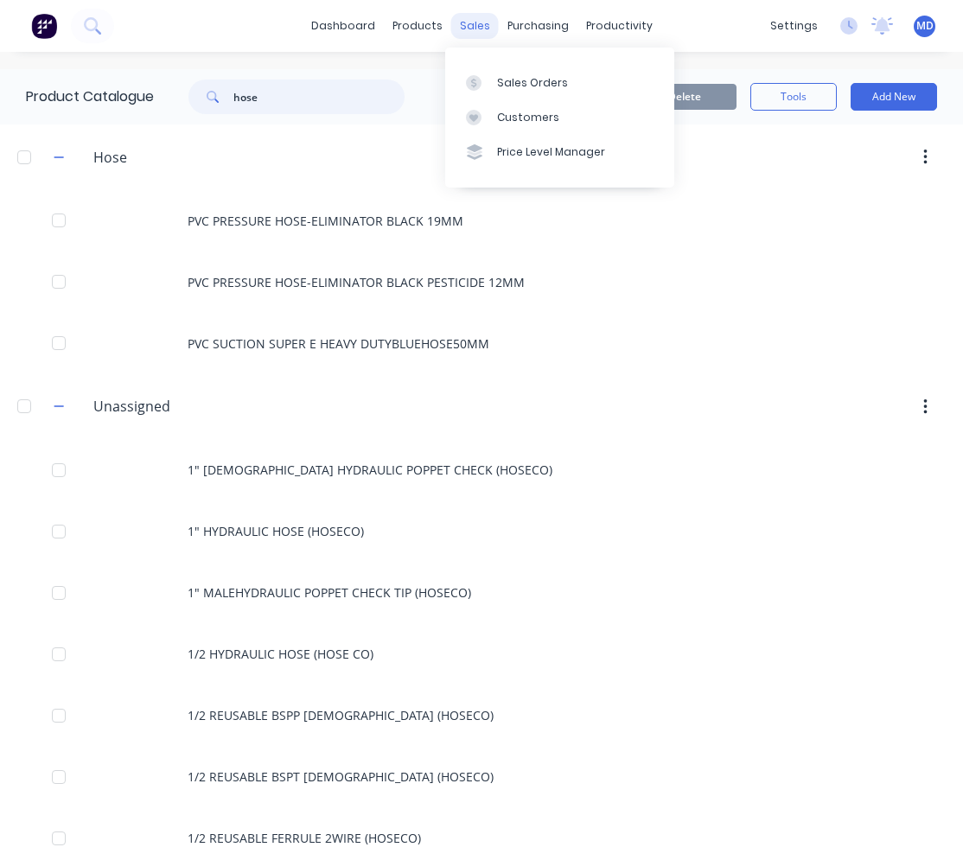
type input "hose"
click at [459, 29] on div "sales" at bounding box center [475, 26] width 48 height 26
click at [516, 77] on div "Sales Orders" at bounding box center [532, 83] width 71 height 16
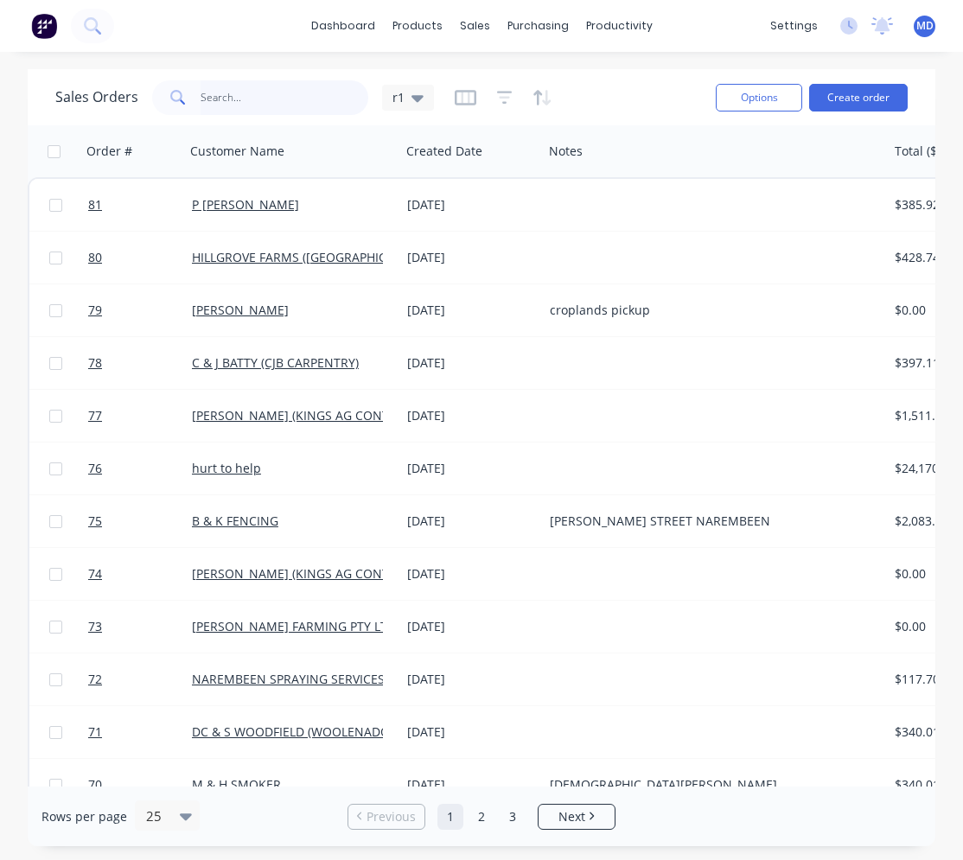
click at [286, 104] on input "text" at bounding box center [285, 97] width 169 height 35
click at [845, 92] on button "Create order" at bounding box center [858, 98] width 99 height 28
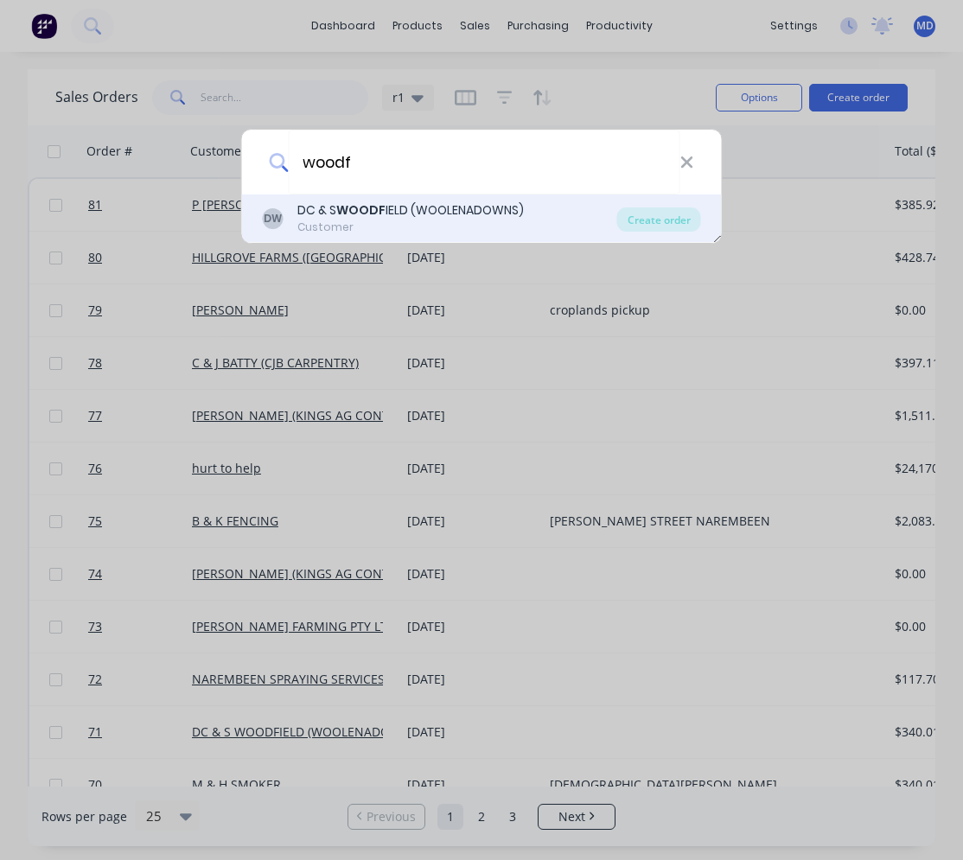
type input "woodf"
click at [406, 214] on div "DC & S WOODF IELD (WOOLENADOWNS)" at bounding box center [410, 211] width 227 height 18
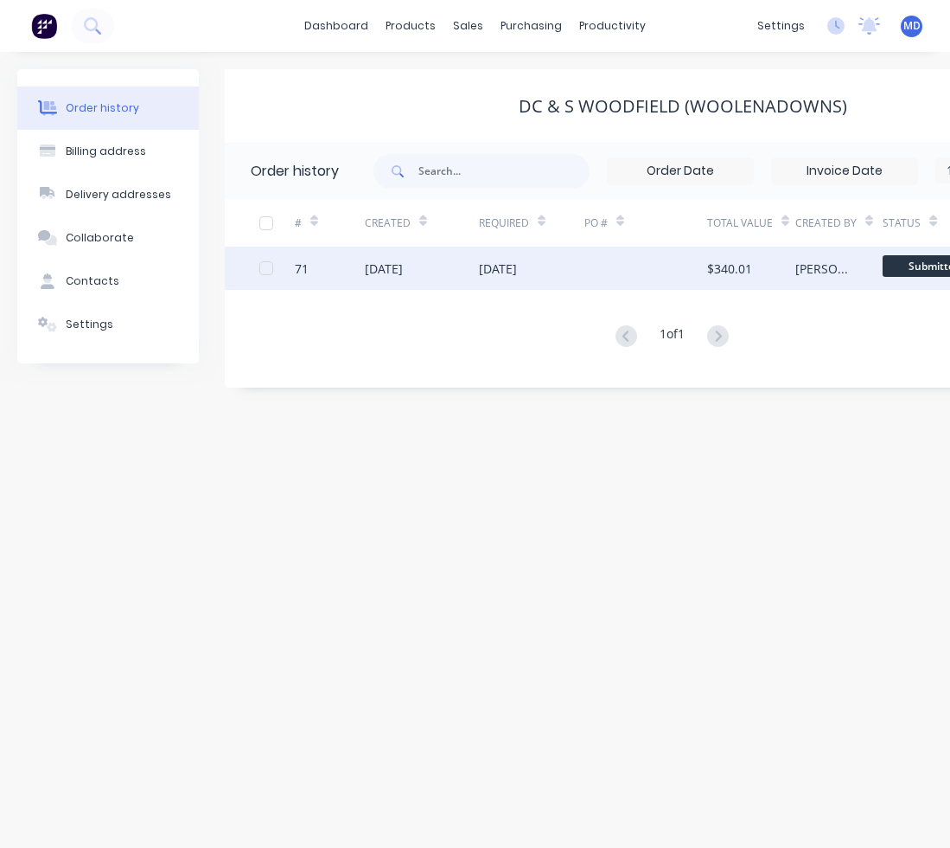
click at [585, 271] on div at bounding box center [646, 267] width 123 height 43
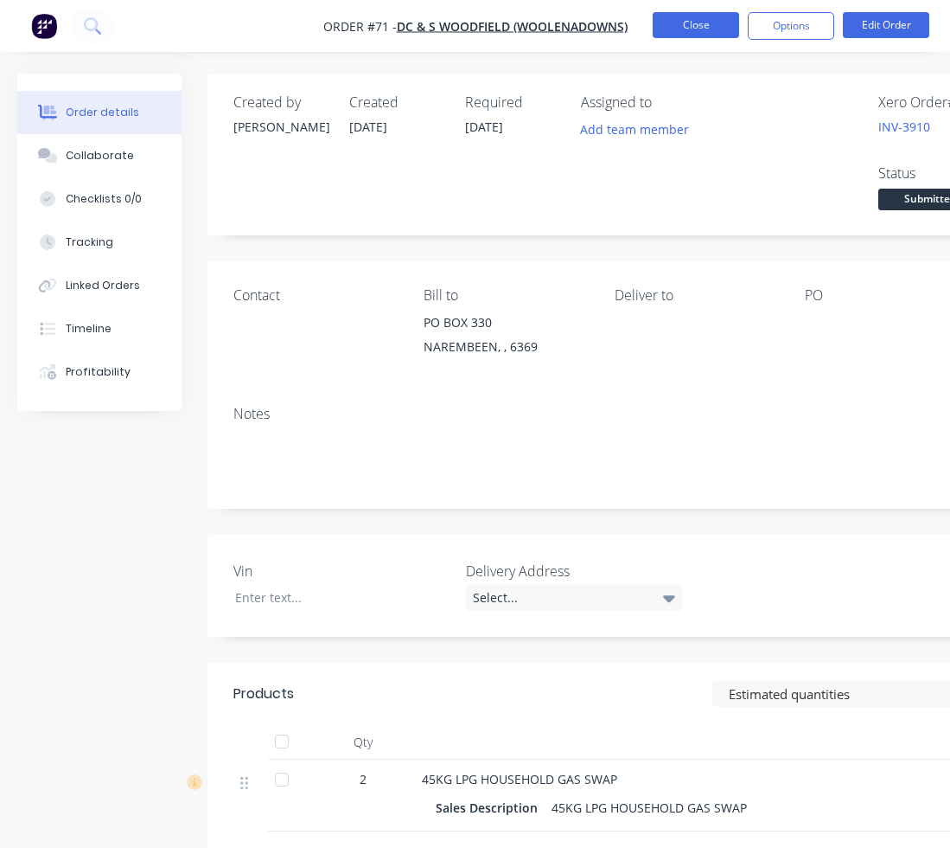
click at [680, 30] on button "Close" at bounding box center [696, 25] width 86 height 26
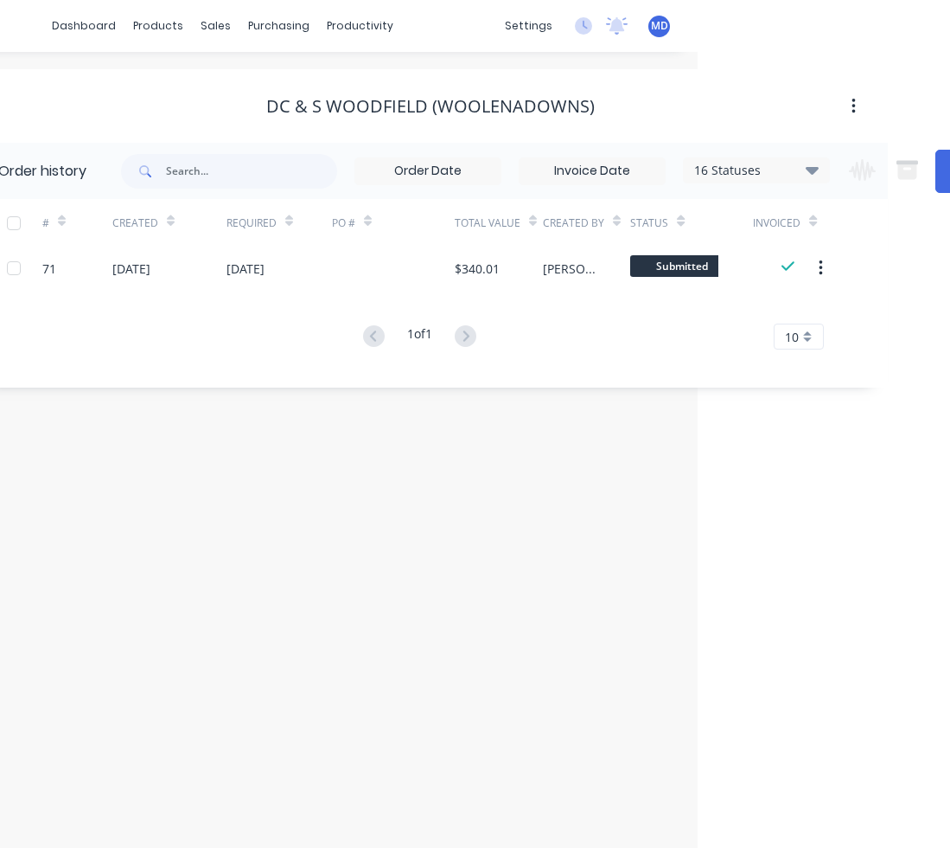
scroll to position [0, 259]
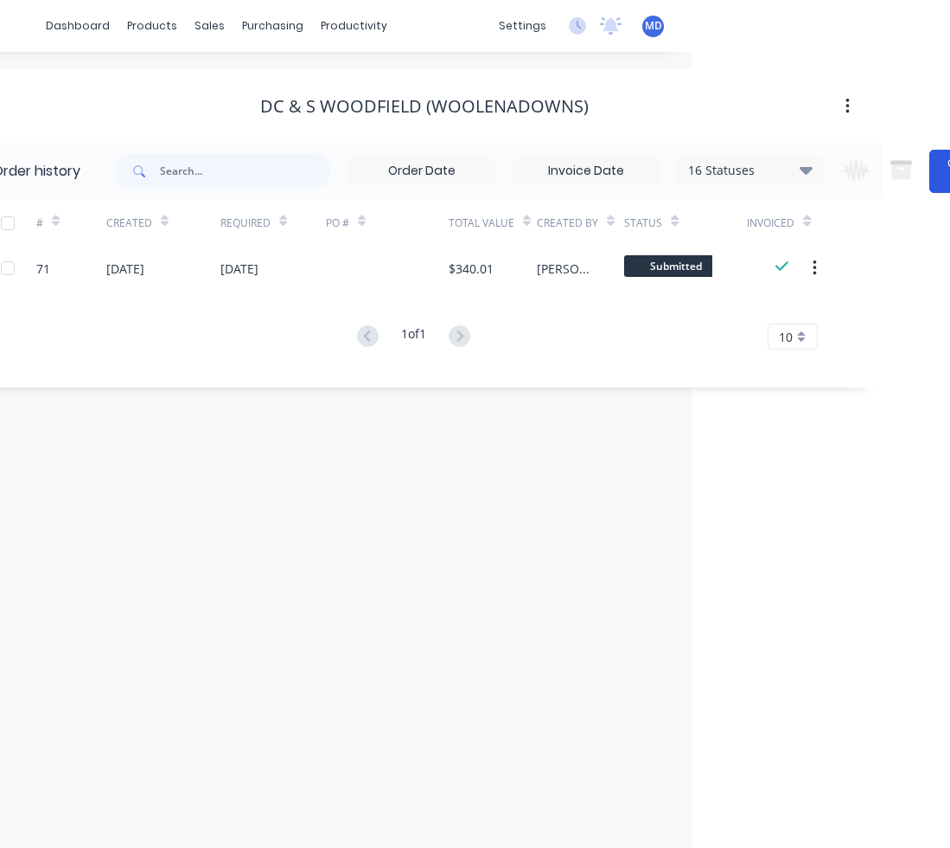
click at [941, 166] on button "Create Order" at bounding box center [964, 171] width 69 height 43
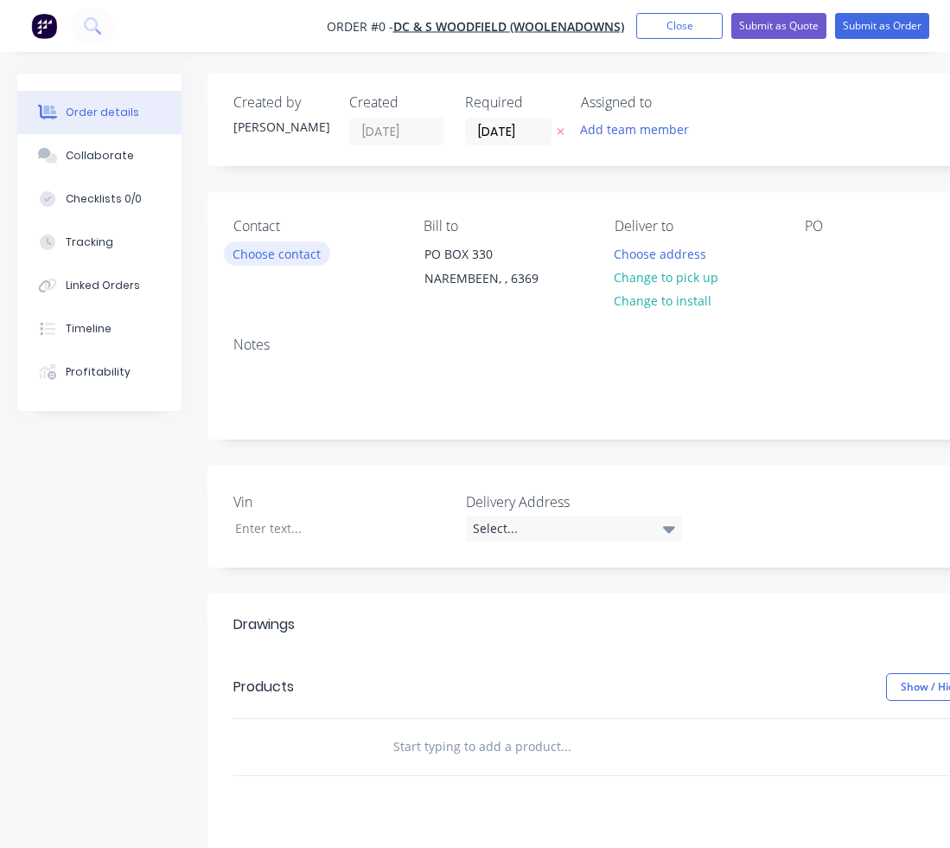
click at [310, 258] on button "Choose contact" at bounding box center [277, 252] width 106 height 23
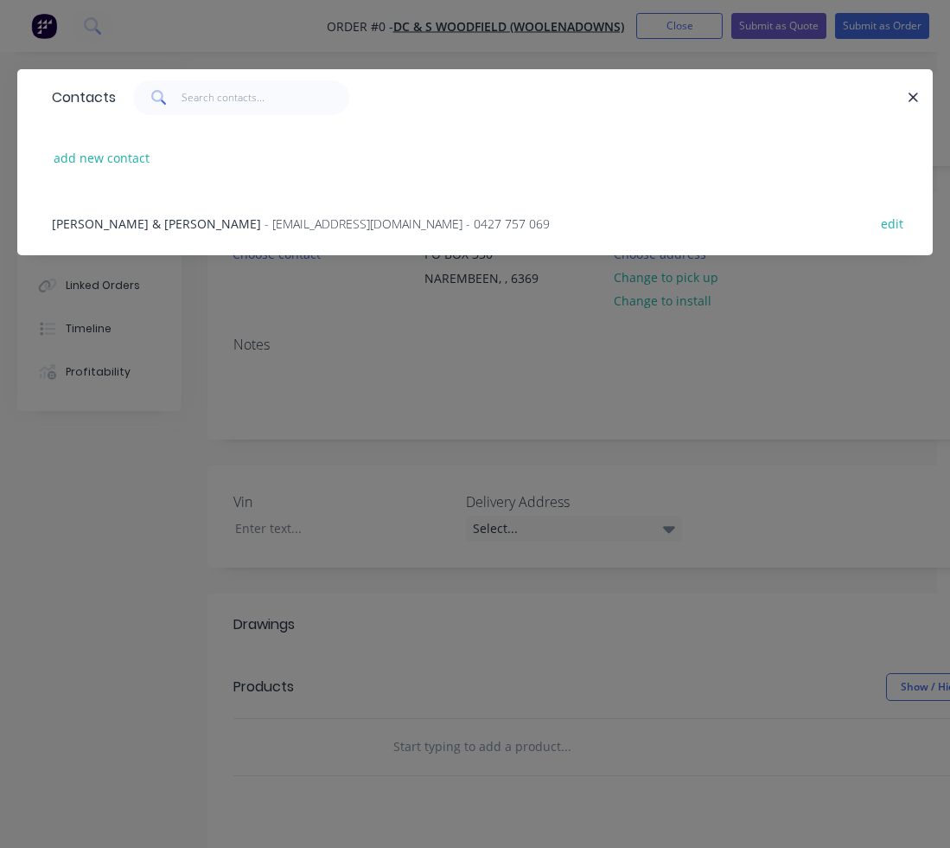
click at [265, 226] on span "- woolenadowns@bigpond.com - 0427 757 069" at bounding box center [407, 223] width 285 height 16
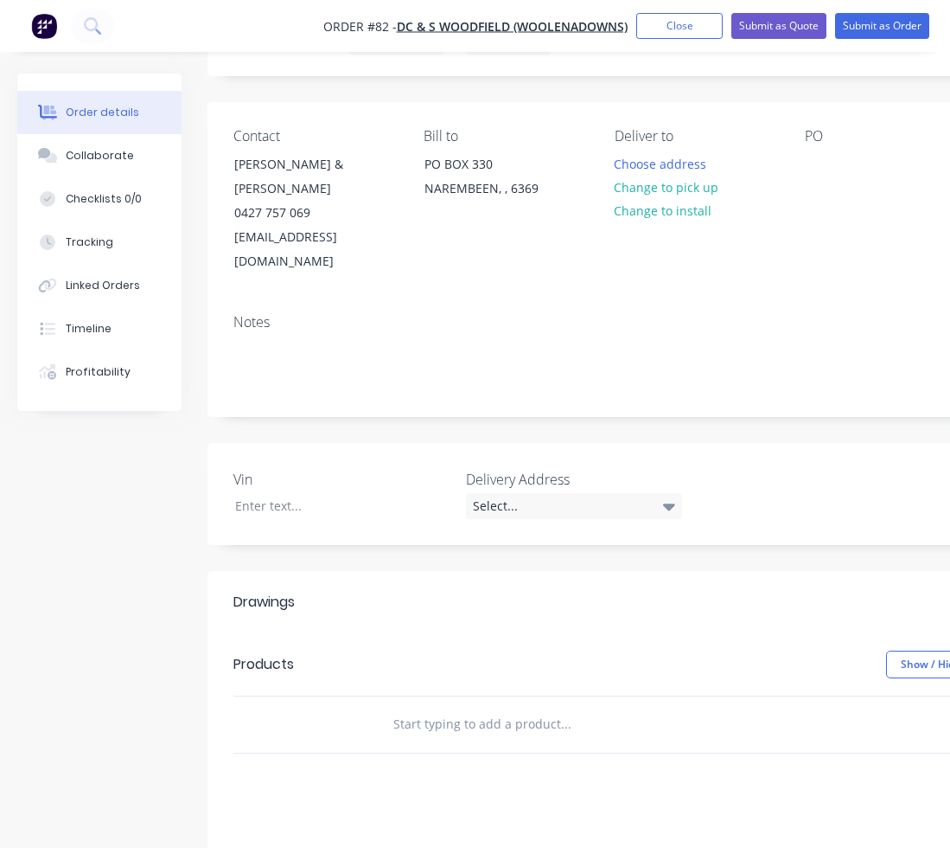
scroll to position [173, 0]
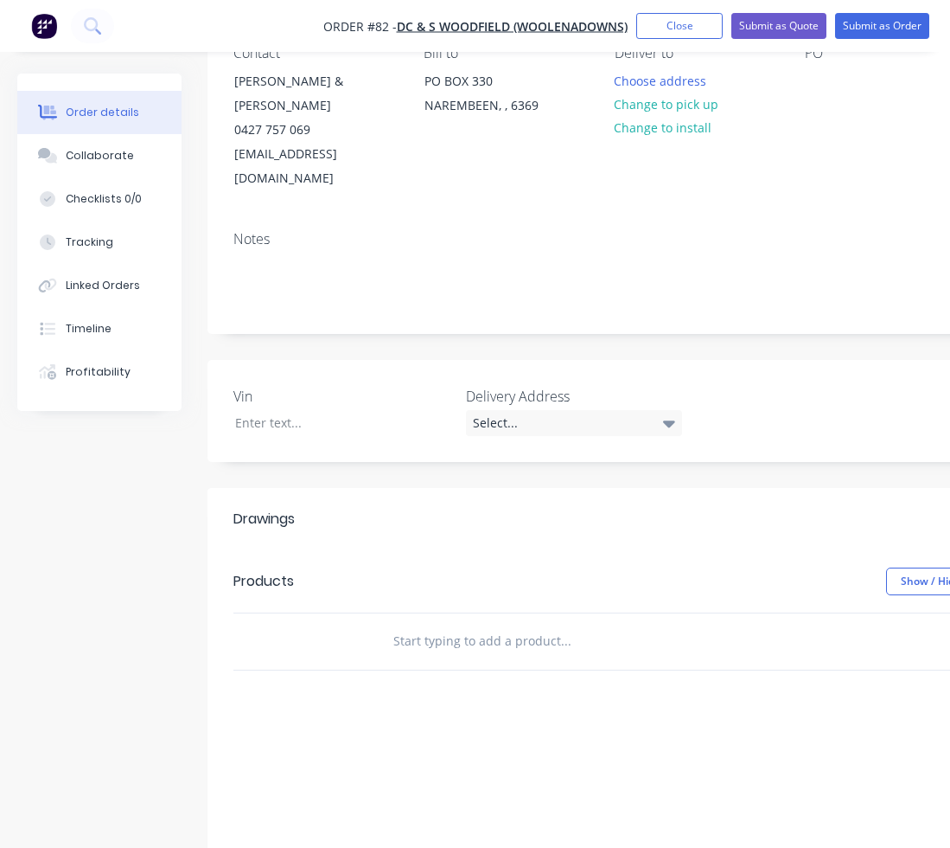
click at [413, 624] on input "text" at bounding box center [566, 641] width 346 height 35
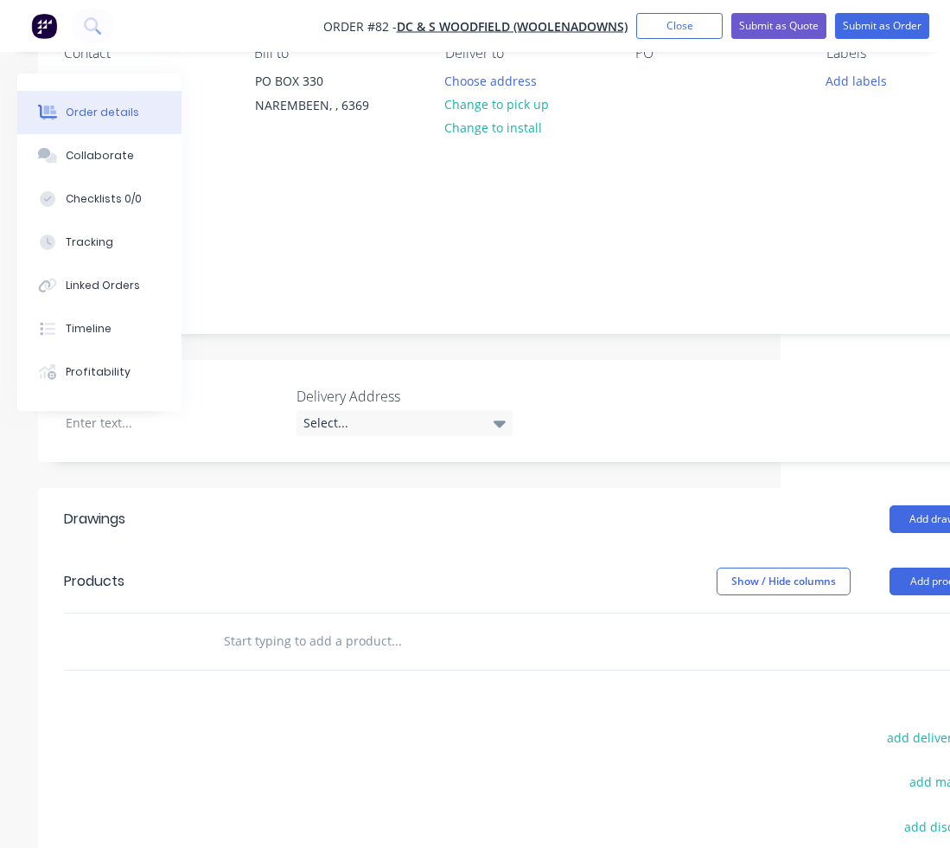
scroll to position [173, 171]
click at [921, 567] on button "Add product" at bounding box center [937, 581] width 99 height 28
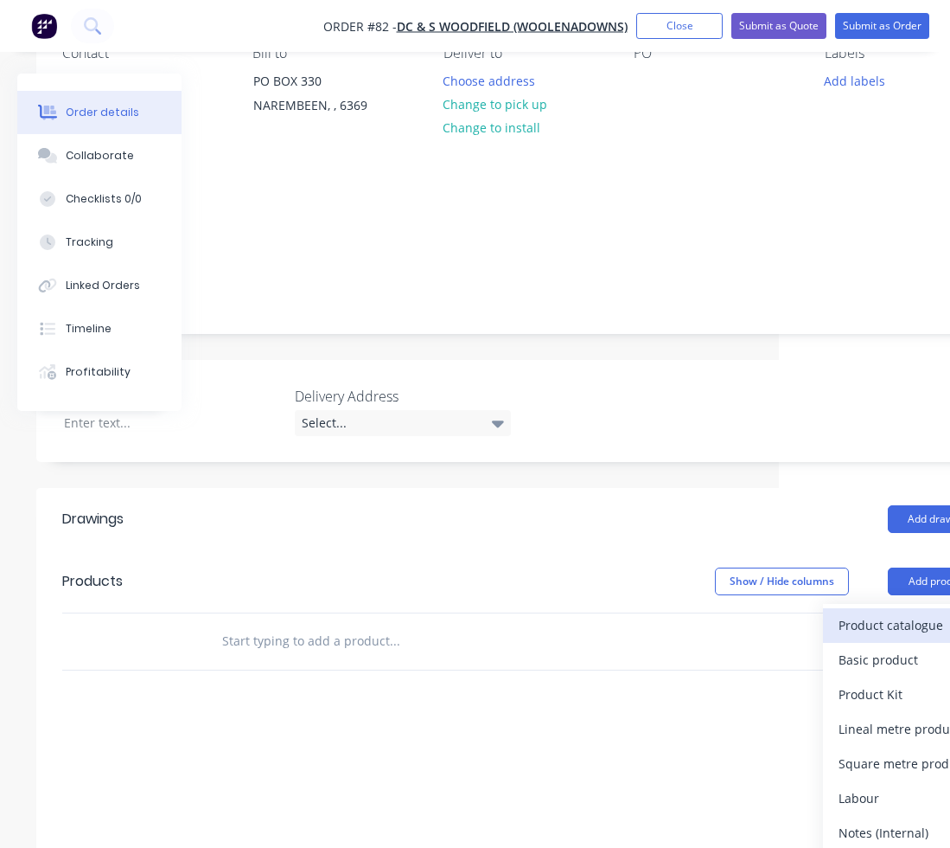
click at [852, 612] on div "Product catalogue" at bounding box center [905, 624] width 133 height 25
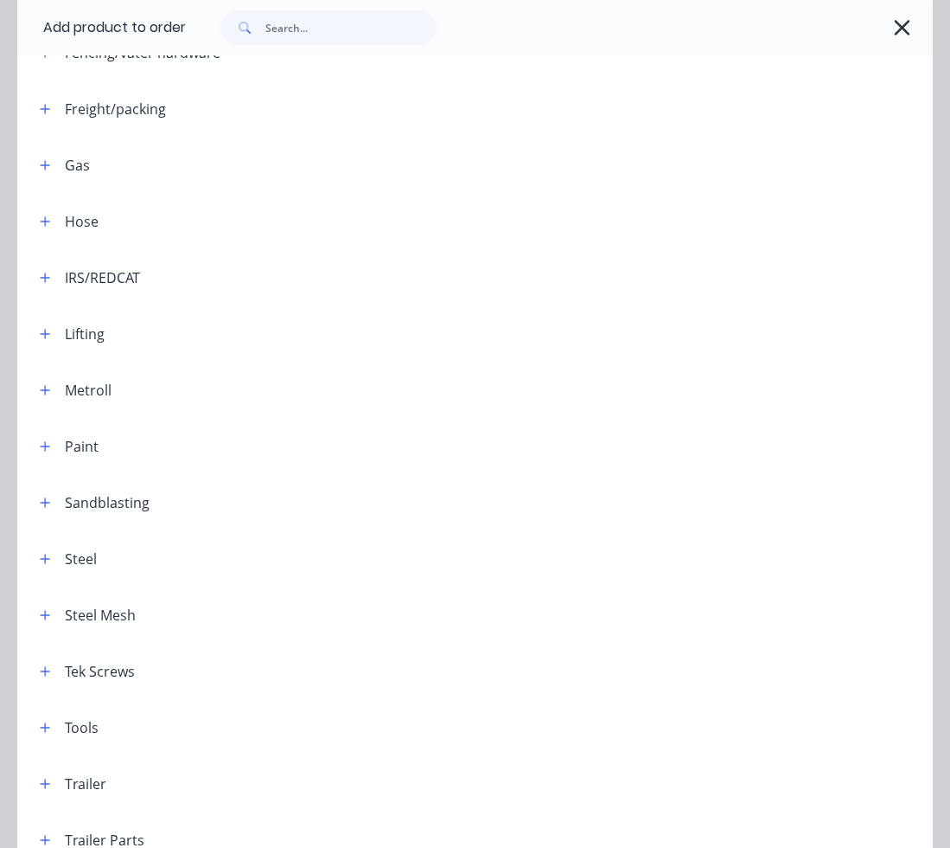
scroll to position [534, 0]
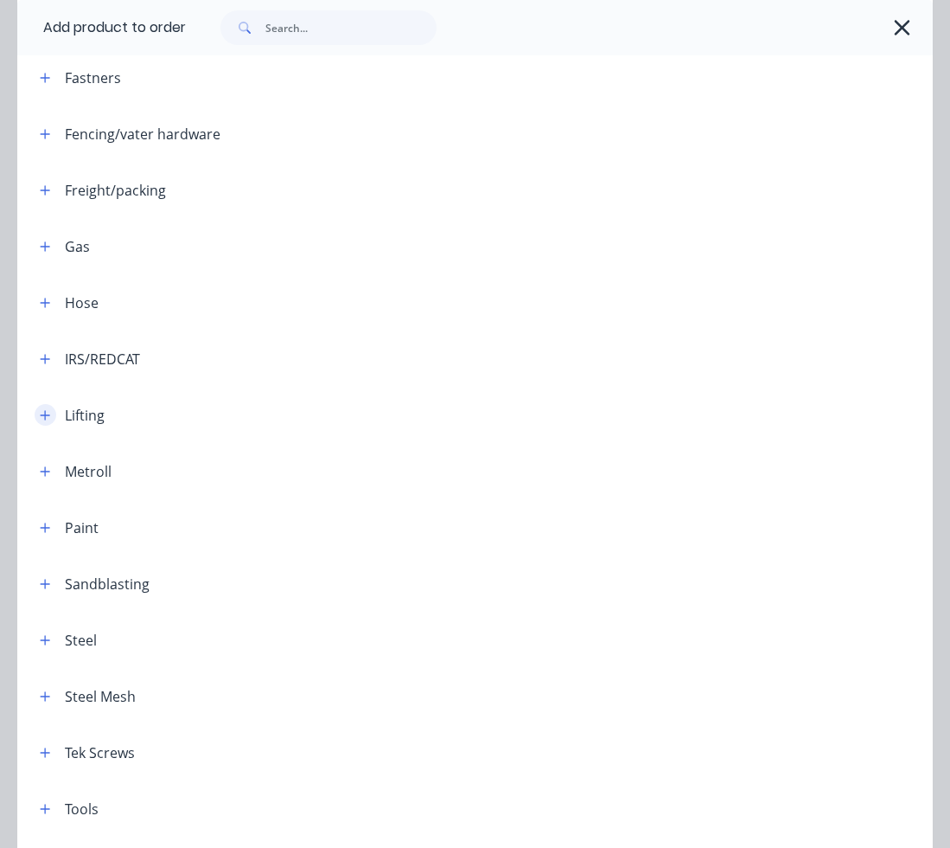
click at [49, 418] on icon "button" at bounding box center [45, 415] width 10 height 12
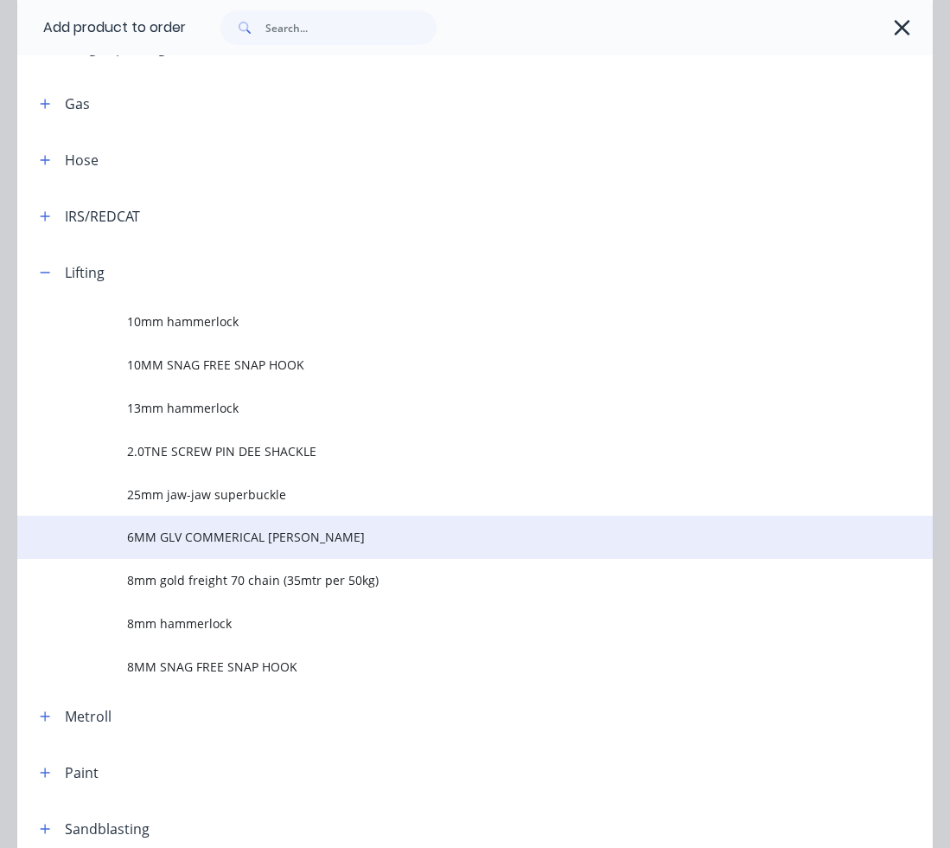
scroll to position [707, 0]
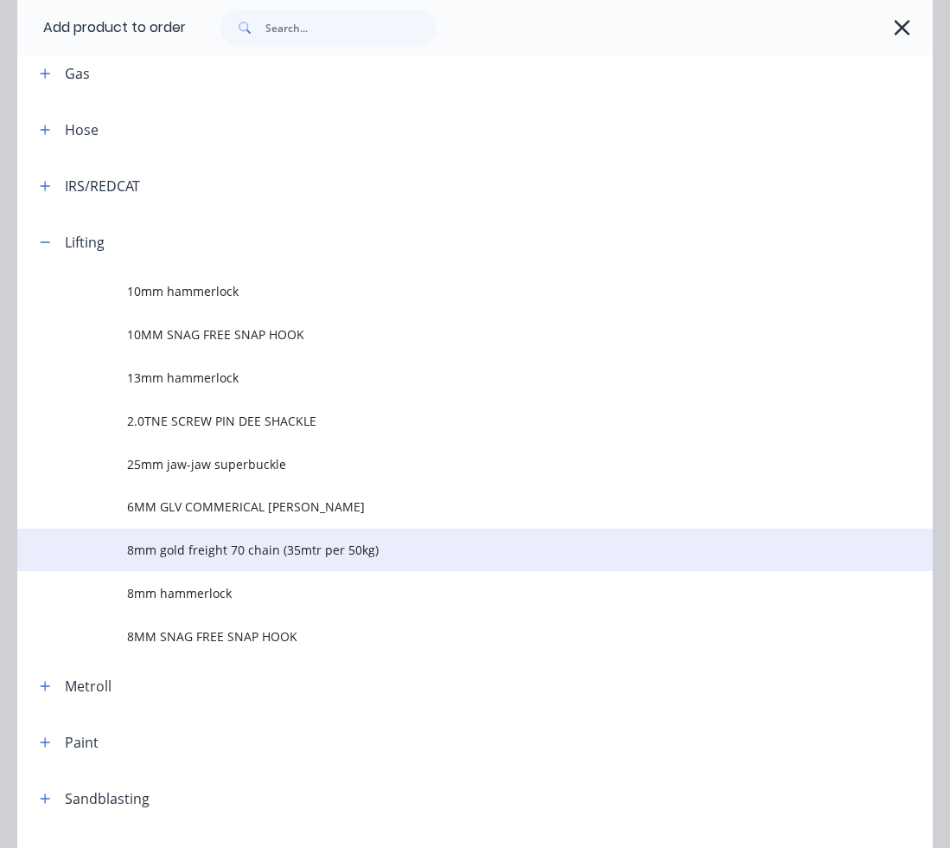
click at [196, 560] on td "8mm gold freight 70 chain (35mtr per 50kg)" at bounding box center [530, 549] width 806 height 43
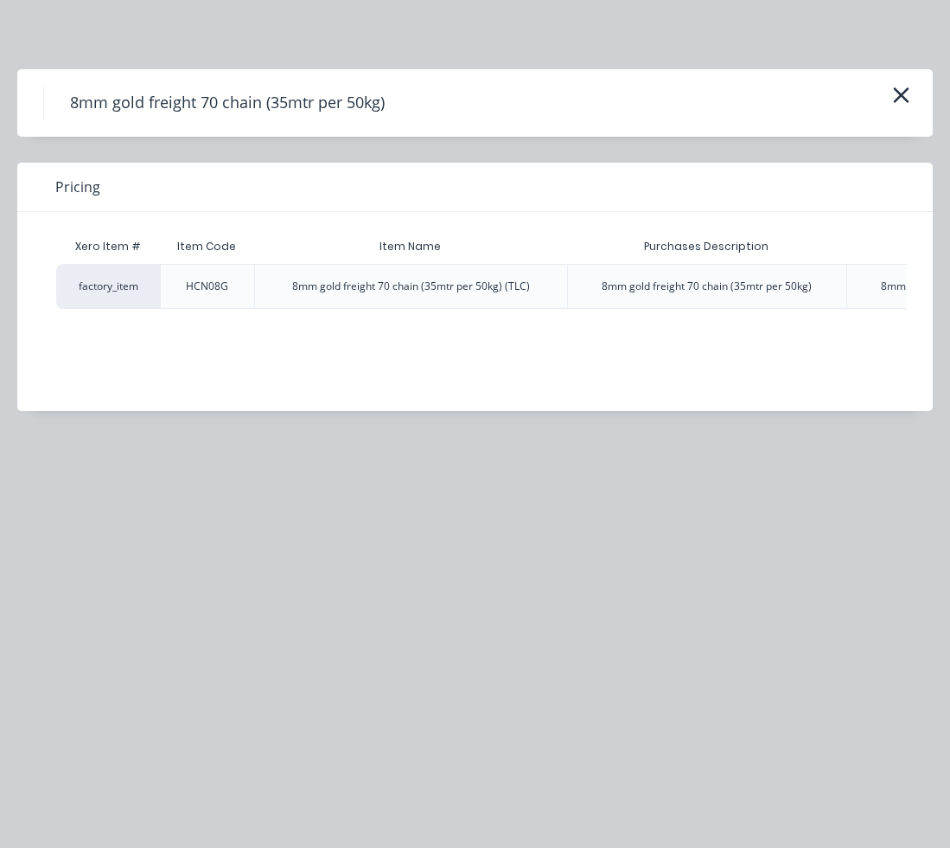
scroll to position [0, 566]
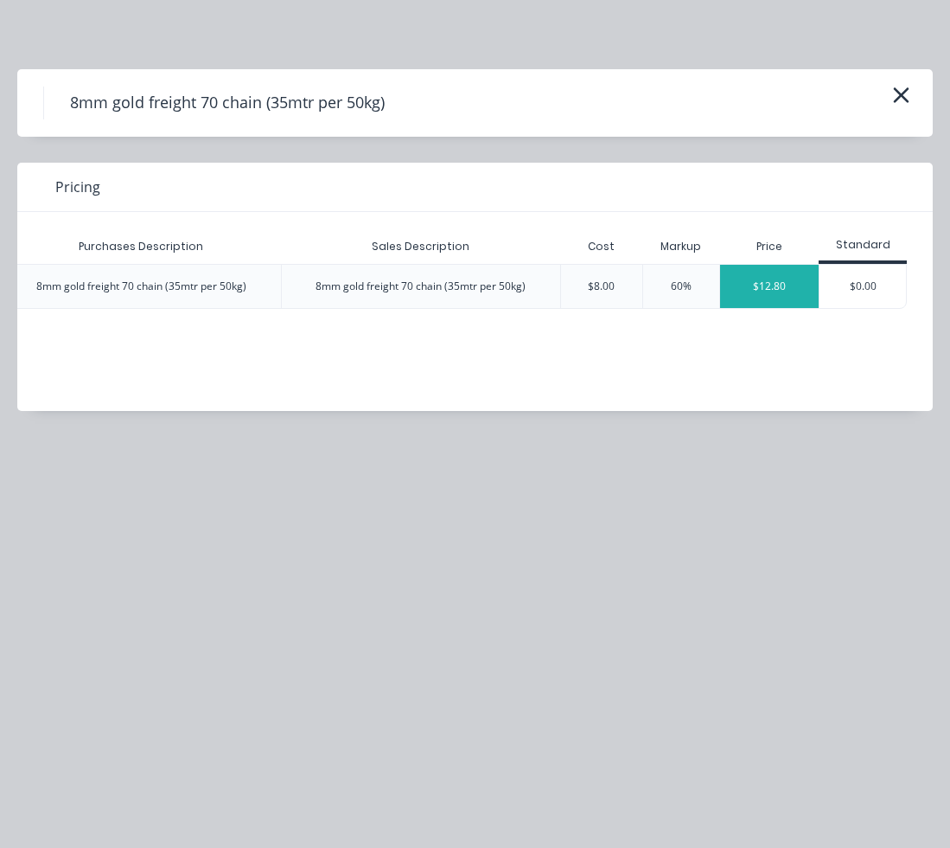
click at [792, 279] on div "$12.80" at bounding box center [769, 286] width 99 height 43
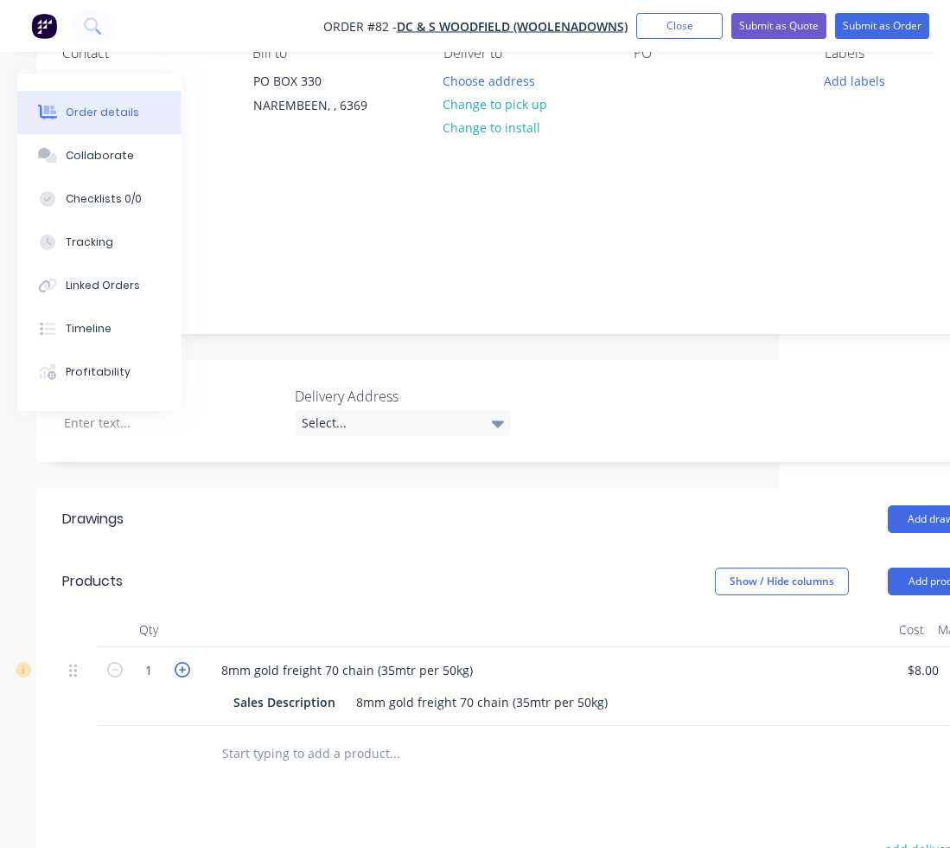
click at [186, 662] on icon "button" at bounding box center [183, 670] width 16 height 16
type input "2"
type input "$25.60"
click at [335, 736] on input "text" at bounding box center [394, 753] width 346 height 35
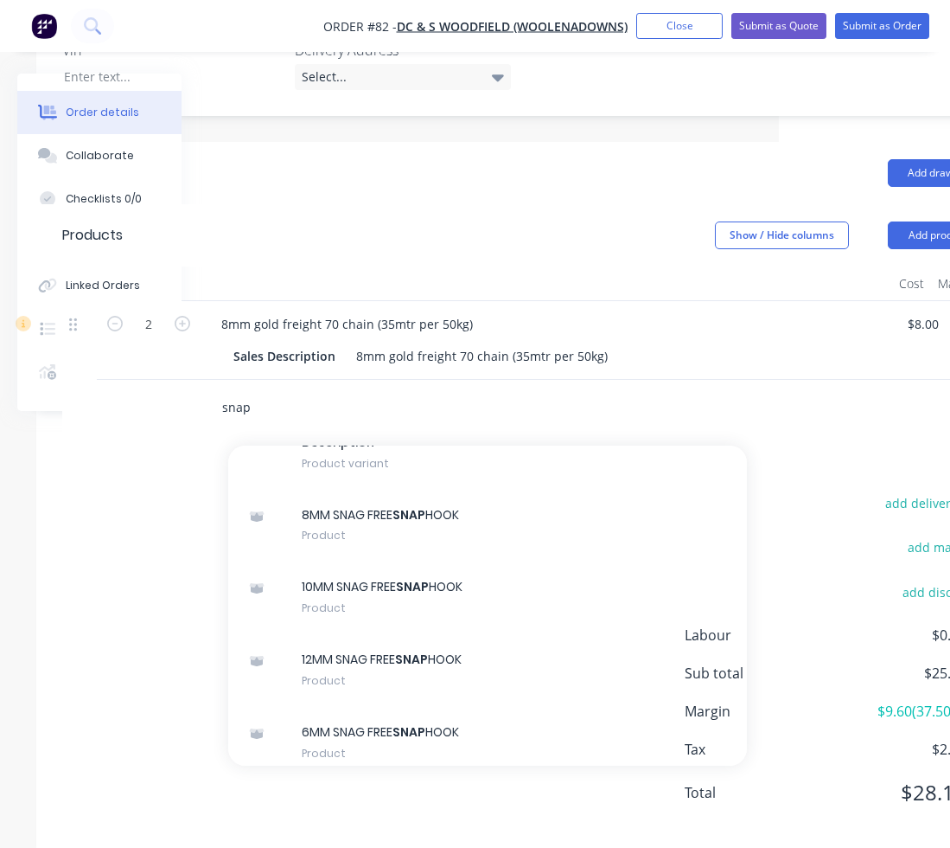
scroll to position [906, 0]
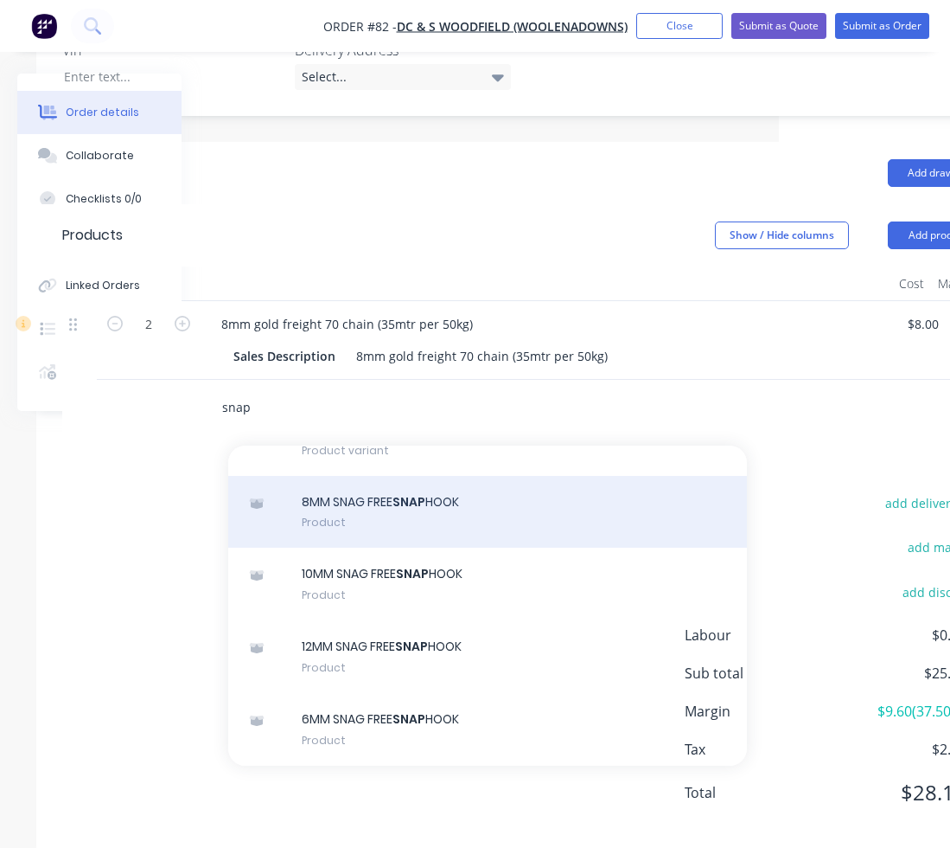
type input "snap"
click at [368, 501] on div "8MM SNAG FREE SNAP HOOK Product" at bounding box center [487, 512] width 519 height 73
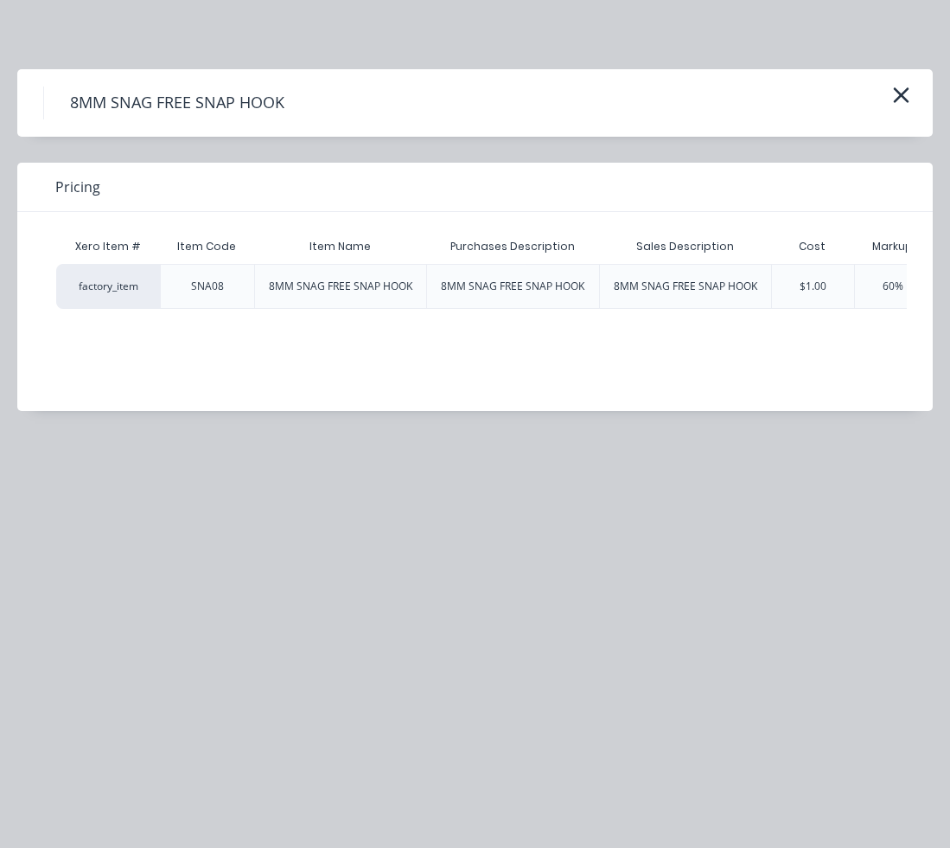
scroll to position [0, 206]
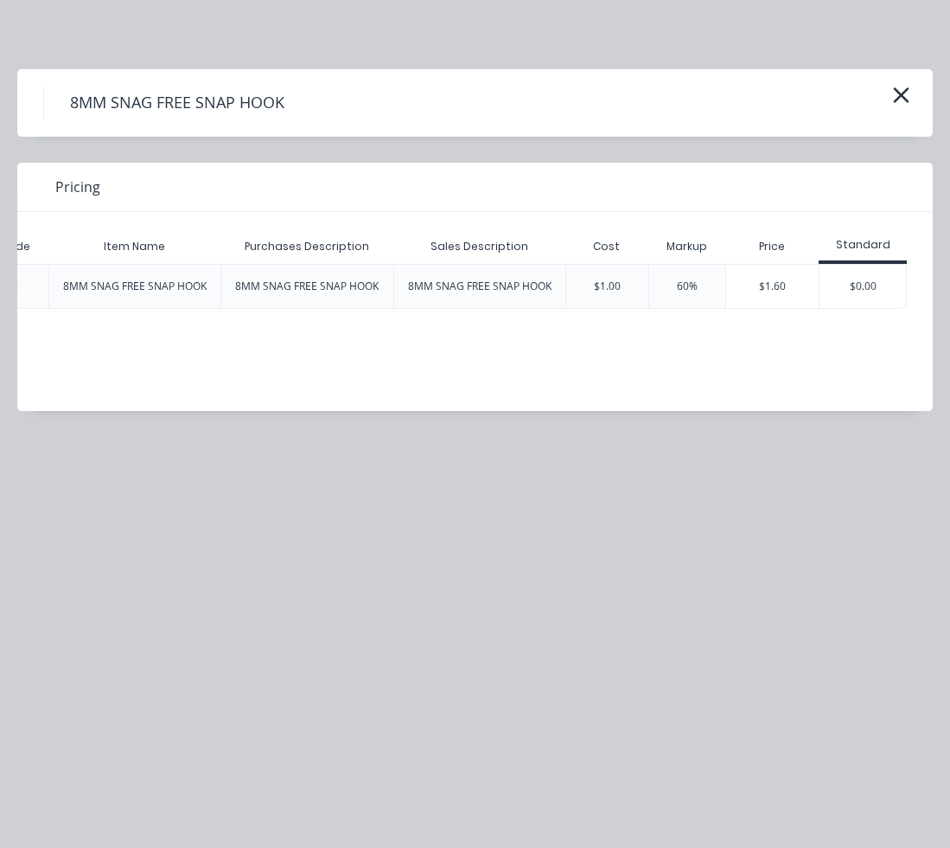
drag, startPoint x: 803, startPoint y: 291, endPoint x: 554, endPoint y: 324, distance: 250.5
click at [801, 291] on div "$1.60" at bounding box center [772, 286] width 93 height 43
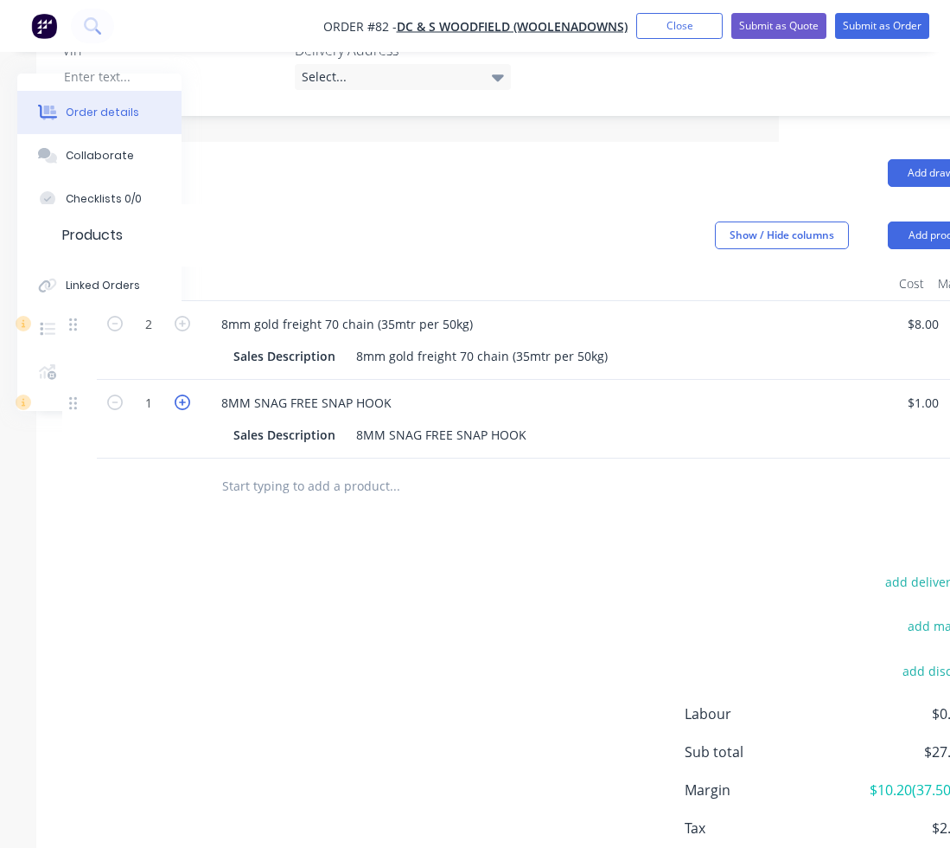
click at [188, 394] on icon "button" at bounding box center [183, 402] width 16 height 16
type input "2"
type input "$3.20"
click at [246, 469] on input "text" at bounding box center [394, 486] width 346 height 35
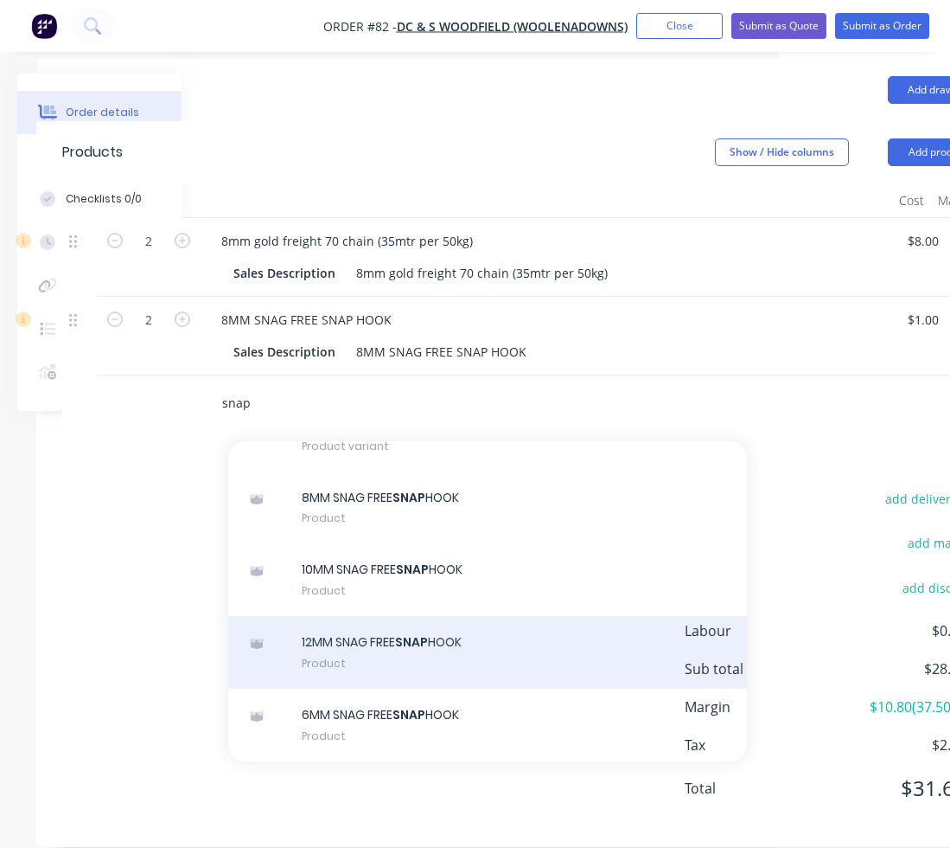
scroll to position [603, 171]
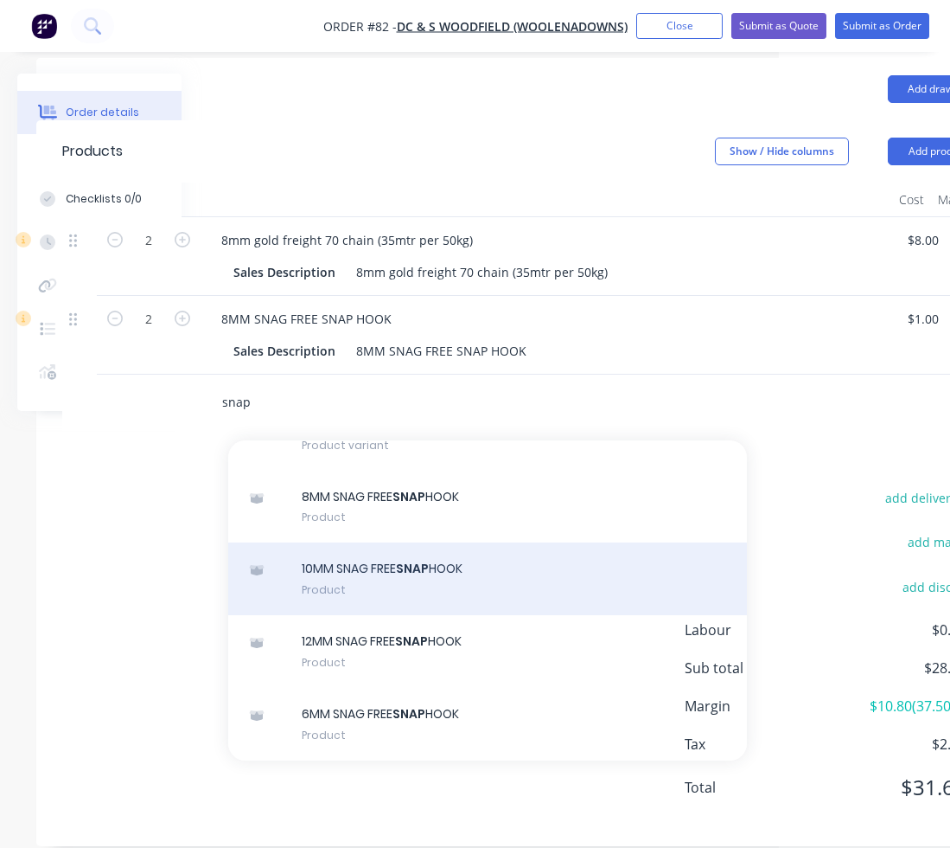
type input "snap"
click at [381, 571] on div "10MM SNAG FREE SNAP HOOK Product" at bounding box center [487, 578] width 519 height 73
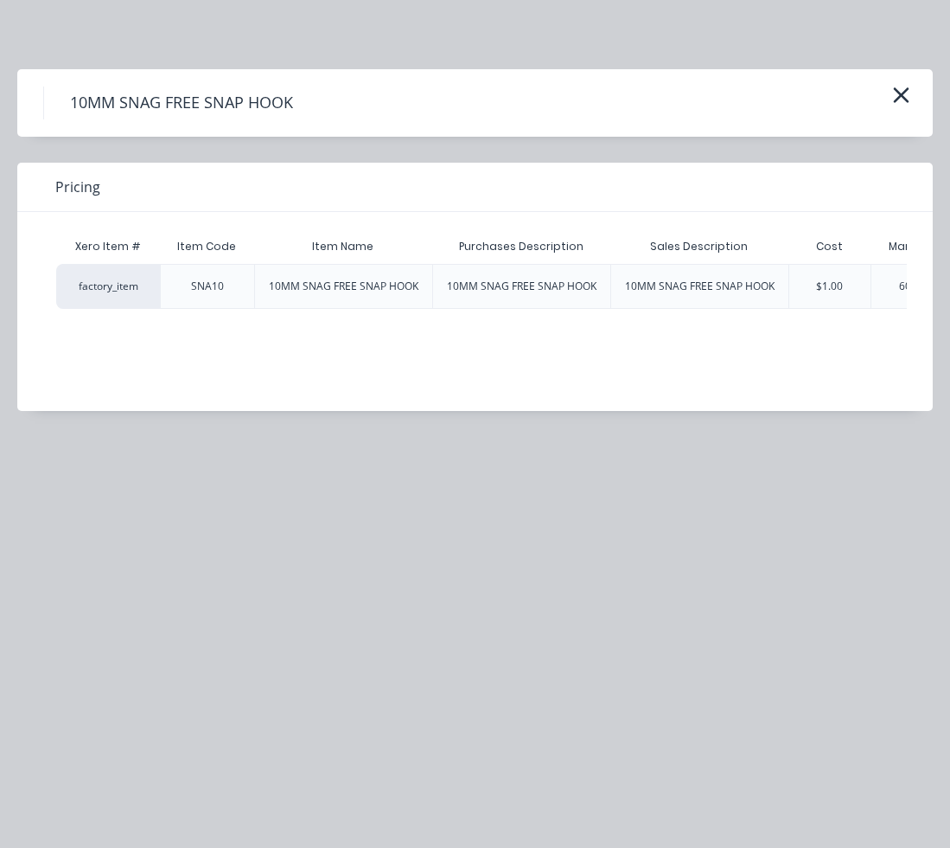
scroll to position [0, 223]
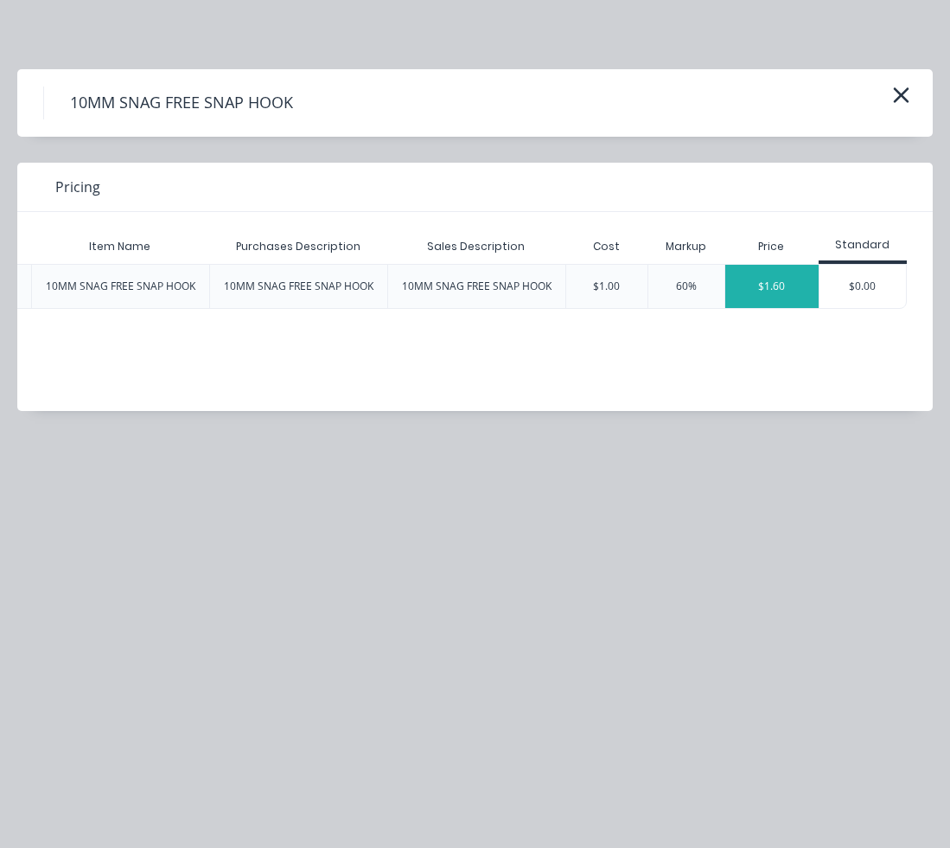
click at [796, 299] on div "$1.60" at bounding box center [772, 286] width 93 height 43
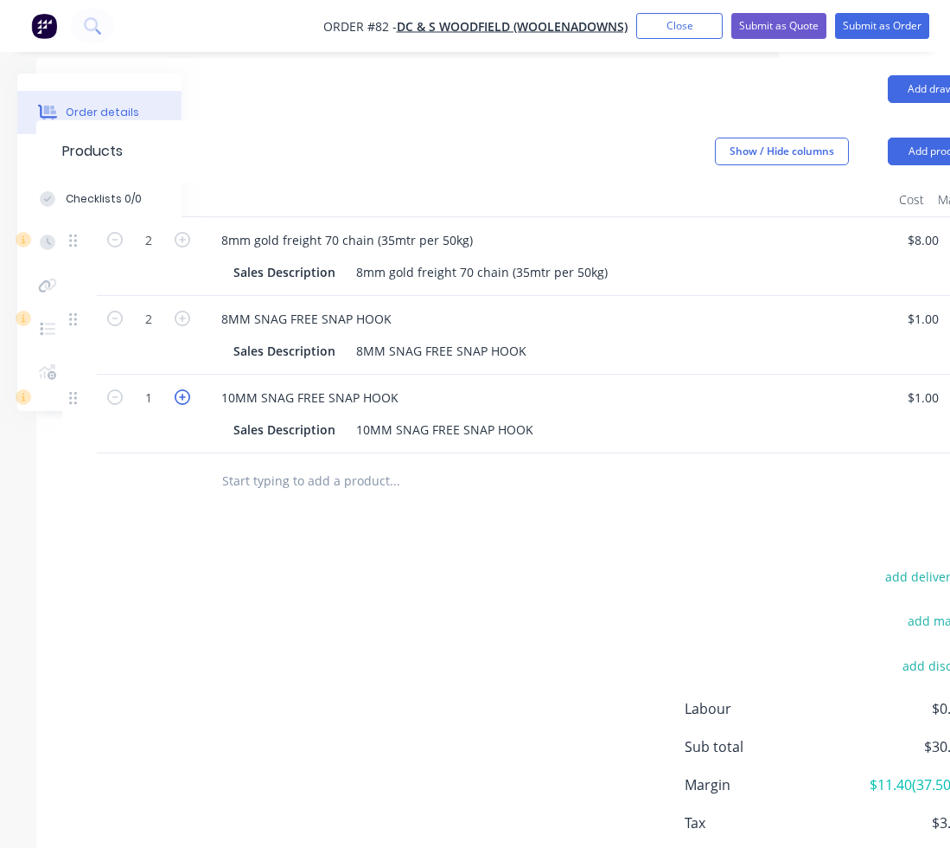
click at [183, 389] on icon "button" at bounding box center [183, 397] width 16 height 16
type input "2"
type input "$3.20"
click at [235, 464] on input "text" at bounding box center [394, 481] width 346 height 35
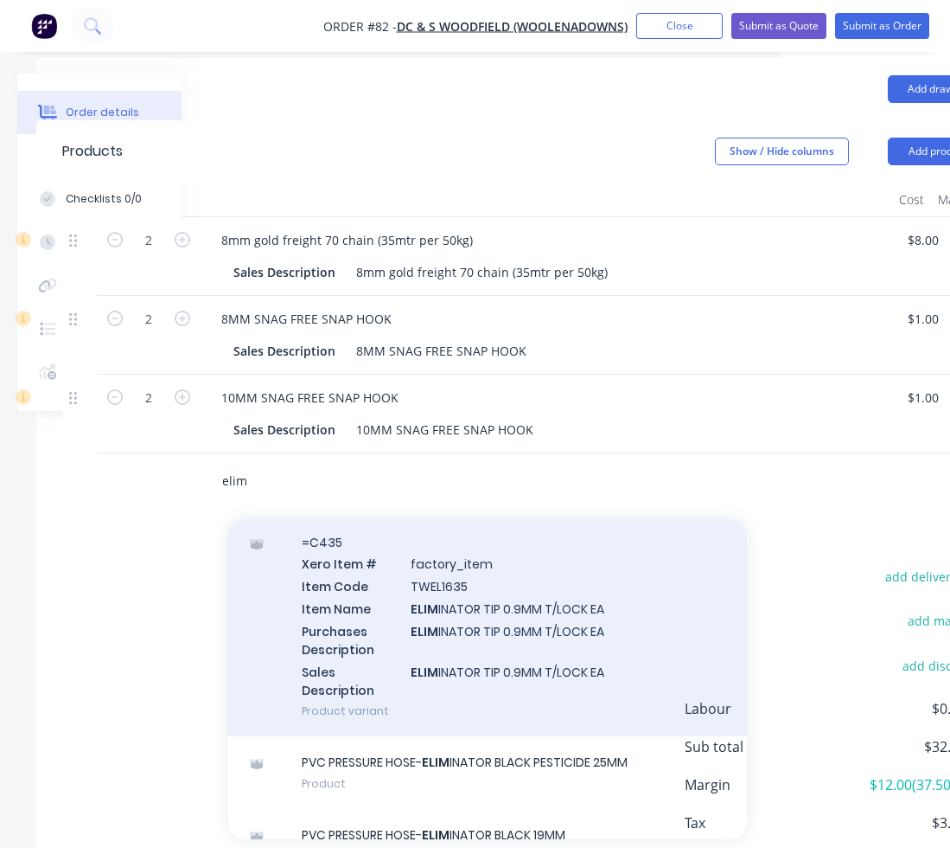
scroll to position [1167, 0]
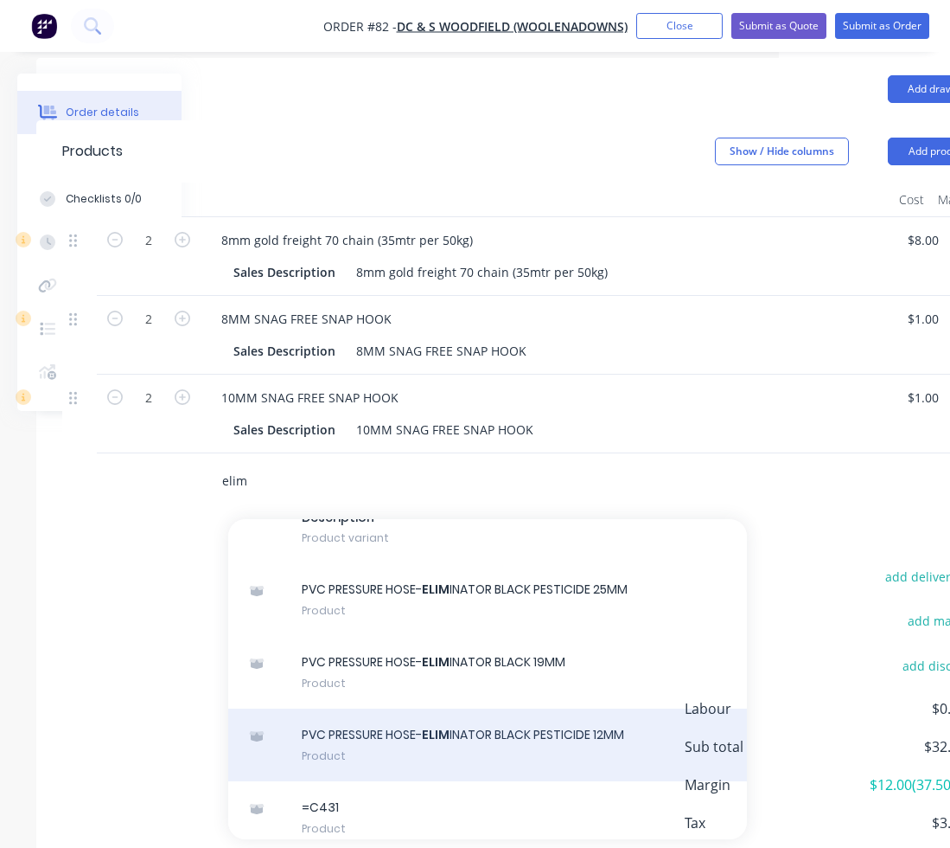
type input "elim"
click at [479, 708] on div "PVC PRESSURE HOSE- ELIM INATOR BLACK PESTICIDE 12MM Product" at bounding box center [487, 744] width 519 height 73
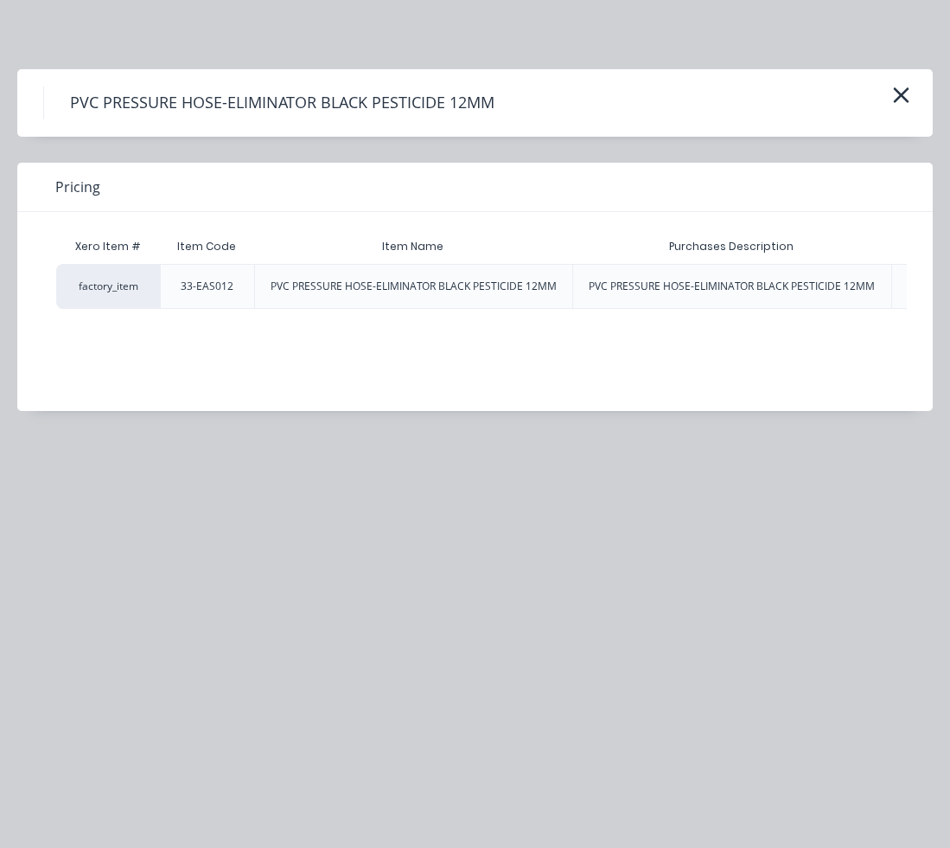
scroll to position [0, 673]
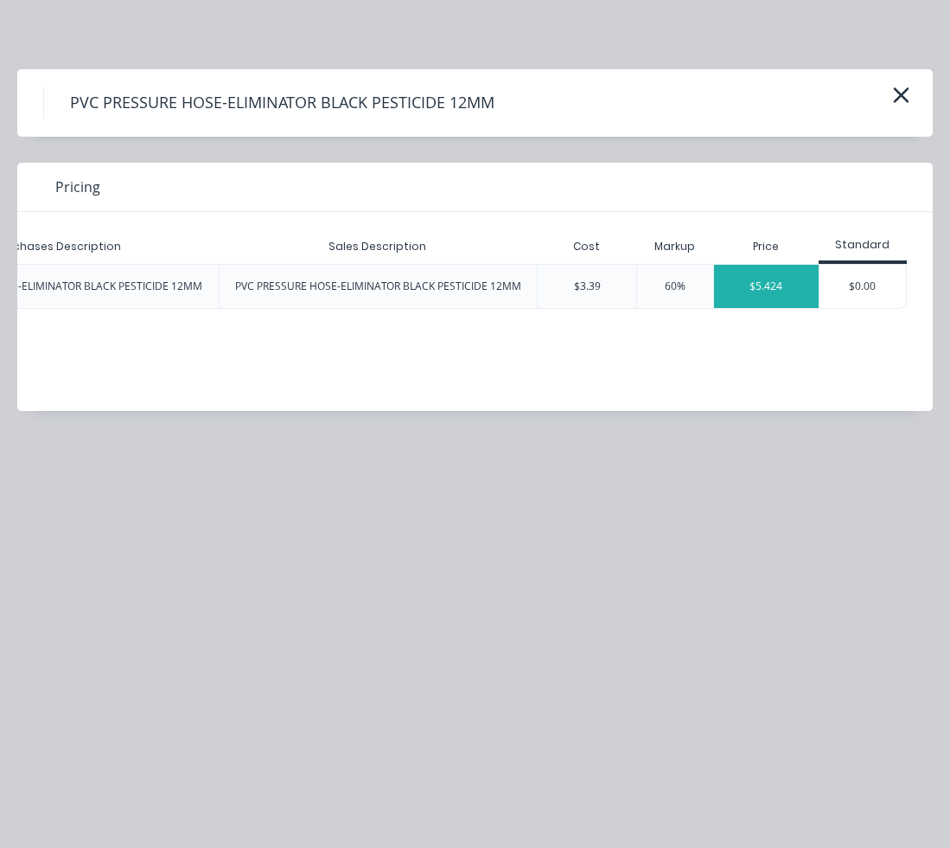
click at [780, 279] on div "$5.424" at bounding box center [766, 286] width 105 height 43
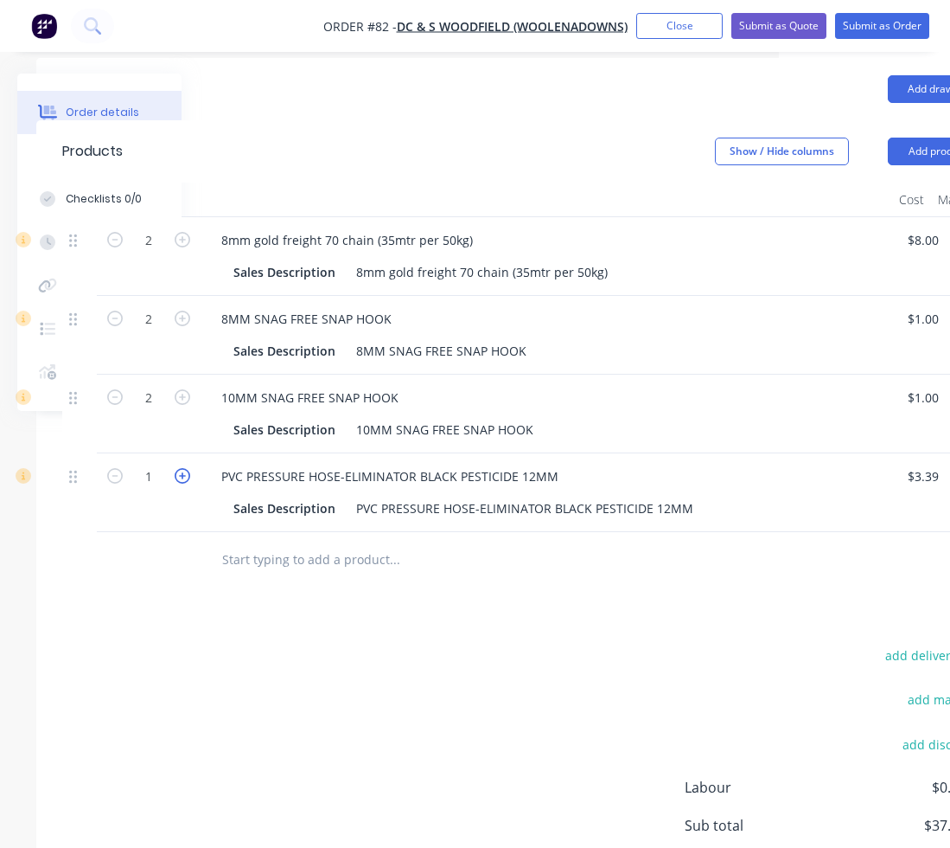
click at [176, 468] on icon "button" at bounding box center [183, 476] width 16 height 16
type input "2"
type input "$10.85"
click at [176, 468] on icon "button" at bounding box center [183, 476] width 16 height 16
type input "3"
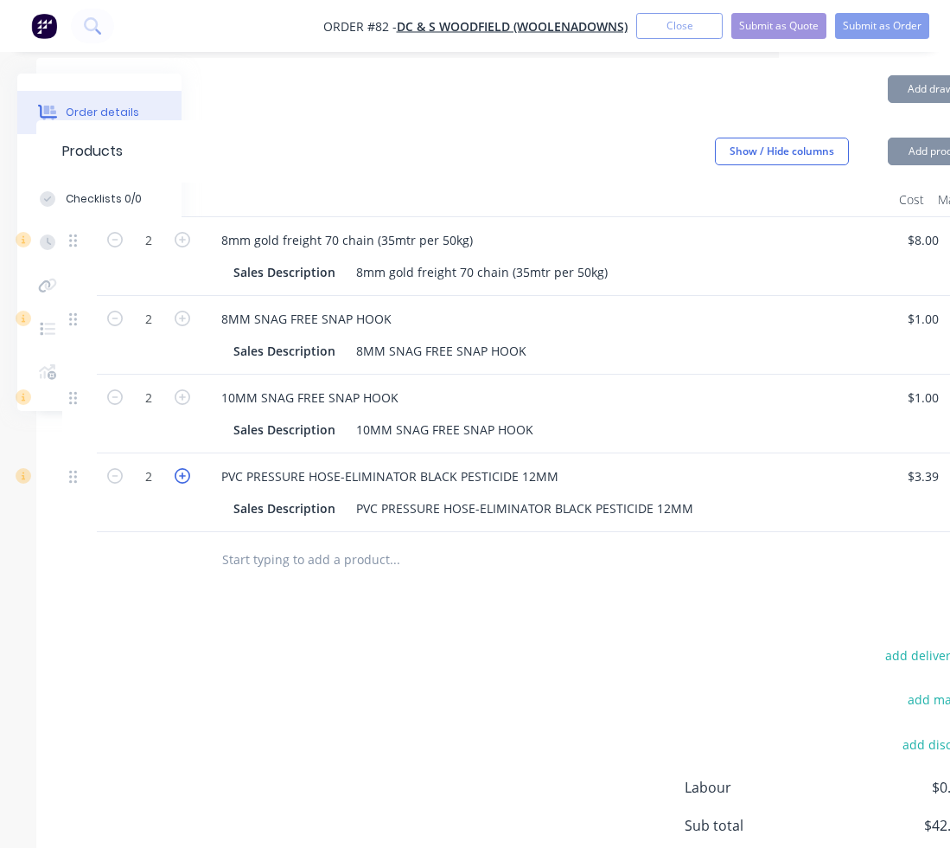
type input "$16.27"
click at [304, 553] on div at bounding box center [512, 560] width 623 height 56
click at [305, 542] on input "text" at bounding box center [394, 559] width 346 height 35
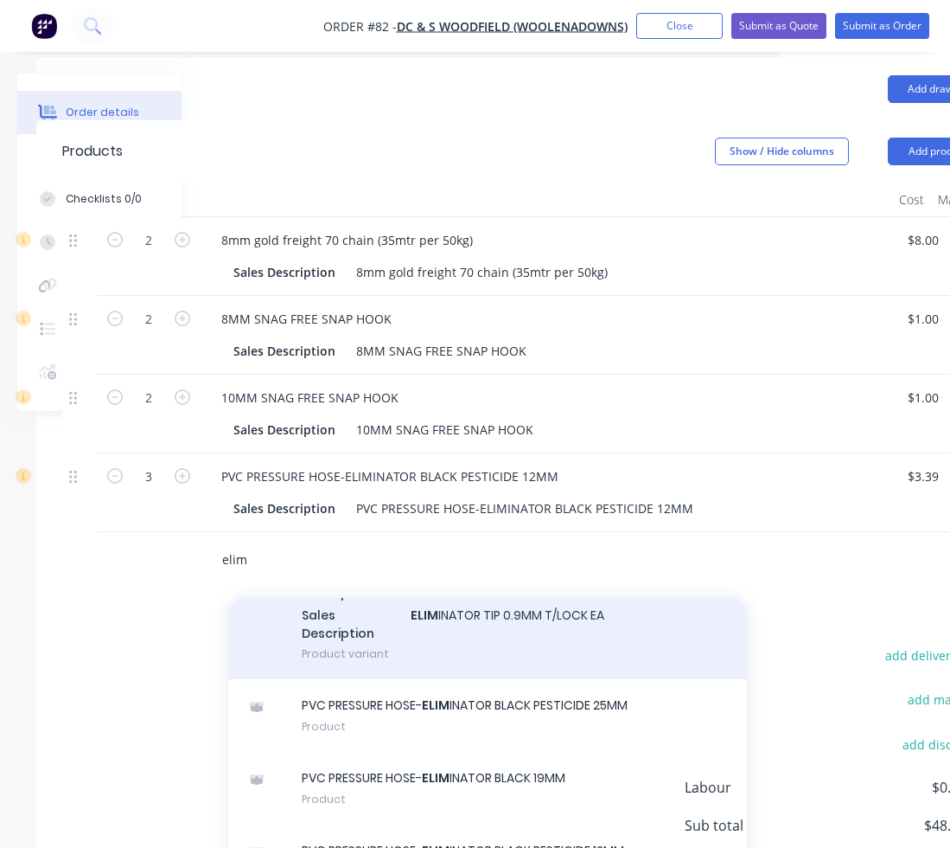
scroll to position [1253, 0]
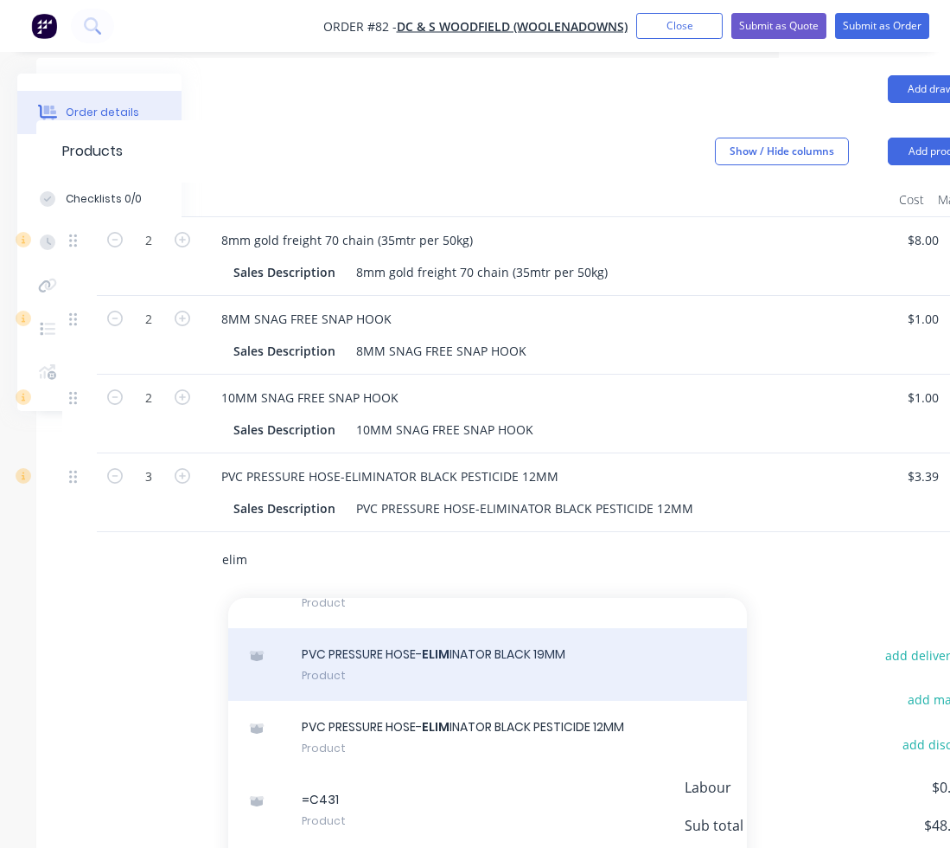
type input "elim"
click at [400, 642] on div "PVC PRESSURE HOSE- ELIM INATOR BLACK 19MM Product" at bounding box center [487, 664] width 519 height 73
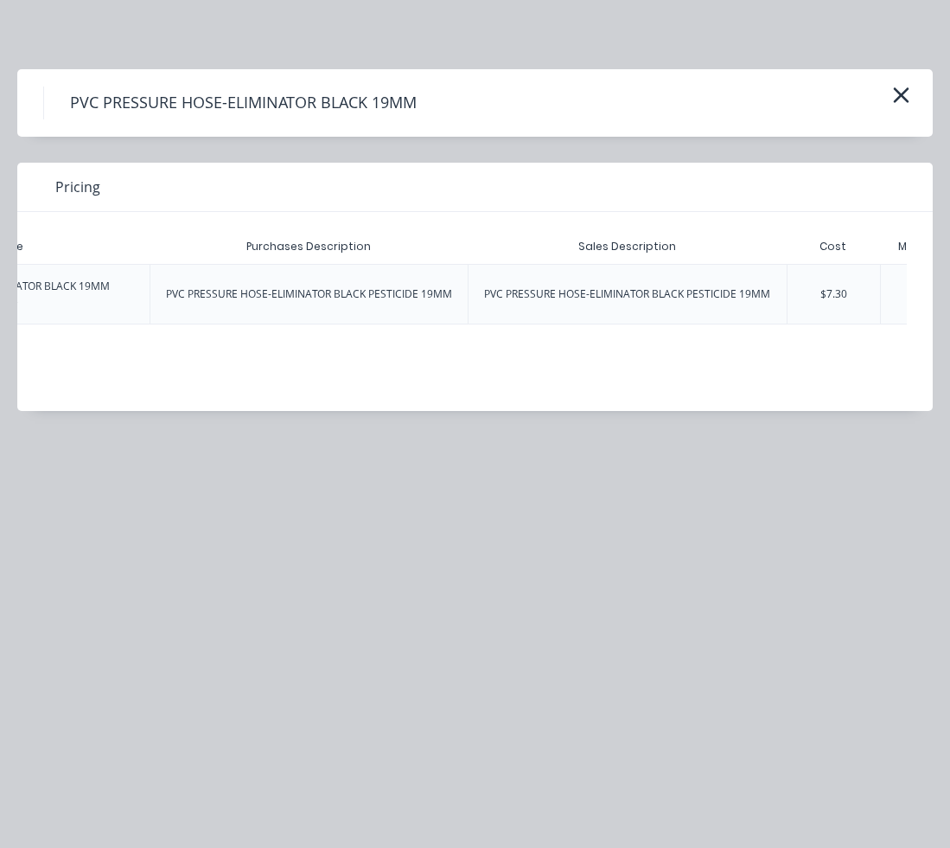
scroll to position [0, 662]
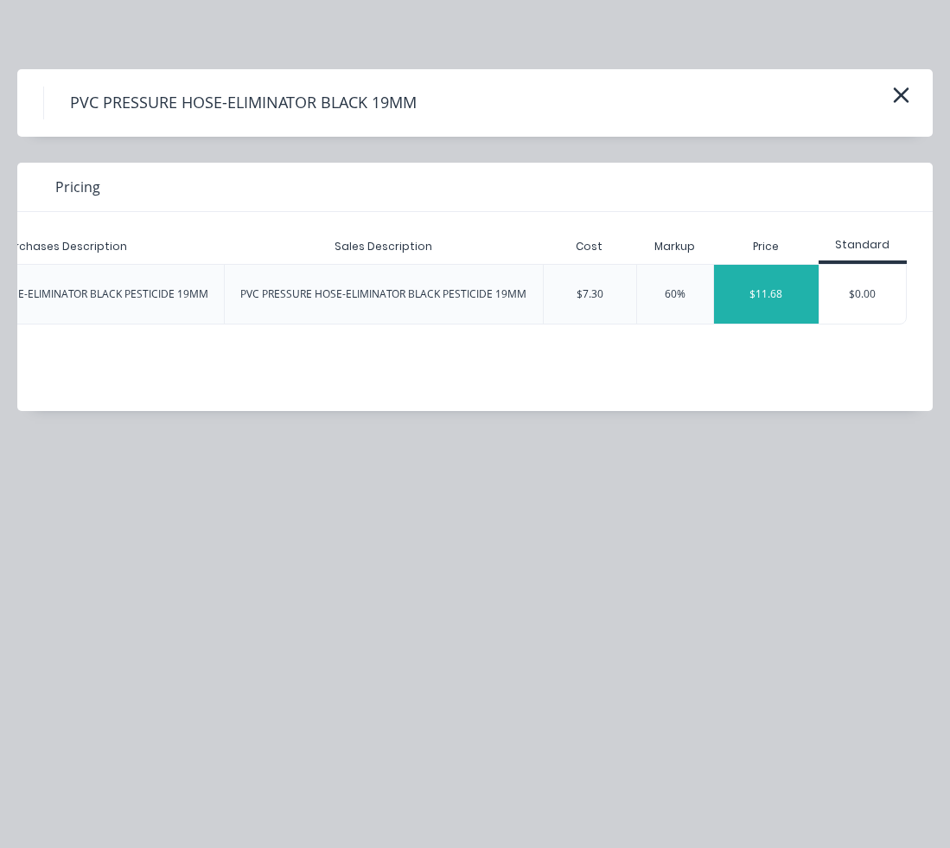
click at [793, 290] on div "$11.68" at bounding box center [766, 294] width 105 height 59
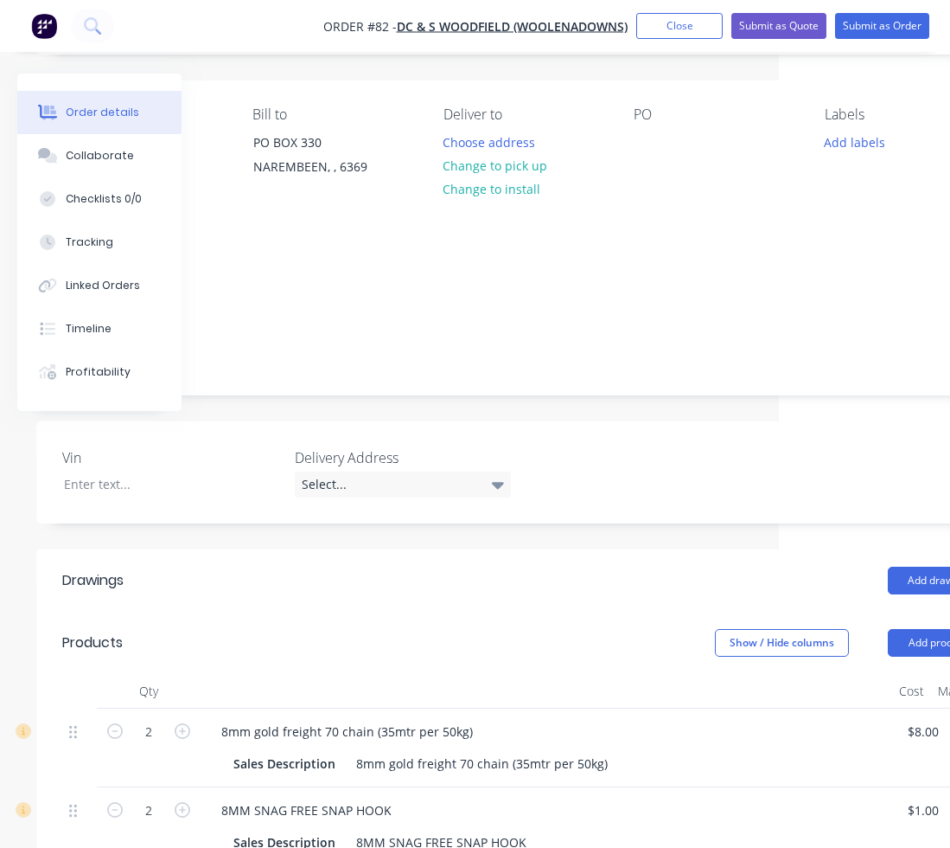
scroll to position [0, 171]
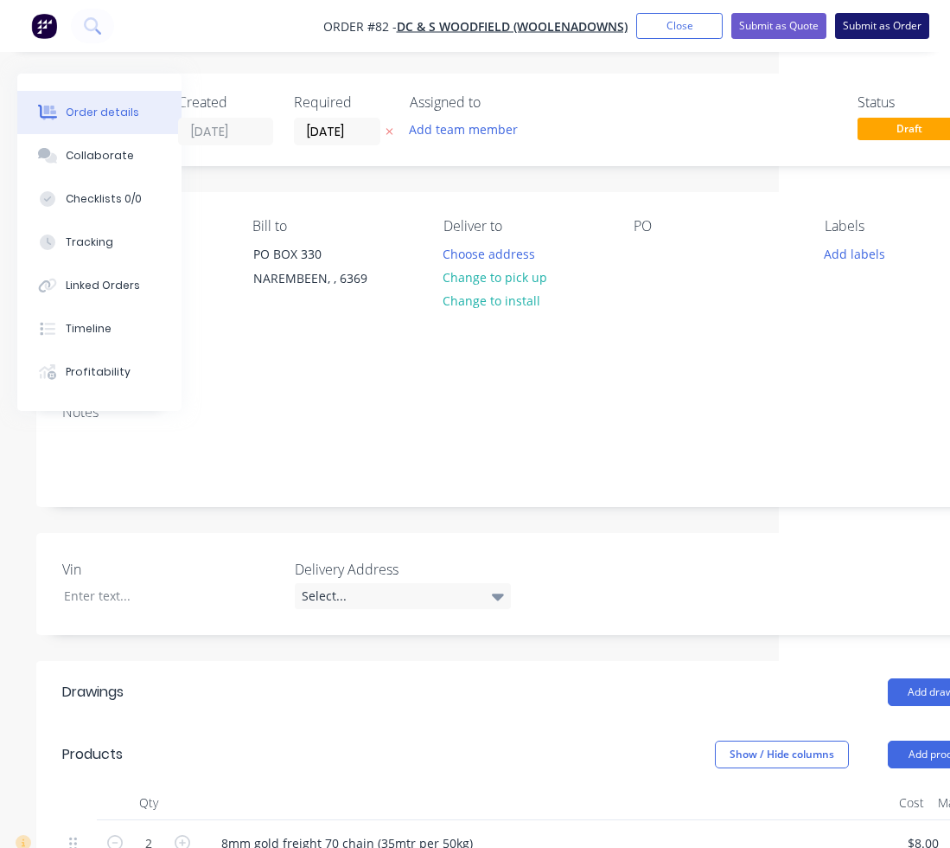
click at [858, 34] on button "Submit as Order" at bounding box center [882, 26] width 94 height 26
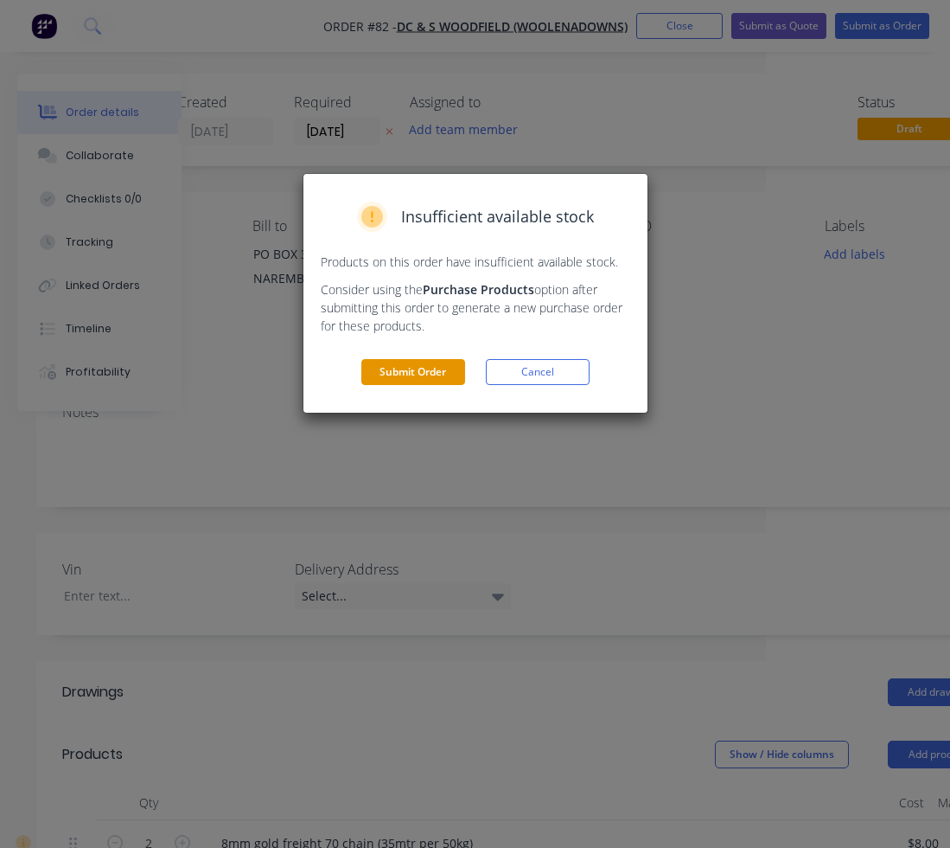
click at [459, 367] on button "Submit Order" at bounding box center [413, 372] width 104 height 26
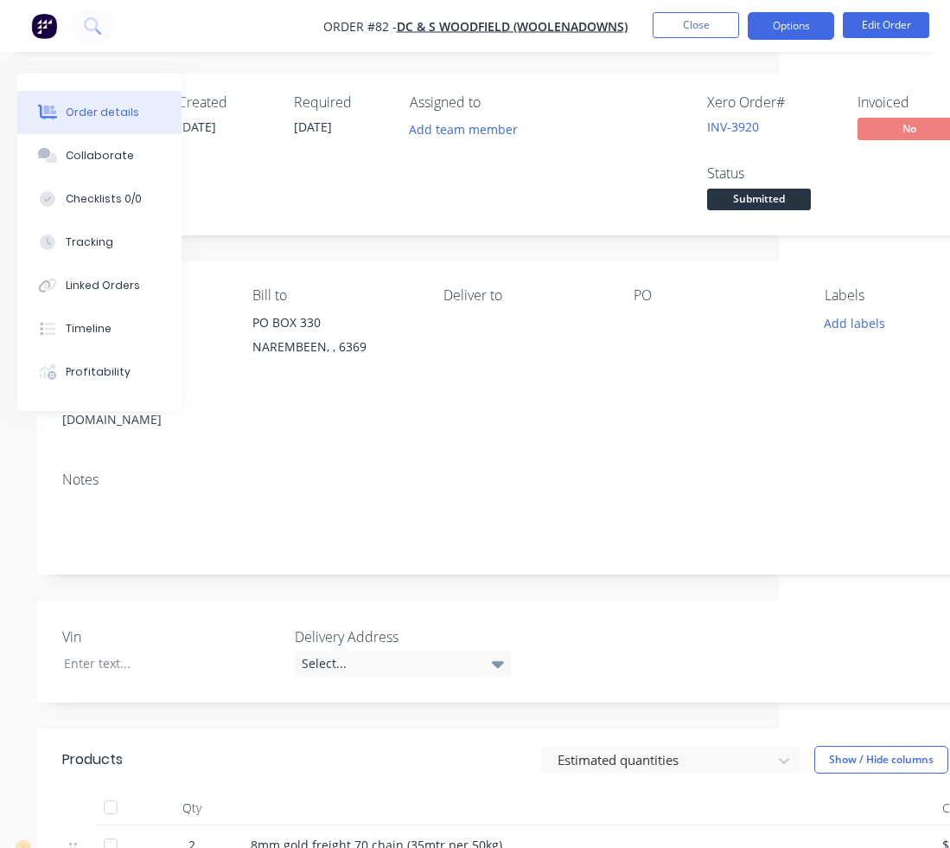
click at [777, 30] on button "Options" at bounding box center [791, 26] width 86 height 28
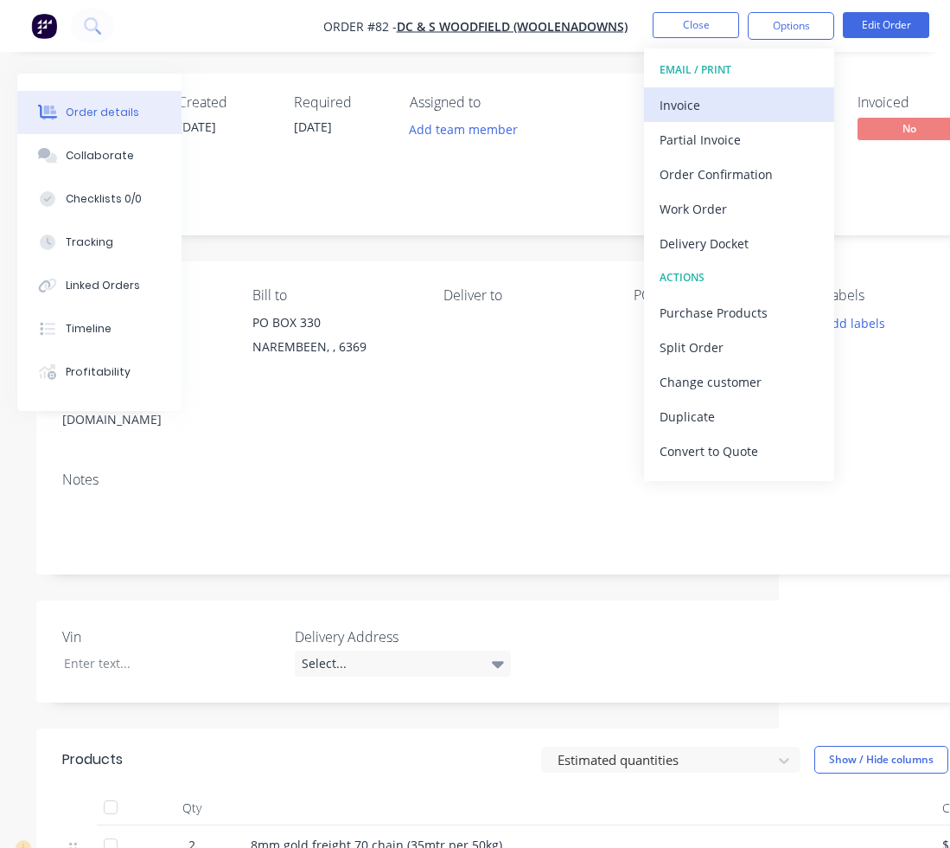
click at [739, 90] on button "Invoice" at bounding box center [739, 104] width 190 height 35
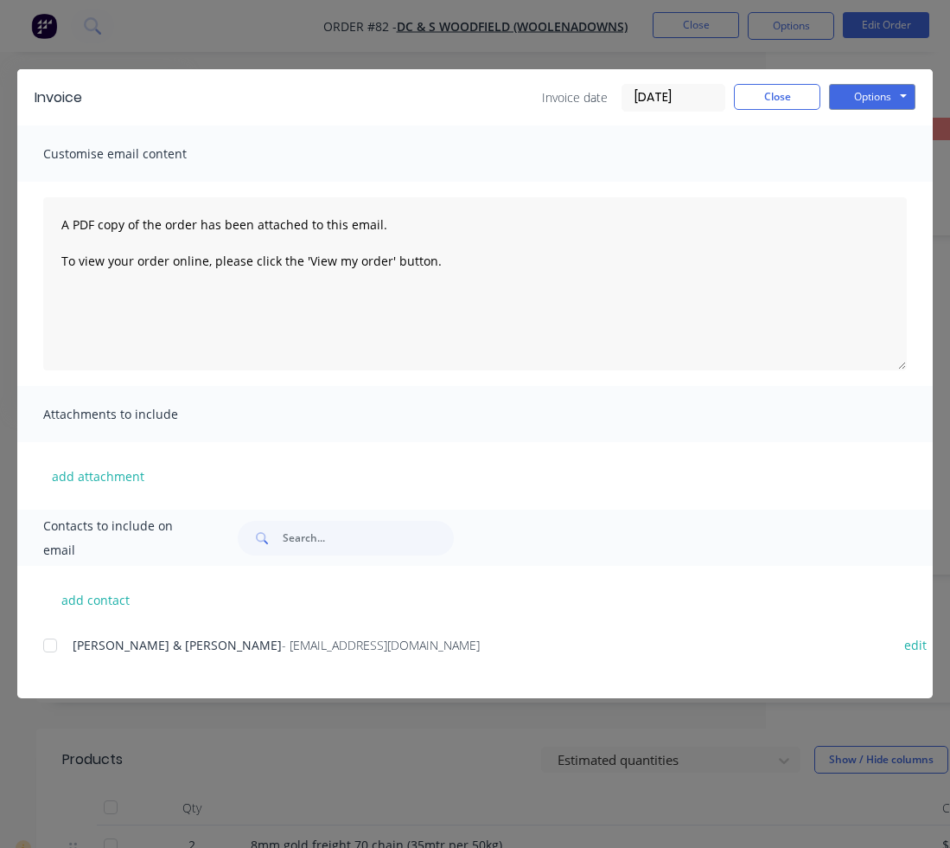
click at [288, 645] on span "- woolenadowns@bigpond.com" at bounding box center [381, 645] width 198 height 16
click at [47, 653] on div at bounding box center [50, 645] width 35 height 35
click at [887, 100] on button "Options" at bounding box center [872, 97] width 86 height 26
click at [869, 182] on button "Email" at bounding box center [884, 184] width 111 height 29
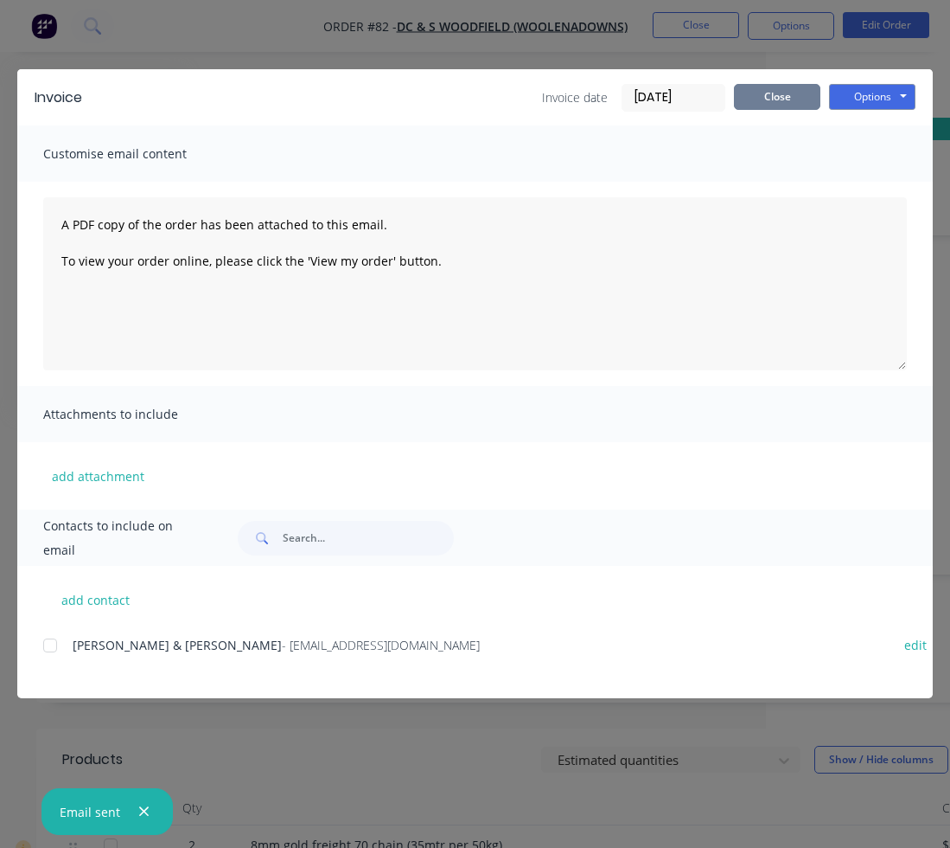
click at [747, 95] on button "Close" at bounding box center [777, 97] width 86 height 26
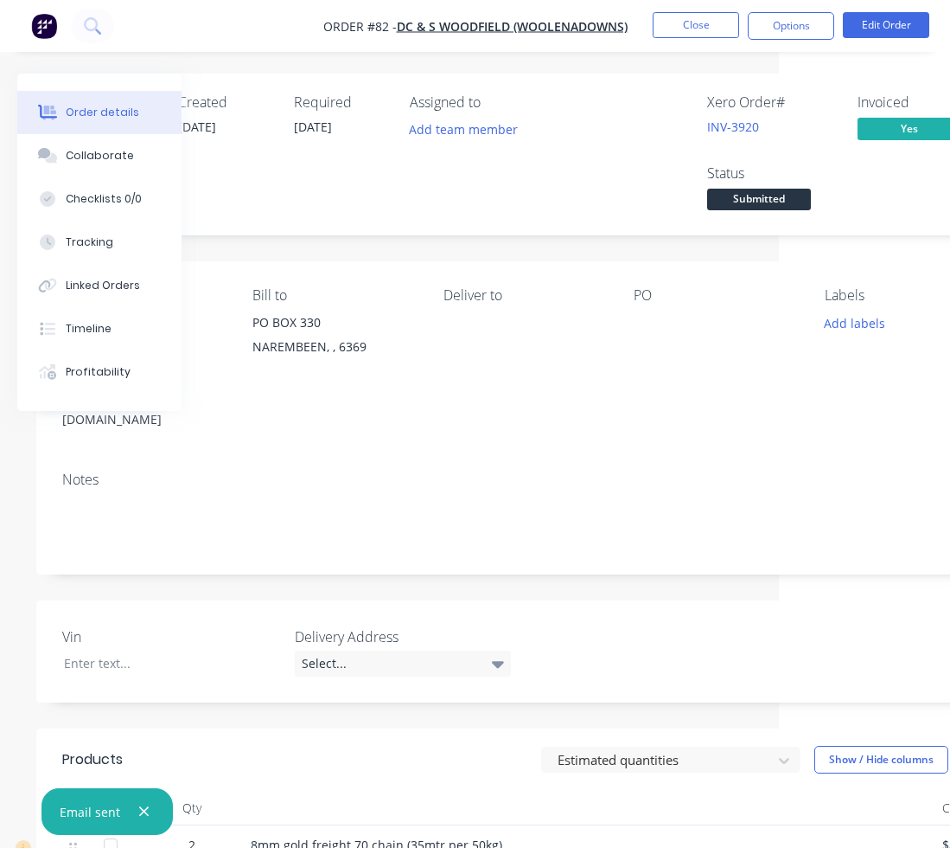
click at [706, 39] on li "Close" at bounding box center [696, 26] width 86 height 28
click at [704, 35] on button "Close" at bounding box center [696, 25] width 86 height 26
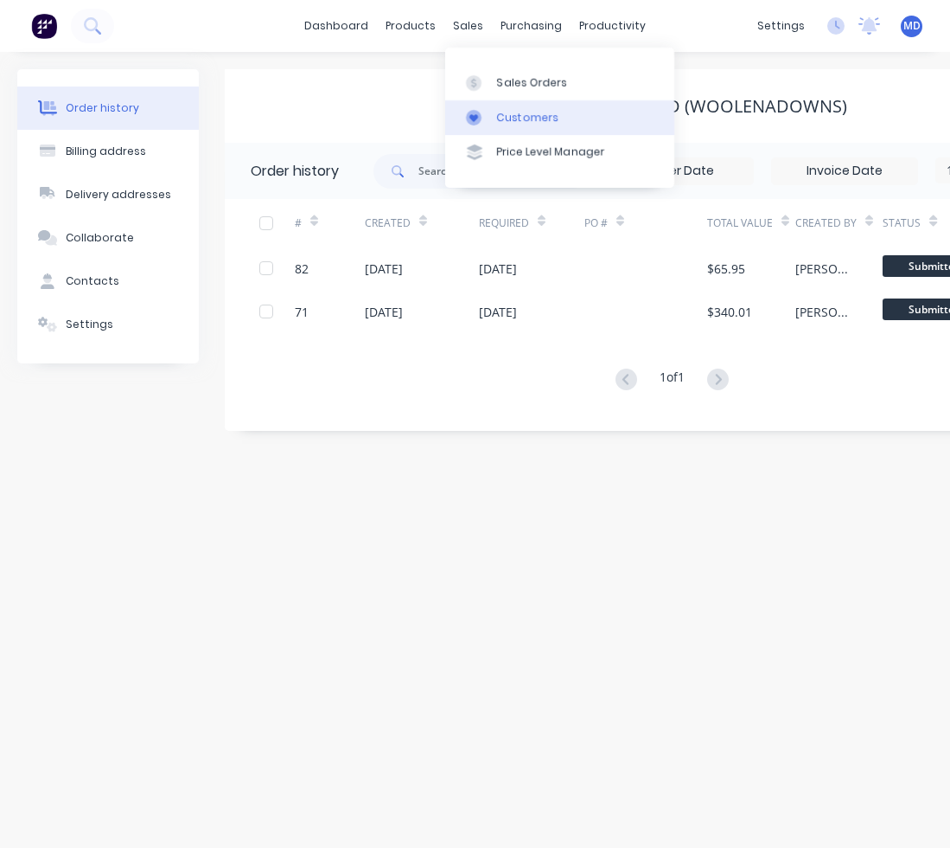
click at [493, 102] on link "Customers" at bounding box center [559, 117] width 229 height 35
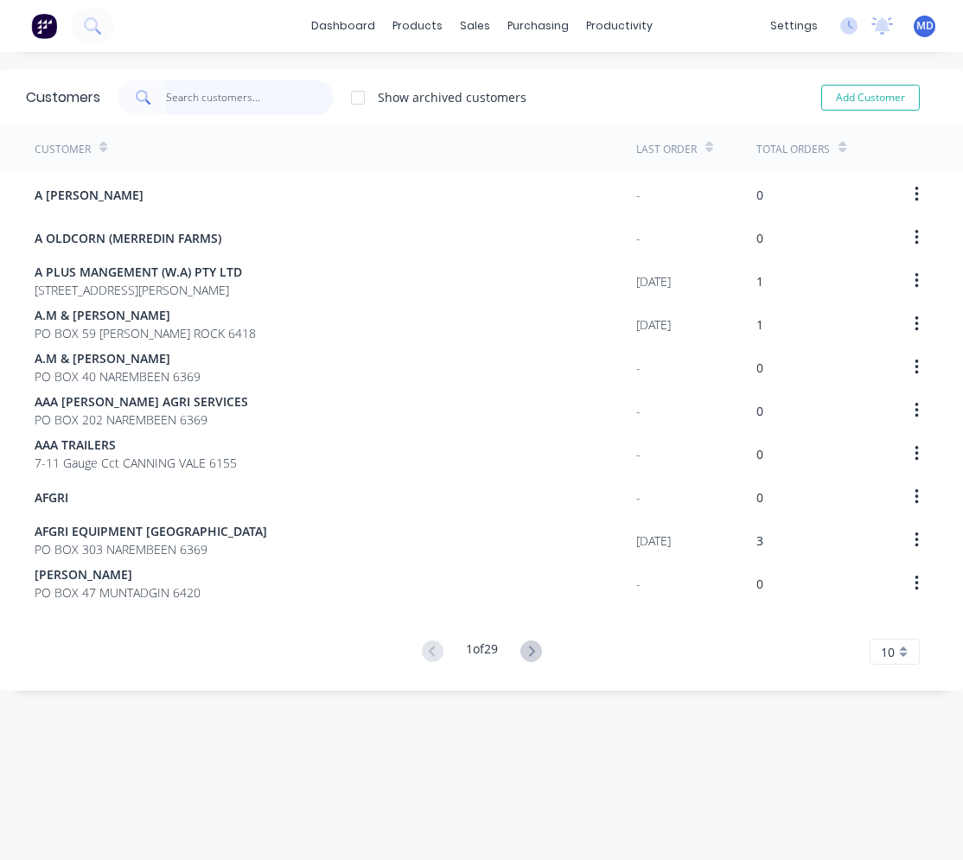
click at [233, 80] on input "text" at bounding box center [250, 97] width 169 height 35
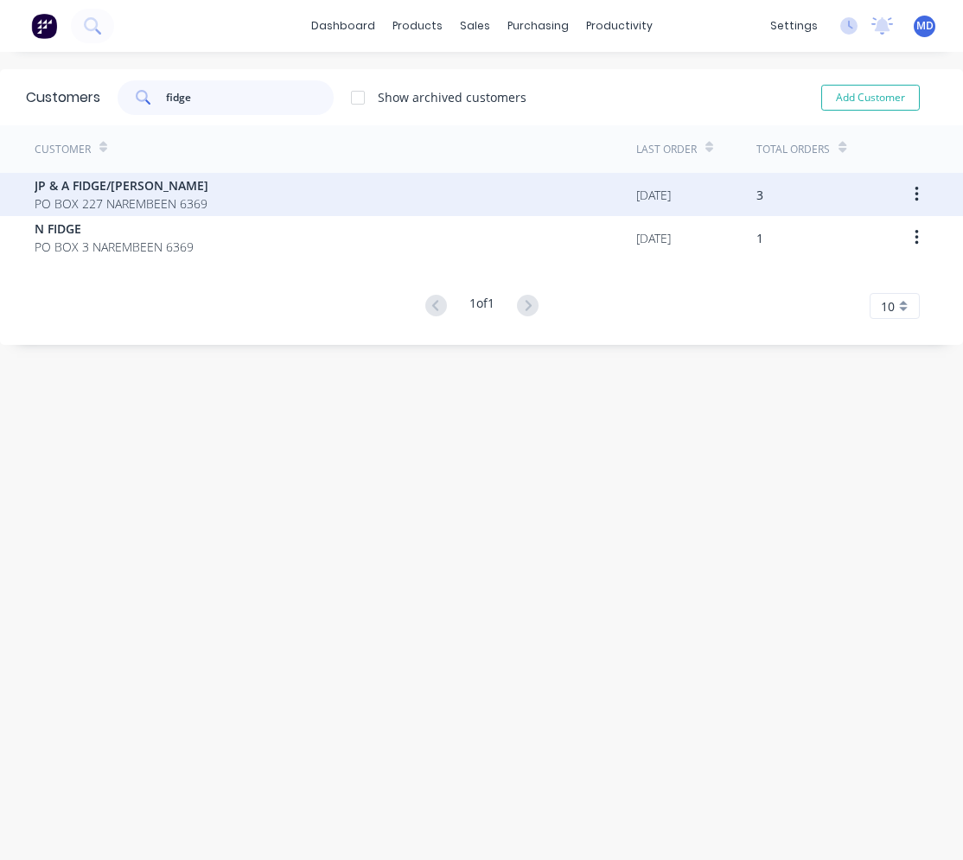
type input "fidge"
click at [157, 186] on span "JP & A FIDGE/[PERSON_NAME]" at bounding box center [122, 185] width 174 height 18
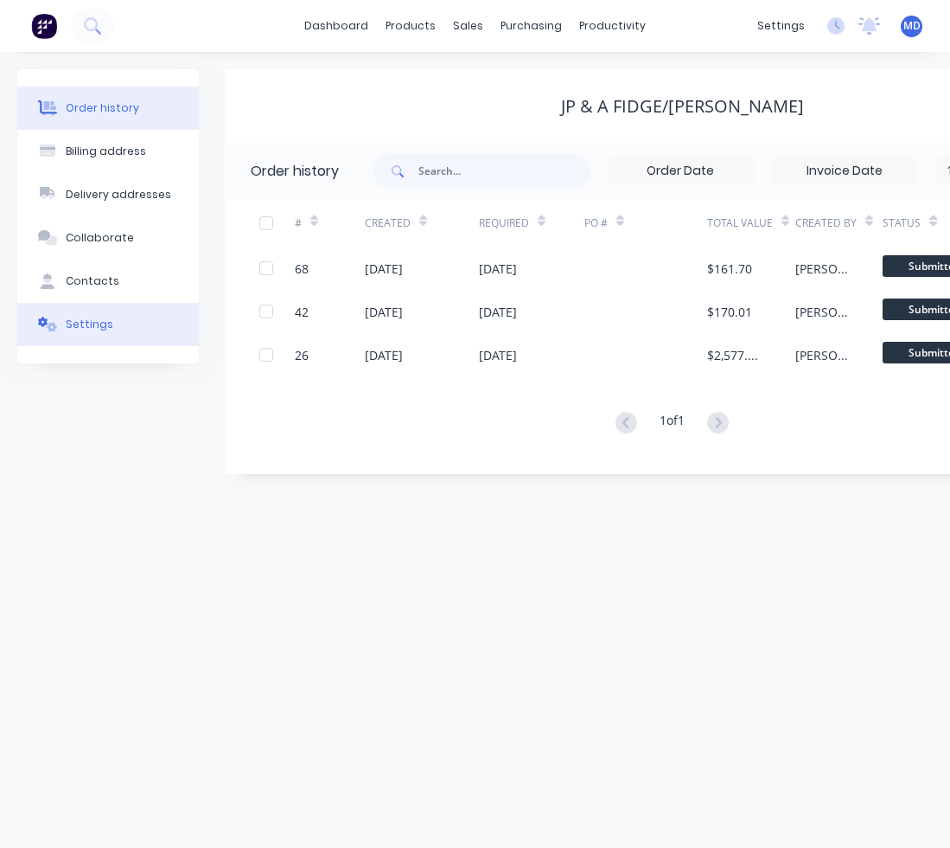
click at [166, 321] on button "Settings" at bounding box center [108, 324] width 182 height 43
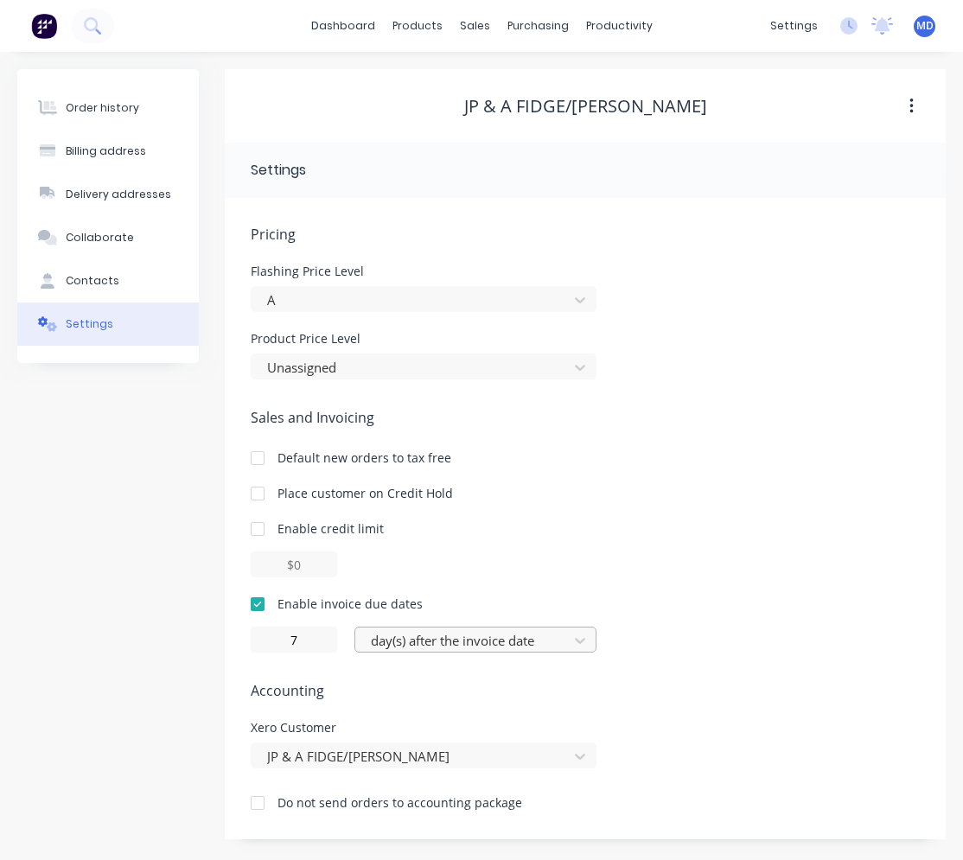
click at [465, 631] on div at bounding box center [464, 641] width 190 height 22
drag, startPoint x: 304, startPoint y: 642, endPoint x: 291, endPoint y: 642, distance: 13.8
click at [291, 642] on input "7" at bounding box center [294, 640] width 86 height 26
click at [525, 643] on div at bounding box center [464, 641] width 190 height 22
click at [289, 639] on input "0" at bounding box center [294, 640] width 86 height 26
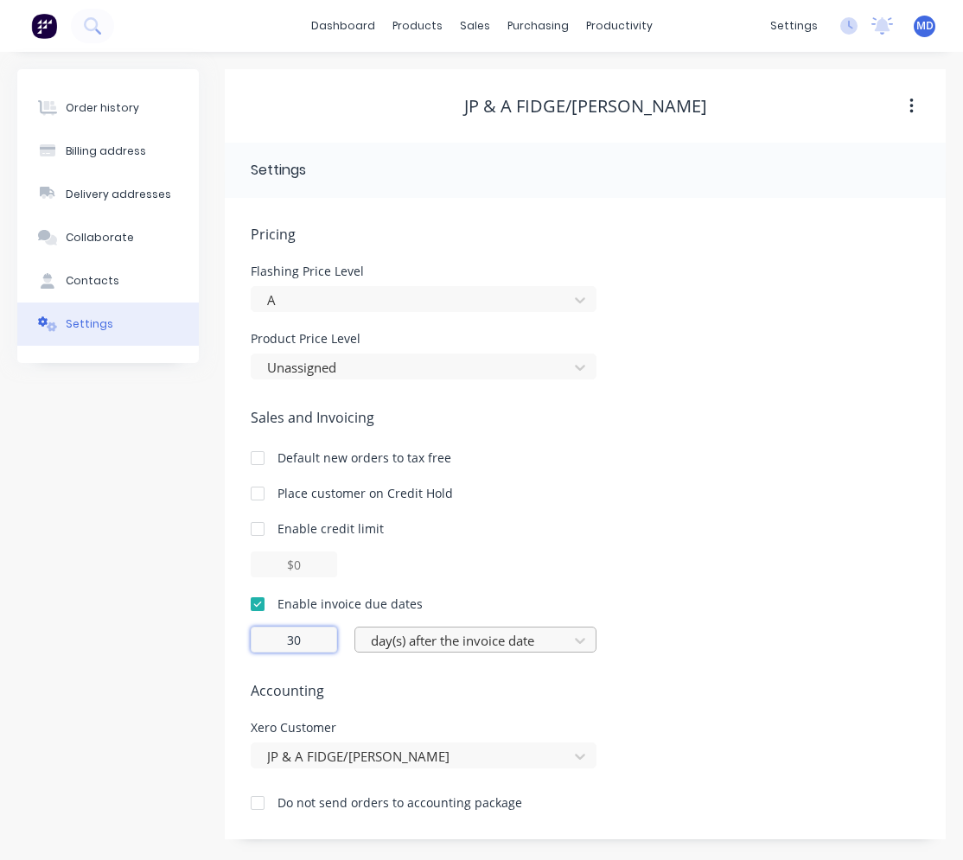
type input "30"
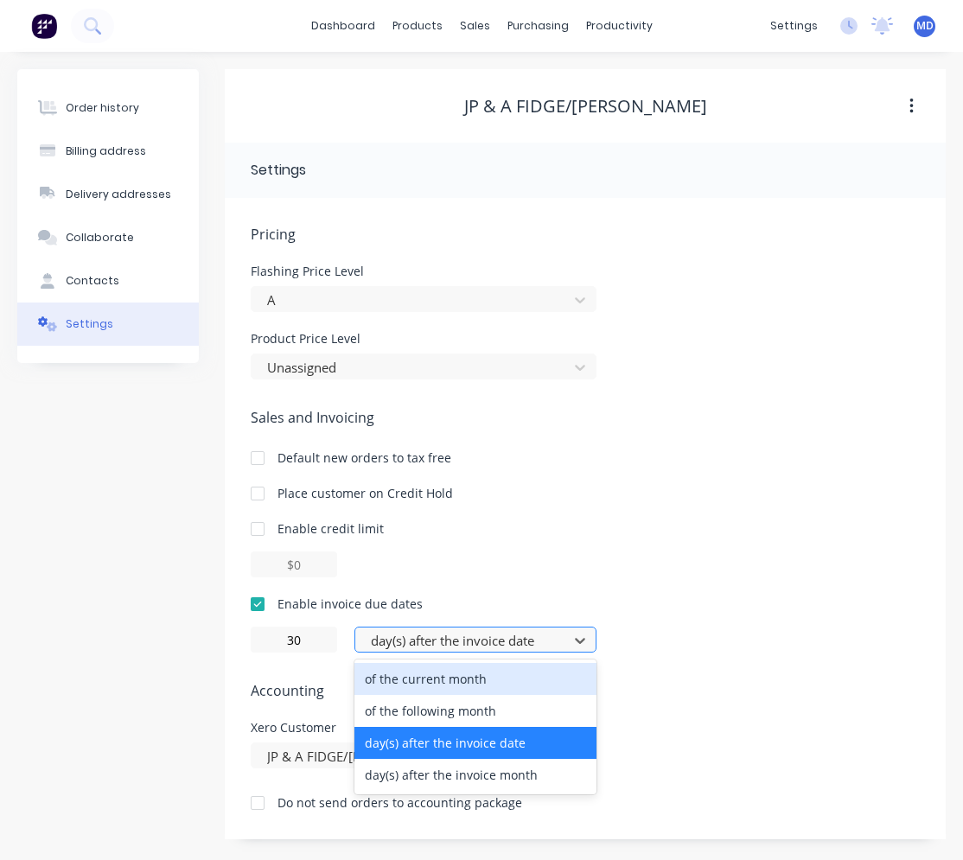
click at [464, 646] on div at bounding box center [464, 641] width 190 height 22
click at [497, 685] on div "of the current month" at bounding box center [476, 679] width 242 height 32
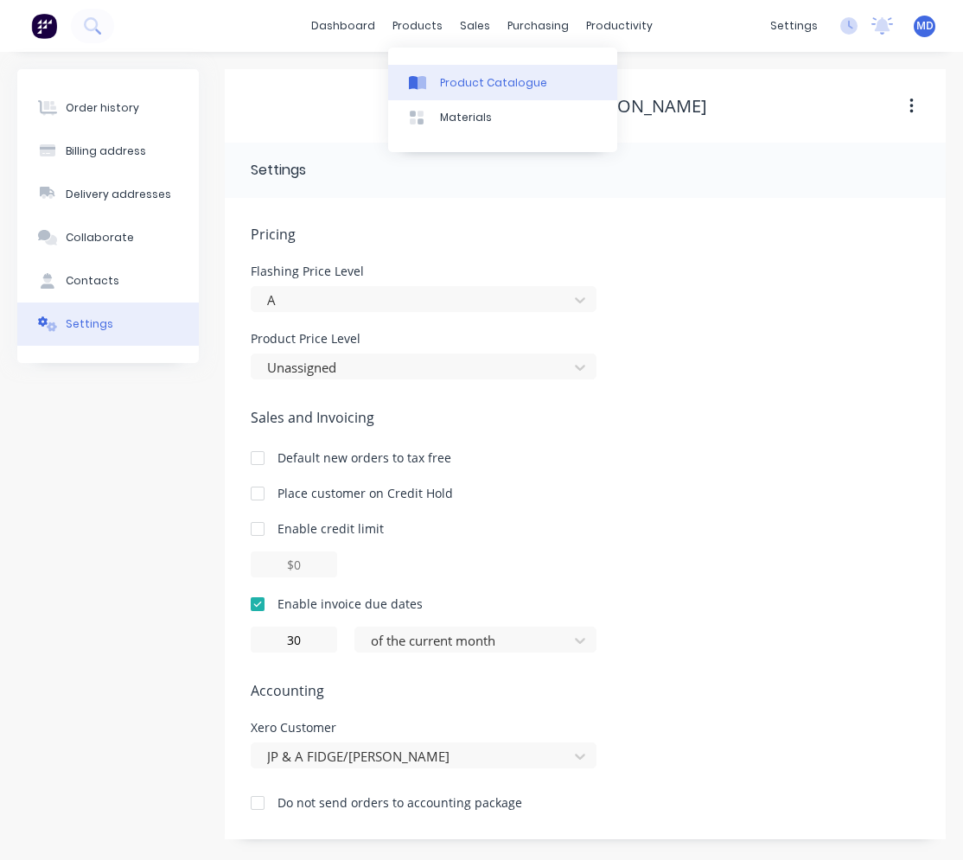
click at [434, 73] on link "Product Catalogue" at bounding box center [502, 82] width 229 height 35
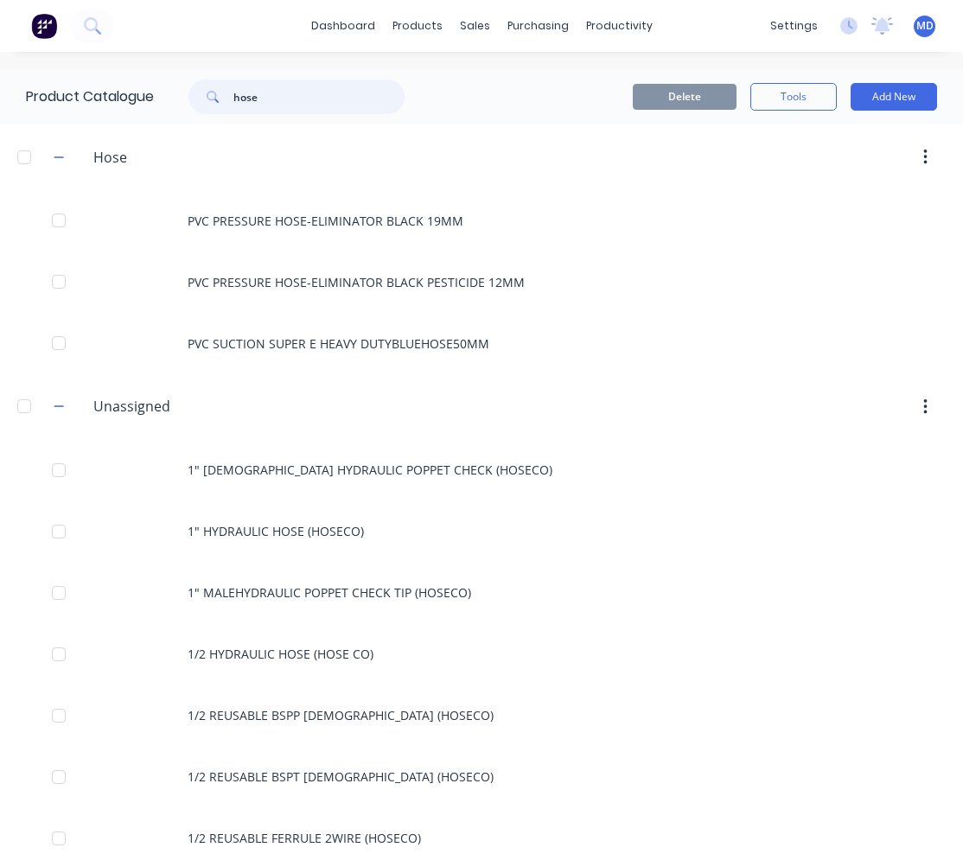
drag, startPoint x: 259, startPoint y: 98, endPoint x: 234, endPoint y: 97, distance: 25.1
click at [234, 97] on div "hose" at bounding box center [297, 97] width 216 height 35
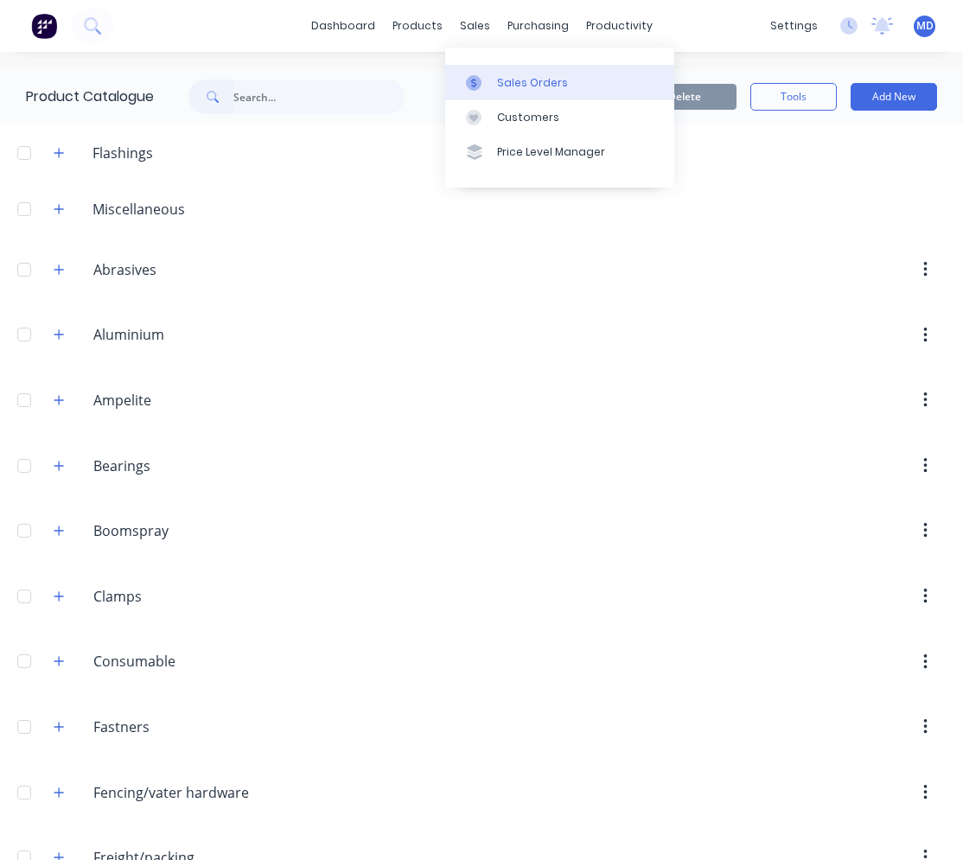
click at [522, 89] on div "Sales Orders" at bounding box center [532, 83] width 71 height 16
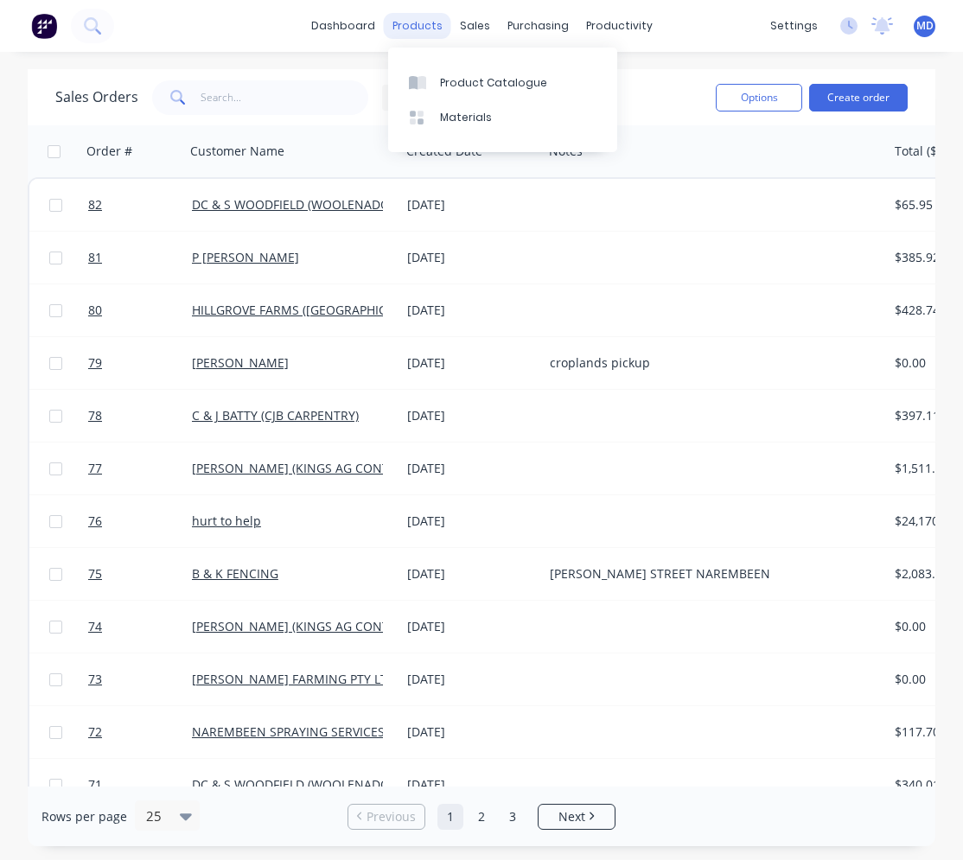
click at [419, 33] on div "products" at bounding box center [417, 26] width 67 height 26
click at [443, 84] on div "Product Catalogue" at bounding box center [493, 83] width 107 height 16
